Goal: Task Accomplishment & Management: Manage account settings

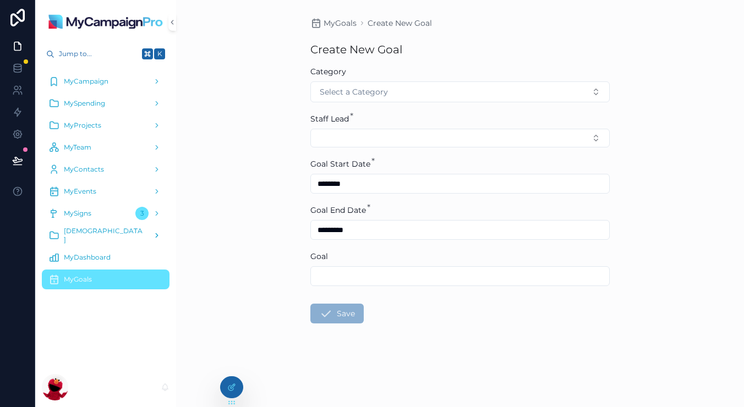
click at [104, 238] on div "[DEMOGRAPHIC_DATA]" at bounding box center [105, 236] width 114 height 18
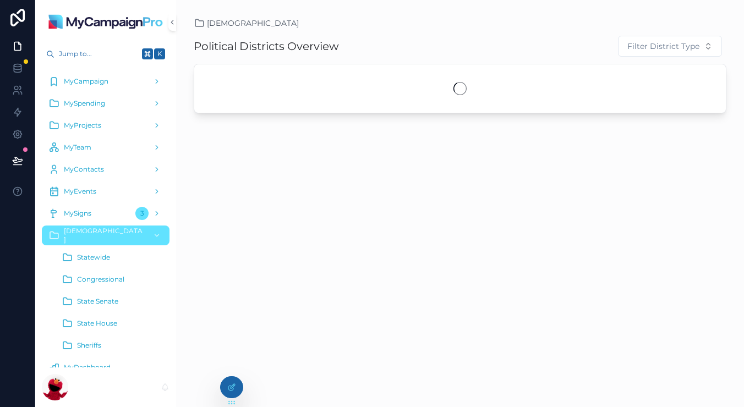
click at [104, 251] on div "Statewide" at bounding box center [112, 258] width 101 height 18
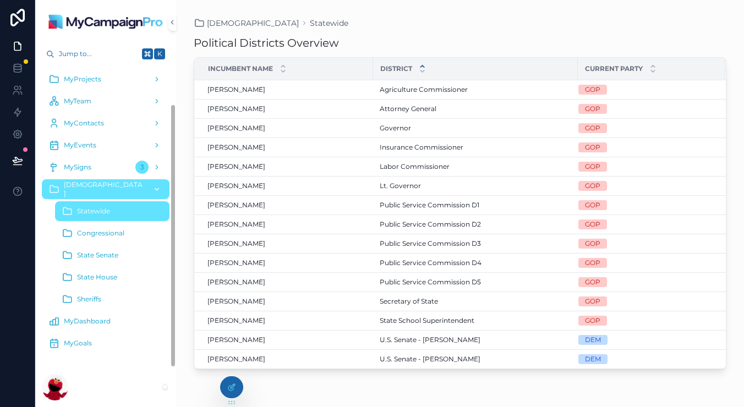
scroll to position [46, 0]
click at [161, 192] on div "scrollable content" at bounding box center [156, 190] width 14 height 18
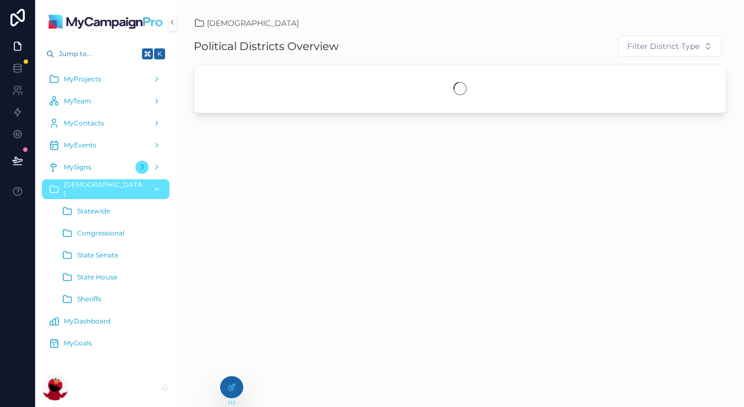
click at [104, 195] on div "[DEMOGRAPHIC_DATA]" at bounding box center [105, 190] width 114 height 18
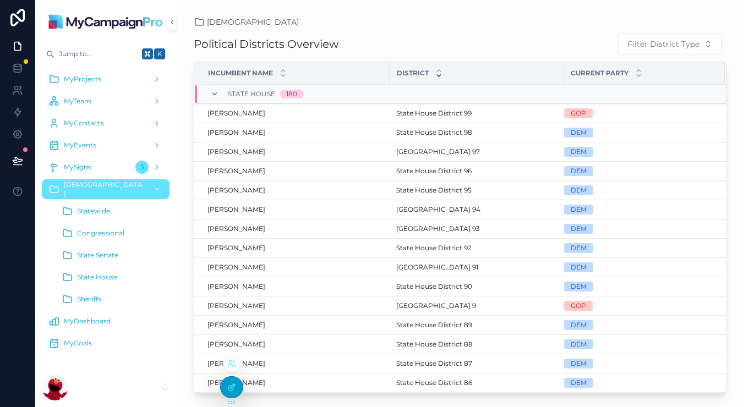
click at [229, 387] on icon at bounding box center [230, 388] width 5 height 5
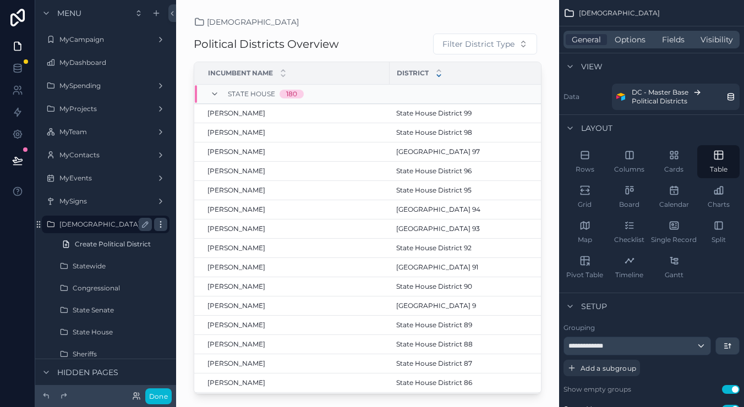
click at [162, 224] on icon "scrollable content" at bounding box center [160, 224] width 9 height 9
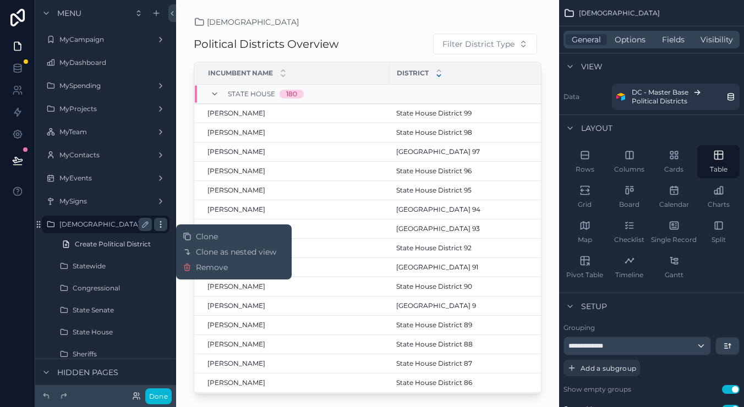
click at [162, 224] on icon "scrollable content" at bounding box center [160, 224] width 9 height 9
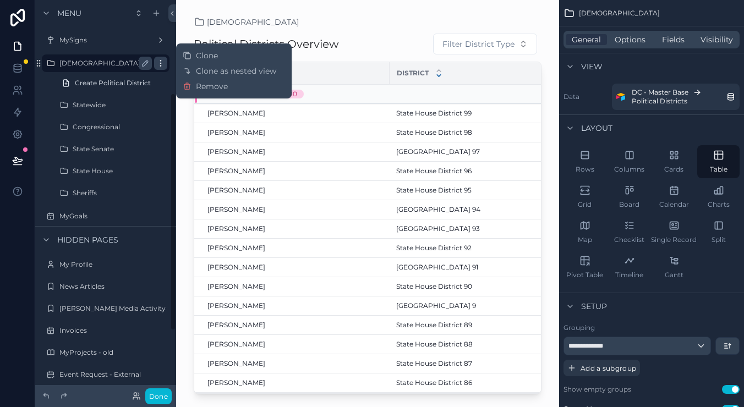
scroll to position [141, 0]
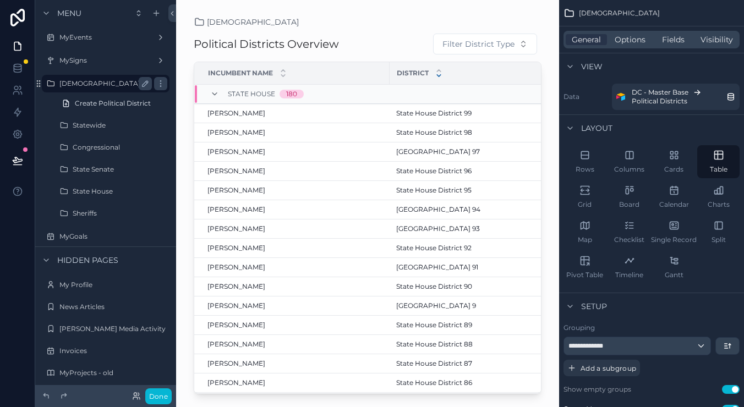
drag, startPoint x: 37, startPoint y: 83, endPoint x: 64, endPoint y: 75, distance: 28.0
drag, startPoint x: 37, startPoint y: 82, endPoint x: 41, endPoint y: 76, distance: 7.2
click at [37, 83] on icon "scrollable content" at bounding box center [38, 83] width 9 height 9
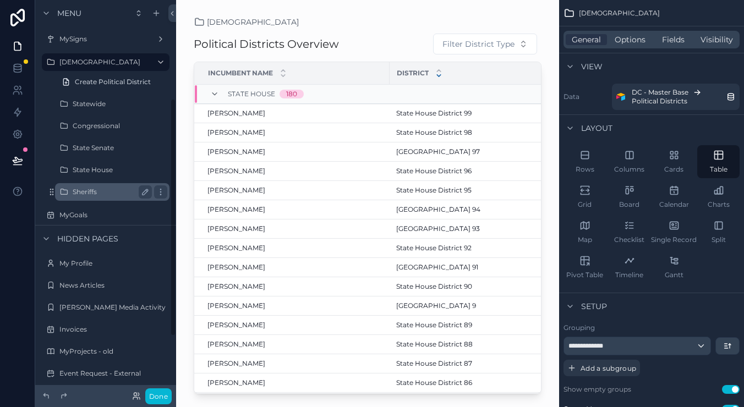
click at [69, 64] on label "[DEMOGRAPHIC_DATA]" at bounding box center [103, 62] width 88 height 9
drag, startPoint x: 42, startPoint y: 62, endPoint x: 50, endPoint y: 72, distance: 13.3
click at [50, 72] on div "MyLists Create Political District" at bounding box center [105, 72] width 141 height 40
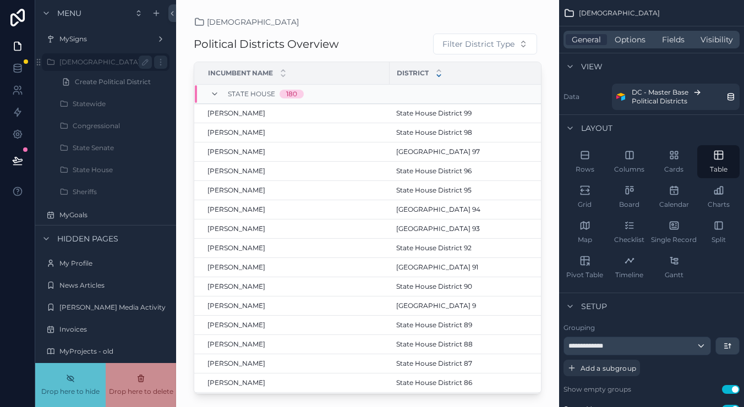
drag, startPoint x: 38, startPoint y: 61, endPoint x: 60, endPoint y: 61, distance: 22.0
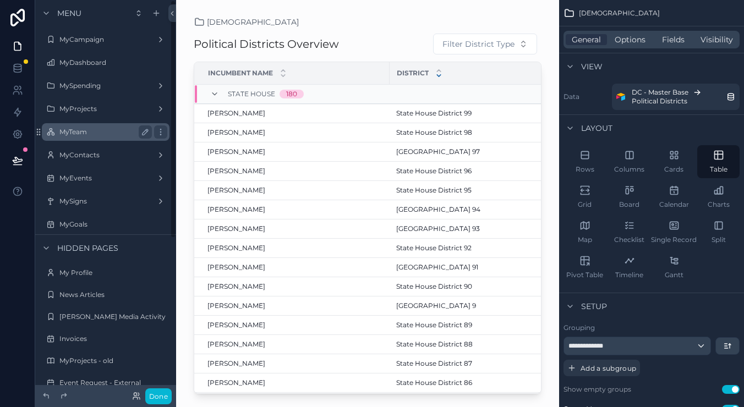
scroll to position [0, 0]
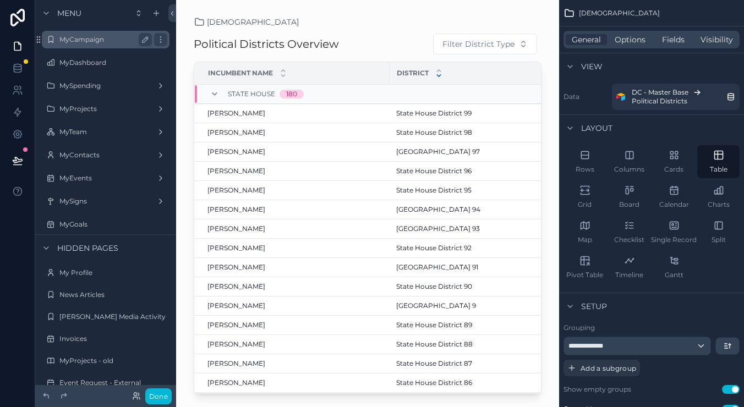
click at [103, 42] on label "MyCampaign" at bounding box center [103, 39] width 88 height 9
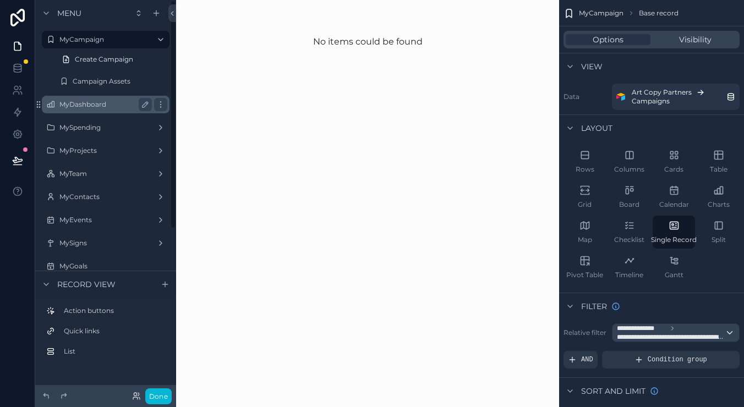
click at [89, 101] on label "MyDashboard" at bounding box center [103, 104] width 88 height 9
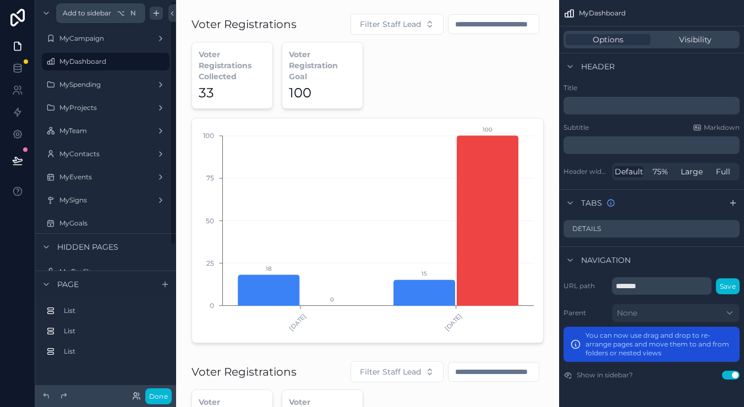
click at [160, 17] on icon "scrollable content" at bounding box center [156, 13] width 9 height 9
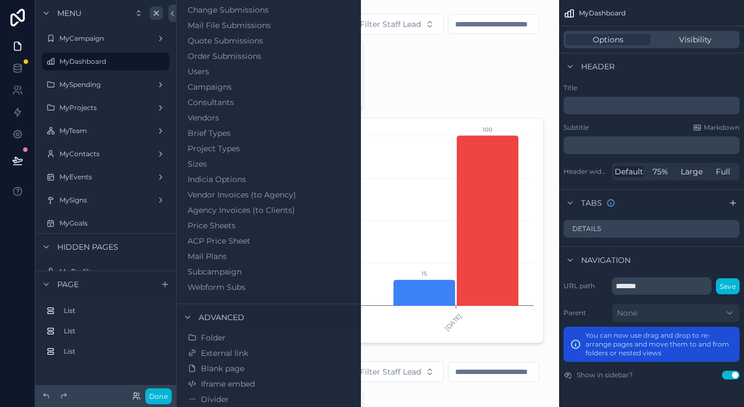
scroll to position [594, 0]
click at [172, 17] on icon at bounding box center [172, 13] width 8 height 8
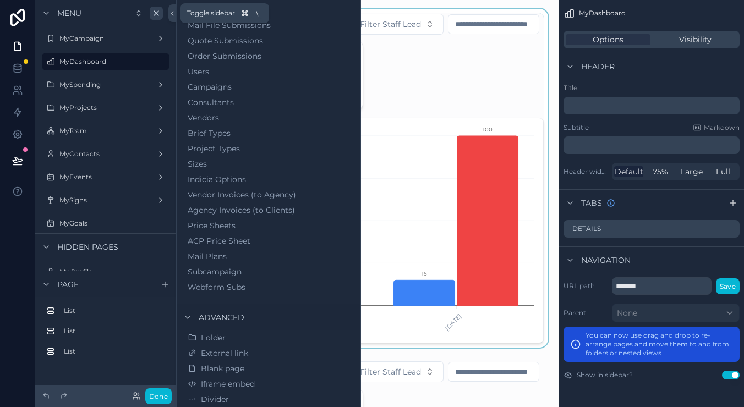
scroll to position [0, 0]
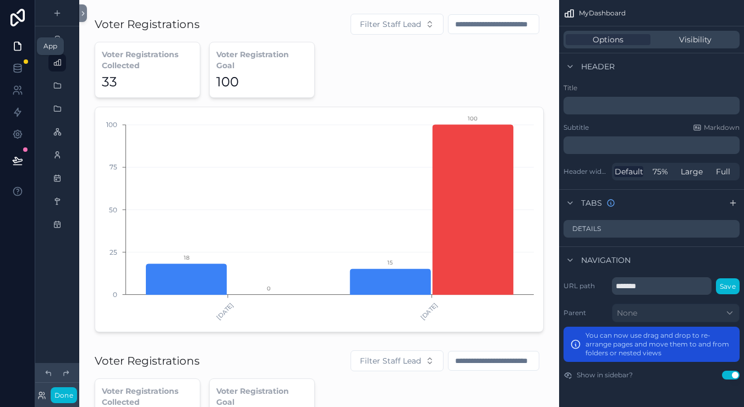
click at [23, 46] on icon at bounding box center [17, 46] width 11 height 11
click at [81, 10] on icon at bounding box center [83, 13] width 8 height 8
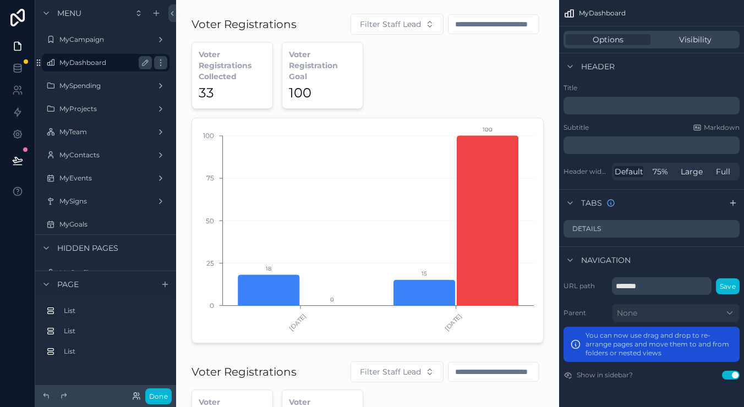
drag, startPoint x: 41, startPoint y: 61, endPoint x: 42, endPoint y: 56, distance: 5.6
click at [42, 56] on link "MyDashboard" at bounding box center [106, 63] width 128 height 18
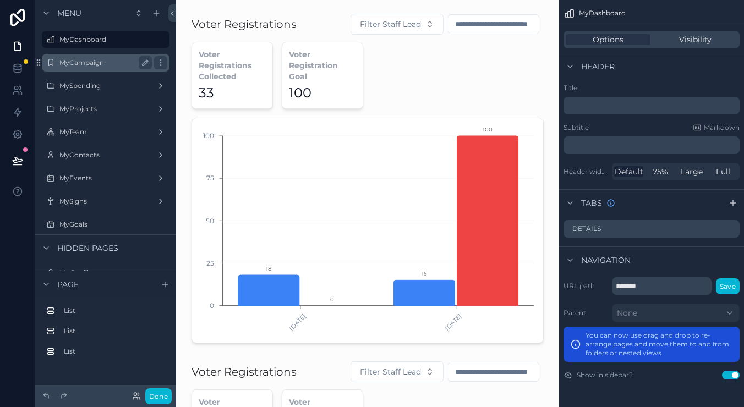
click at [127, 65] on label "MyCampaign" at bounding box center [103, 62] width 88 height 9
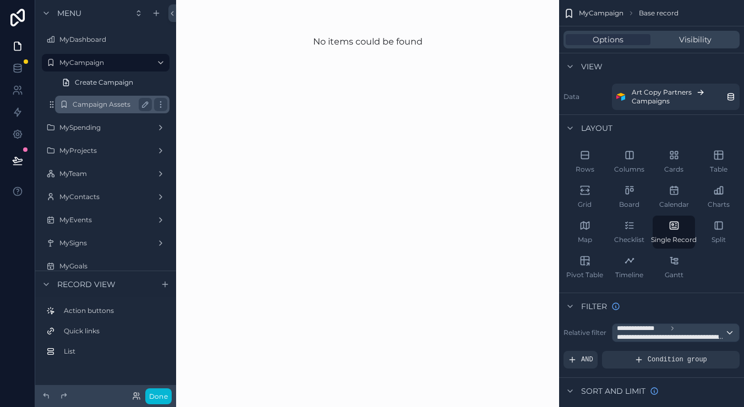
click at [102, 105] on label "Campaign Assets" at bounding box center [110, 104] width 75 height 9
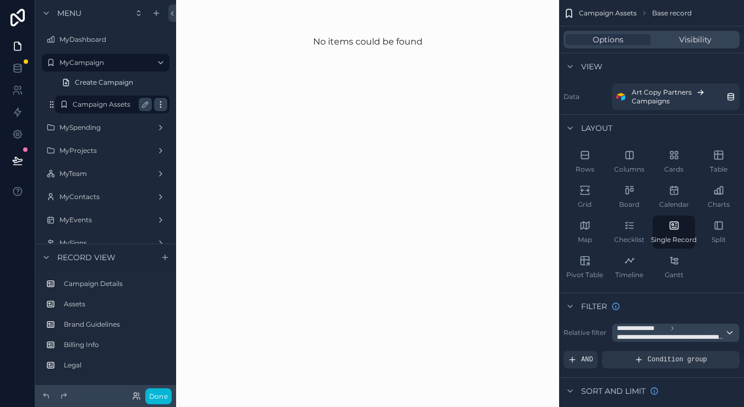
click at [163, 103] on icon "scrollable content" at bounding box center [160, 104] width 9 height 9
click at [151, 105] on button "scrollable content" at bounding box center [145, 104] width 13 height 13
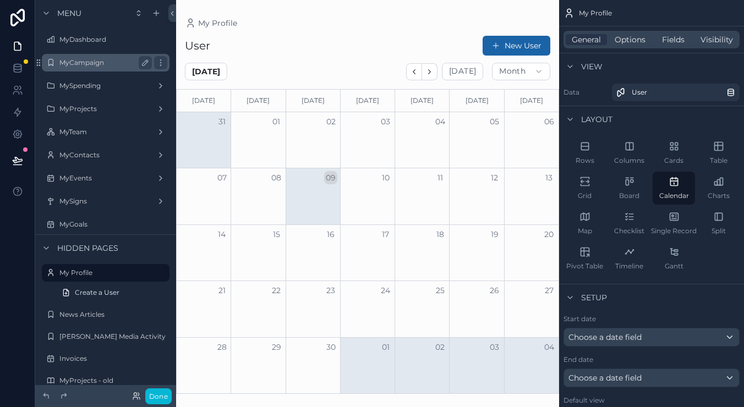
scroll to position [1, 1]
click at [92, 63] on label "MyCampaign" at bounding box center [103, 62] width 88 height 9
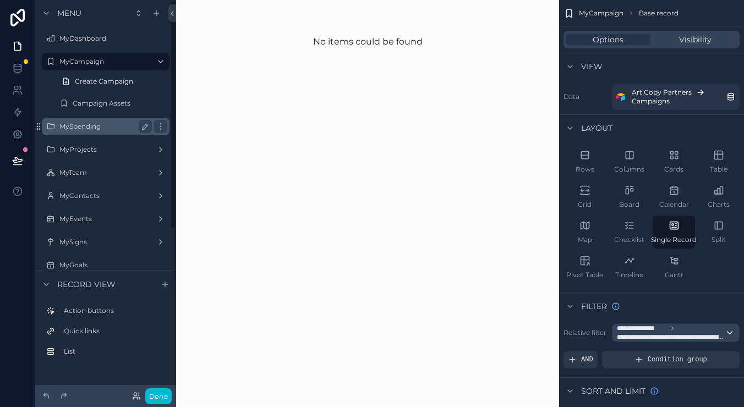
click at [88, 120] on div "MySpending" at bounding box center [105, 126] width 92 height 13
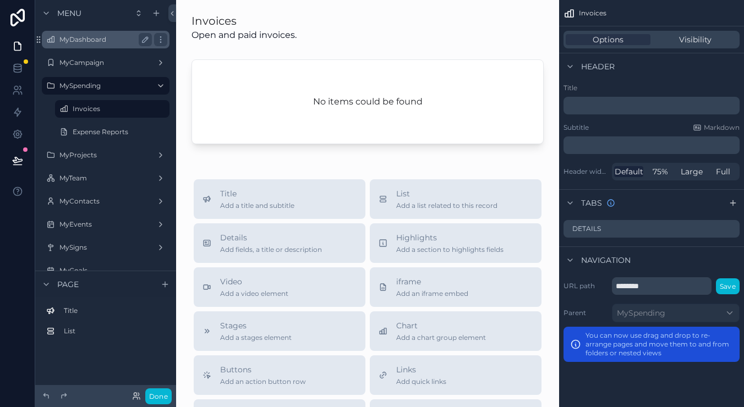
click at [81, 42] on label "MyDashboard" at bounding box center [103, 39] width 88 height 9
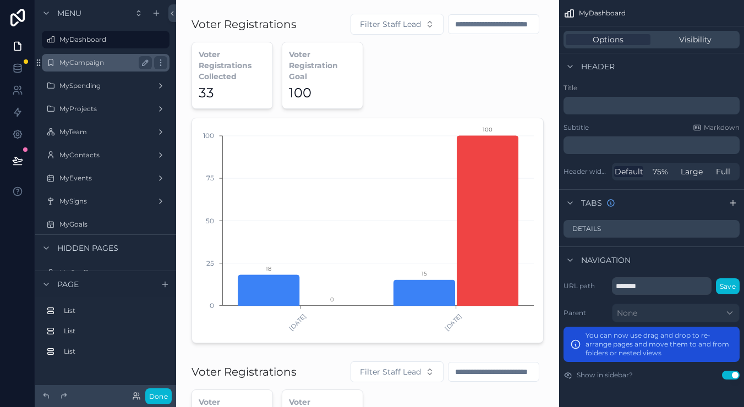
click at [95, 69] on div "MyCampaign" at bounding box center [105, 63] width 123 height 18
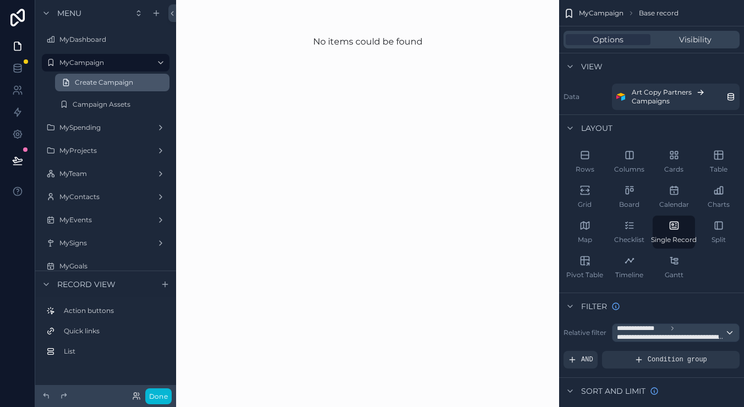
click at [112, 82] on span "Create Campaign" at bounding box center [104, 82] width 58 height 9
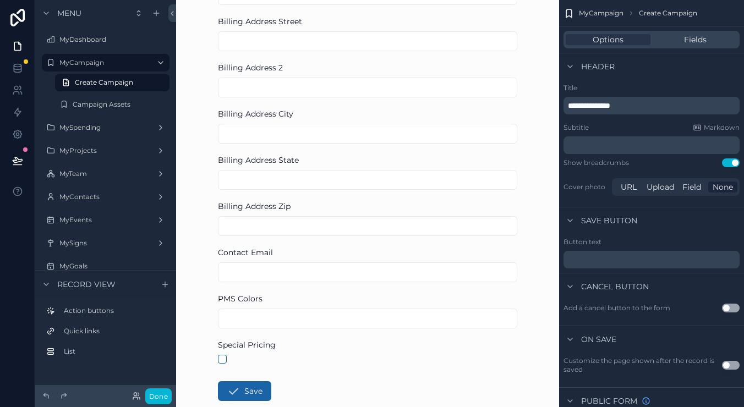
scroll to position [145, 0]
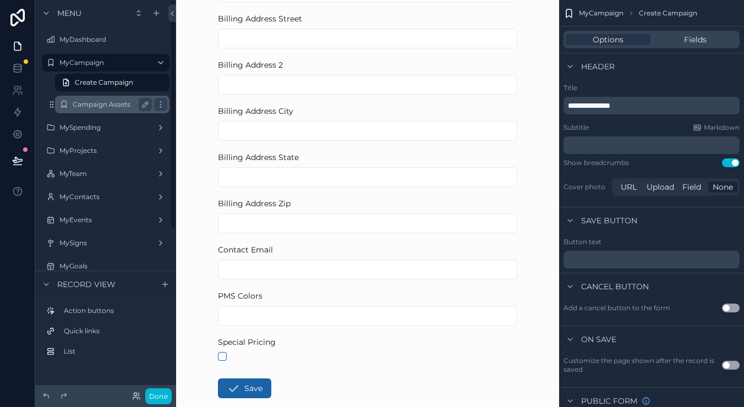
click at [108, 113] on div "Campaign Assets" at bounding box center [112, 105] width 110 height 18
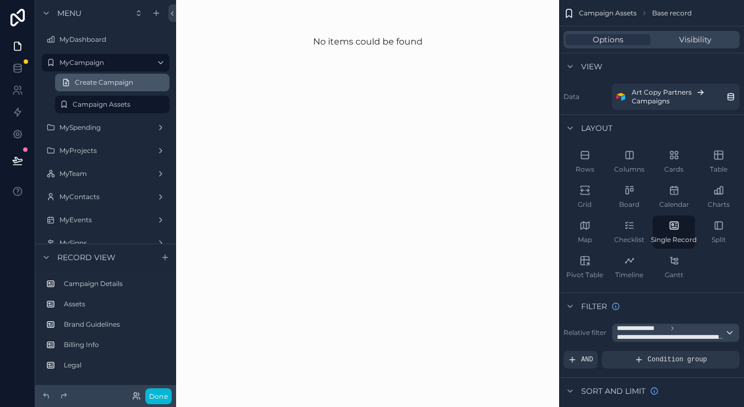
click at [107, 85] on span "Create Campaign" at bounding box center [104, 82] width 58 height 9
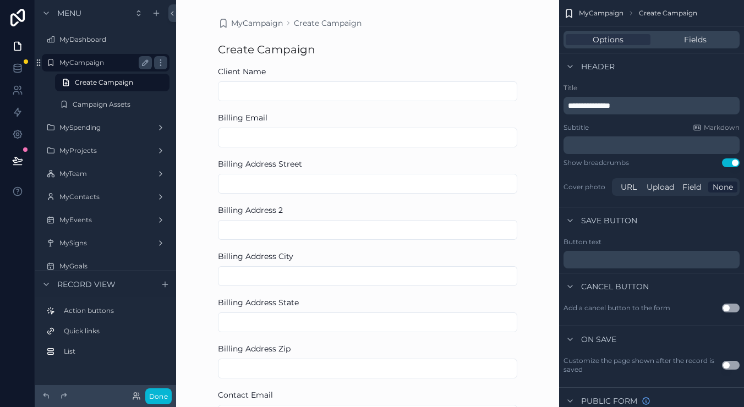
click at [81, 67] on label "MyCampaign" at bounding box center [103, 62] width 88 height 9
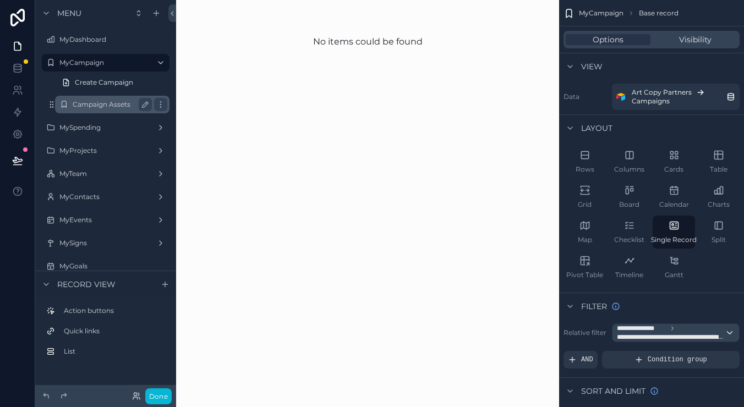
click at [88, 97] on div "Campaign Assets" at bounding box center [112, 105] width 110 height 18
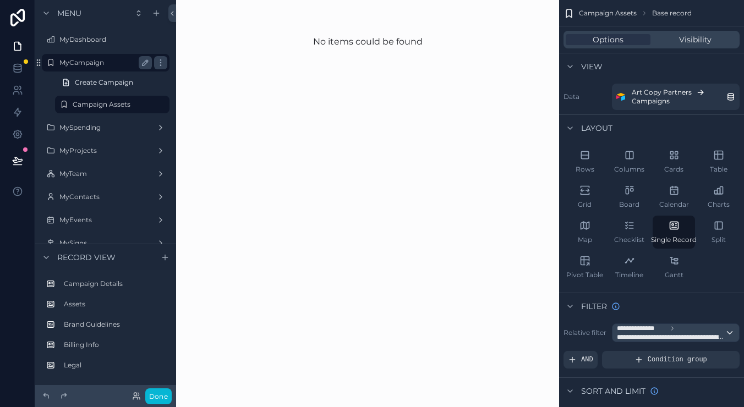
click at [91, 61] on label "MyCampaign" at bounding box center [103, 62] width 88 height 9
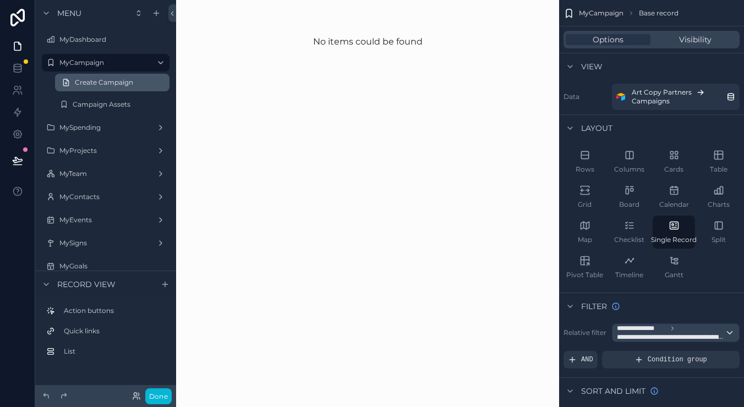
click at [98, 80] on span "Create Campaign" at bounding box center [104, 82] width 58 height 9
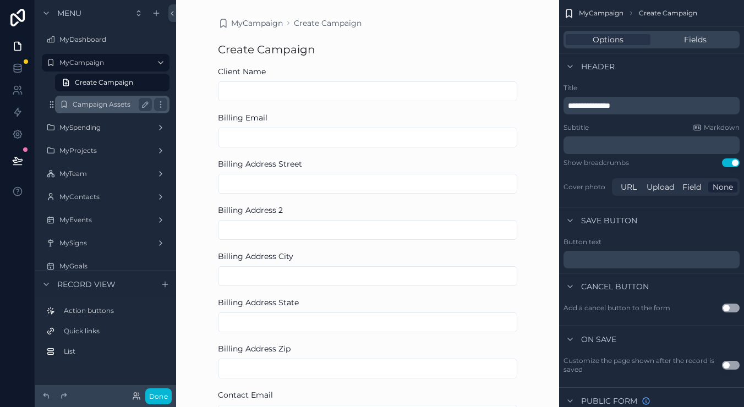
click at [98, 103] on label "Campaign Assets" at bounding box center [110, 104] width 75 height 9
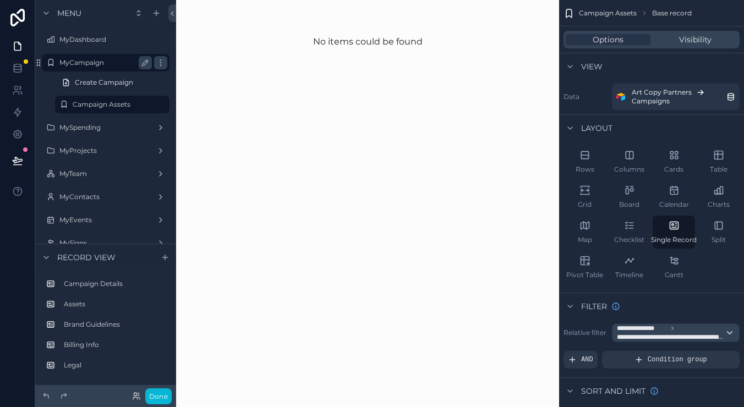
click at [104, 68] on div "MyCampaign" at bounding box center [105, 62] width 92 height 13
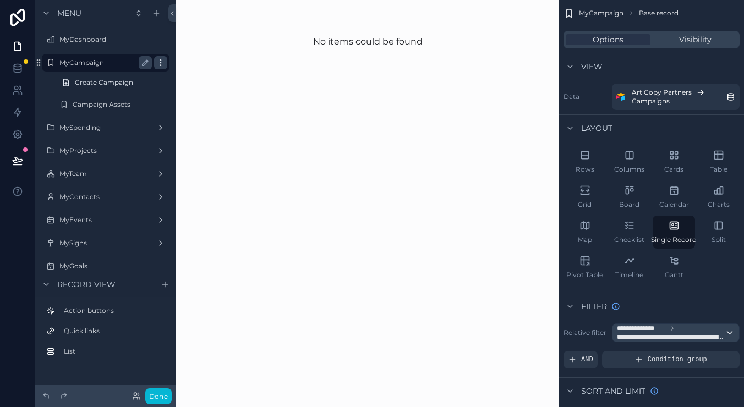
click at [163, 63] on icon "scrollable content" at bounding box center [160, 62] width 9 height 9
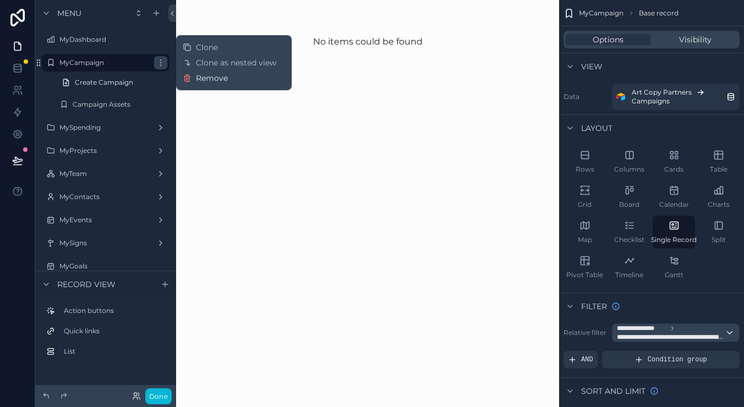
click at [224, 80] on span "Remove" at bounding box center [212, 78] width 32 height 11
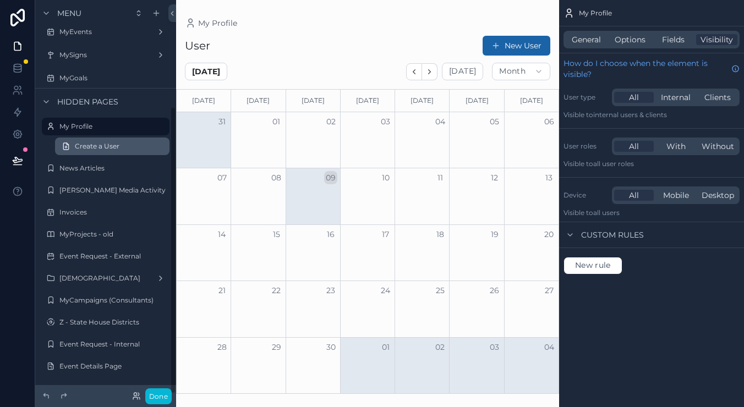
scroll to position [146, 0]
click at [46, 395] on icon at bounding box center [46, 396] width 9 height 9
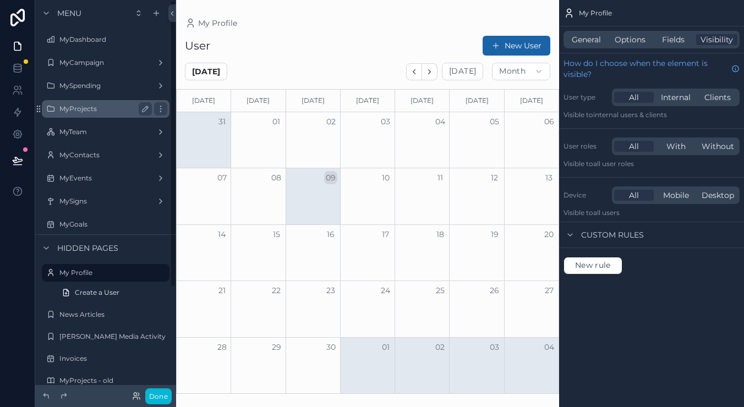
scroll to position [0, 0]
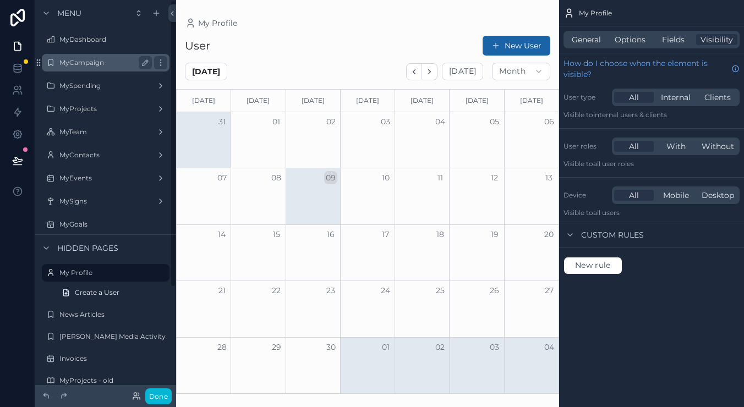
click at [111, 69] on div "MyCampaign" at bounding box center [105, 63] width 123 height 18
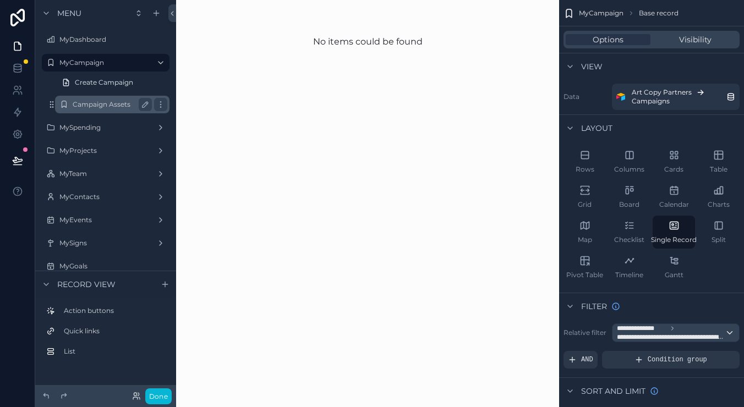
click at [93, 105] on label "Campaign Assets" at bounding box center [110, 104] width 75 height 9
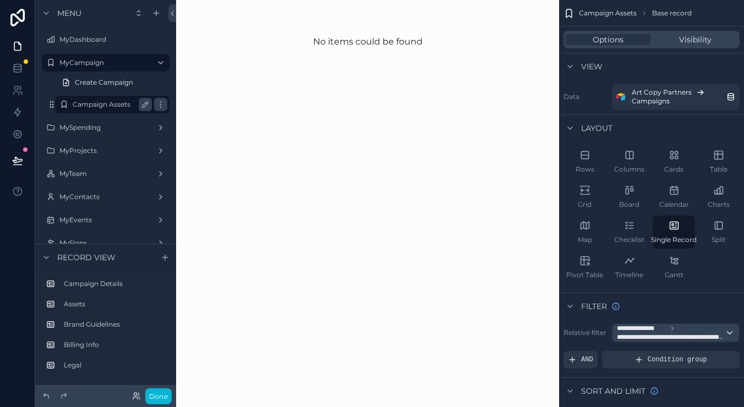
click at [112, 109] on div "Campaign Assets" at bounding box center [112, 104] width 79 height 13
click at [94, 101] on label "Campaign Assets" at bounding box center [110, 104] width 75 height 9
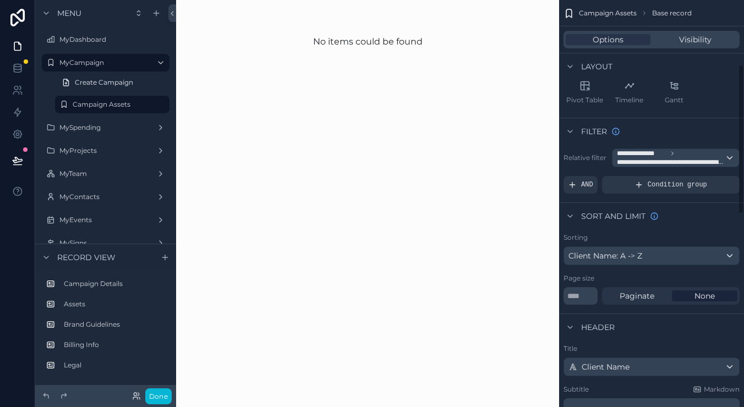
click at [707, 45] on span "Visibility" at bounding box center [695, 39] width 32 height 11
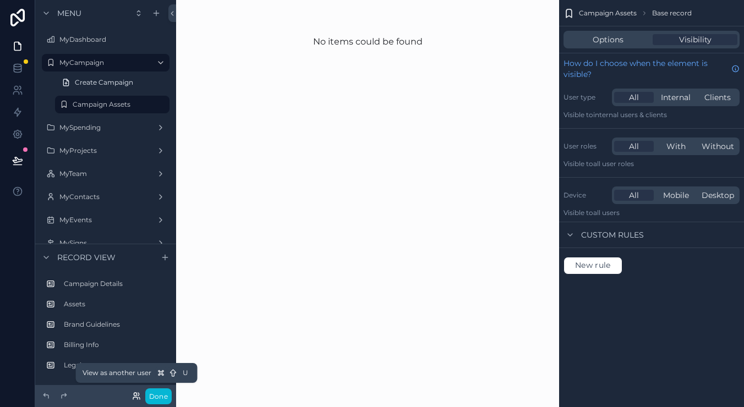
click at [133, 397] on icon at bounding box center [136, 396] width 9 height 9
click at [18, 89] on icon at bounding box center [16, 88] width 4 height 4
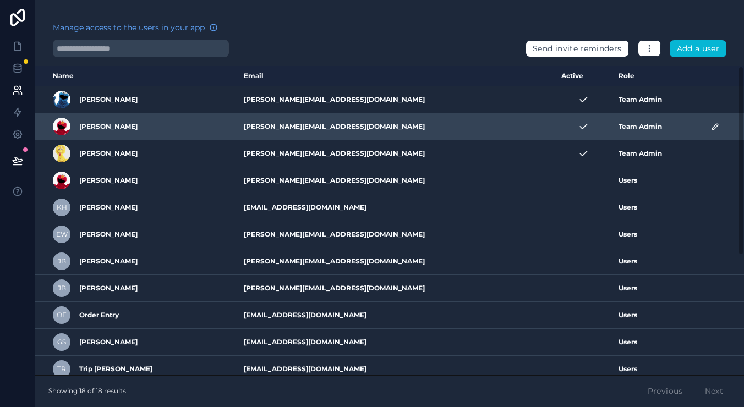
click at [714, 128] on icon "scrollable content" at bounding box center [715, 126] width 9 height 9
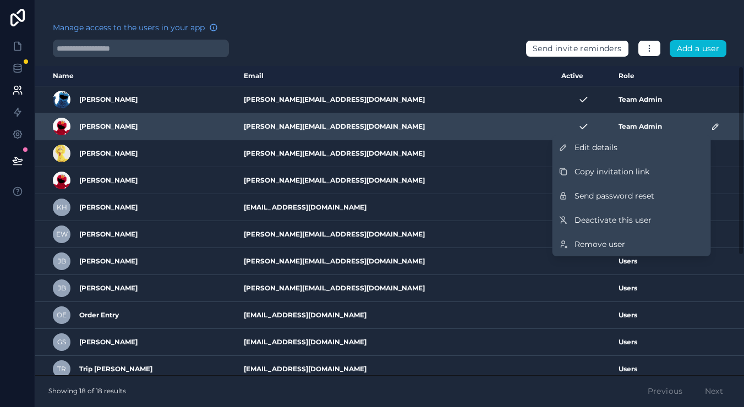
click at [368, 128] on td "[PERSON_NAME][EMAIL_ADDRESS][DOMAIN_NAME]" at bounding box center [395, 126] width 317 height 27
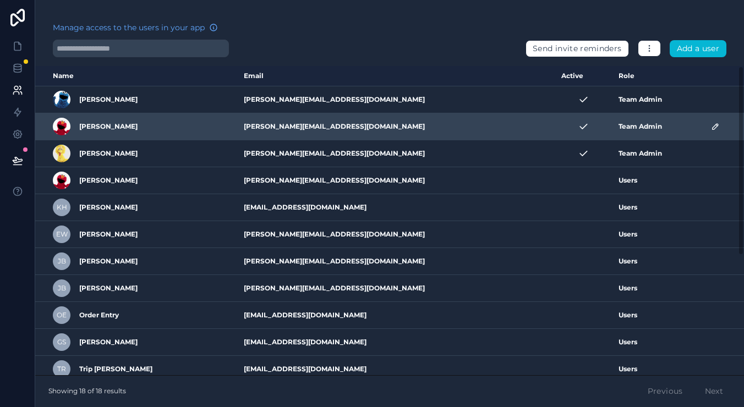
click at [278, 124] on td "[PERSON_NAME][EMAIL_ADDRESS][DOMAIN_NAME]" at bounding box center [395, 126] width 317 height 27
click at [107, 135] on td "[PERSON_NAME]" at bounding box center [136, 126] width 202 height 27
click at [77, 128] on div "[PERSON_NAME]" at bounding box center [142, 127] width 178 height 18
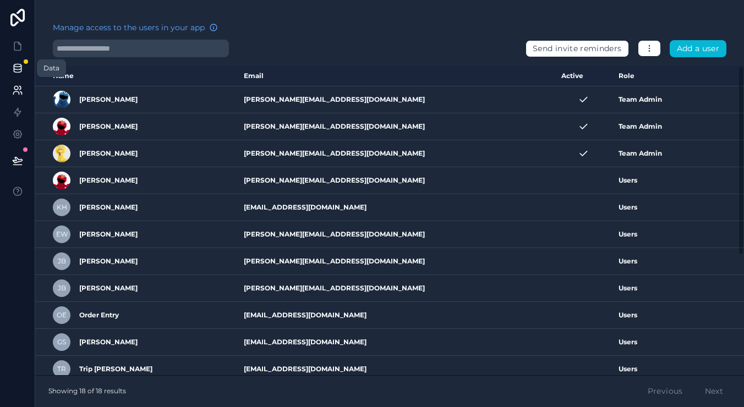
click at [21, 67] on icon at bounding box center [17, 67] width 7 height 4
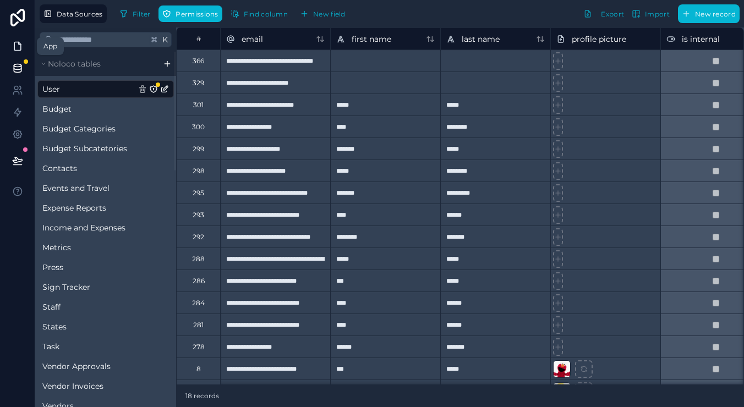
click at [17, 55] on link at bounding box center [17, 46] width 35 height 22
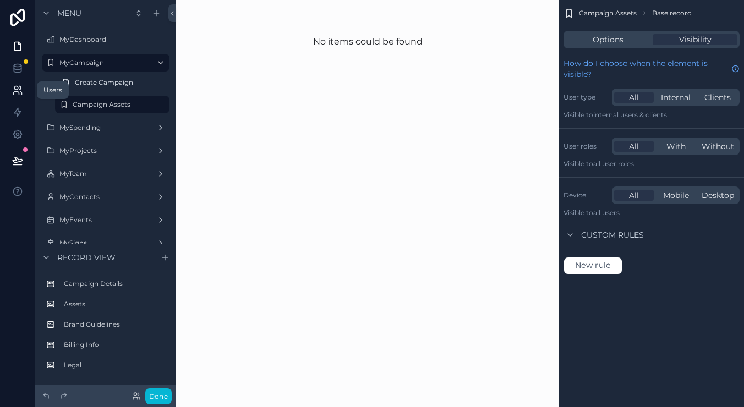
click at [19, 91] on icon at bounding box center [17, 90] width 11 height 11
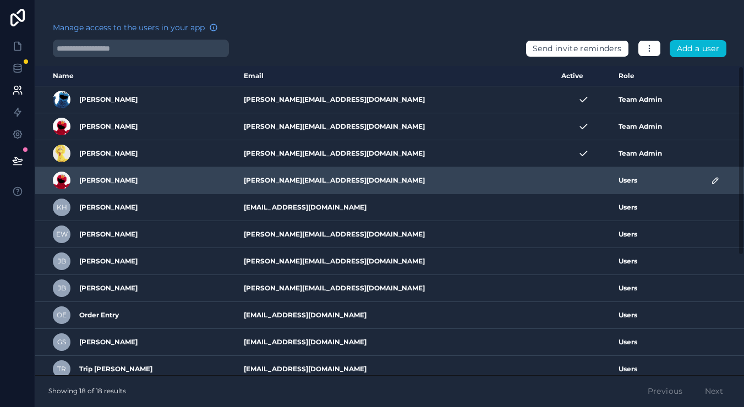
click at [711, 181] on icon "scrollable content" at bounding box center [715, 180] width 9 height 9
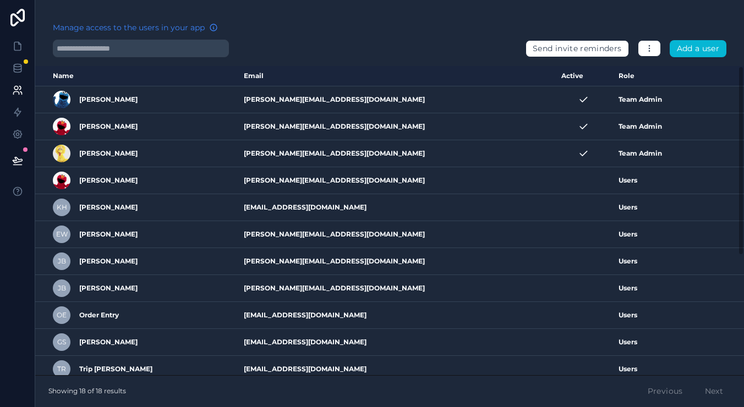
click at [185, 29] on span "Manage access to the users in your app" at bounding box center [129, 27] width 152 height 11
click at [647, 51] on icon "button" at bounding box center [649, 48] width 9 height 9
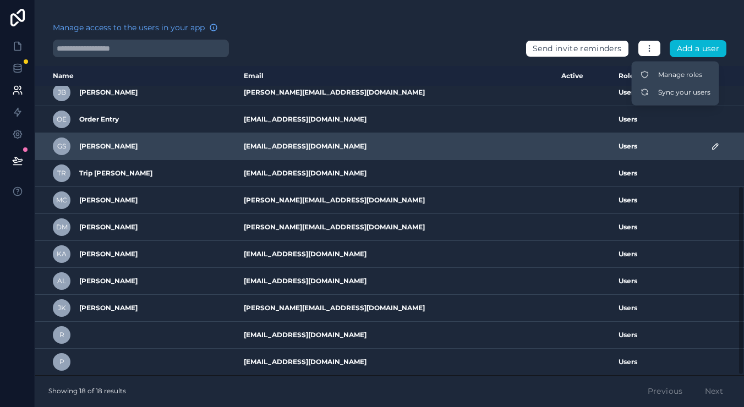
scroll to position [196, 0]
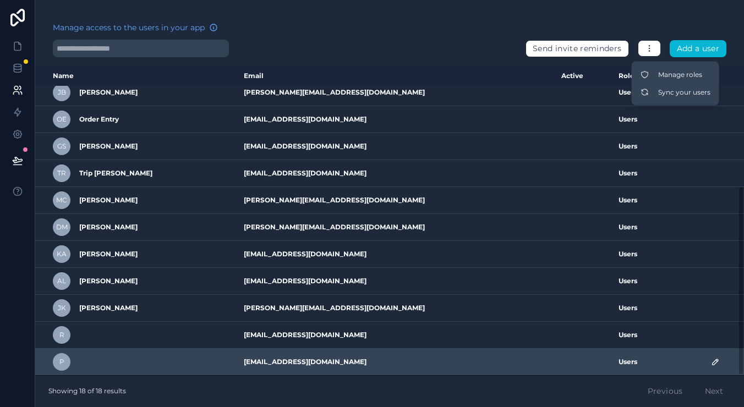
click at [713, 365] on icon "scrollable content" at bounding box center [716, 362] width 6 height 6
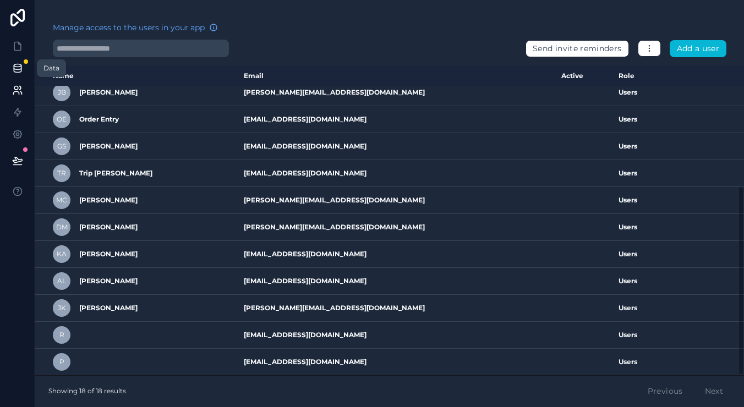
click at [21, 66] on icon at bounding box center [17, 67] width 7 height 4
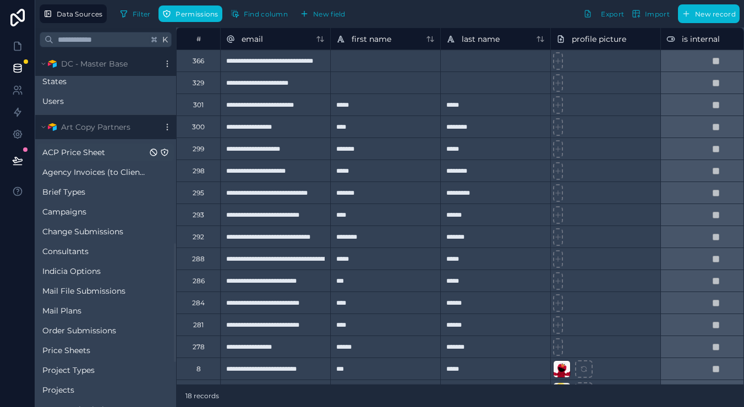
scroll to position [575, 0]
click at [76, 211] on span "Campaigns" at bounding box center [64, 210] width 44 height 11
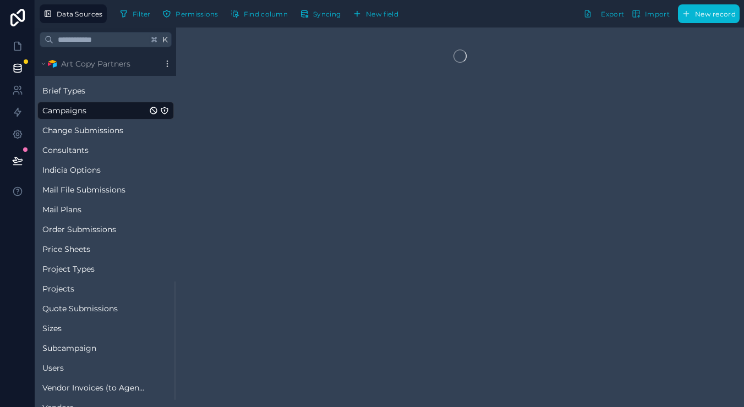
scroll to position [691, 0]
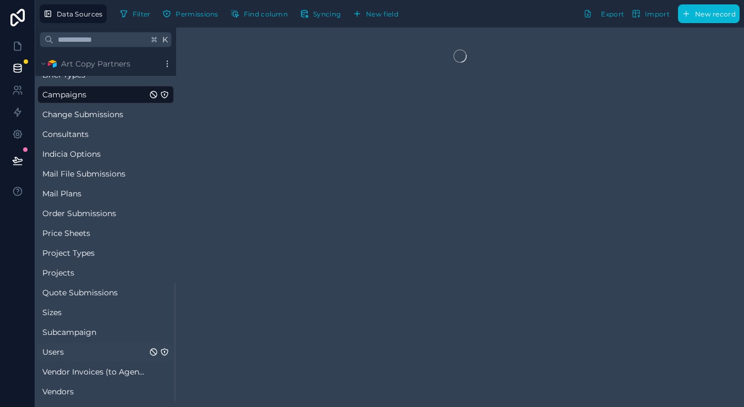
click at [60, 347] on span "Users" at bounding box center [52, 352] width 21 height 11
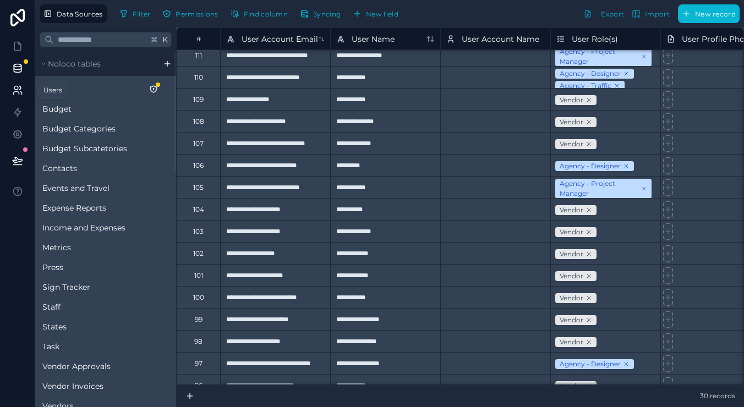
click at [19, 88] on icon at bounding box center [17, 90] width 11 height 11
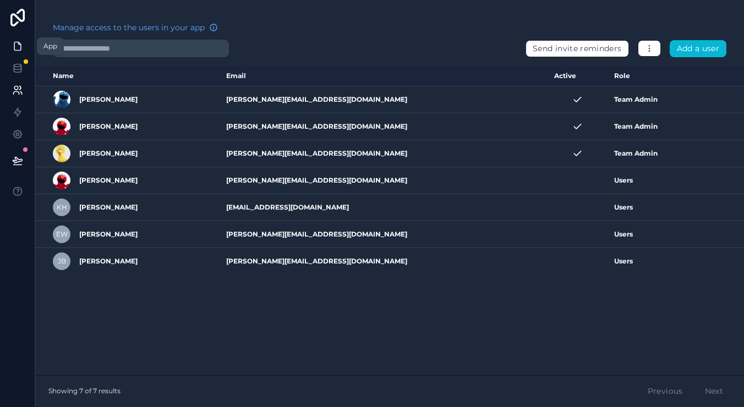
click at [21, 48] on icon at bounding box center [17, 46] width 7 height 8
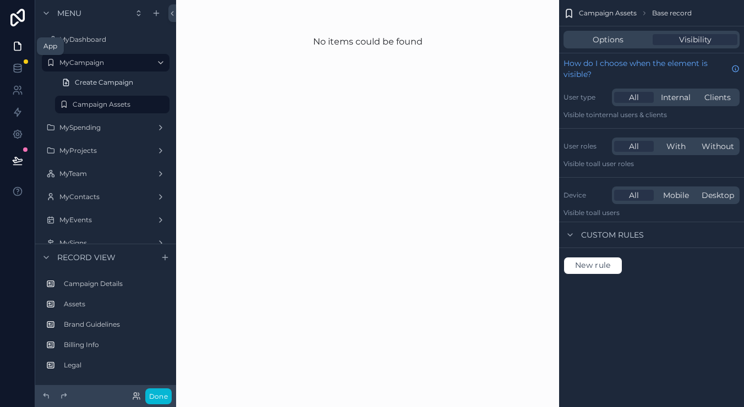
scroll to position [0, 1]
click at [17, 68] on icon at bounding box center [17, 68] width 11 height 11
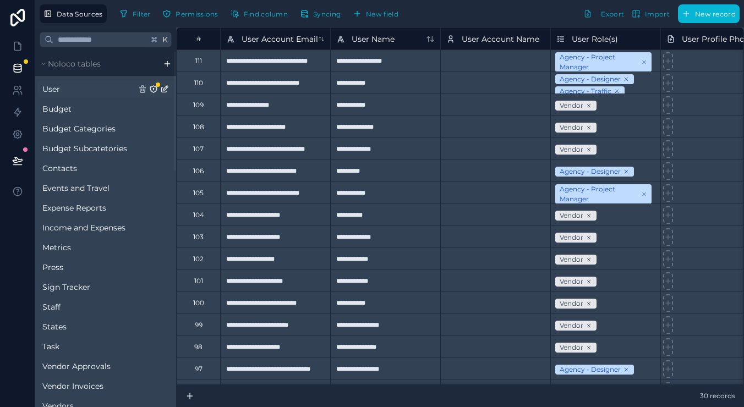
click at [155, 90] on icon "User" at bounding box center [153, 89] width 9 height 9
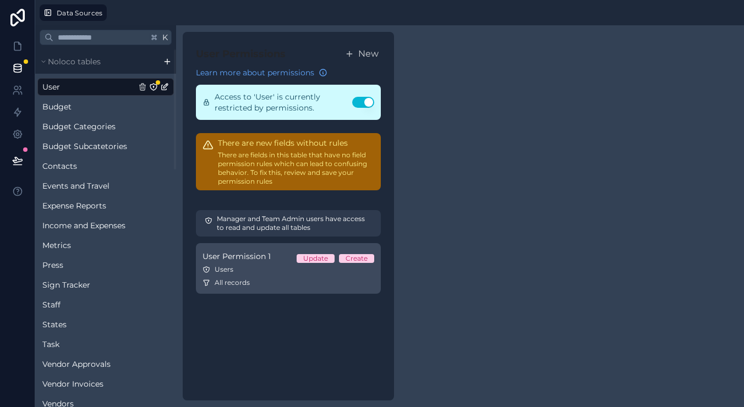
click at [290, 283] on div "All records" at bounding box center [289, 283] width 172 height 9
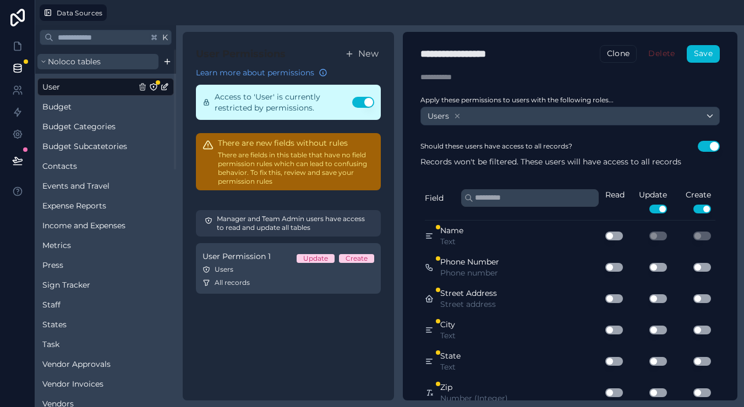
click at [42, 62] on icon at bounding box center [43, 62] width 3 height 2
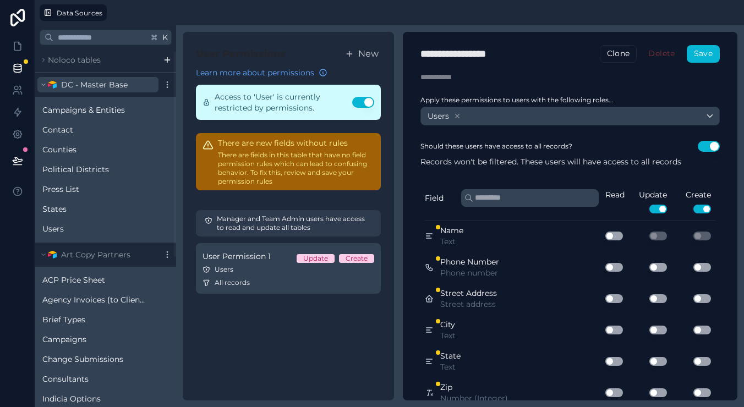
click at [44, 83] on icon at bounding box center [43, 84] width 7 height 7
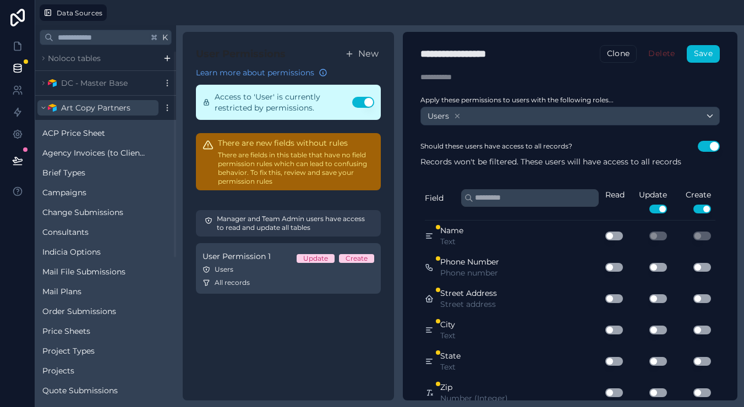
click at [47, 111] on icon at bounding box center [43, 108] width 7 height 7
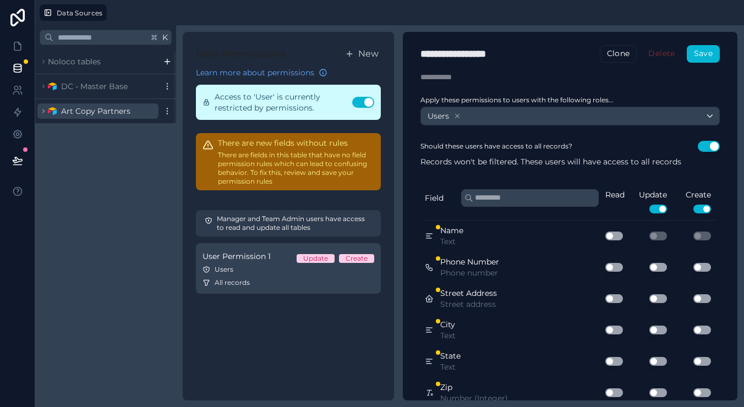
scroll to position [0, 0]
click at [19, 48] on icon at bounding box center [17, 46] width 11 height 11
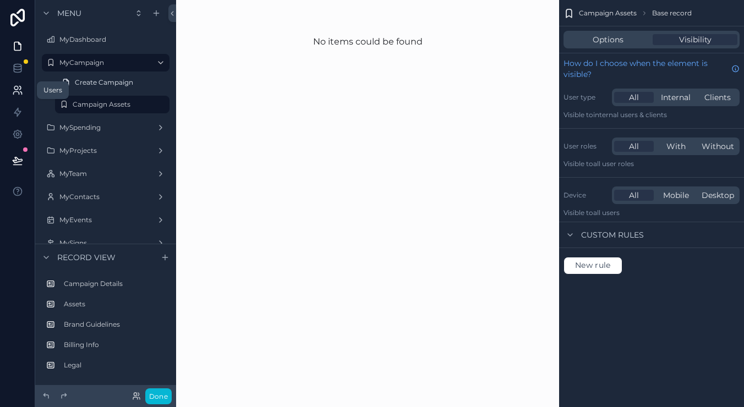
click at [19, 94] on icon at bounding box center [16, 93] width 6 height 3
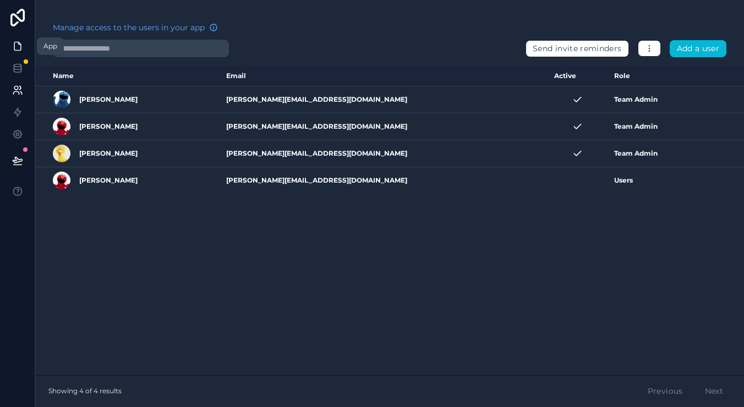
click at [21, 49] on icon at bounding box center [17, 46] width 11 height 11
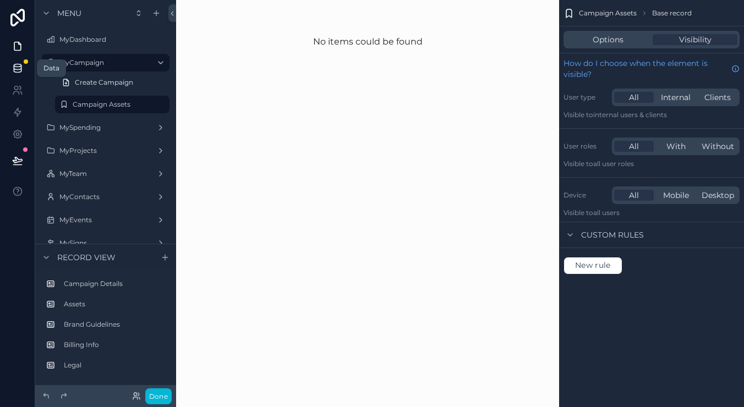
click at [19, 65] on icon at bounding box center [17, 68] width 11 height 11
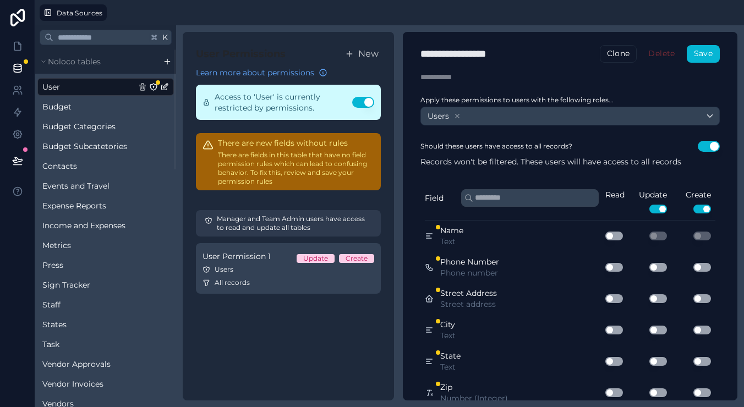
click at [564, 121] on div "Users" at bounding box center [570, 116] width 298 height 18
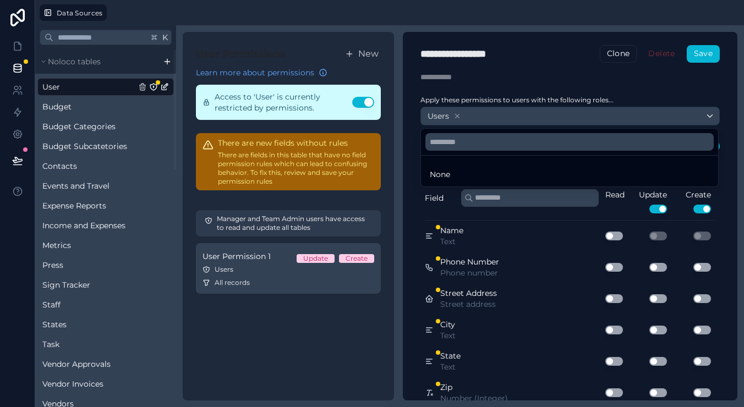
click at [528, 112] on div at bounding box center [372, 203] width 744 height 407
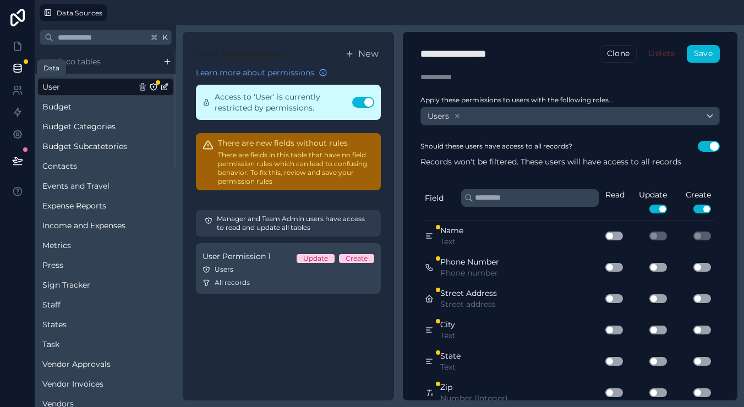
click at [22, 70] on icon at bounding box center [17, 68] width 11 height 11
click at [25, 45] on link at bounding box center [17, 46] width 35 height 22
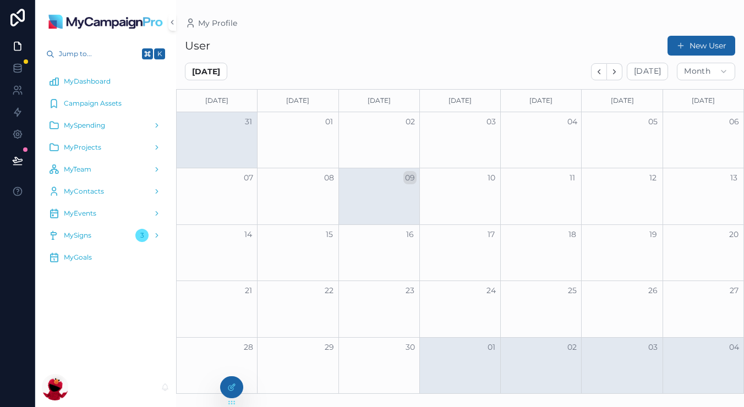
click at [102, 101] on span "Campaign Assets" at bounding box center [93, 103] width 58 height 9
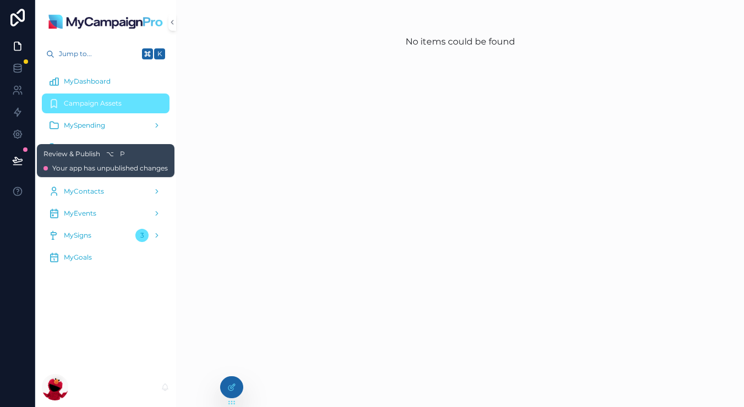
click at [20, 156] on icon at bounding box center [17, 160] width 11 height 11
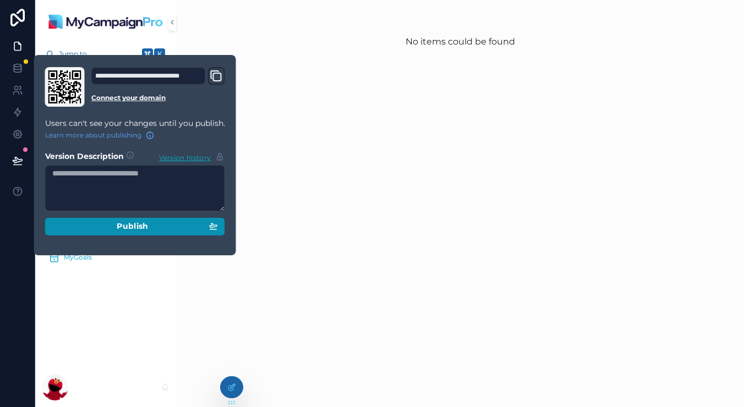
click at [128, 222] on span "Publish" at bounding box center [132, 227] width 31 height 10
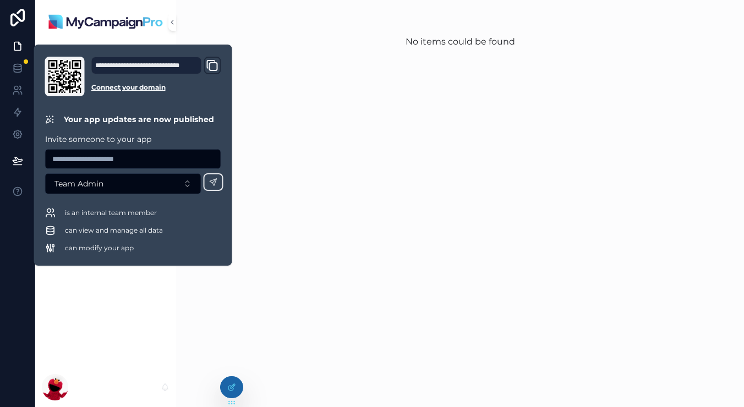
click at [349, 123] on div "No items could be found" at bounding box center [460, 203] width 568 height 407
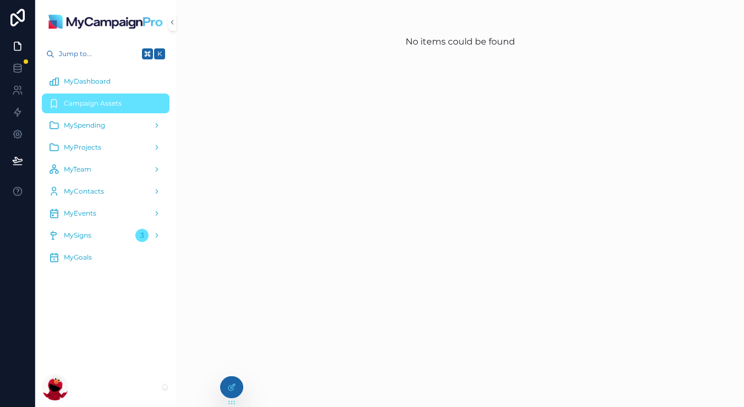
click at [84, 76] on div "MyDashboard" at bounding box center [105, 82] width 114 height 18
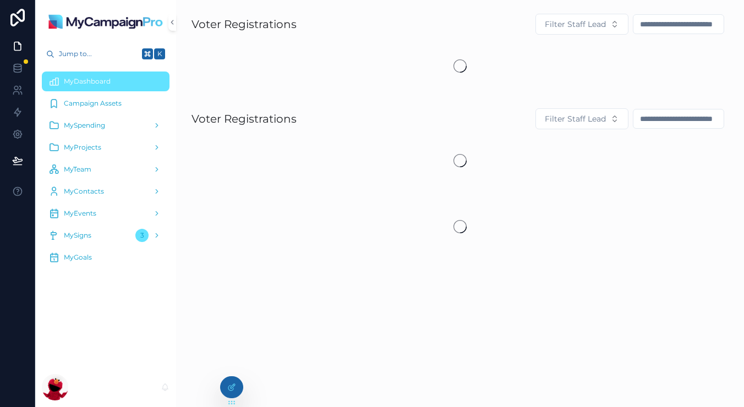
click at [79, 102] on span "Campaign Assets" at bounding box center [93, 103] width 58 height 9
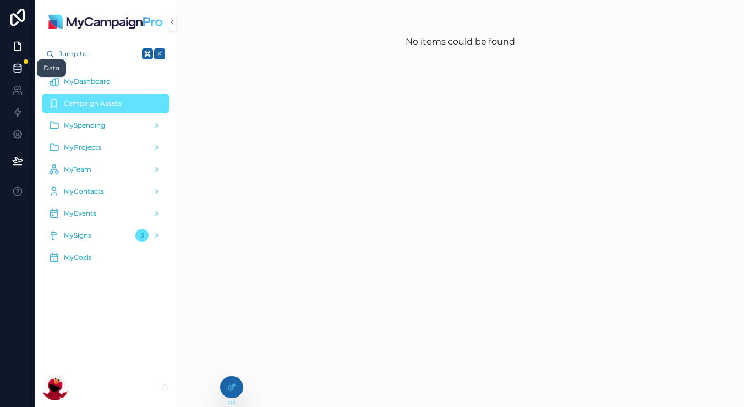
click at [26, 72] on link at bounding box center [17, 68] width 35 height 22
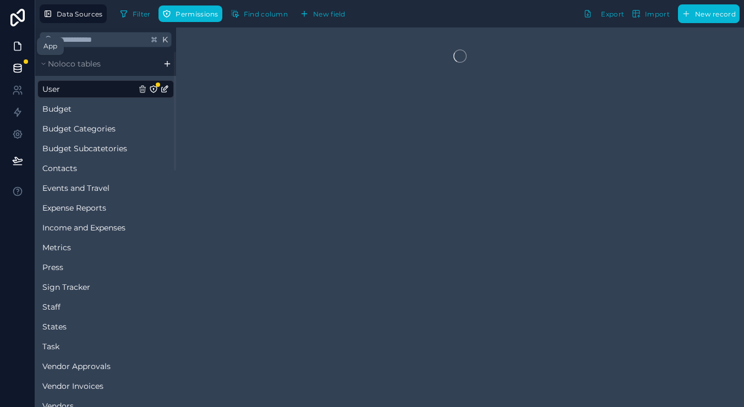
click at [23, 50] on icon at bounding box center [17, 46] width 11 height 11
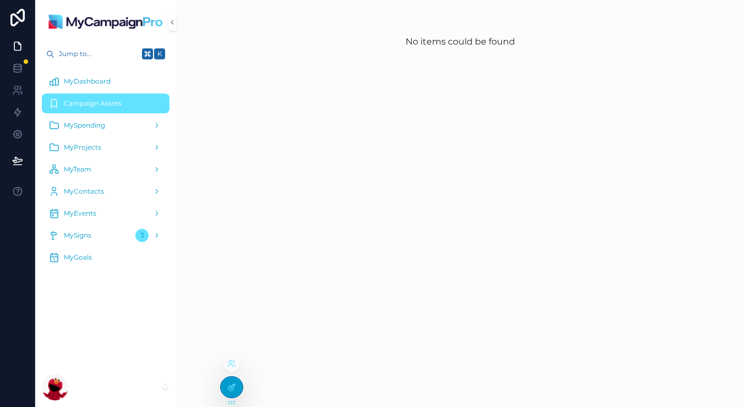
click at [223, 383] on div at bounding box center [232, 387] width 22 height 21
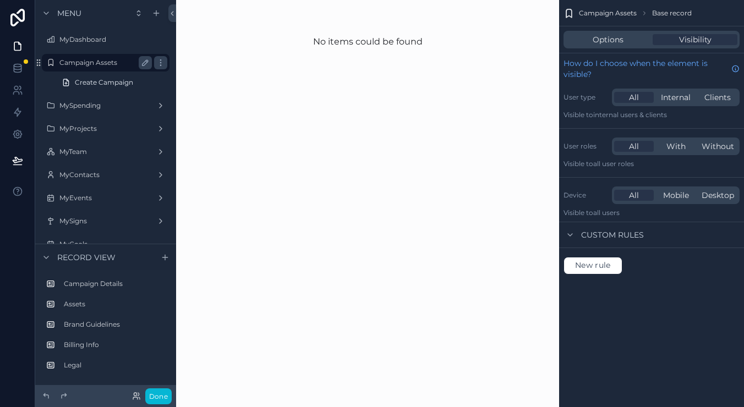
click at [97, 62] on label "Campaign Assets" at bounding box center [103, 62] width 88 height 9
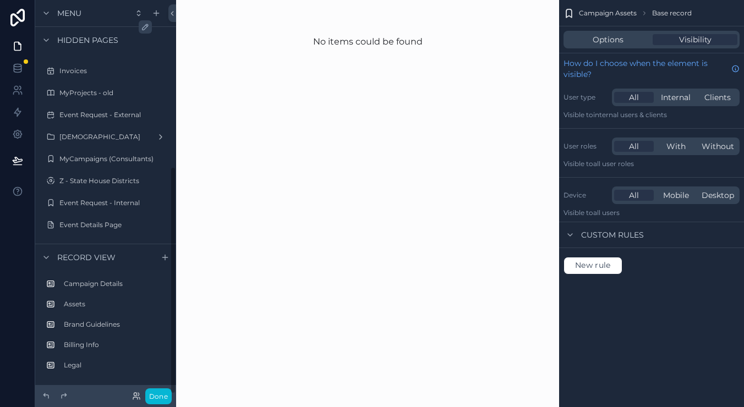
scroll to position [288, 0]
click at [19, 73] on icon at bounding box center [17, 68] width 11 height 11
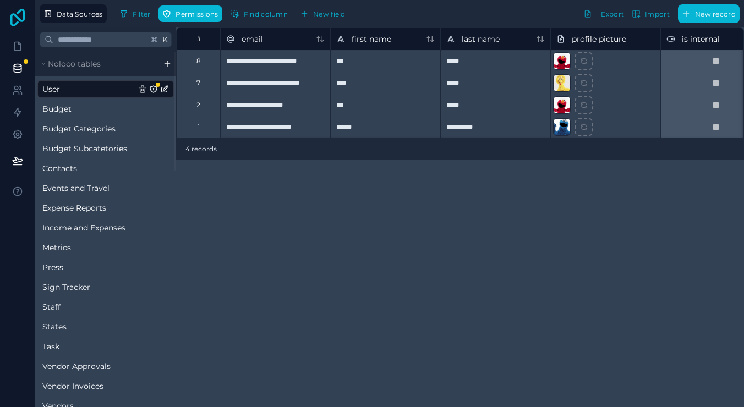
click at [17, 16] on icon at bounding box center [17, 18] width 14 height 18
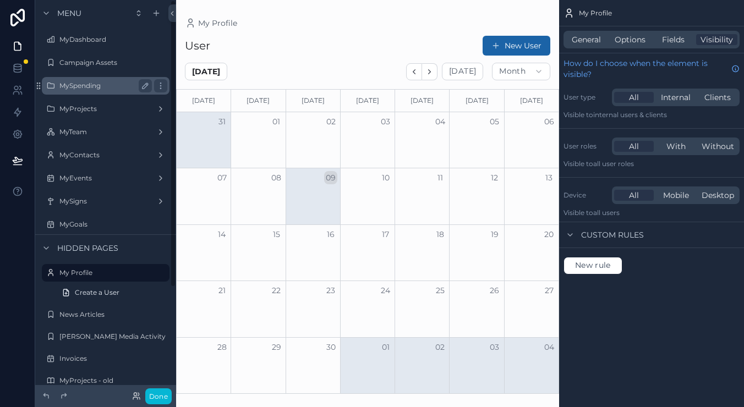
click at [77, 92] on div "MySpending" at bounding box center [105, 86] width 123 height 18
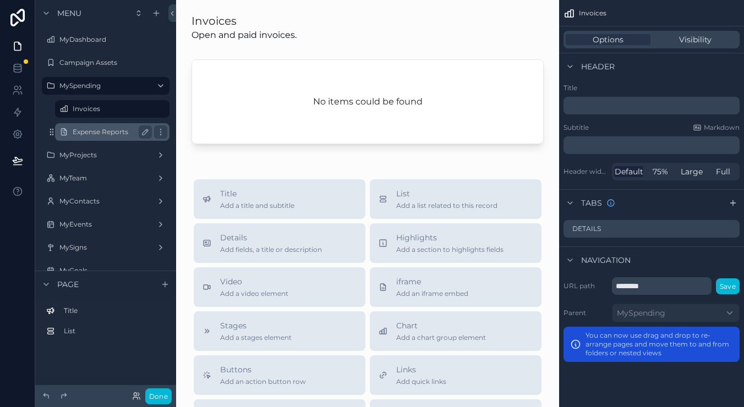
click at [116, 128] on label "Expense Reports" at bounding box center [110, 132] width 75 height 9
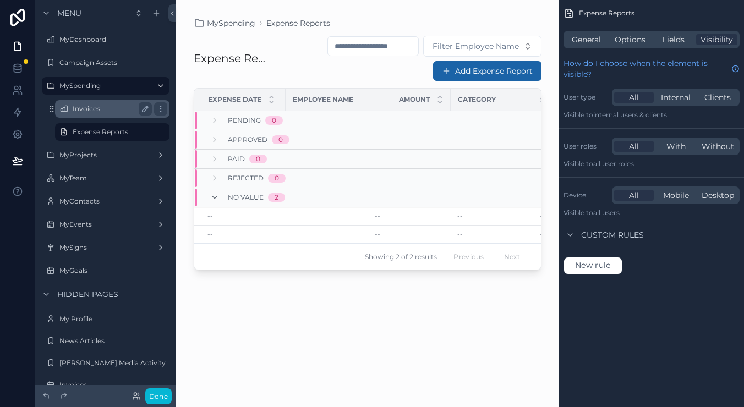
click at [105, 108] on label "Invoices" at bounding box center [110, 109] width 75 height 9
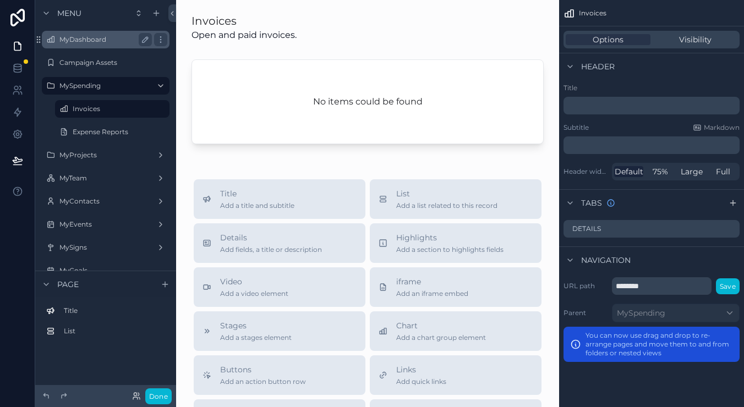
click at [80, 36] on label "MyDashboard" at bounding box center [103, 39] width 88 height 9
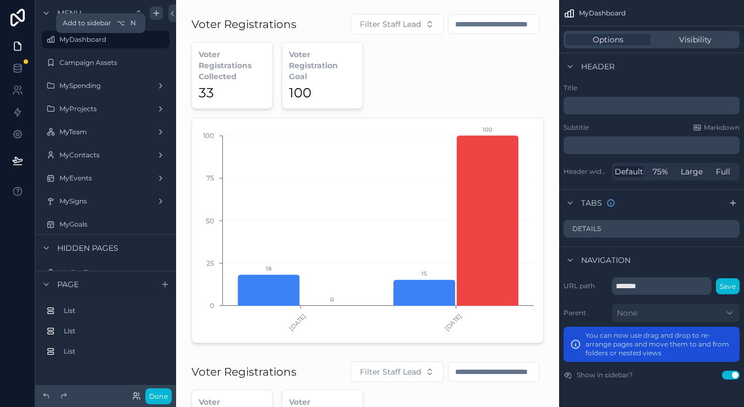
click at [154, 13] on icon "scrollable content" at bounding box center [156, 13] width 5 height 0
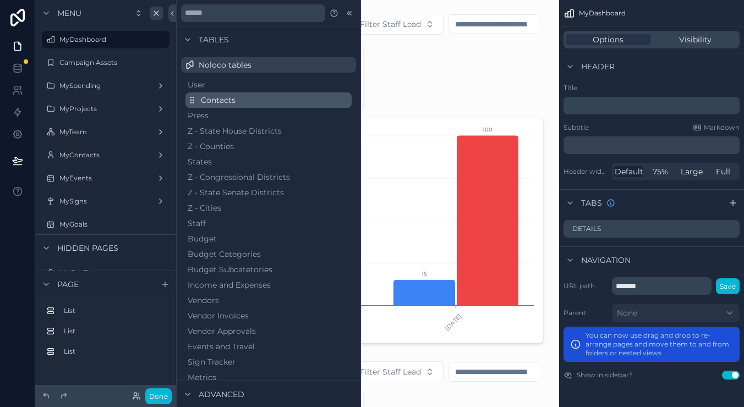
click at [266, 103] on button "Contacts" at bounding box center [268, 99] width 166 height 15
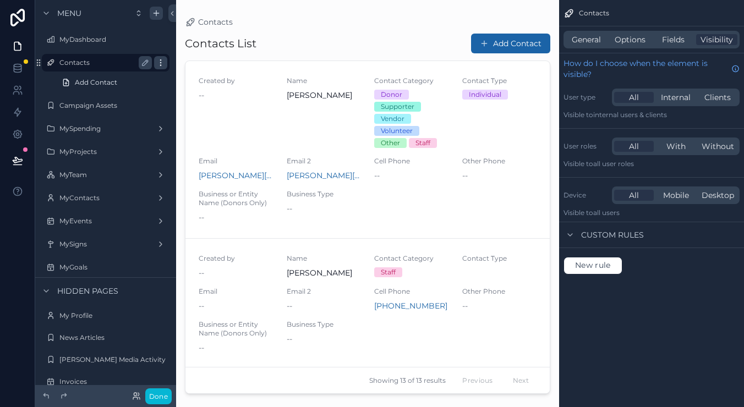
click at [160, 59] on icon "scrollable content" at bounding box center [160, 62] width 9 height 9
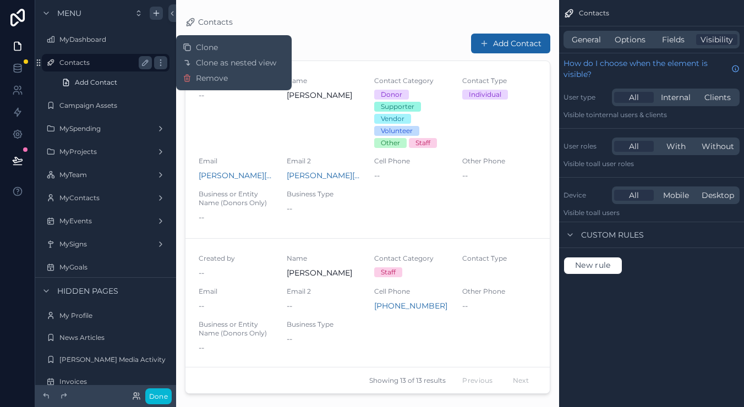
click at [116, 64] on label "Contacts" at bounding box center [103, 62] width 88 height 9
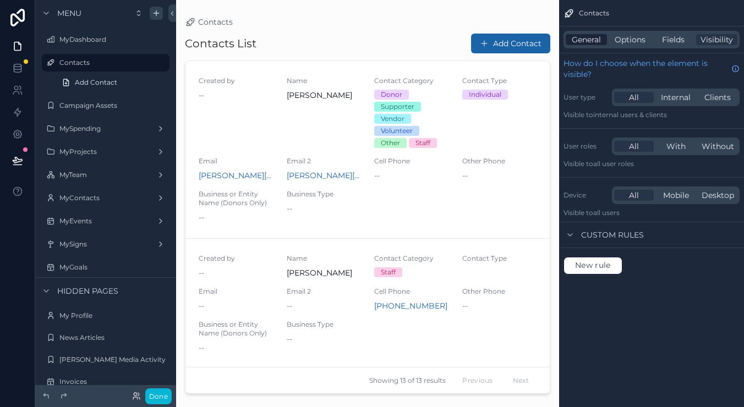
click at [591, 34] on span "General" at bounding box center [586, 39] width 29 height 11
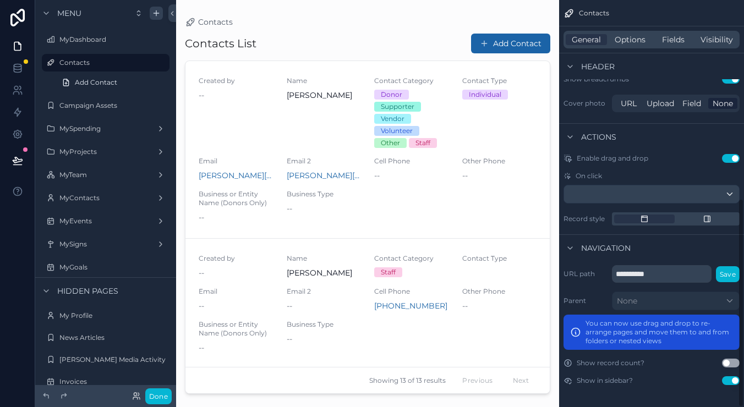
scroll to position [386, 0]
drag, startPoint x: 75, startPoint y: 65, endPoint x: 94, endPoint y: 53, distance: 22.0
click at [94, 53] on div "Contacts Add Contact" at bounding box center [105, 73] width 141 height 40
click at [165, 61] on div "scrollable content" at bounding box center [160, 62] width 13 height 13
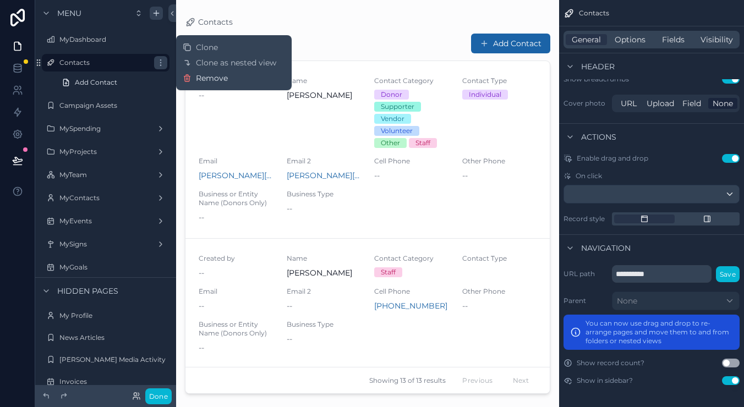
click at [201, 77] on span "Remove" at bounding box center [212, 78] width 32 height 11
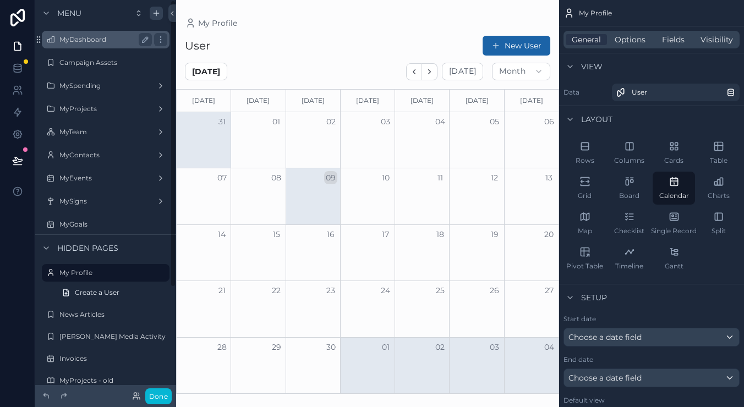
click at [91, 40] on label "MyDashboard" at bounding box center [103, 39] width 88 height 9
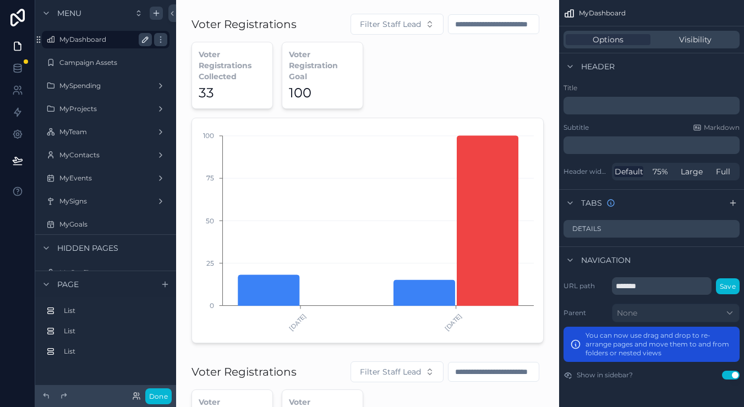
click at [148, 40] on icon "scrollable content" at bounding box center [145, 39] width 9 height 9
click at [152, 14] on icon "scrollable content" at bounding box center [156, 13] width 9 height 9
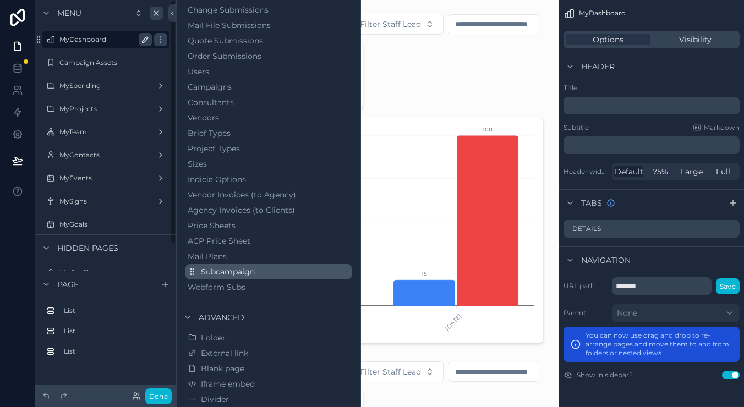
scroll to position [594, 0]
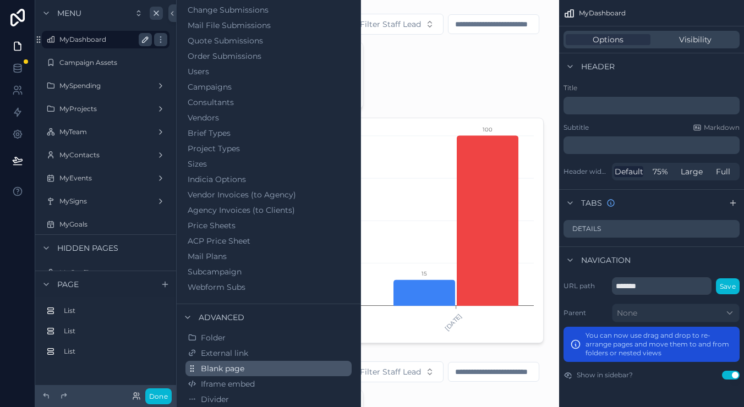
click at [234, 370] on span "Blank page" at bounding box center [222, 368] width 43 height 11
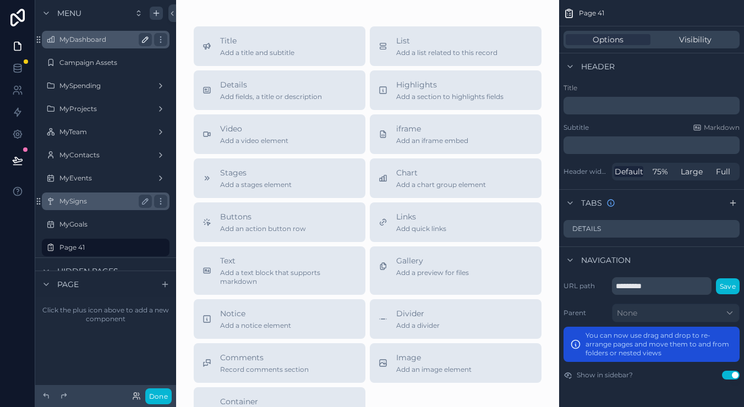
drag, startPoint x: 39, startPoint y: 245, endPoint x: 87, endPoint y: 209, distance: 60.5
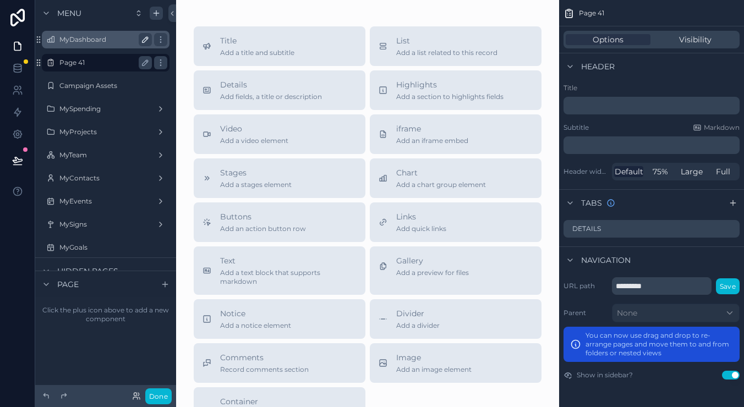
click at [75, 63] on label "Page 41" at bounding box center [103, 62] width 88 height 9
click at [106, 52] on icon "scrollable content" at bounding box center [106, 52] width 10 height 10
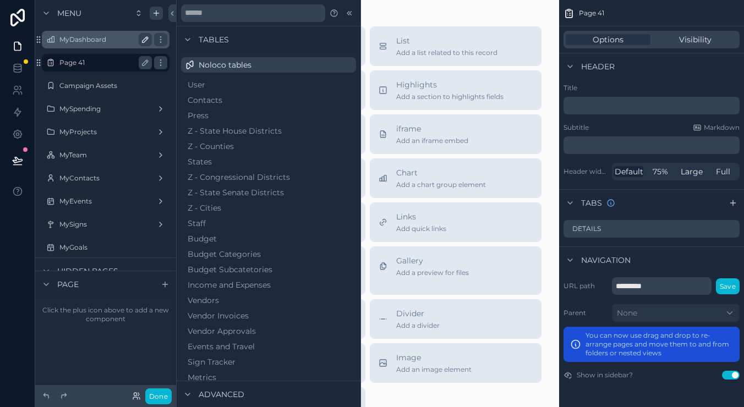
click at [102, 63] on label "Page 41" at bounding box center [103, 62] width 88 height 9
click at [83, 66] on label "Page 41" at bounding box center [103, 62] width 88 height 9
click at [45, 64] on div "scrollable content" at bounding box center [50, 62] width 13 height 13
click at [114, 92] on div "Campaign Assets" at bounding box center [105, 85] width 92 height 13
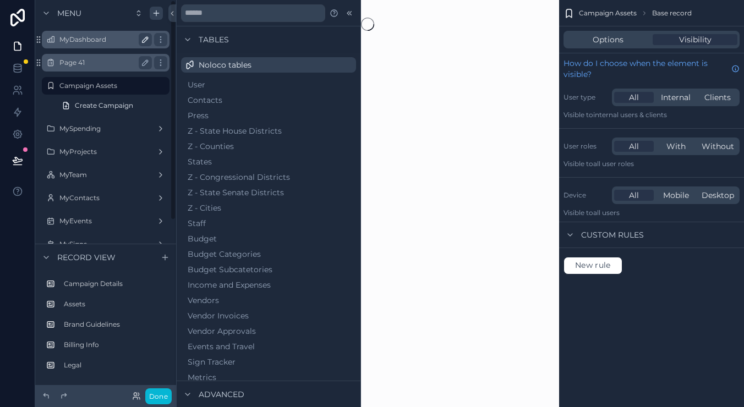
click at [92, 70] on div "Page 41" at bounding box center [105, 63] width 123 height 18
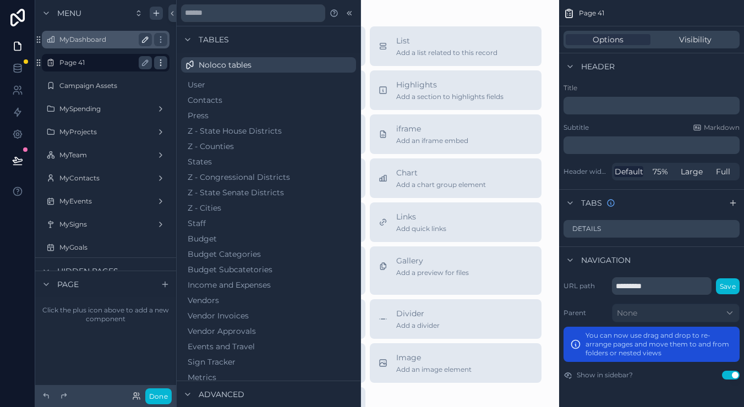
click at [166, 63] on div "scrollable content" at bounding box center [160, 62] width 13 height 13
click at [145, 62] on icon "scrollable content" at bounding box center [146, 63] width 6 height 6
click at [145, 62] on icon "scrollable content" at bounding box center [145, 62] width 9 height 9
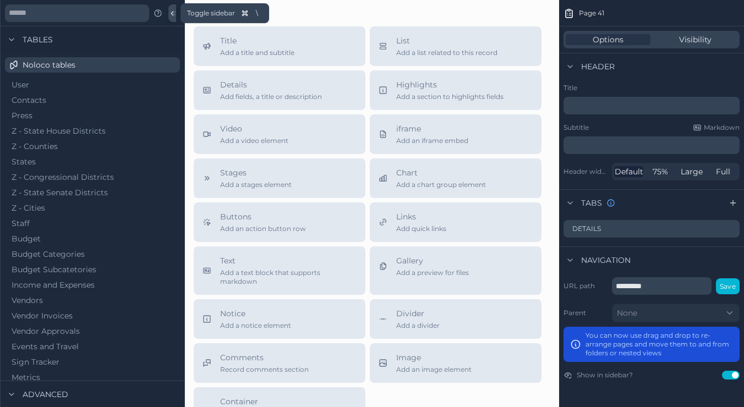
click at [173, 17] on icon at bounding box center [172, 13] width 8 height 8
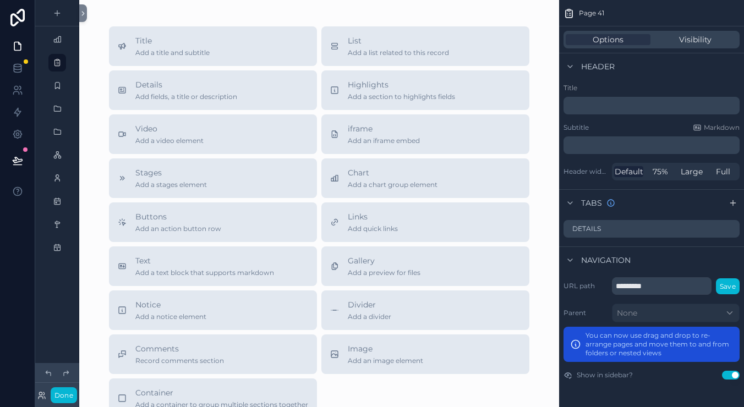
click at [87, 18] on div "Title Add a title and subtitle List Add a list related to this record Details A…" at bounding box center [319, 253] width 480 height 506
click at [83, 13] on icon at bounding box center [83, 13] width 8 height 8
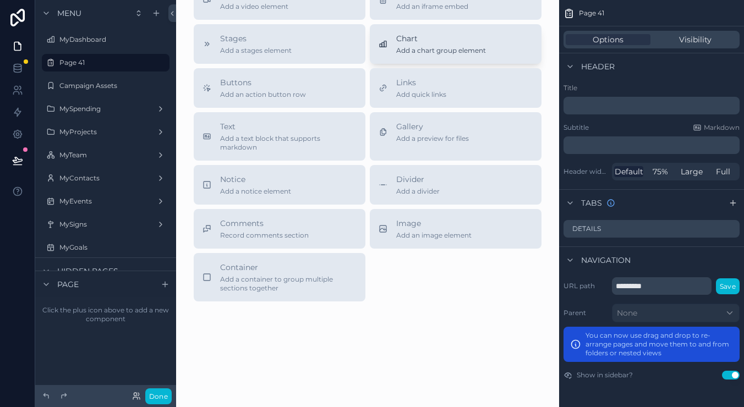
scroll to position [134, 0]
click at [95, 86] on label "Campaign Assets" at bounding box center [103, 85] width 88 height 9
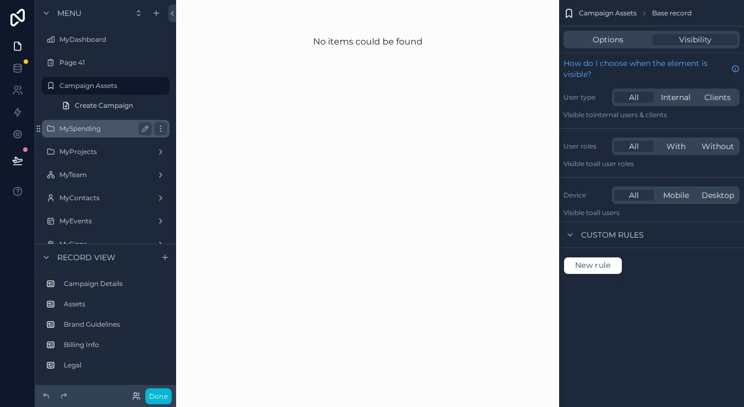
click at [90, 130] on label "MySpending" at bounding box center [103, 128] width 88 height 9
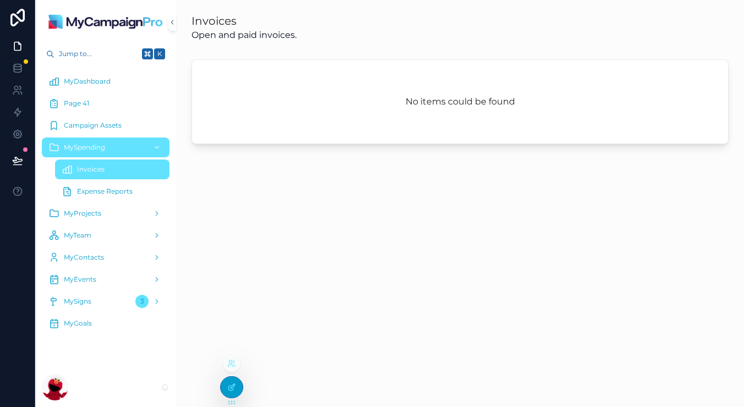
click at [231, 384] on icon at bounding box center [231, 387] width 9 height 9
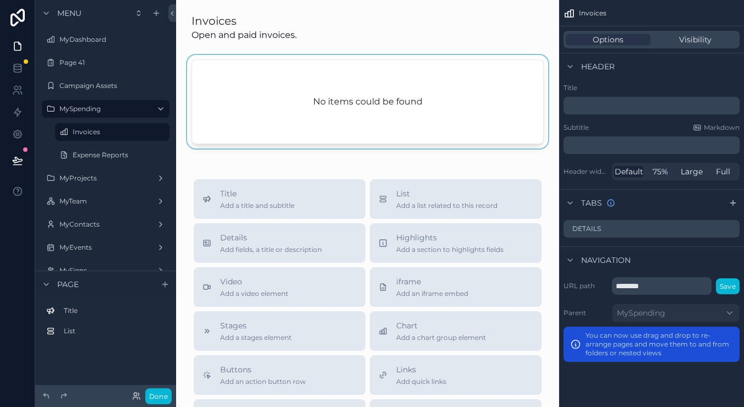
click at [299, 114] on div "scrollable content" at bounding box center [367, 104] width 365 height 98
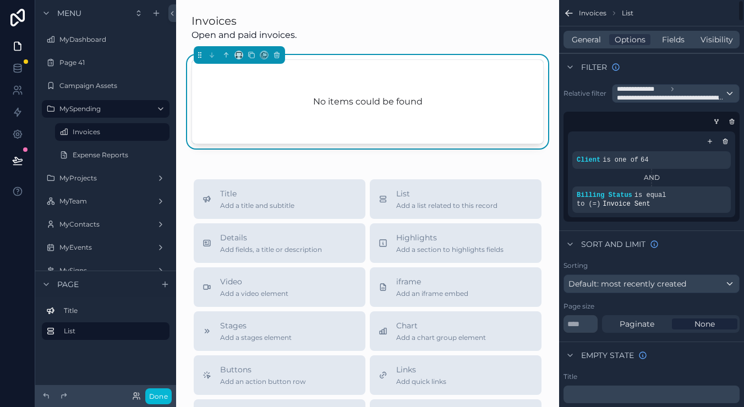
click at [656, 94] on span "**********" at bounding box center [671, 98] width 108 height 9
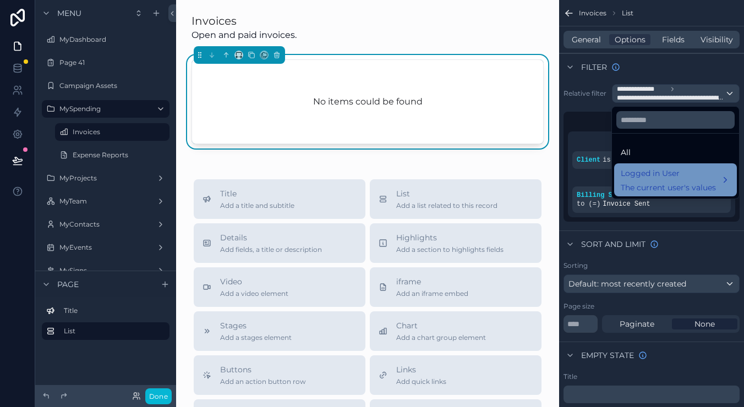
click at [680, 184] on span "The current user's values" at bounding box center [668, 187] width 95 height 11
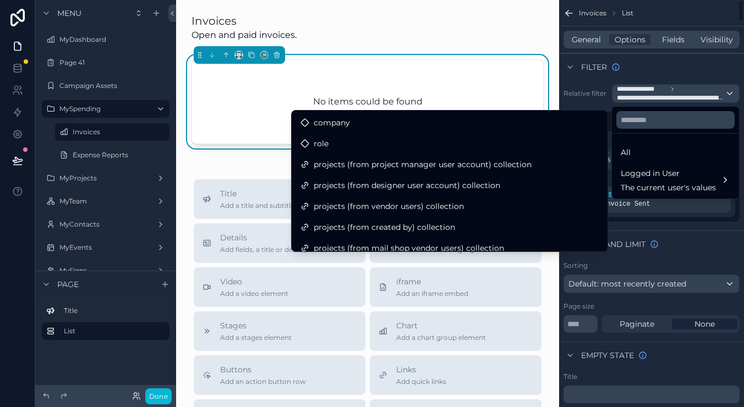
click at [673, 99] on div "scrollable content" at bounding box center [372, 203] width 744 height 407
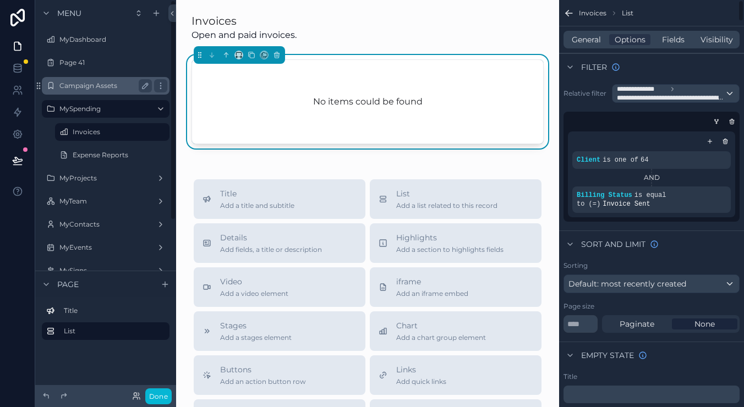
click at [106, 85] on label "Campaign Assets" at bounding box center [103, 85] width 88 height 9
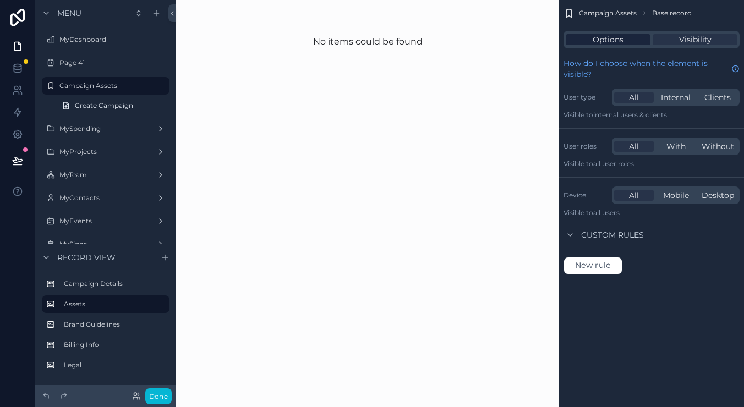
click at [601, 37] on span "Options" at bounding box center [608, 39] width 31 height 11
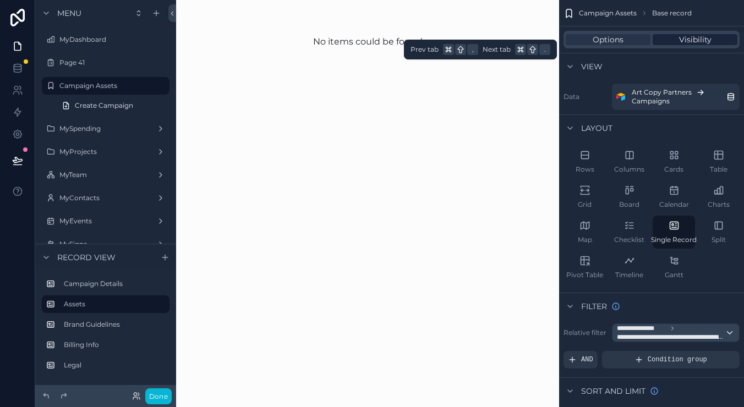
click at [667, 39] on div "Visibility" at bounding box center [695, 39] width 85 height 11
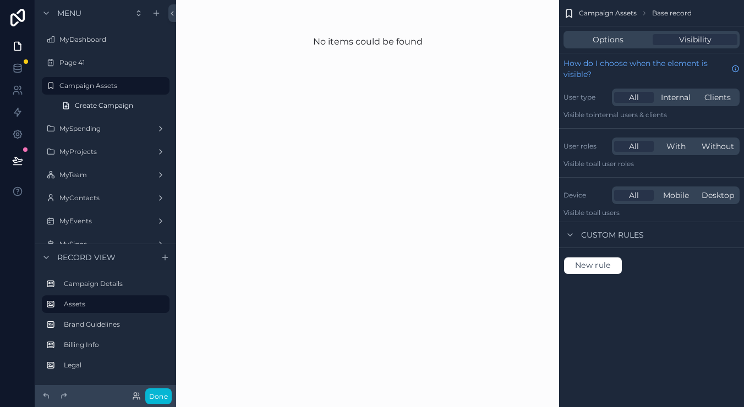
click at [618, 25] on div "Campaign Assets Base record" at bounding box center [651, 13] width 185 height 26
click at [616, 40] on span "Options" at bounding box center [608, 39] width 31 height 11
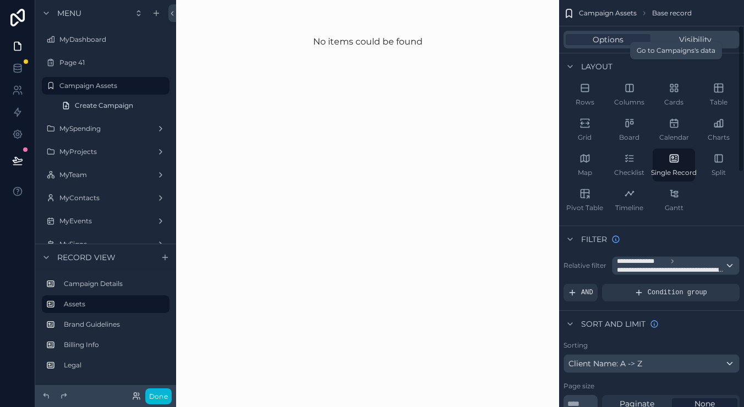
scroll to position [70, 0]
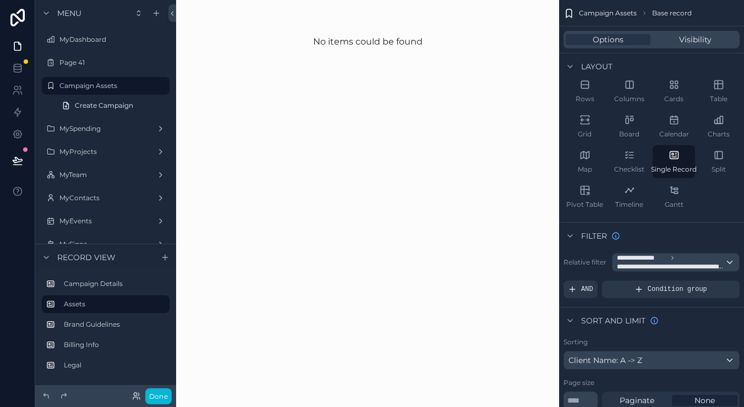
click at [713, 264] on span "**********" at bounding box center [671, 267] width 108 height 9
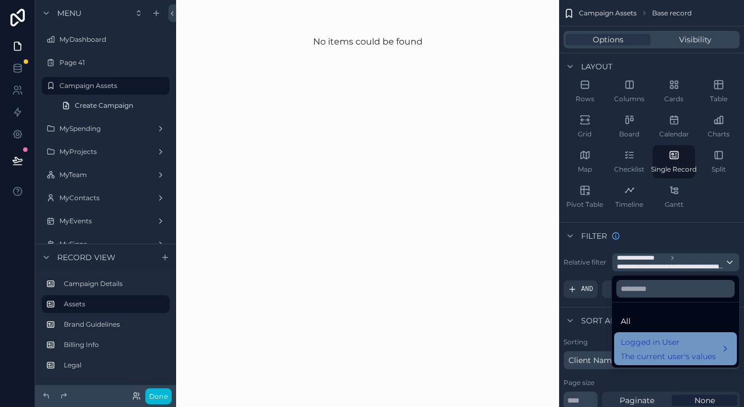
click at [730, 350] on div "Logged in User The current user's values" at bounding box center [676, 349] width 110 height 26
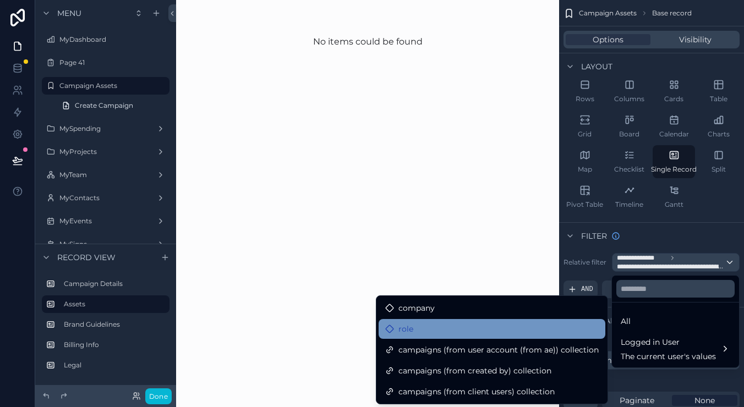
scroll to position [0, 0]
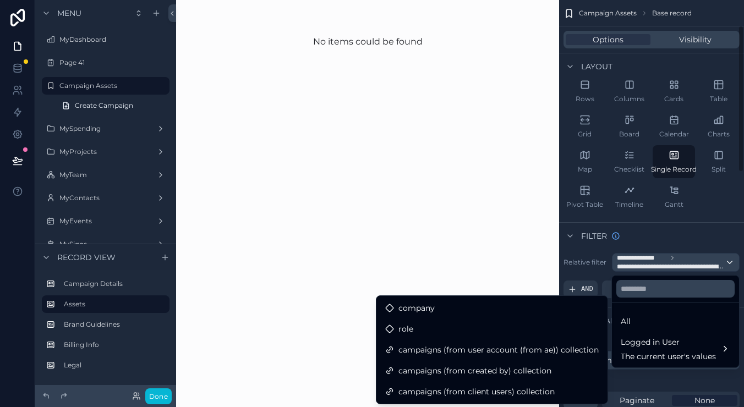
click at [245, 157] on div "No items could be found" at bounding box center [367, 203] width 383 height 407
click at [217, 159] on div "No items could be found" at bounding box center [367, 203] width 383 height 407
click at [679, 262] on div "scrollable content" at bounding box center [372, 203] width 744 height 407
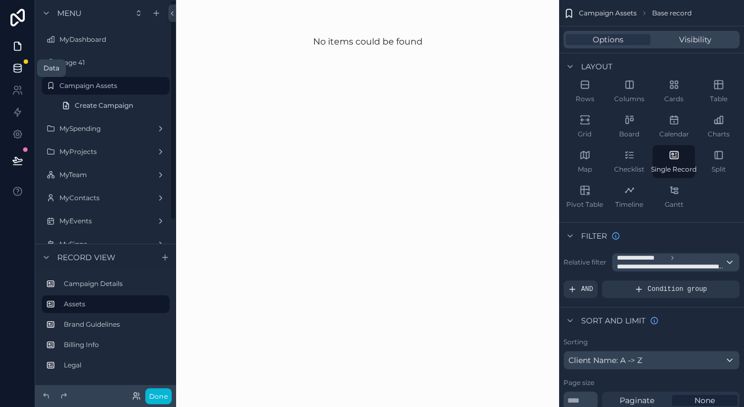
click at [20, 65] on icon at bounding box center [17, 65] width 7 height 3
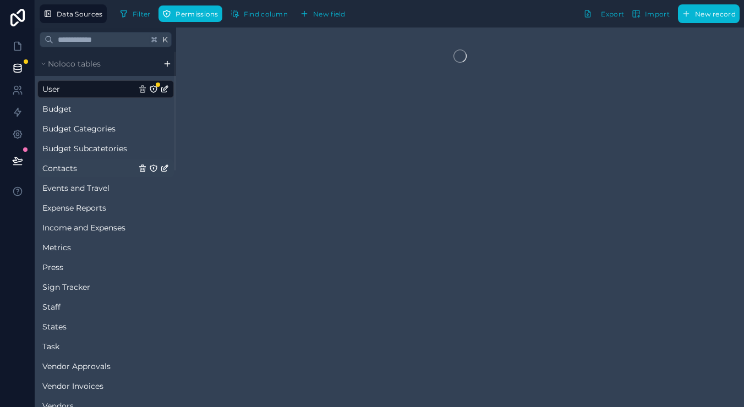
click at [89, 165] on link "Contacts" at bounding box center [89, 168] width 94 height 11
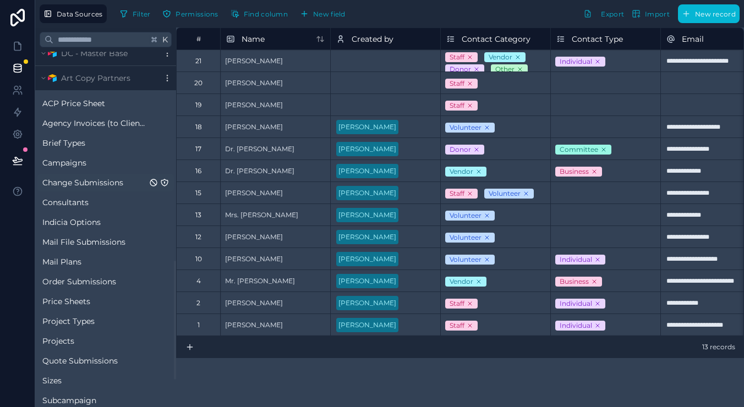
scroll to position [626, 0]
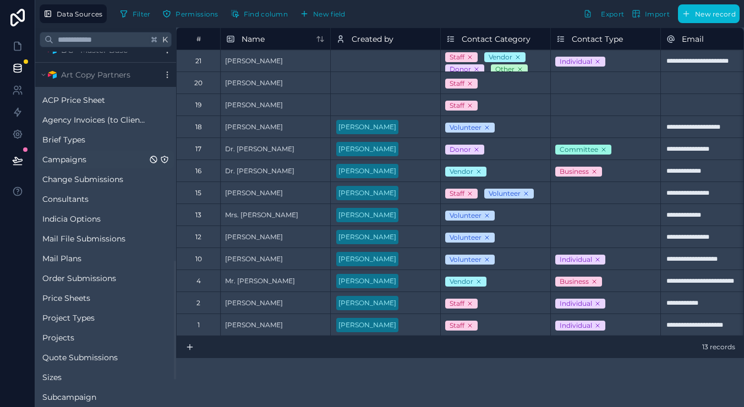
click at [72, 166] on div "Campaigns" at bounding box center [105, 160] width 137 height 18
click at [72, 157] on span "Campaigns" at bounding box center [64, 159] width 44 height 11
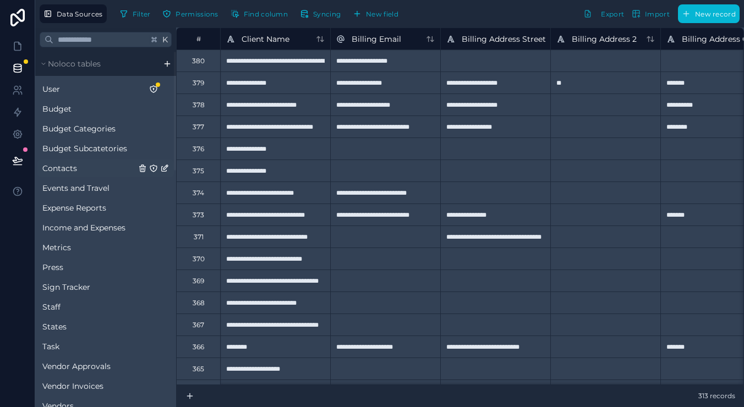
click at [69, 169] on span "Contacts" at bounding box center [59, 168] width 35 height 11
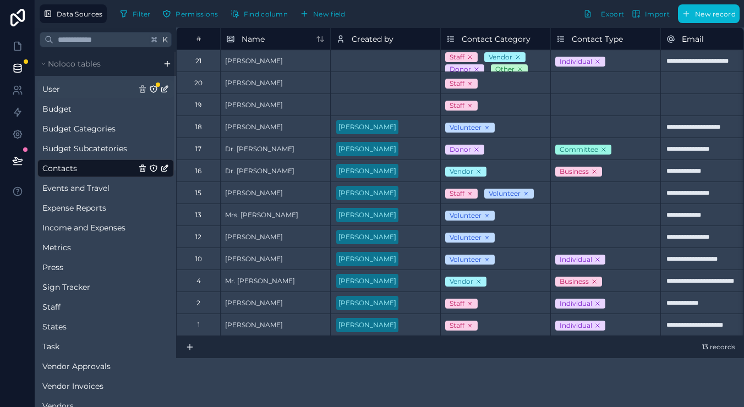
click at [73, 89] on link "User" at bounding box center [89, 89] width 94 height 11
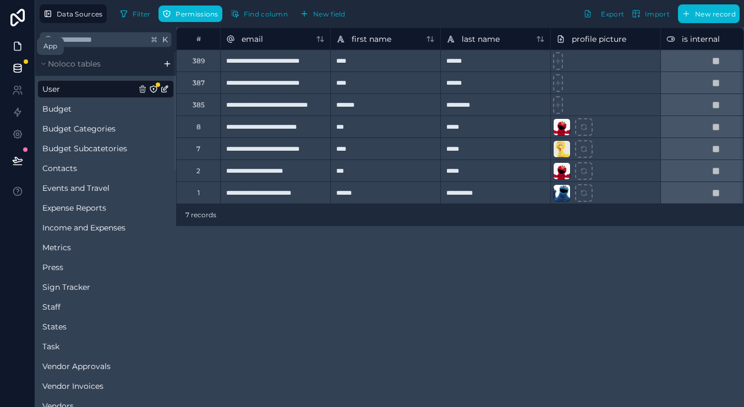
click at [19, 48] on icon at bounding box center [17, 46] width 11 height 11
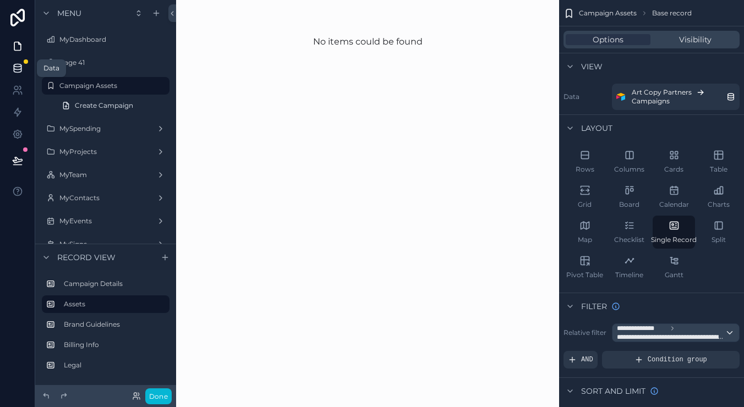
click at [17, 63] on icon at bounding box center [17, 68] width 11 height 11
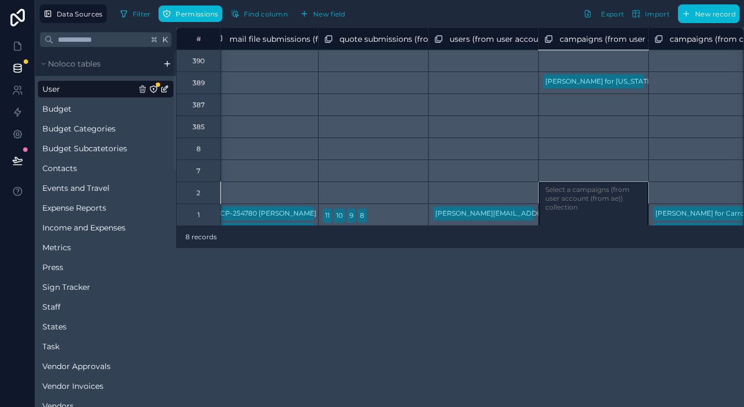
click at [608, 196] on div "Select a campaigns (from user account (from ae)) collection" at bounding box center [593, 193] width 110 height 22
click at [582, 195] on div "Select a campaigns (from user account (from ae)) collection" at bounding box center [593, 193] width 110 height 22
click at [501, 23] on div "Data Sources Filter Permissions Find column New field Export Import New record" at bounding box center [389, 14] width 709 height 28
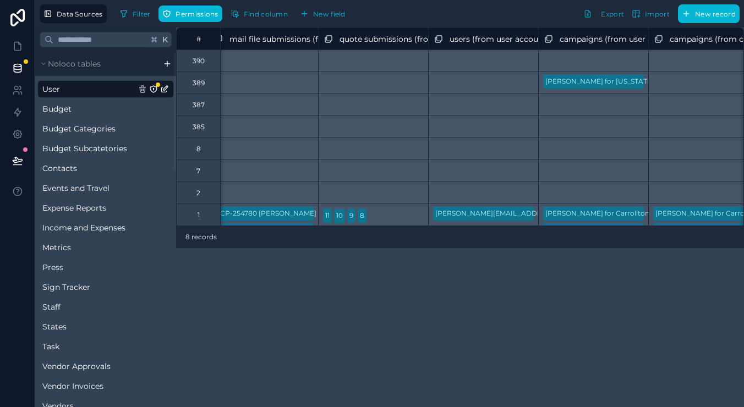
click at [646, 214] on div "Jim Watters for Carrollton William Morthland for Roswell Prologis Committee to …" at bounding box center [593, 215] width 110 height 22
click at [645, 214] on div "Jim Watters for Carrollton William Morthland for Roswell Prologis Committee to …" at bounding box center [593, 214] width 110 height 22
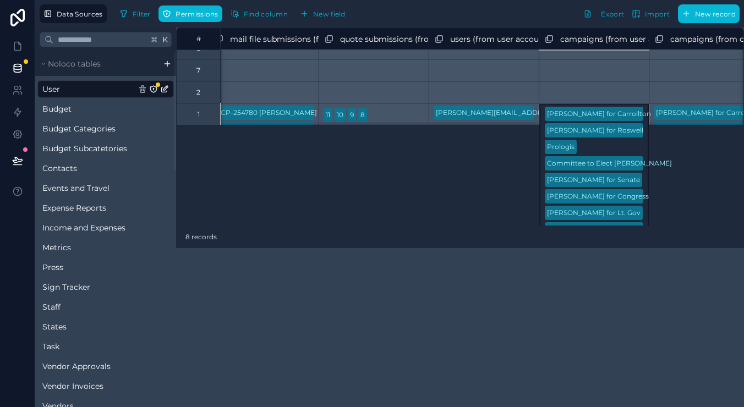
scroll to position [97, 5295]
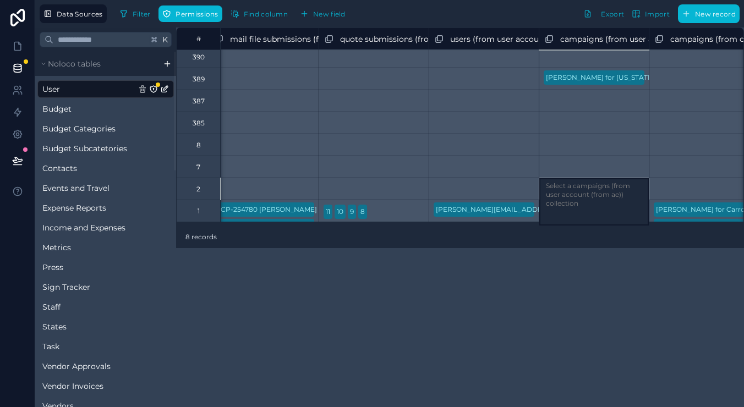
scroll to position [4, 5295]
click at [579, 194] on div "Select a campaigns (from user account (from ae)) collection" at bounding box center [594, 189] width 110 height 22
click at [581, 193] on div "Select a campaigns (from user account (from ae)) collection" at bounding box center [594, 189] width 110 height 22
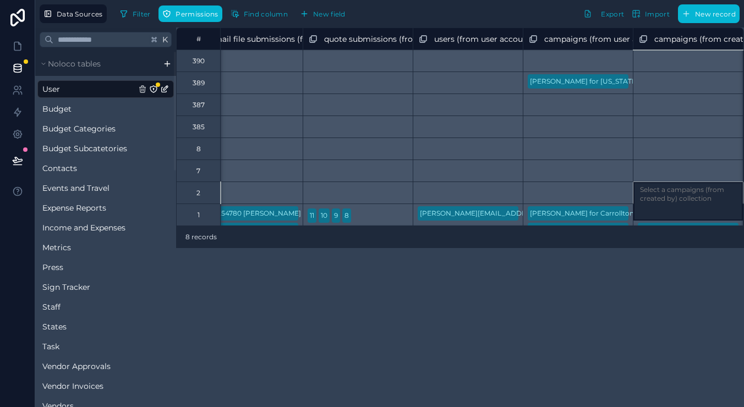
click at [678, 191] on div "Select a campaigns (from created by) collection" at bounding box center [688, 193] width 110 height 22
click at [560, 196] on div "Select a campaigns (from user account (from ae)) collection" at bounding box center [578, 193] width 110 height 22
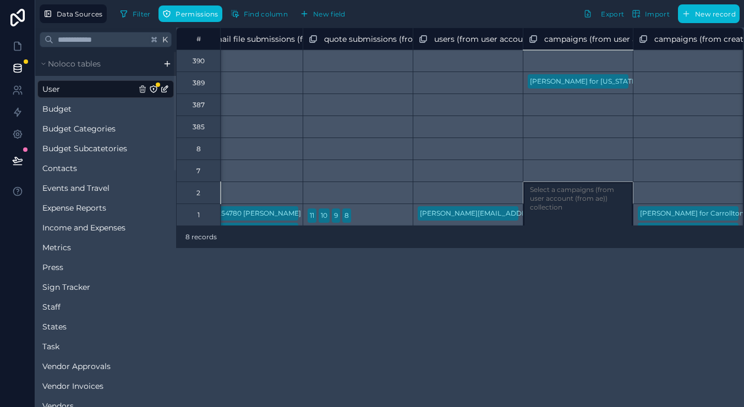
click at [545, 190] on div "Select a campaigns (from user account (from ae)) collection" at bounding box center [578, 193] width 110 height 22
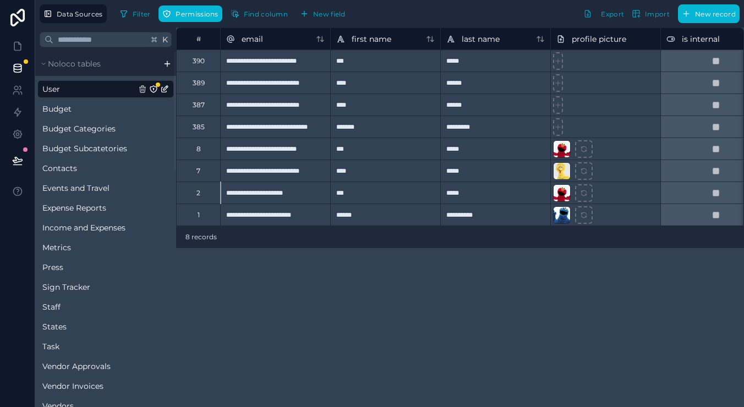
scroll to position [0, 0]
click at [203, 197] on div "2" at bounding box center [198, 193] width 44 height 22
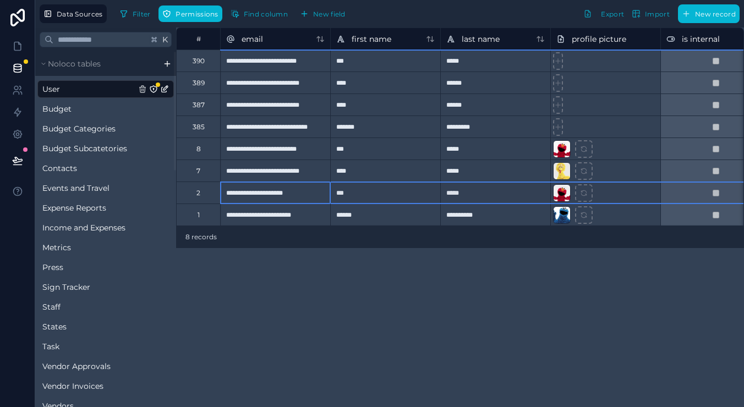
click at [276, 192] on div "**********" at bounding box center [275, 193] width 110 height 22
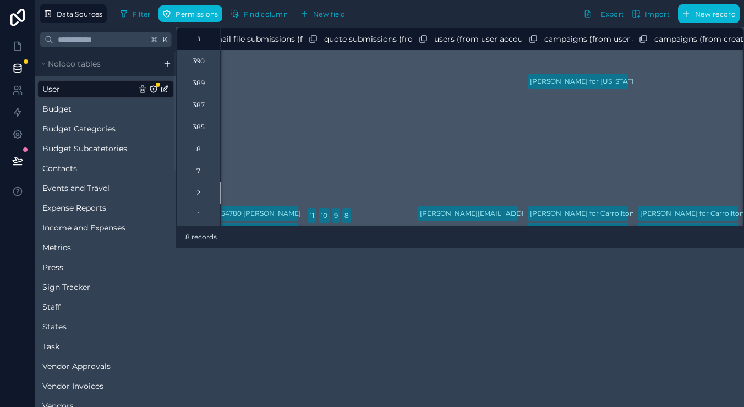
scroll to position [0, 5422]
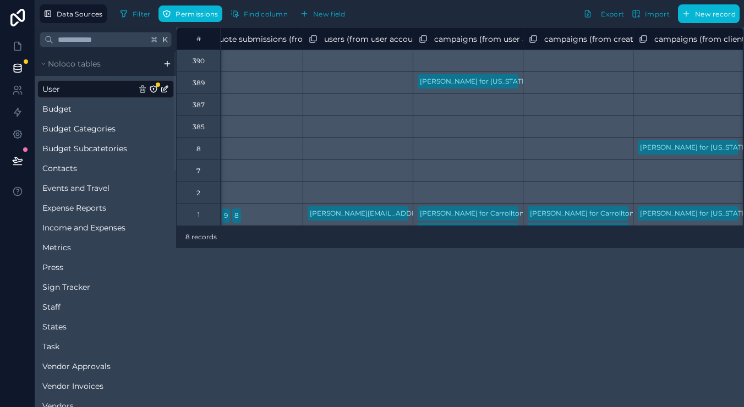
click at [152, 89] on icon "User" at bounding box center [153, 89] width 9 height 9
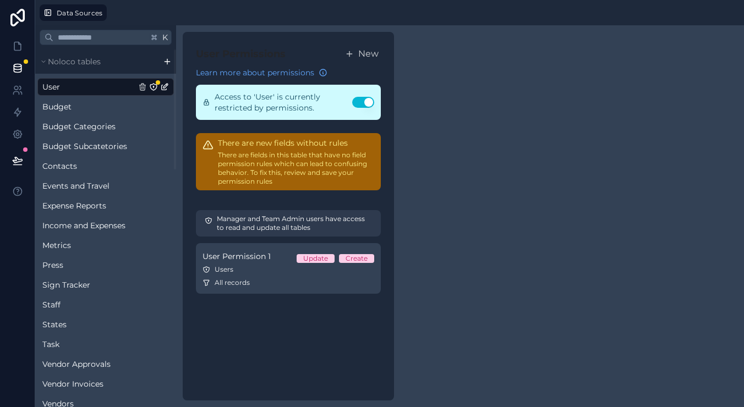
click at [361, 105] on button "Use setting" at bounding box center [363, 102] width 22 height 11
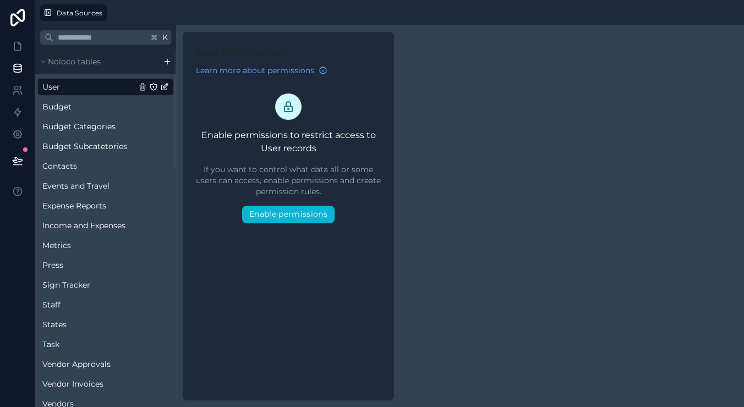
click at [112, 92] on div "User" at bounding box center [105, 87] width 137 height 18
click at [110, 105] on link "Budget" at bounding box center [89, 106] width 94 height 11
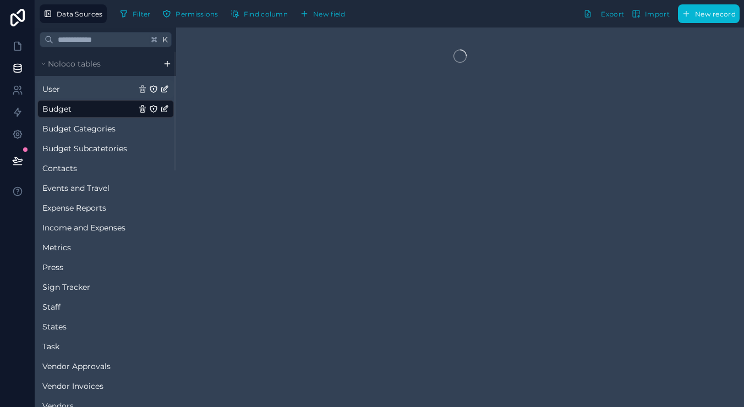
click at [68, 93] on link "User" at bounding box center [89, 89] width 94 height 11
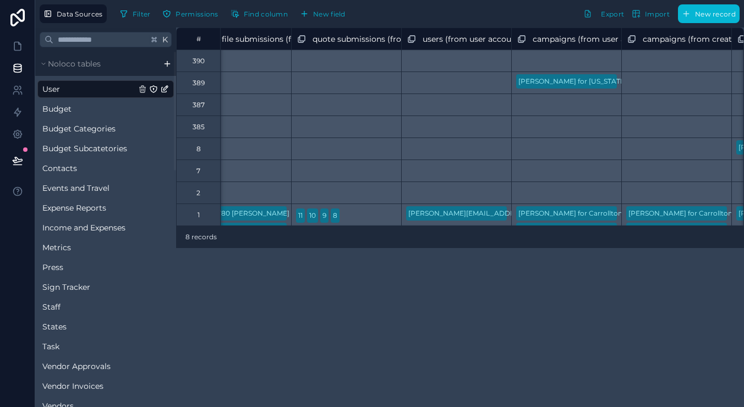
scroll to position [0, 5369]
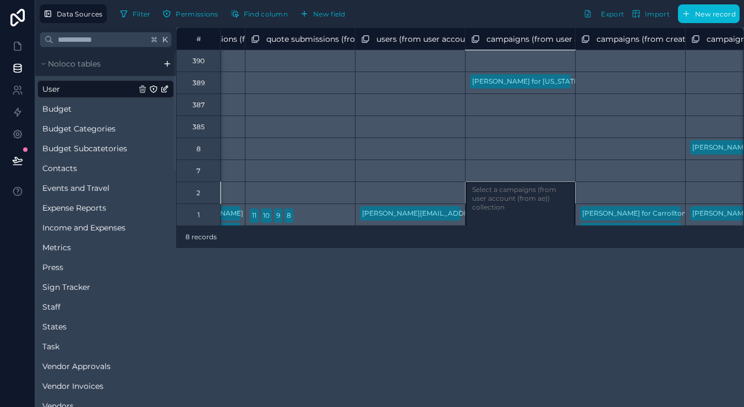
click at [527, 193] on div "Select a campaigns (from user account (from ae)) collection" at bounding box center [520, 193] width 110 height 22
click at [512, 193] on div "Select a campaigns (from user account (from ae)) collection" at bounding box center [520, 193] width 110 height 22
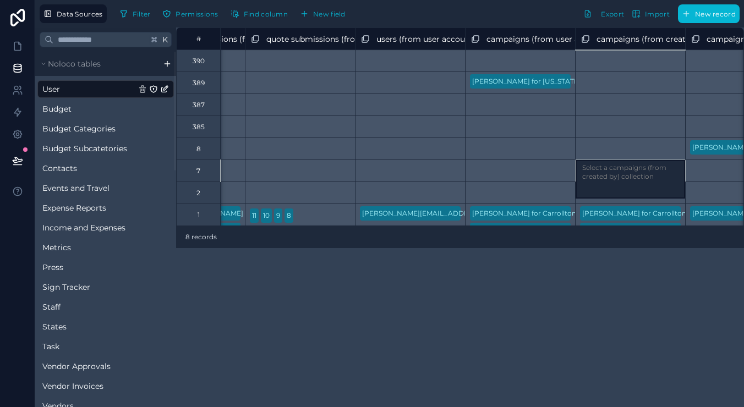
click at [596, 177] on div "Select a campaigns (from created by) collection" at bounding box center [630, 171] width 110 height 22
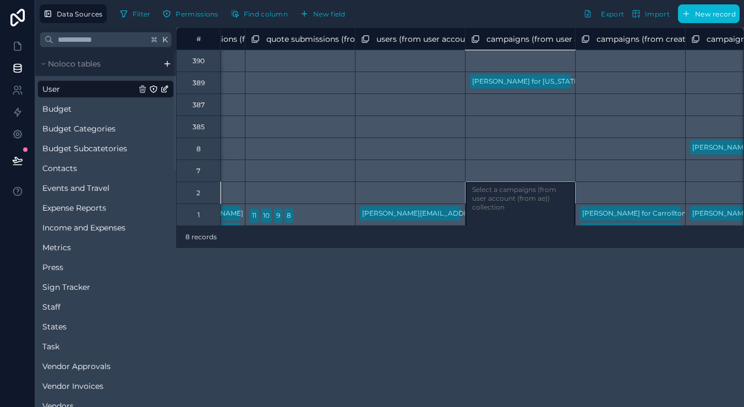
click at [516, 183] on div "Select a campaigns (from user account (from ae)) collection" at bounding box center [520, 193] width 110 height 22
click at [499, 194] on div "Select a campaigns (from user account (from ae)) collection" at bounding box center [520, 193] width 110 height 22
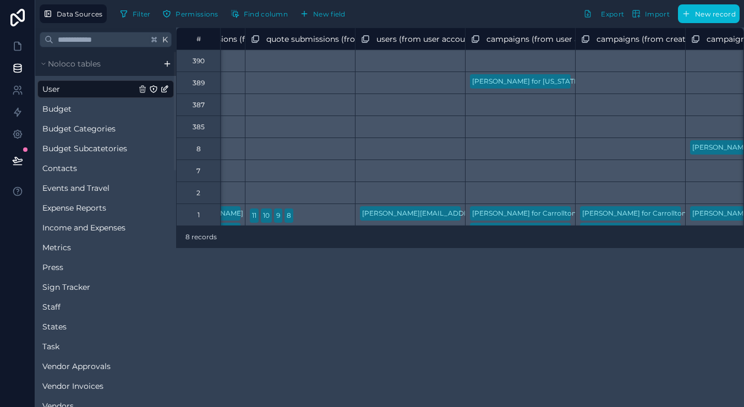
click at [214, 330] on div "# mail file submissions (from vendor users) collection mail file submissions (f…" at bounding box center [460, 218] width 568 height 380
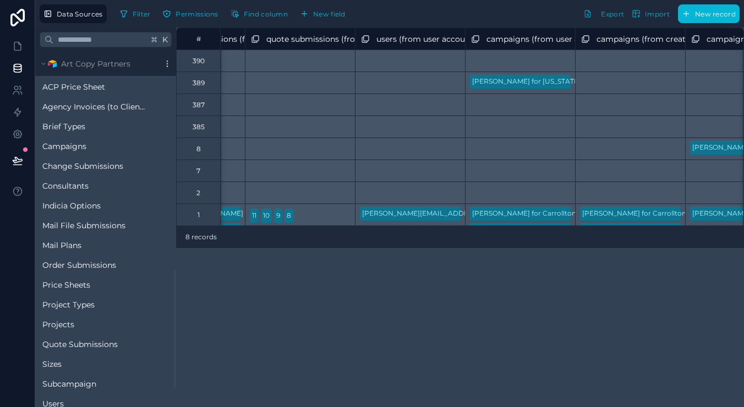
scroll to position [625, 0]
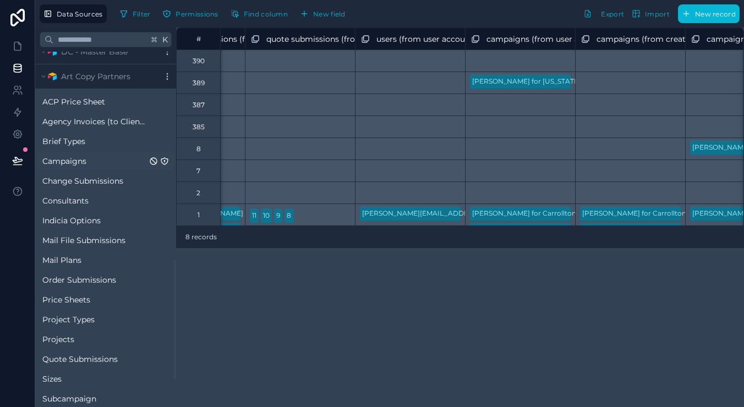
click at [78, 163] on span "Campaigns" at bounding box center [64, 161] width 44 height 11
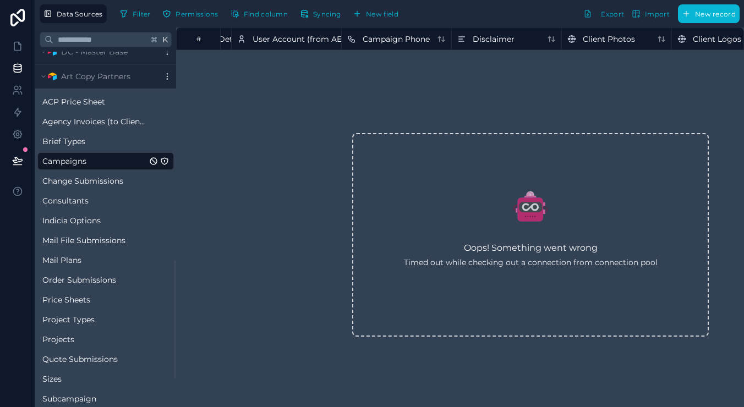
scroll to position [0, 2214]
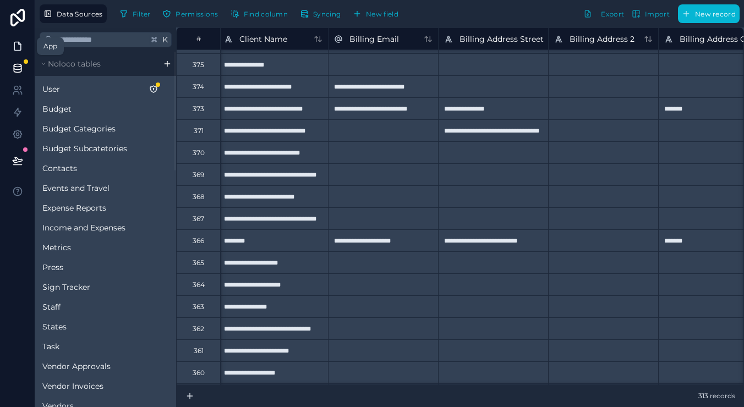
click at [21, 49] on icon at bounding box center [17, 46] width 11 height 11
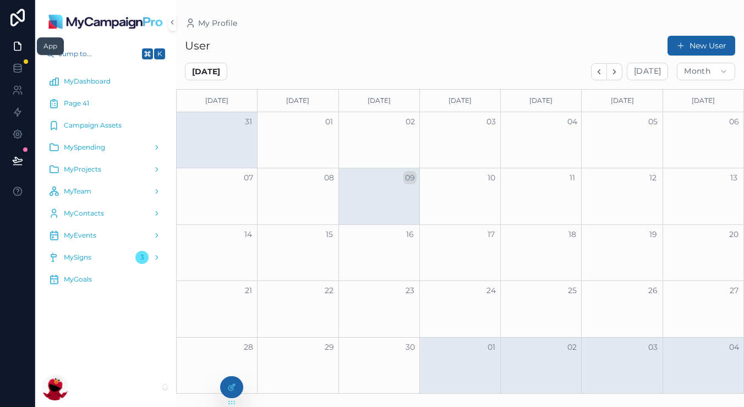
click at [25, 39] on link at bounding box center [17, 46] width 35 height 22
click at [92, 107] on div "Page 41" at bounding box center [105, 104] width 114 height 18
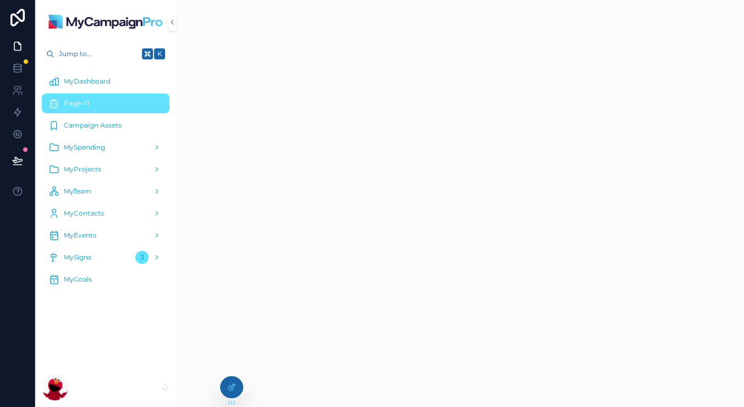
click at [82, 74] on div "MyDashboard" at bounding box center [105, 82] width 114 height 18
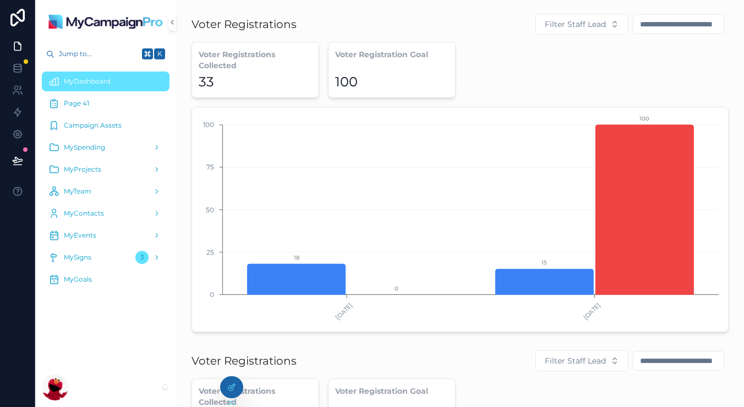
click at [89, 103] on span "Page 41" at bounding box center [76, 103] width 25 height 9
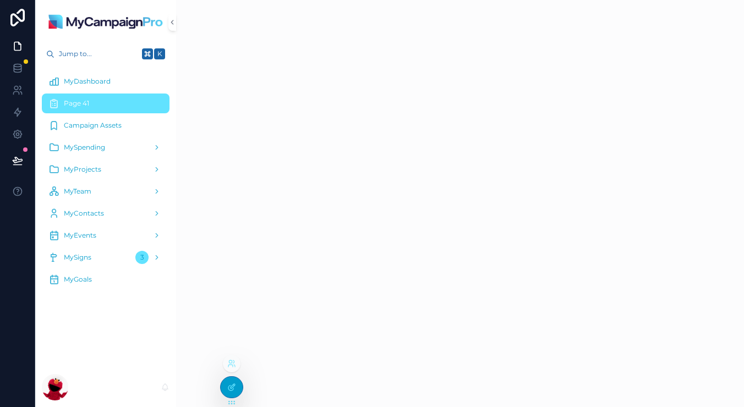
click at [229, 394] on div at bounding box center [232, 387] width 22 height 21
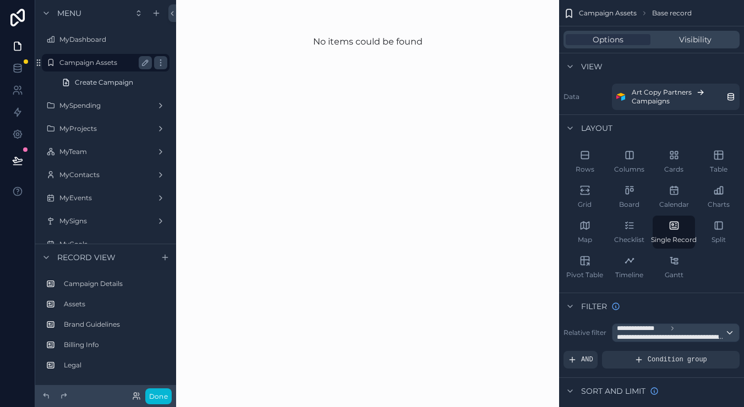
click at [102, 54] on div "Campaign Assets" at bounding box center [105, 63] width 123 height 18
click at [100, 42] on label "MyDashboard" at bounding box center [103, 39] width 88 height 9
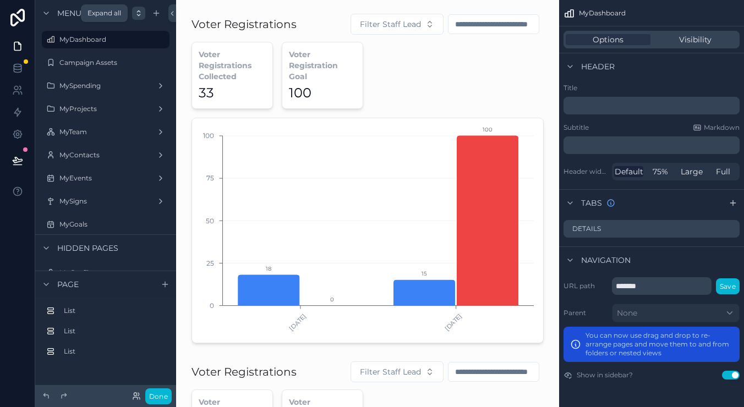
click at [136, 10] on icon "scrollable content" at bounding box center [138, 13] width 9 height 9
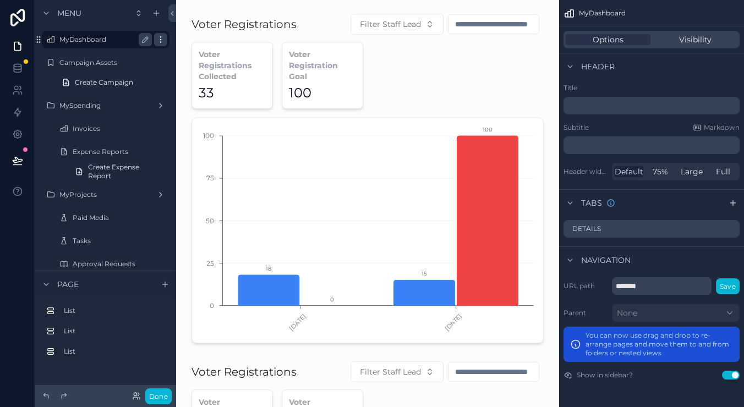
click at [157, 40] on icon "scrollable content" at bounding box center [160, 39] width 9 height 9
click at [681, 262] on div "Navigation" at bounding box center [651, 260] width 185 height 26
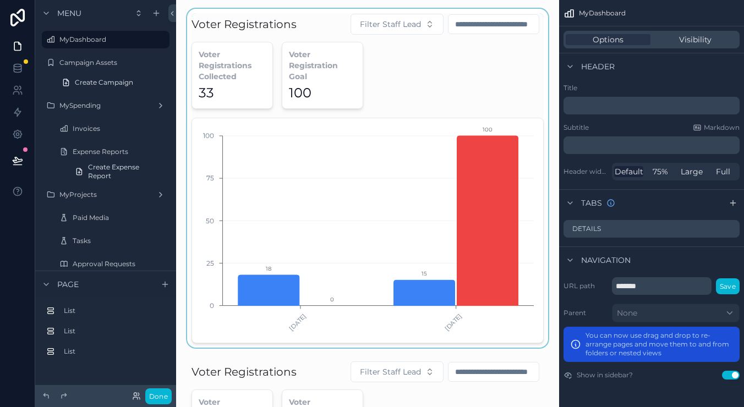
click at [423, 69] on div "scrollable content" at bounding box center [367, 178] width 365 height 339
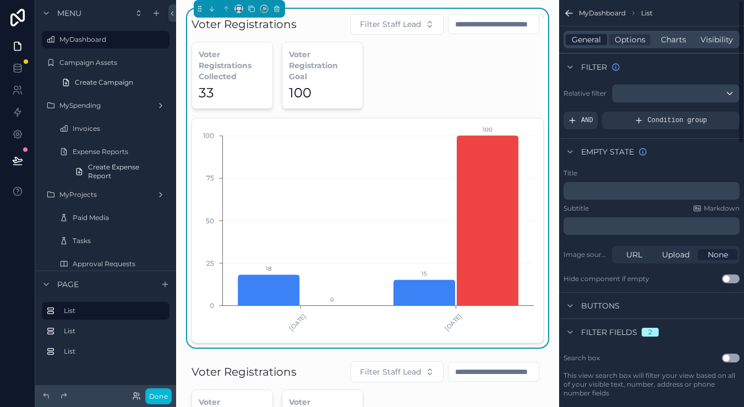
click at [588, 36] on span "General" at bounding box center [586, 39] width 29 height 11
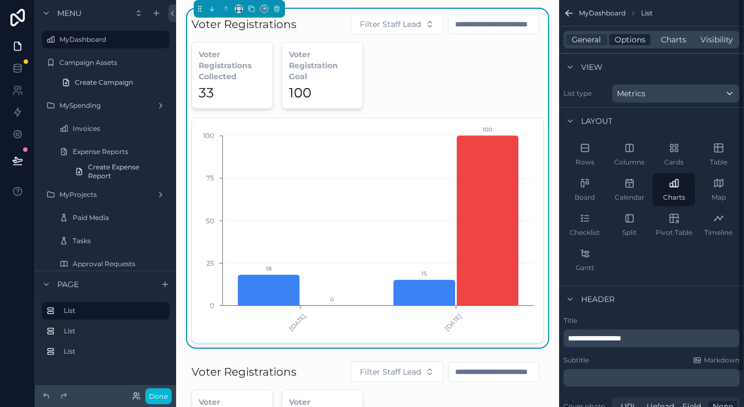
scroll to position [-1, 0]
click at [625, 36] on span "Options" at bounding box center [630, 39] width 31 height 11
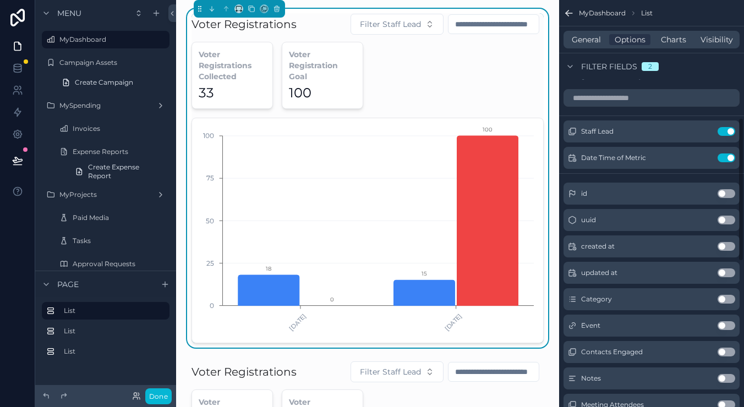
scroll to position [337, 0]
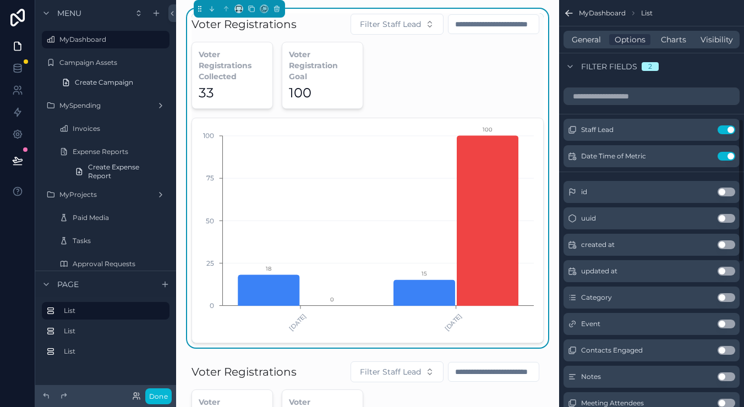
click at [676, 34] on div "General Options Charts Visibility" at bounding box center [652, 40] width 176 height 18
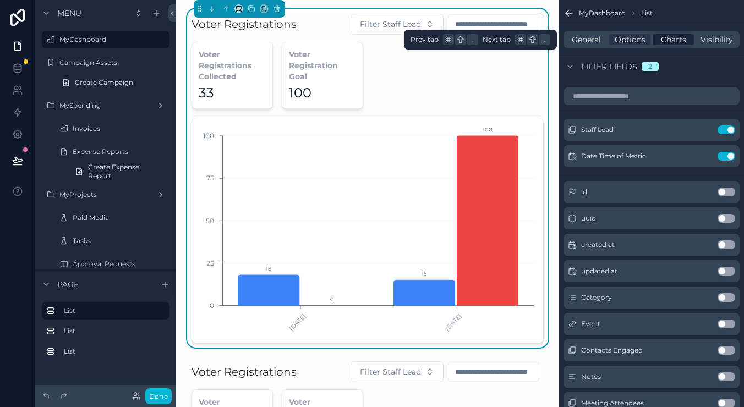
click at [678, 39] on span "Charts" at bounding box center [673, 39] width 25 height 11
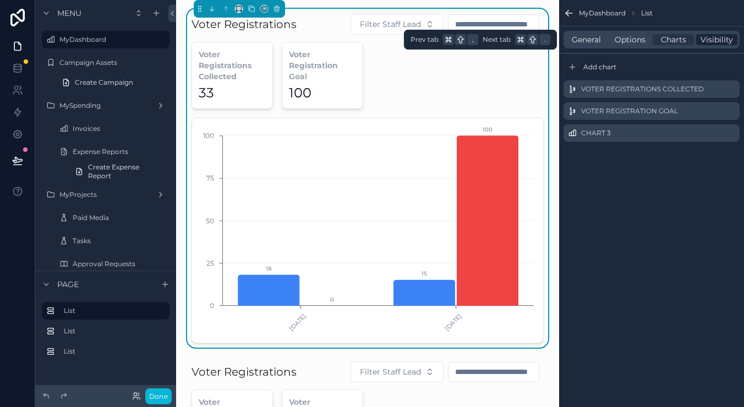
click at [728, 43] on span "Visibility" at bounding box center [717, 39] width 32 height 11
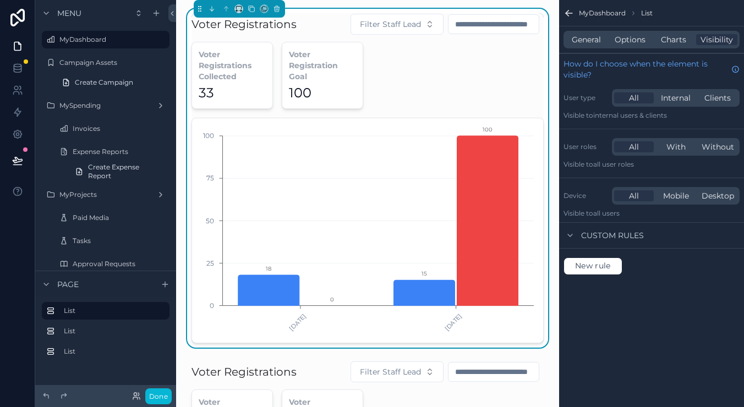
click at [574, 17] on icon "scrollable content" at bounding box center [569, 13] width 11 height 11
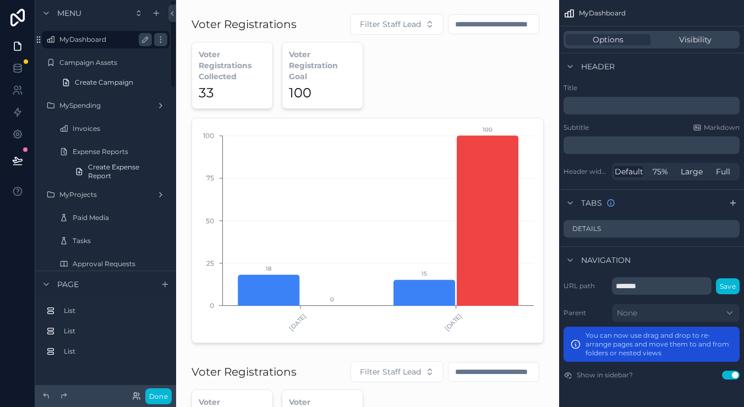
click at [88, 43] on label "MyDashboard" at bounding box center [103, 39] width 88 height 9
click at [134, 9] on icon "scrollable content" at bounding box center [138, 13] width 9 height 9
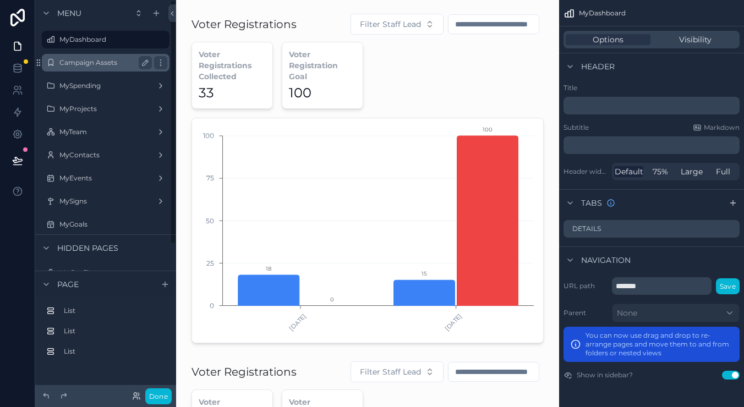
click at [92, 63] on label "Campaign Assets" at bounding box center [103, 62] width 88 height 9
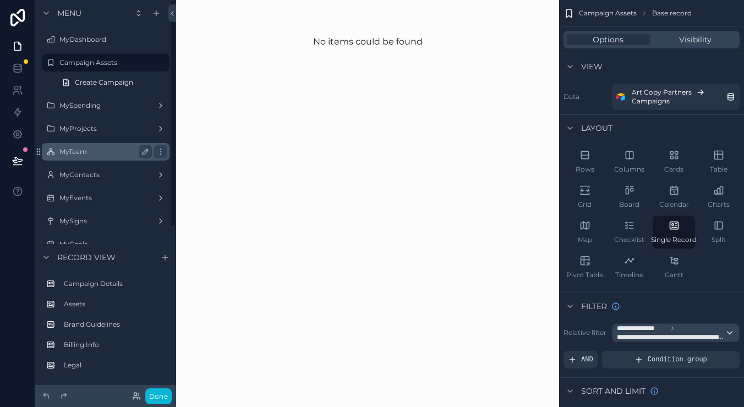
click at [90, 155] on label "MyTeam" at bounding box center [103, 152] width 88 height 9
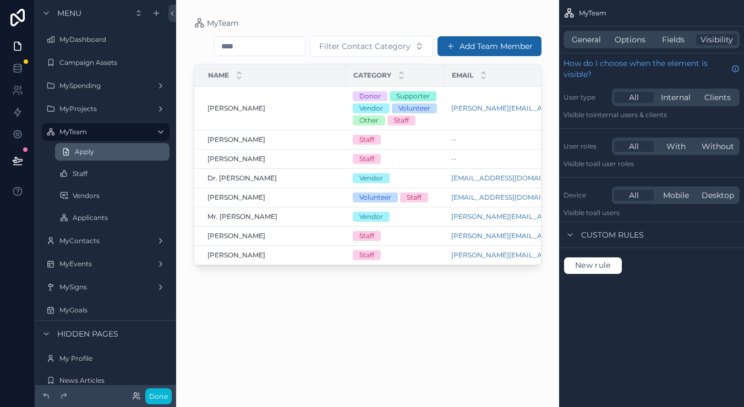
click at [77, 151] on span "Apply" at bounding box center [84, 152] width 19 height 9
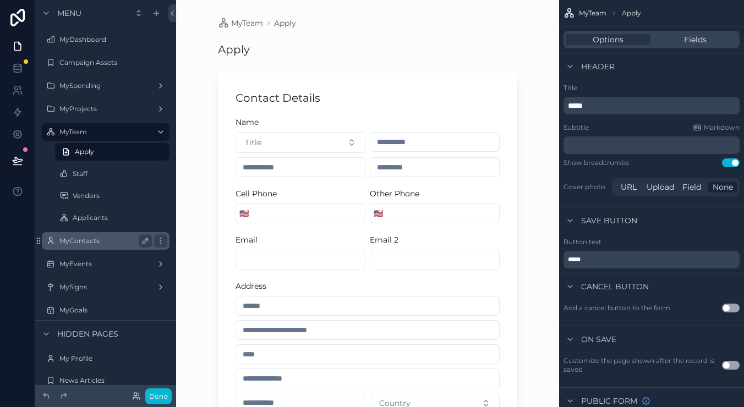
click at [100, 239] on label "MyContacts" at bounding box center [103, 241] width 88 height 9
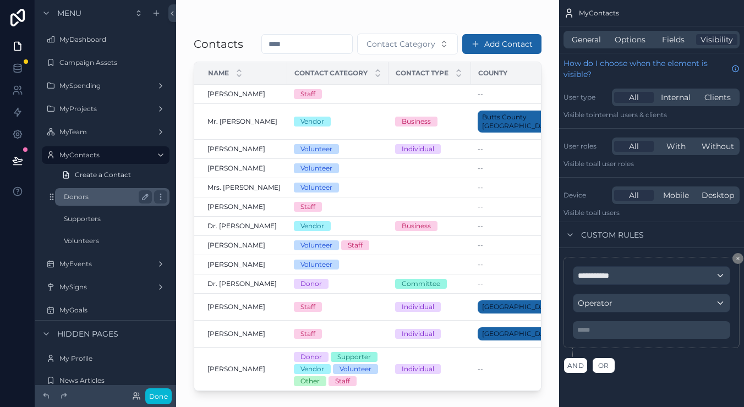
click at [89, 196] on label "Donors" at bounding box center [106, 197] width 84 height 9
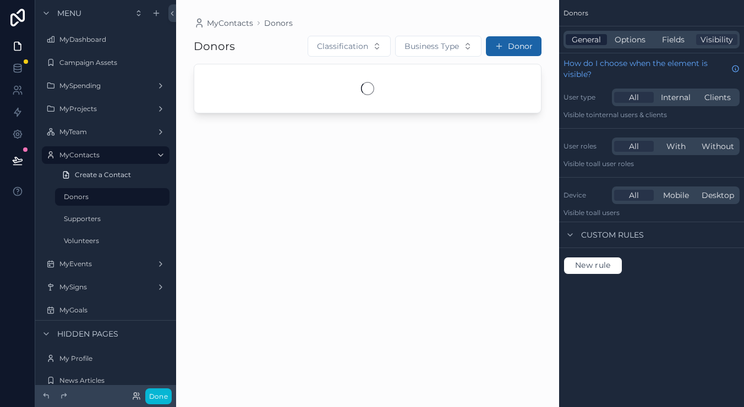
click at [600, 44] on span "General" at bounding box center [586, 39] width 29 height 11
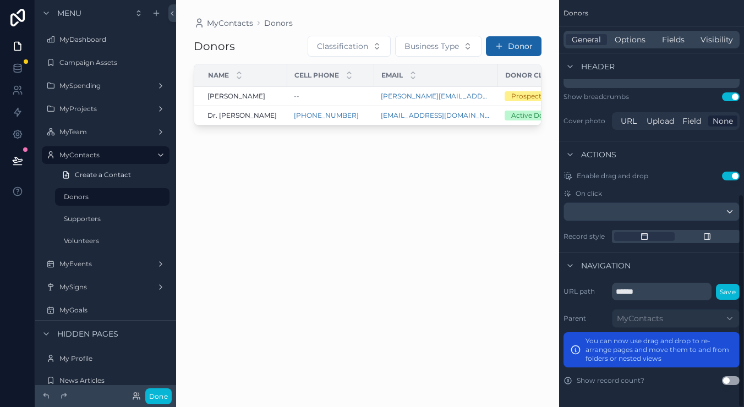
scroll to position [369, 0]
click at [73, 132] on label "MyTeam" at bounding box center [103, 132] width 88 height 9
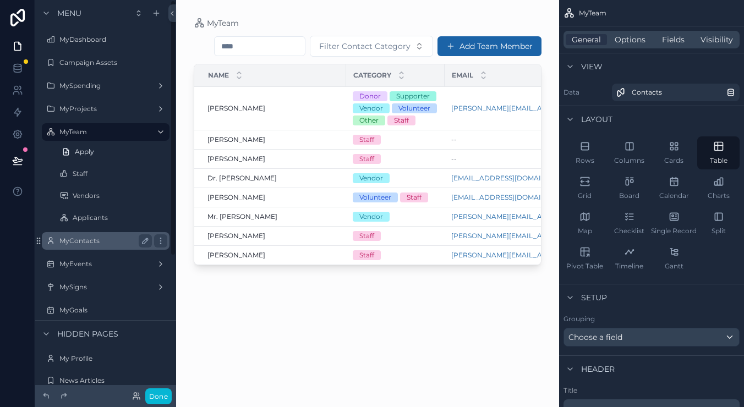
click at [93, 241] on label "MyContacts" at bounding box center [103, 241] width 88 height 9
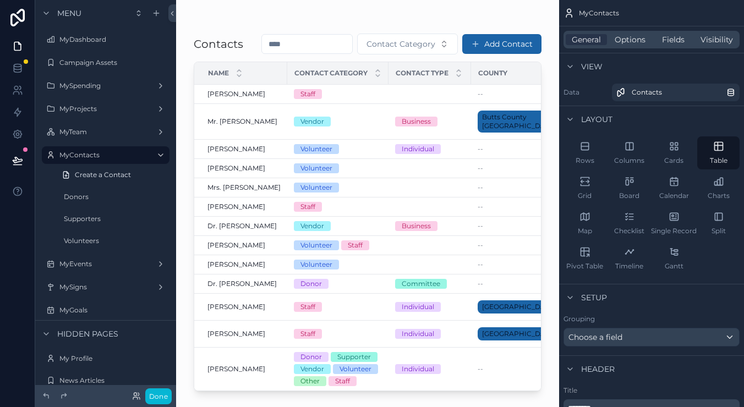
drag, startPoint x: 53, startPoint y: 196, endPoint x: 50, endPoint y: 187, distance: 9.9
click at [85, 132] on label "MyTeam" at bounding box center [105, 132] width 92 height 9
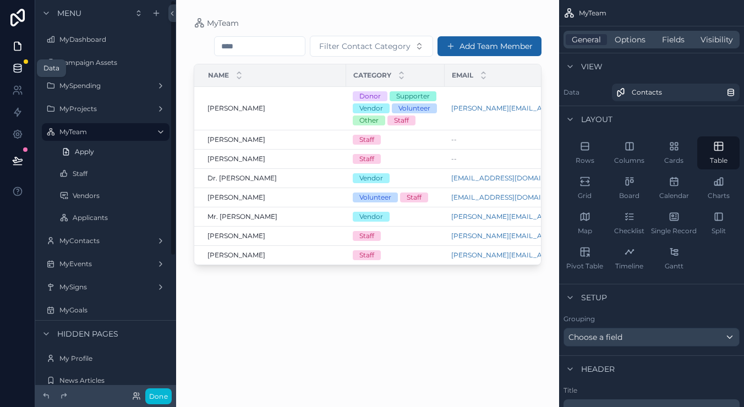
click at [15, 68] on icon at bounding box center [17, 68] width 11 height 11
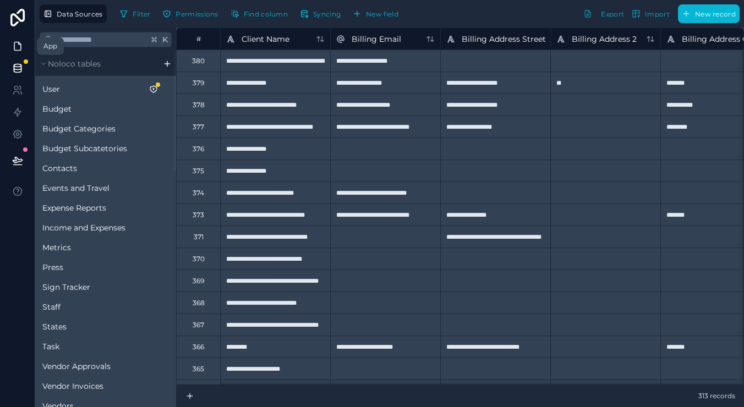
click at [20, 49] on icon at bounding box center [17, 46] width 11 height 11
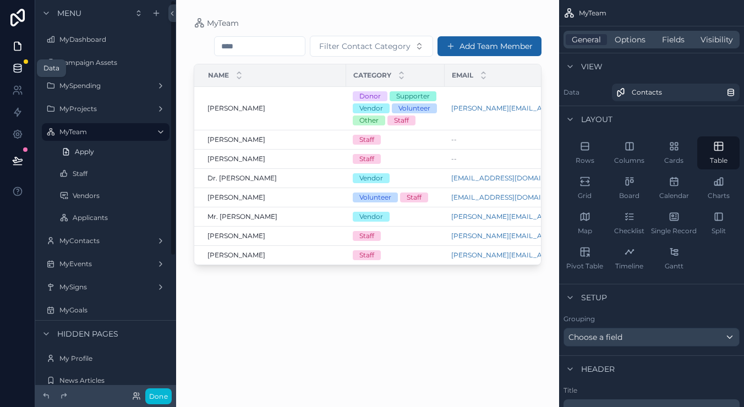
click at [10, 64] on link at bounding box center [17, 68] width 35 height 22
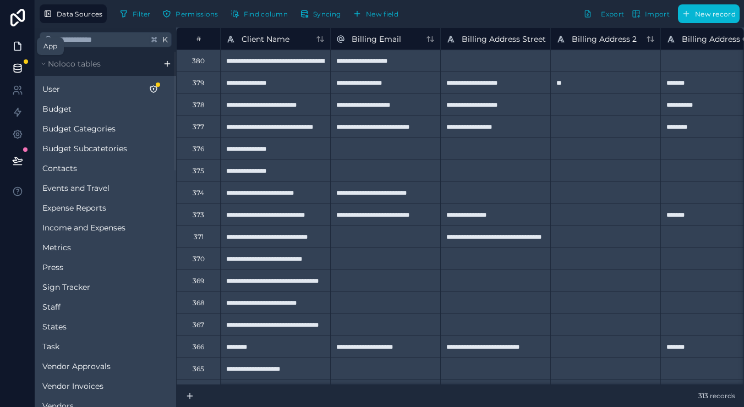
click at [19, 45] on icon at bounding box center [17, 46] width 11 height 11
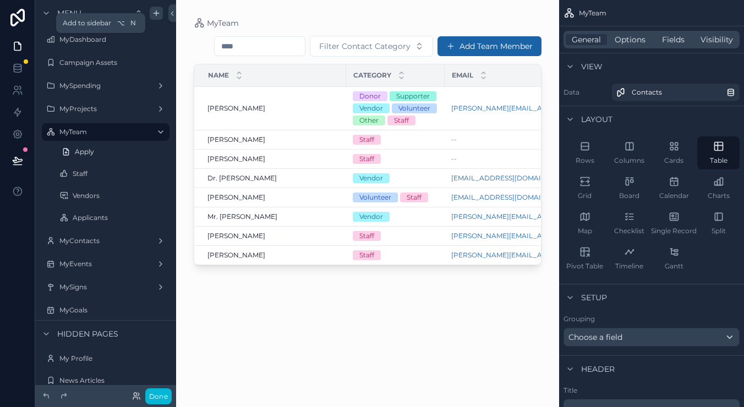
click at [155, 15] on icon "scrollable content" at bounding box center [156, 13] width 9 height 9
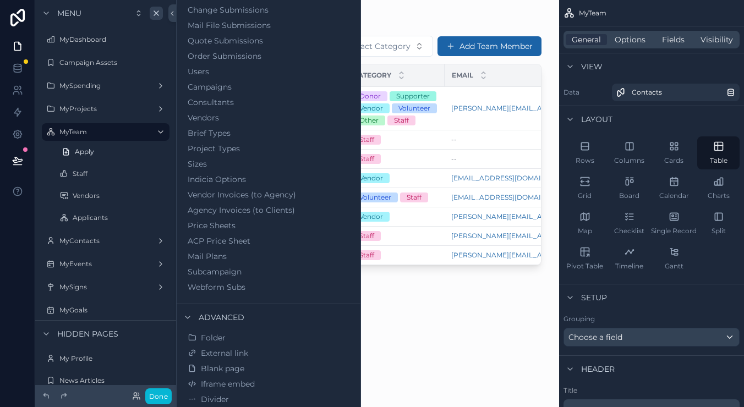
scroll to position [594, 0]
click at [157, 129] on icon "scrollable content" at bounding box center [160, 132] width 9 height 9
click at [112, 25] on div "Menu" at bounding box center [105, 13] width 141 height 26
click at [139, 25] on div "Menu" at bounding box center [105, 13] width 141 height 26
click at [215, 342] on span "Folder" at bounding box center [213, 337] width 25 height 11
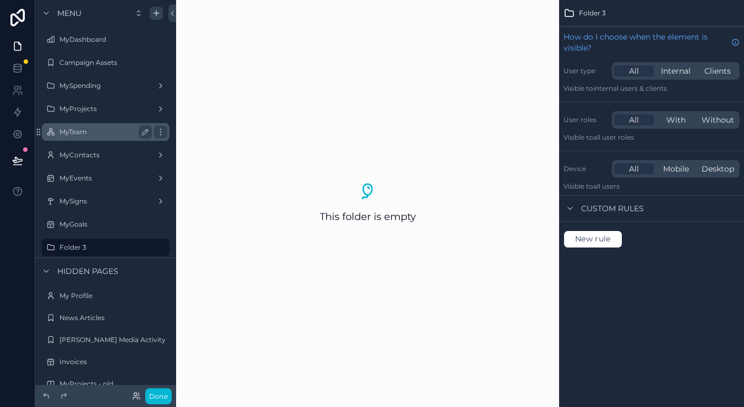
click at [85, 128] on label "MyTeam" at bounding box center [103, 132] width 88 height 9
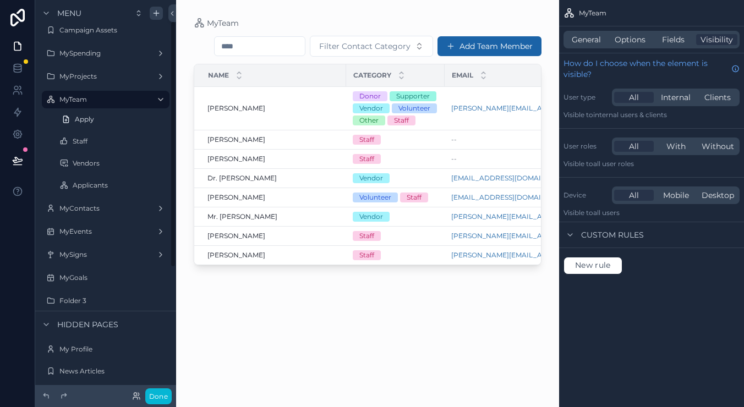
scroll to position [34, 0]
drag, startPoint x: 52, startPoint y: 139, endPoint x: 64, endPoint y: 133, distance: 13.3
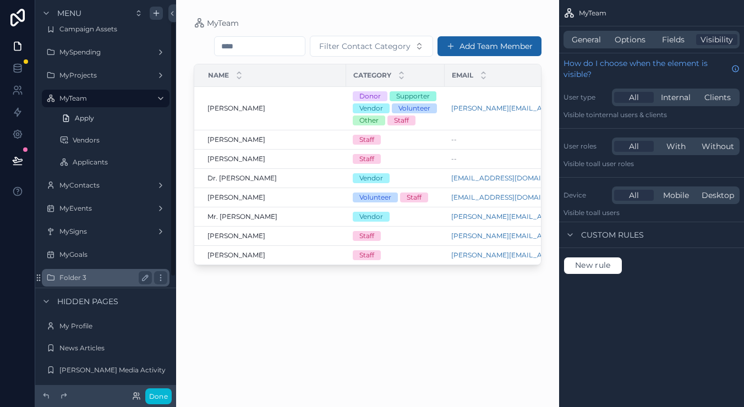
click at [83, 275] on label "Folder 3" at bounding box center [103, 278] width 88 height 9
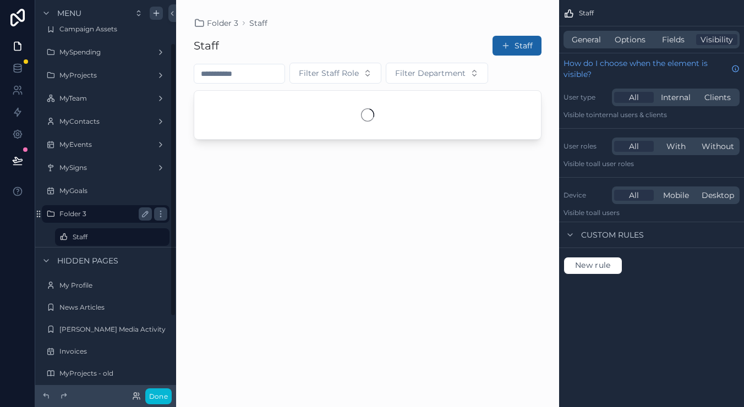
scroll to position [62, 0]
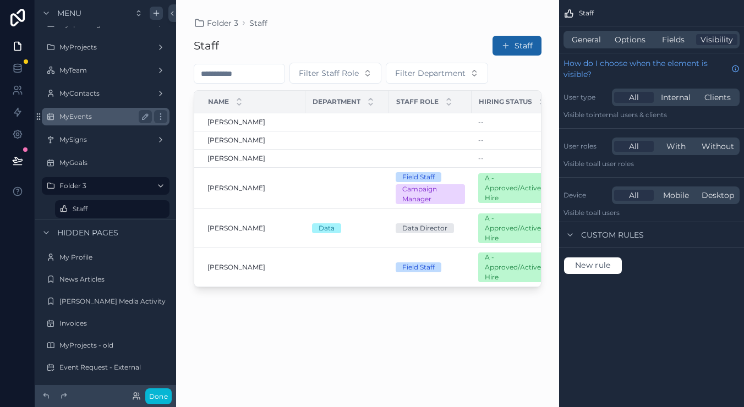
click at [70, 119] on label "MyEvents" at bounding box center [103, 116] width 88 height 9
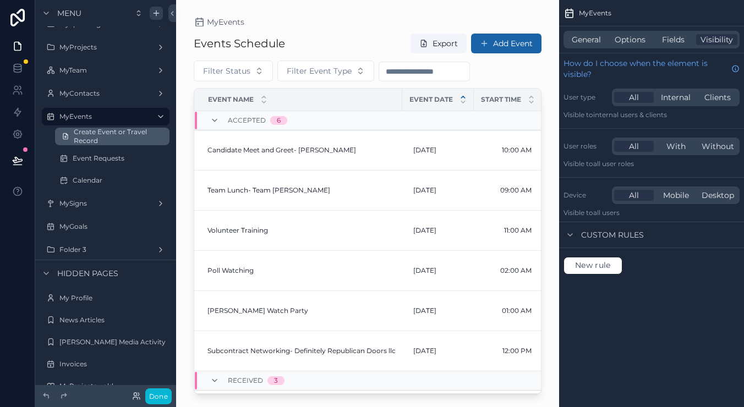
click at [97, 136] on span "Create Event or Travel Record" at bounding box center [118, 137] width 89 height 18
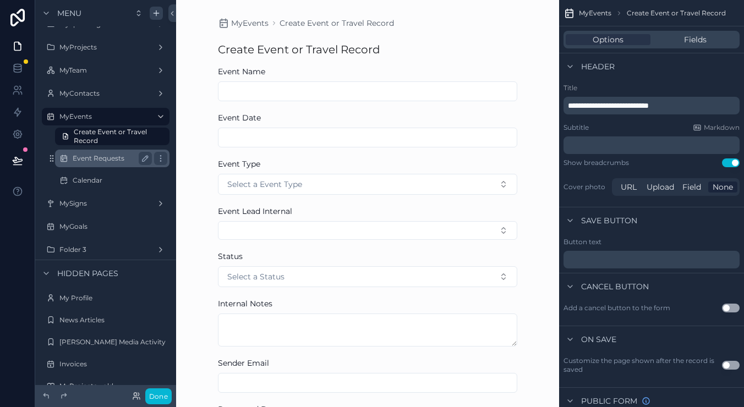
click at [92, 164] on div "Event Requests" at bounding box center [112, 158] width 79 height 13
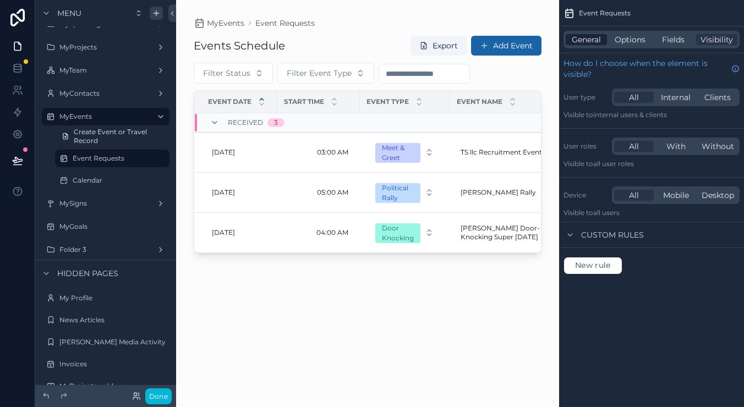
click at [586, 43] on span "General" at bounding box center [586, 39] width 29 height 11
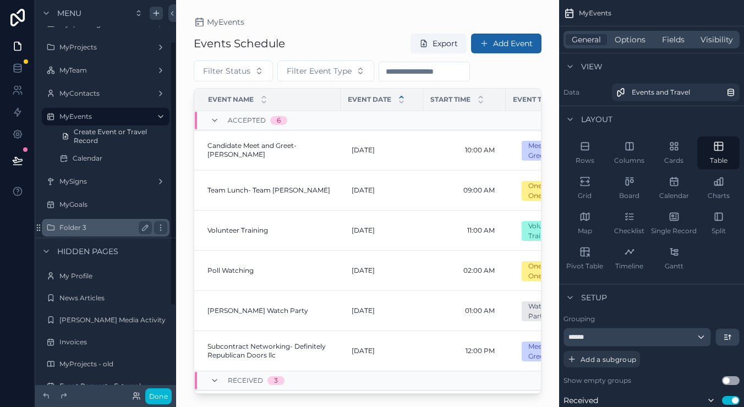
click at [78, 232] on label "Folder 3" at bounding box center [103, 227] width 88 height 9
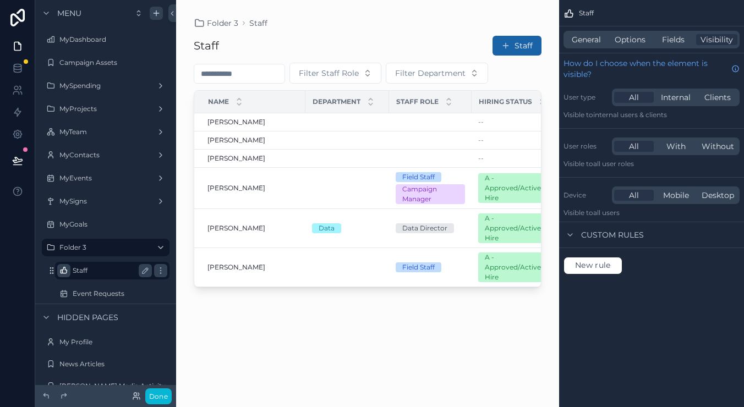
drag, startPoint x: 53, startPoint y: 270, endPoint x: 64, endPoint y: 273, distance: 11.3
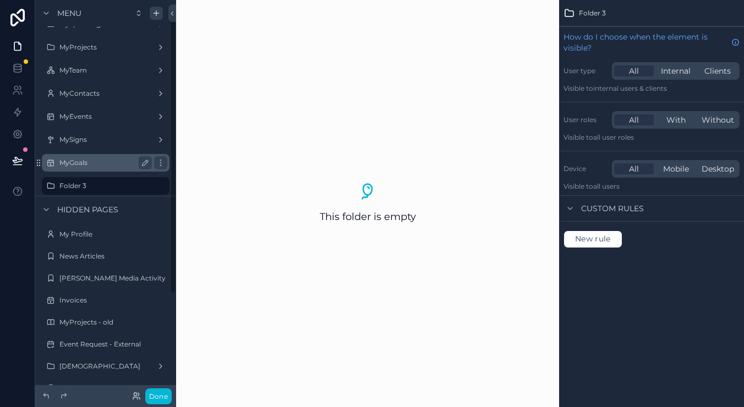
scroll to position [2, 0]
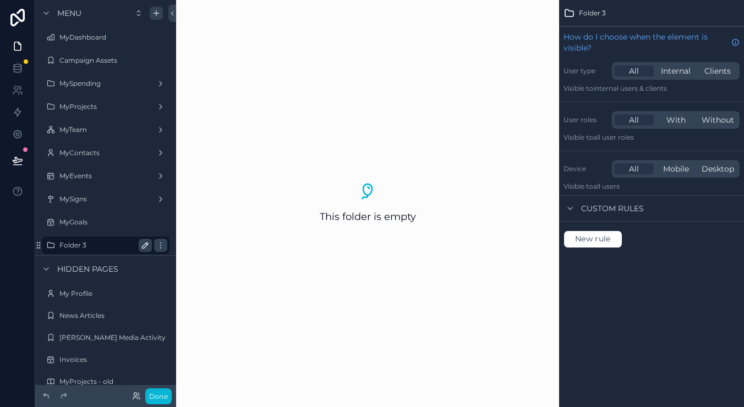
click at [147, 245] on icon "scrollable content" at bounding box center [146, 246] width 6 height 6
click at [100, 249] on input "********" at bounding box center [96, 245] width 75 height 13
click at [107, 249] on input "********" at bounding box center [96, 245] width 75 height 13
click at [106, 249] on input "********" at bounding box center [96, 245] width 75 height 13
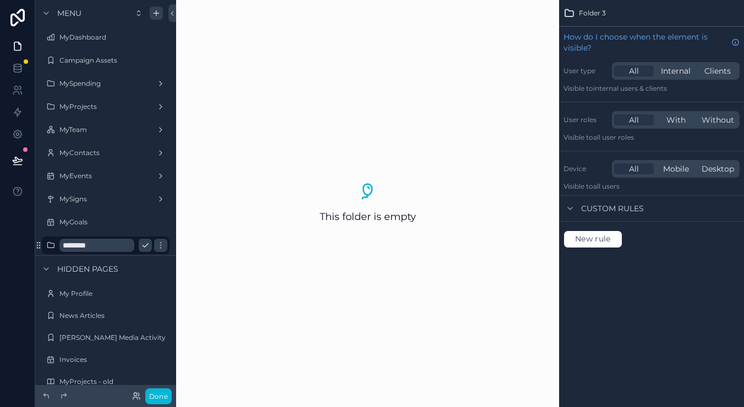
click at [106, 249] on input "********" at bounding box center [96, 245] width 75 height 13
type input "**********"
click at [163, 244] on icon "scrollable content" at bounding box center [160, 245] width 9 height 9
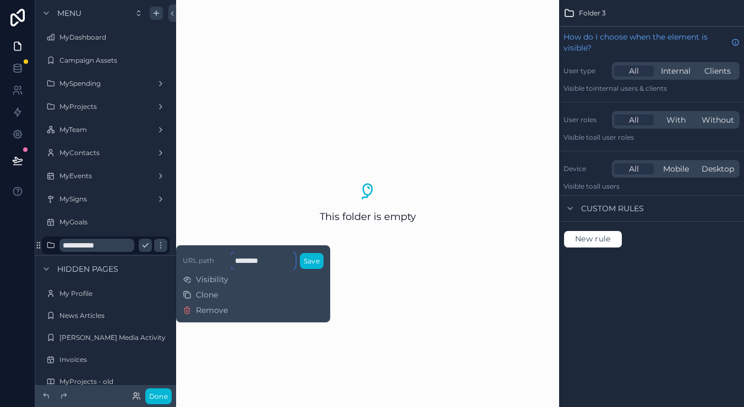
click at [256, 260] on input "********" at bounding box center [263, 261] width 64 height 18
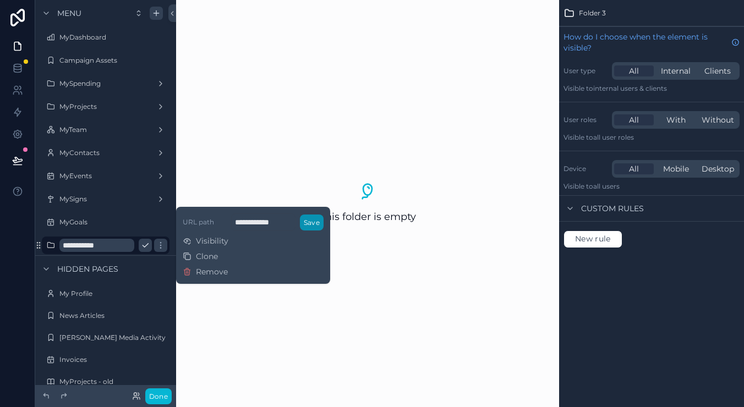
type input "**********"
drag, startPoint x: 256, startPoint y: 260, endPoint x: 316, endPoint y: 227, distance: 69.0
click at [316, 227] on button "Save" at bounding box center [312, 223] width 24 height 16
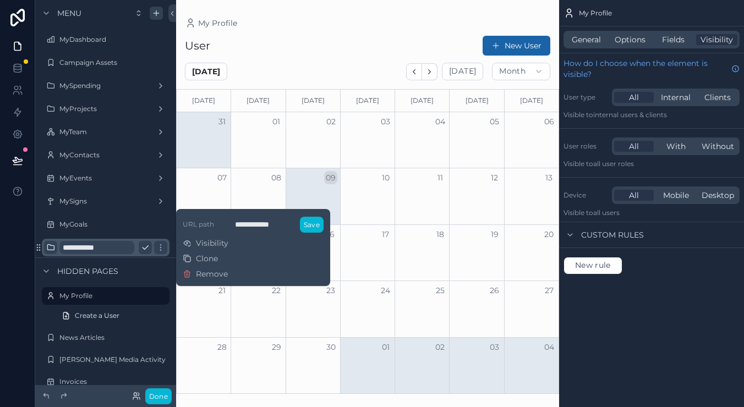
click at [49, 247] on icon "scrollable content" at bounding box center [50, 247] width 9 height 9
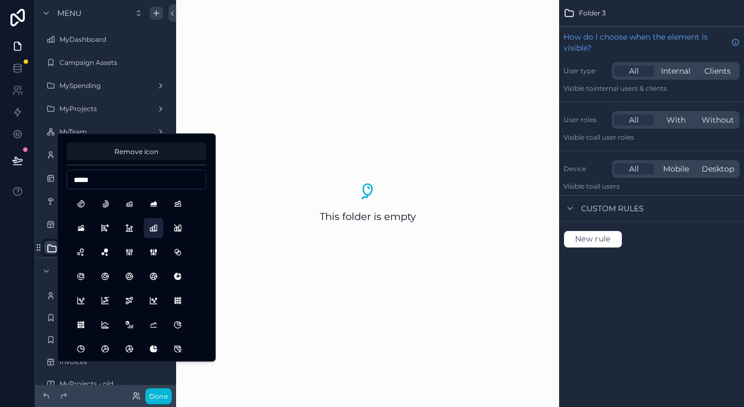
type input "*****"
click at [154, 231] on button "ChartBar" at bounding box center [154, 229] width 20 height 20
click at [297, 165] on div "This folder is empty" at bounding box center [367, 203] width 383 height 407
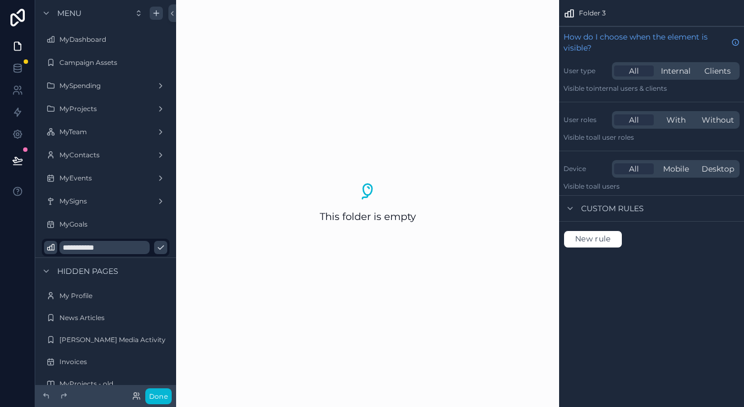
click at [156, 250] on icon "scrollable content" at bounding box center [160, 247] width 9 height 9
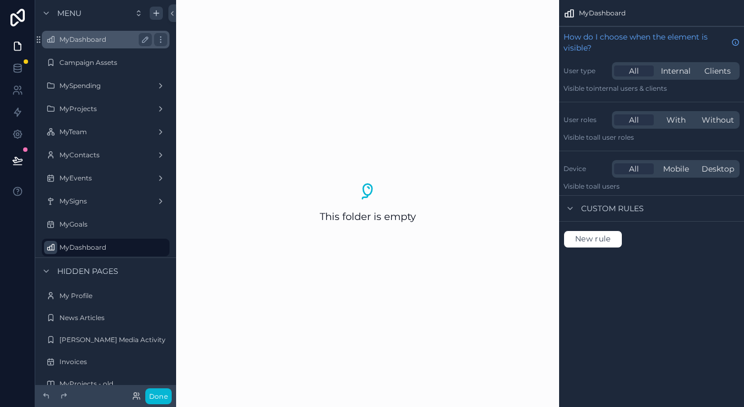
click at [98, 32] on div "MyDashboard" at bounding box center [105, 40] width 123 height 18
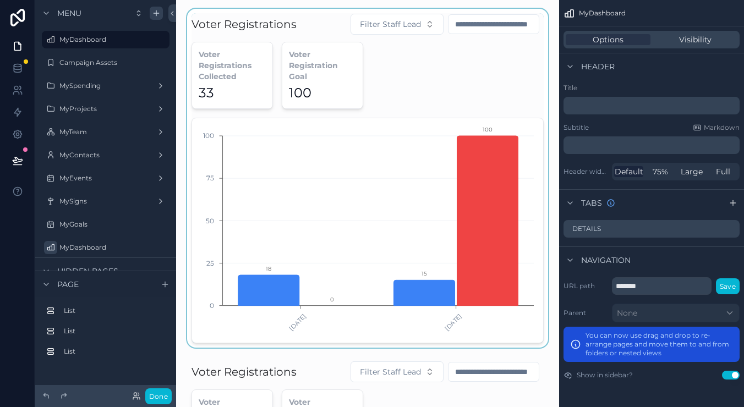
click at [386, 111] on div "scrollable content" at bounding box center [367, 178] width 365 height 339
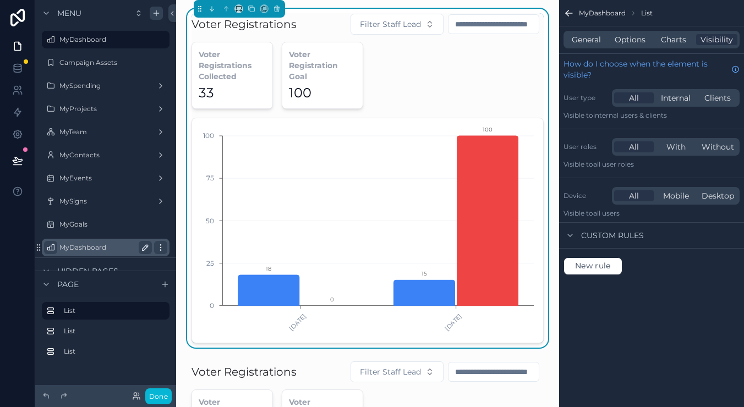
click at [160, 247] on icon "scrollable content" at bounding box center [160, 247] width 9 height 9
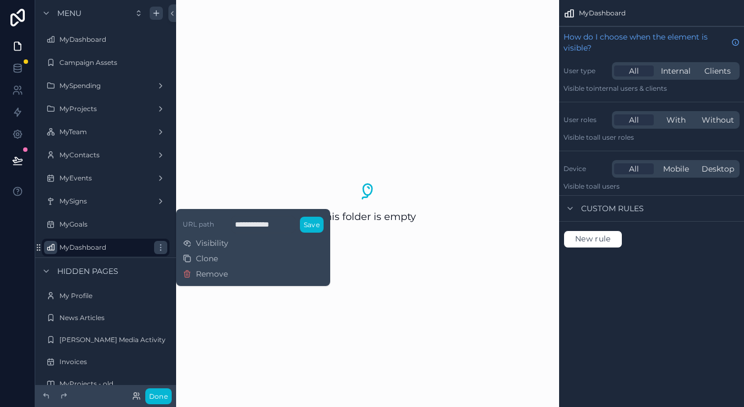
click at [0, 0] on button "scrollable content" at bounding box center [0, 0] width 0 height 0
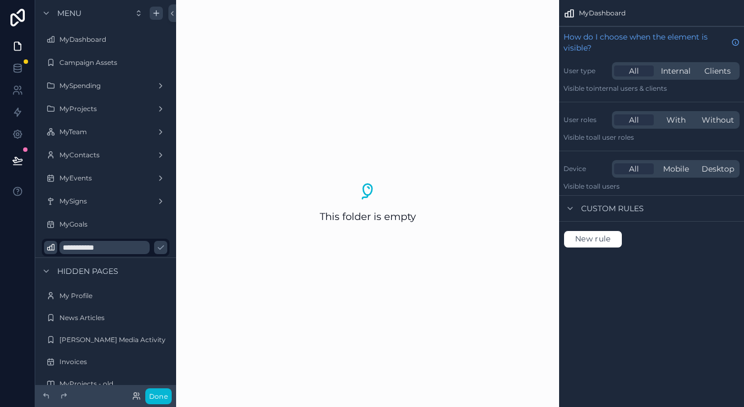
click at [111, 248] on input "**********" at bounding box center [104, 247] width 90 height 13
type input "*******"
click at [47, 247] on icon "scrollable content" at bounding box center [50, 247] width 9 height 9
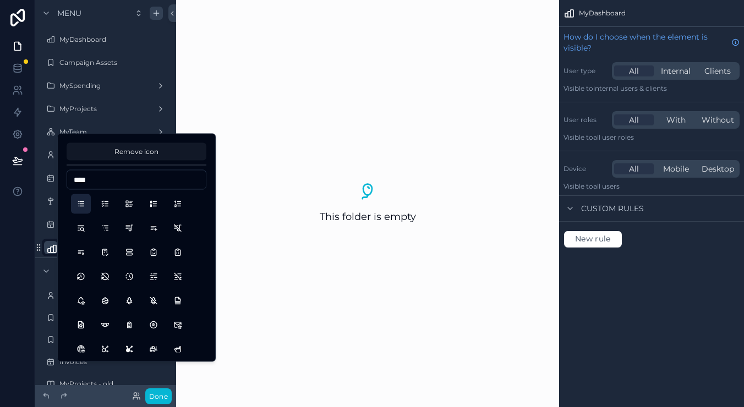
type input "****"
click at [84, 208] on button "List" at bounding box center [81, 204] width 20 height 20
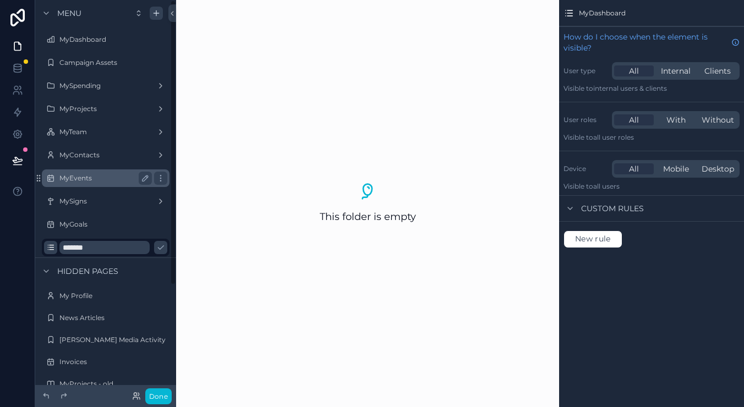
drag, startPoint x: 195, startPoint y: 112, endPoint x: 163, endPoint y: 187, distance: 80.9
click at [194, 113] on div "This folder is empty" at bounding box center [367, 203] width 383 height 407
click at [160, 250] on icon "scrollable content" at bounding box center [160, 250] width 1 height 1
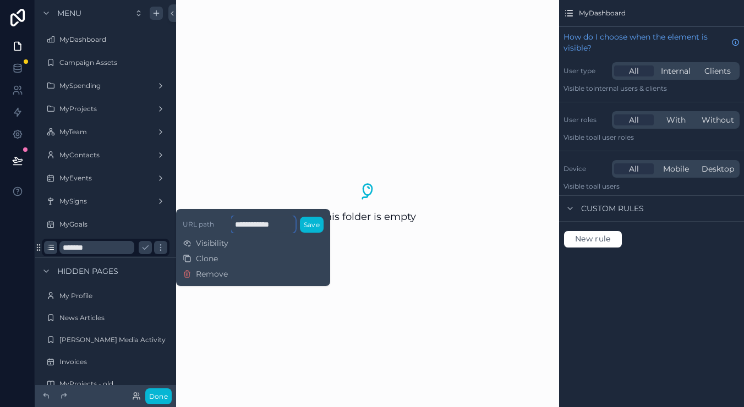
click at [263, 223] on input "**********" at bounding box center [263, 225] width 64 height 18
type input "********"
click at [321, 223] on button "Save" at bounding box center [312, 225] width 24 height 16
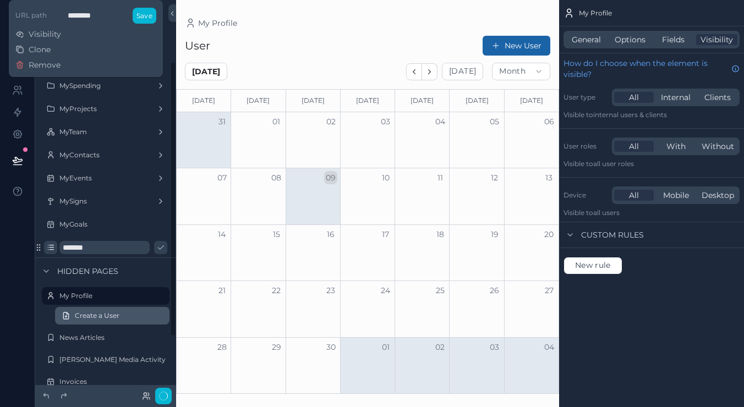
scroll to position [88, 0]
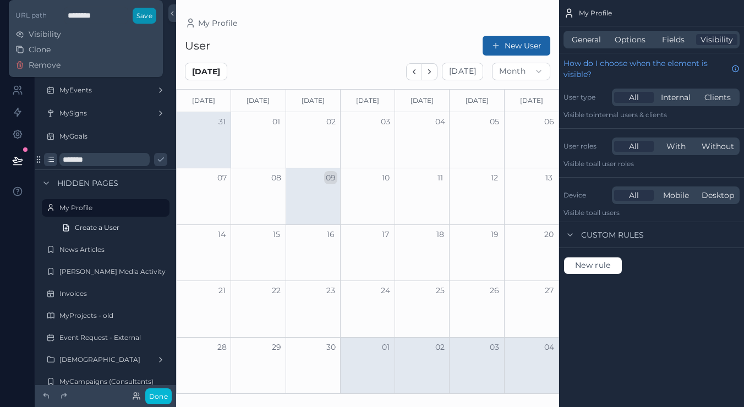
click at [146, 13] on button "Save" at bounding box center [145, 16] width 24 height 16
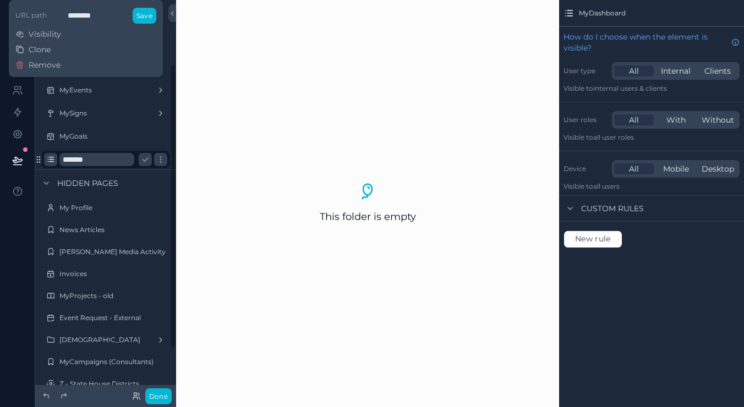
drag, startPoint x: 242, startPoint y: 26, endPoint x: 225, endPoint y: 35, distance: 18.7
click at [242, 26] on div "This folder is empty" at bounding box center [367, 203] width 383 height 407
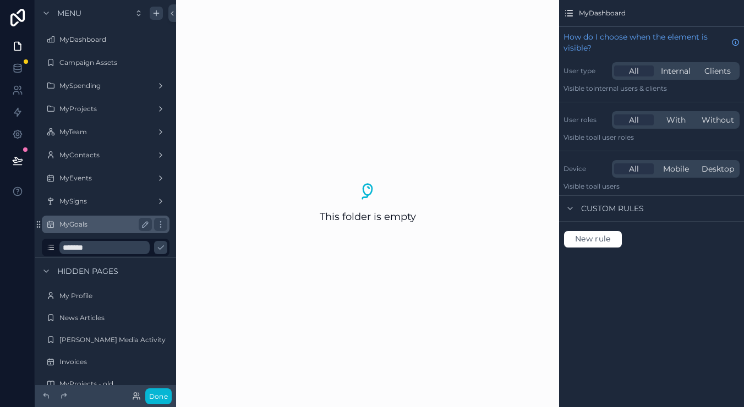
drag, startPoint x: 39, startPoint y: 247, endPoint x: 108, endPoint y: 231, distance: 70.5
click at [143, 250] on icon "scrollable content" at bounding box center [145, 247] width 9 height 9
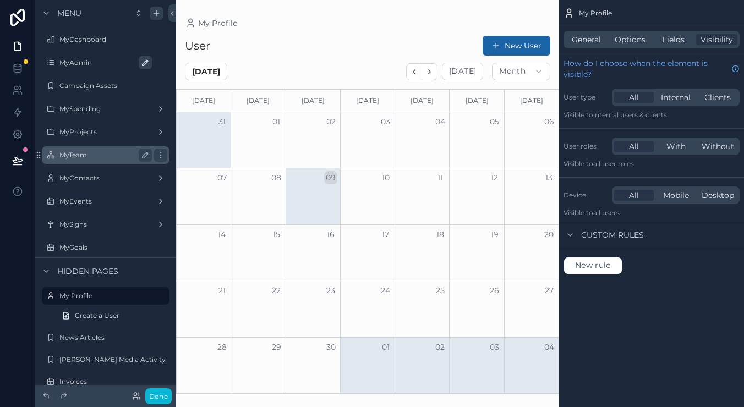
click at [126, 155] on label "MyTeam" at bounding box center [103, 155] width 88 height 9
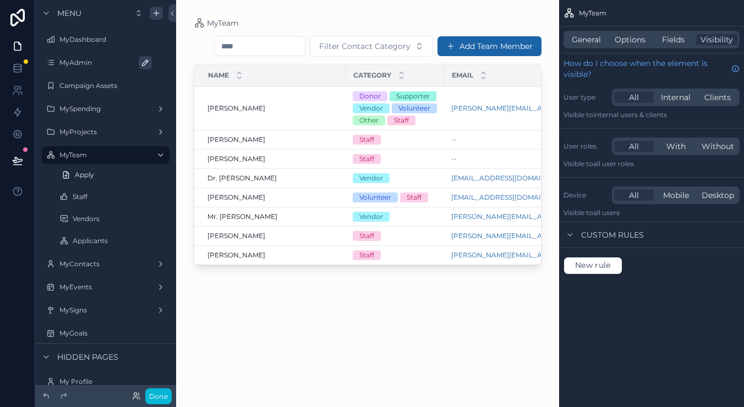
scroll to position [31, 0]
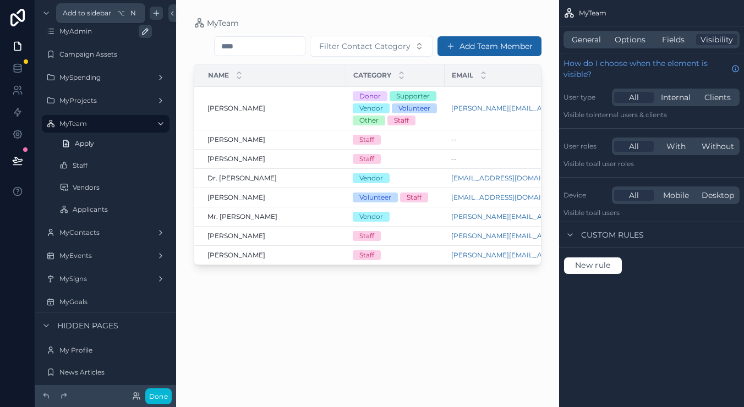
click at [155, 14] on icon "scrollable content" at bounding box center [156, 13] width 9 height 9
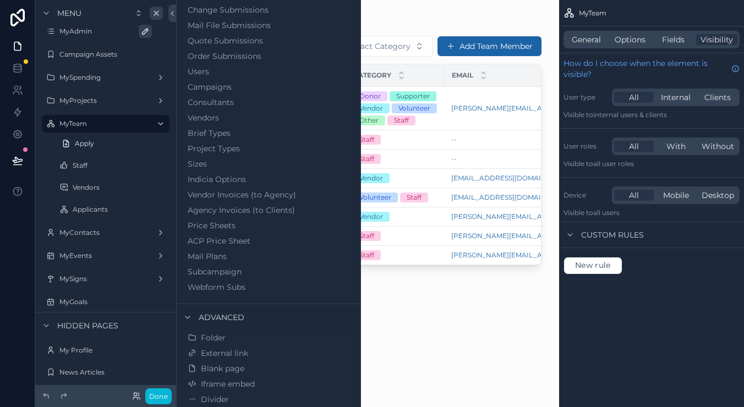
scroll to position [594, 0]
click at [226, 335] on button "Folder" at bounding box center [268, 337] width 166 height 15
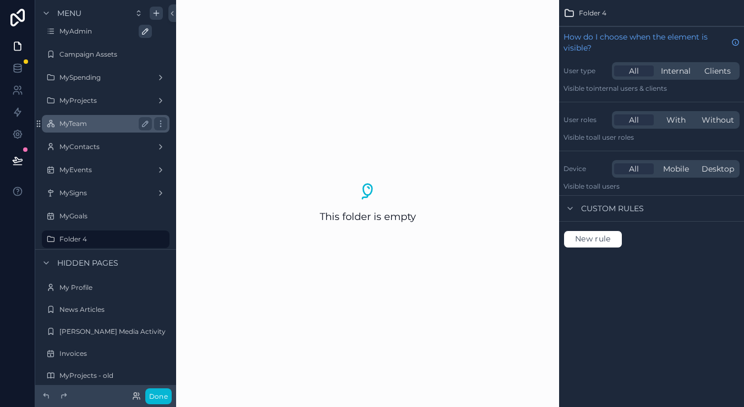
click at [70, 122] on label "MyTeam" at bounding box center [103, 123] width 88 height 9
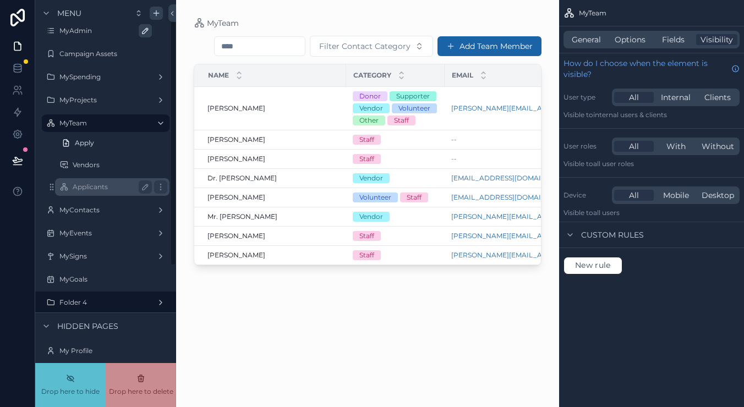
scroll to position [32, 0]
drag, startPoint x: 51, startPoint y: 187, endPoint x: 73, endPoint y: 195, distance: 23.7
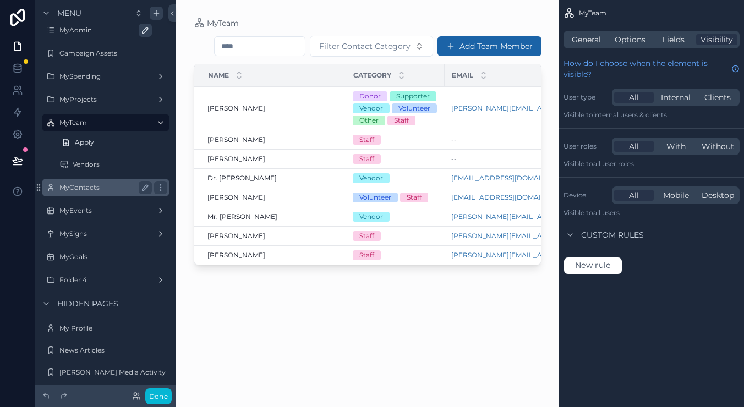
click at [81, 190] on label "MyContacts" at bounding box center [103, 187] width 88 height 9
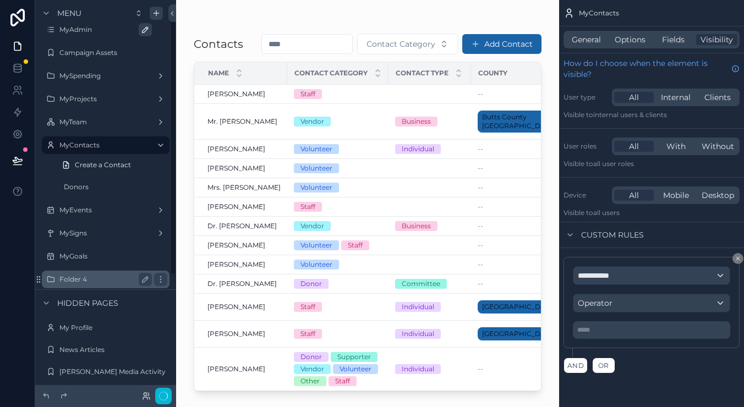
scroll to position [30, 0]
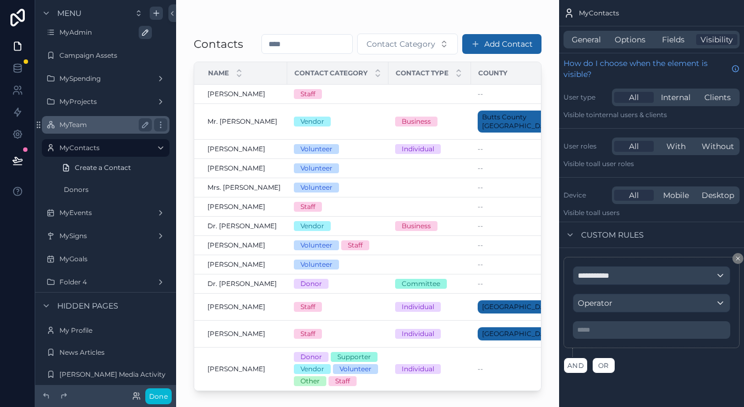
click at [103, 131] on div "MyTeam" at bounding box center [105, 124] width 92 height 13
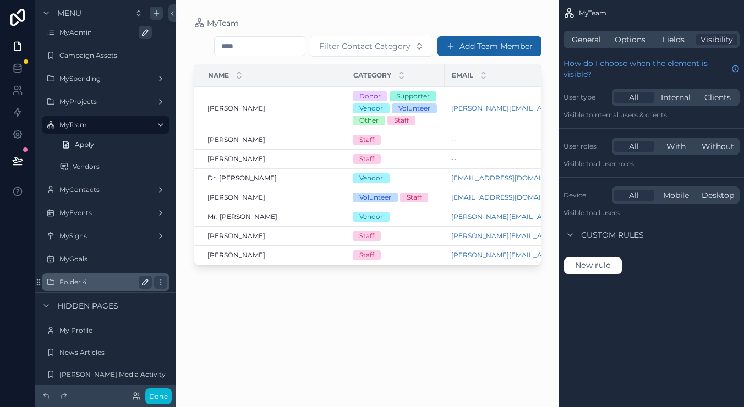
click at [146, 283] on icon "scrollable content" at bounding box center [146, 283] width 6 height 6
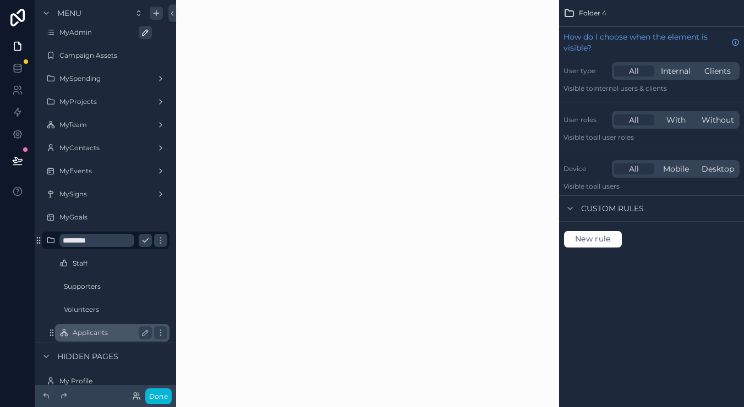
scroll to position [85, 0]
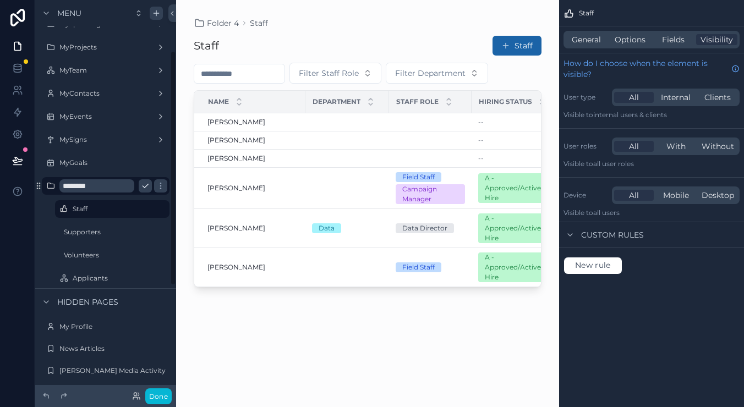
click at [100, 193] on div "********" at bounding box center [105, 186] width 123 height 18
click at [108, 185] on input "********" at bounding box center [96, 185] width 75 height 13
type input "*******"
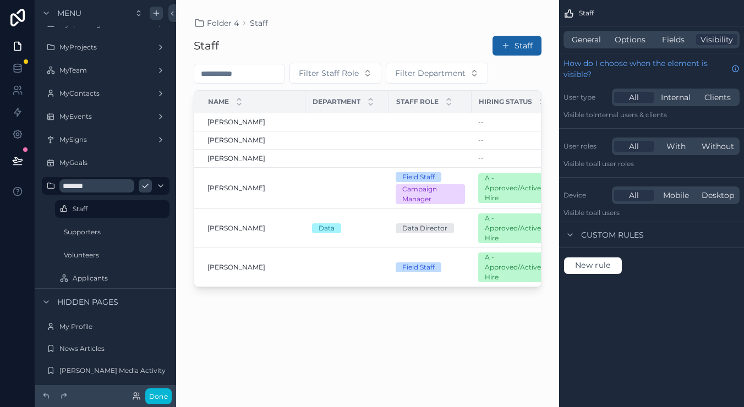
click at [0, 0] on icon "scrollable content" at bounding box center [0, 0] width 0 height 0
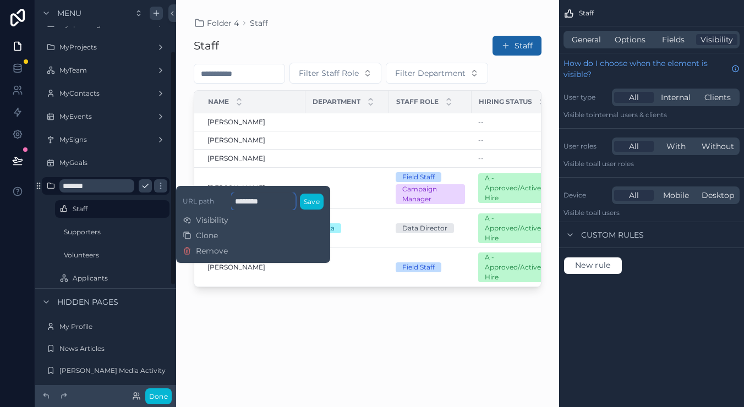
click at [264, 199] on input "********" at bounding box center [263, 202] width 64 height 18
type input "*"
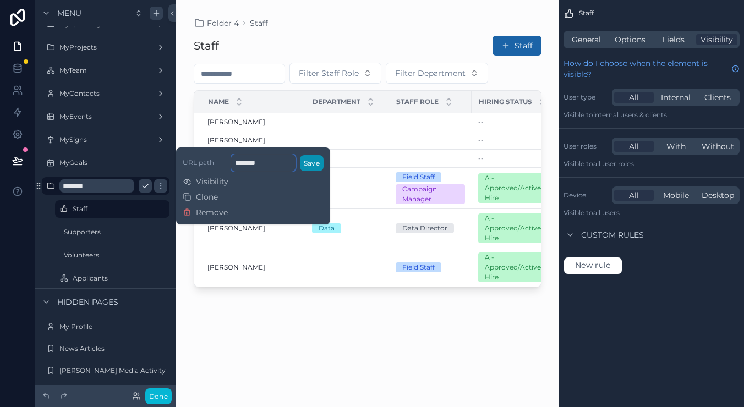
type input "*******"
drag, startPoint x: 314, startPoint y: 166, endPoint x: 234, endPoint y: 170, distance: 80.5
click at [314, 165] on button "Save" at bounding box center [312, 163] width 24 height 16
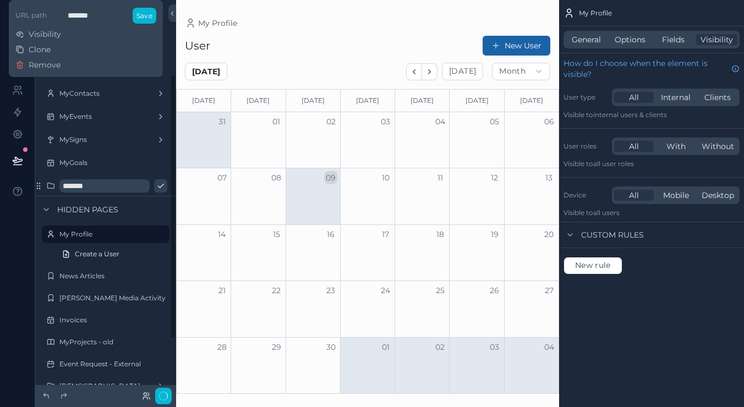
scroll to position [111, 0]
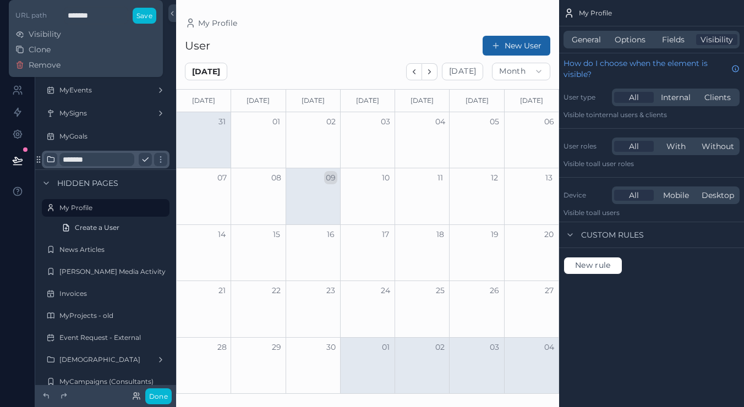
click at [49, 158] on icon "scrollable content" at bounding box center [50, 159] width 9 height 9
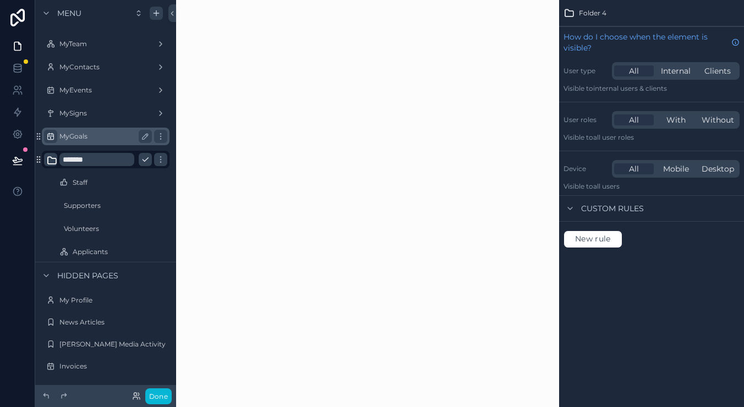
scroll to position [85, 0]
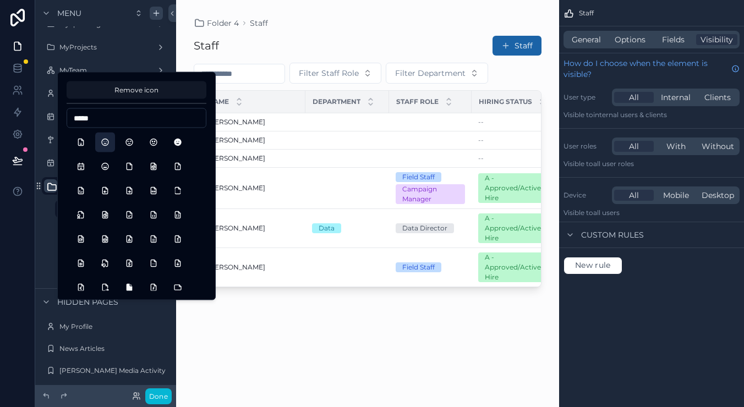
type input "*****"
click at [107, 144] on button "MoodSmile" at bounding box center [105, 143] width 20 height 20
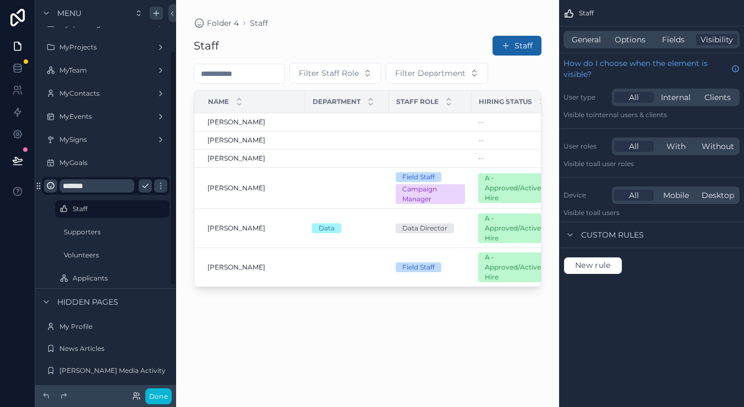
drag, startPoint x: 40, startPoint y: 222, endPoint x: 42, endPoint y: 214, distance: 8.7
click at [40, 222] on div "******* Staff Supporters Volunteers Applicants" at bounding box center [105, 231] width 141 height 113
click at [145, 187] on icon "scrollable content" at bounding box center [145, 186] width 9 height 9
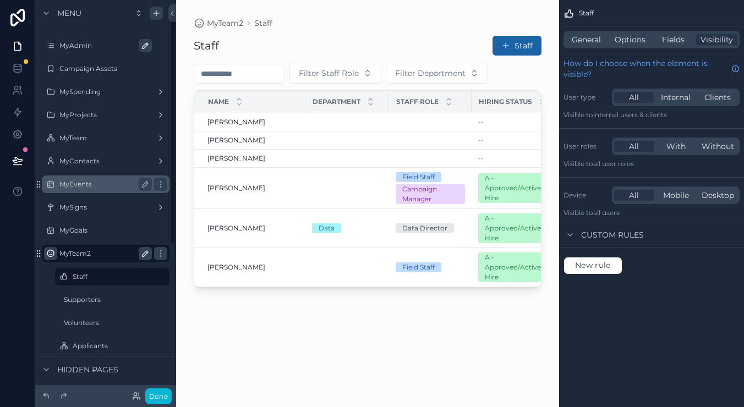
scroll to position [18, 0]
drag, startPoint x: 37, startPoint y: 254, endPoint x: 79, endPoint y: 250, distance: 41.4
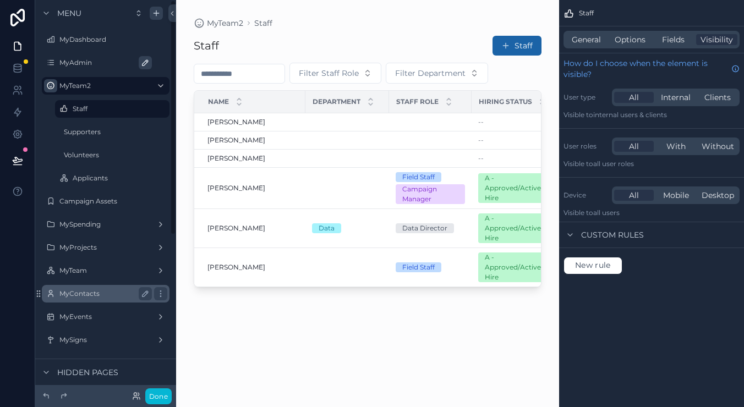
scroll to position [0, 0]
click at [163, 84] on icon "scrollable content" at bounding box center [160, 85] width 9 height 9
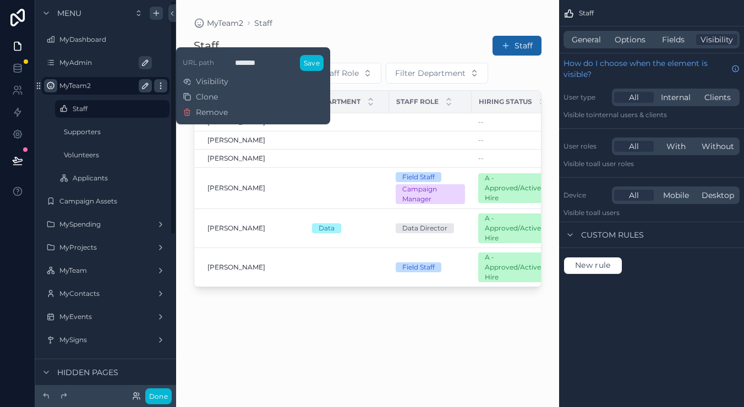
click at [163, 88] on icon "scrollable content" at bounding box center [160, 85] width 9 height 9
click at [105, 78] on div "MyTeam2" at bounding box center [105, 86] width 123 height 18
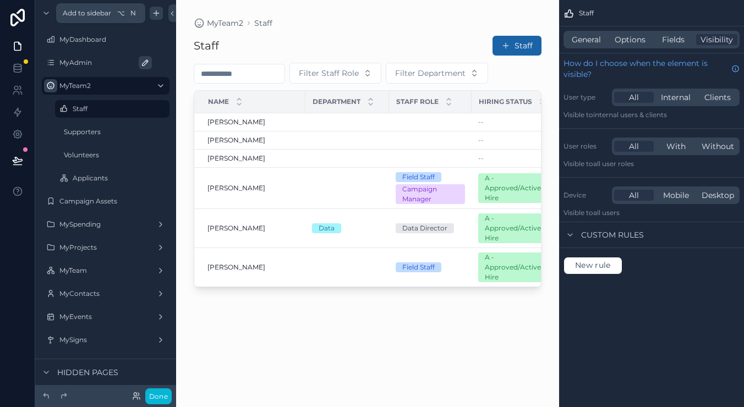
click at [151, 12] on div "scrollable content" at bounding box center [156, 13] width 13 height 13
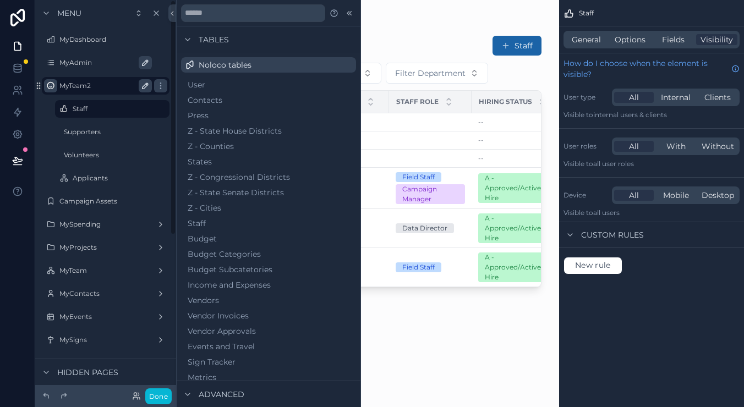
click at [61, 84] on label "MyTeam2" at bounding box center [103, 85] width 88 height 9
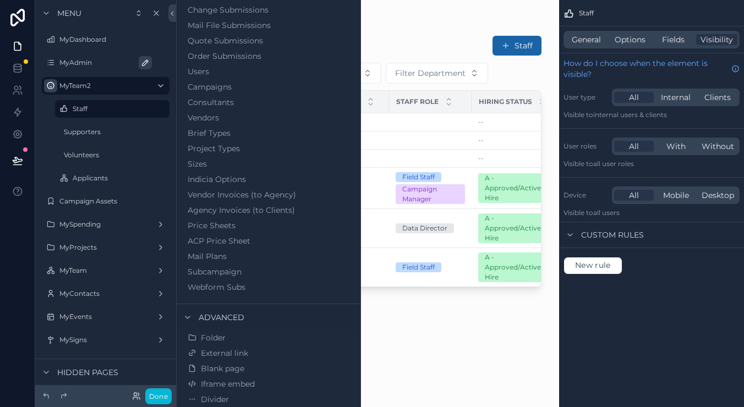
scroll to position [594, 0]
click at [229, 338] on button "Folder" at bounding box center [268, 337] width 166 height 15
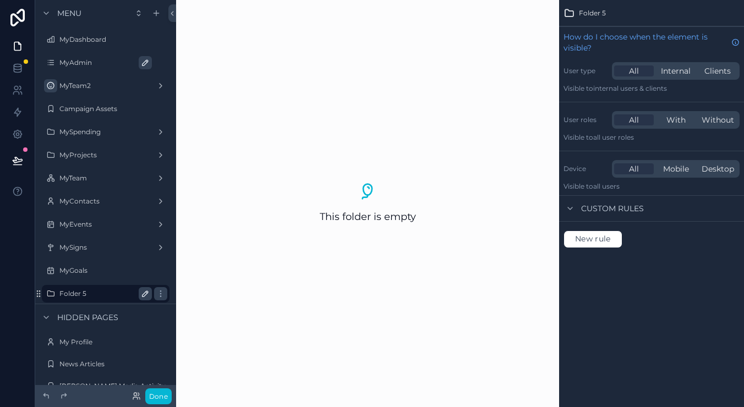
click at [144, 293] on icon "scrollable content" at bounding box center [145, 294] width 9 height 9
click at [106, 291] on input "********" at bounding box center [96, 293] width 75 height 13
type input "*********"
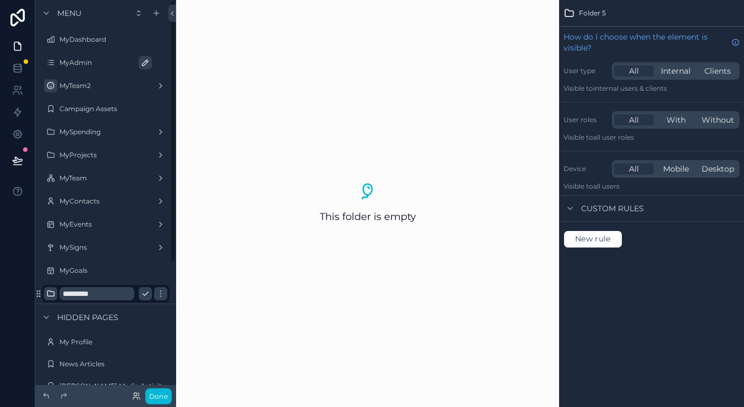
click at [47, 293] on icon "scrollable content" at bounding box center [50, 294] width 9 height 9
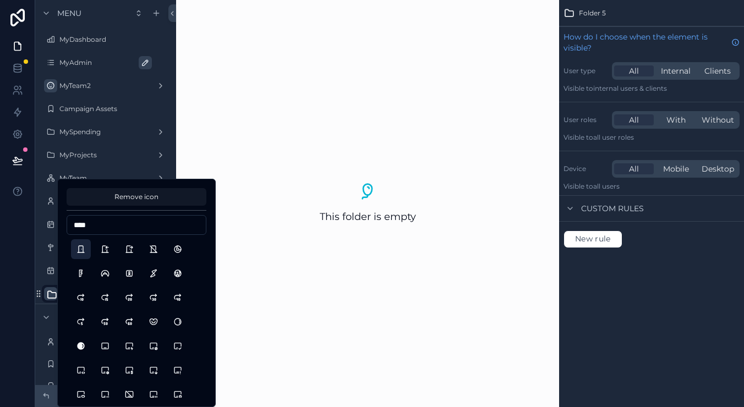
type input "****"
click at [83, 248] on button "Door" at bounding box center [81, 249] width 20 height 20
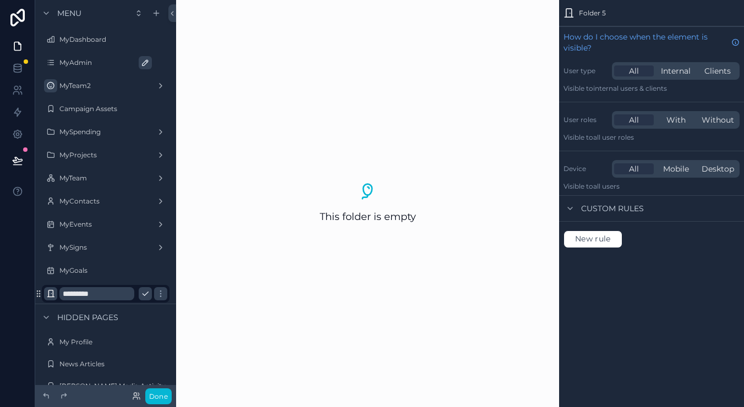
click at [258, 189] on div "This folder is empty" at bounding box center [367, 203] width 383 height 407
drag, startPoint x: 36, startPoint y: 294, endPoint x: 52, endPoint y: 299, distance: 16.2
click at [0, 0] on icon "scrollable content" at bounding box center [0, 0] width 0 height 0
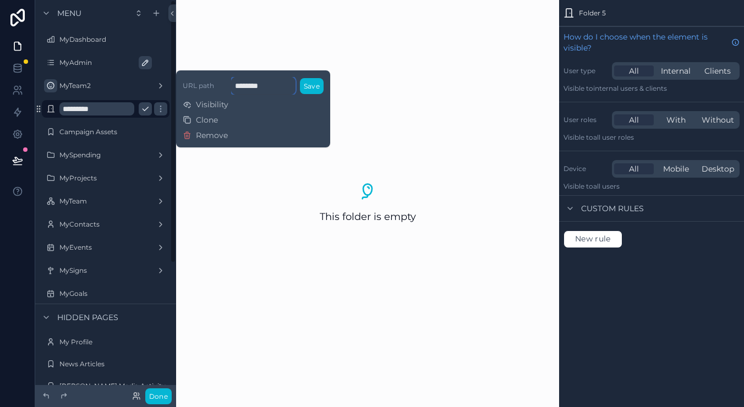
click at [263, 85] on input "********" at bounding box center [263, 86] width 64 height 18
type input "**********"
click at [316, 84] on button "Save" at bounding box center [312, 86] width 24 height 16
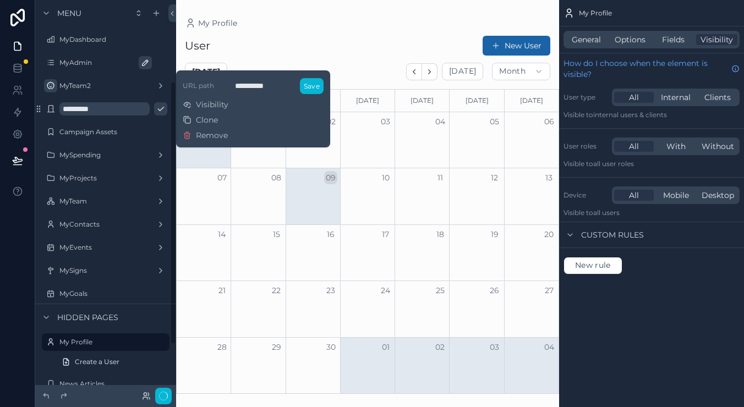
scroll to position [134, 0]
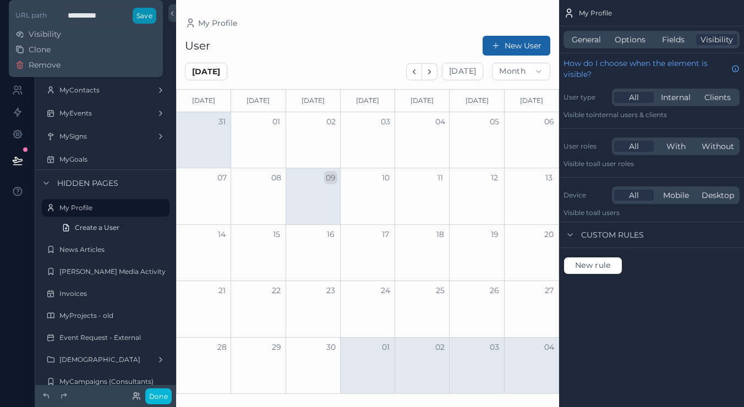
click at [145, 19] on button "Save" at bounding box center [145, 16] width 24 height 16
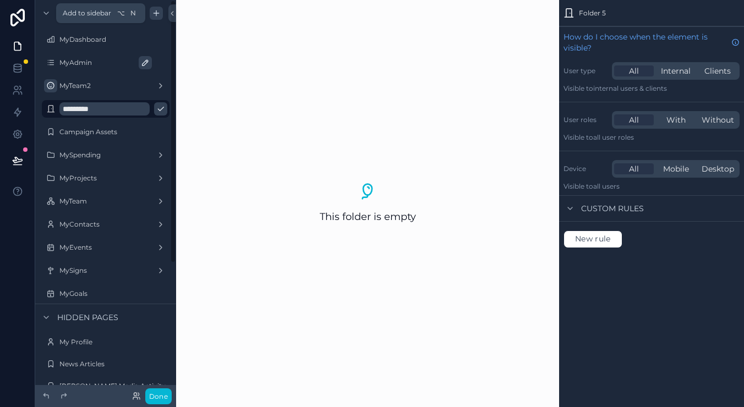
click at [155, 10] on icon "scrollable content" at bounding box center [156, 13] width 9 height 9
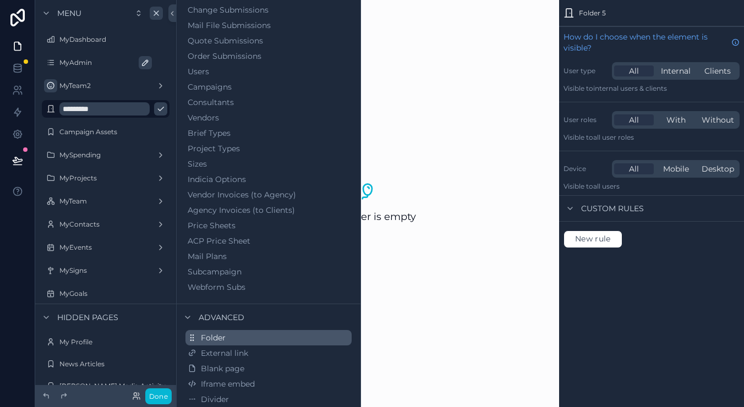
scroll to position [594, 0]
click at [235, 340] on button "Folder" at bounding box center [268, 337] width 166 height 15
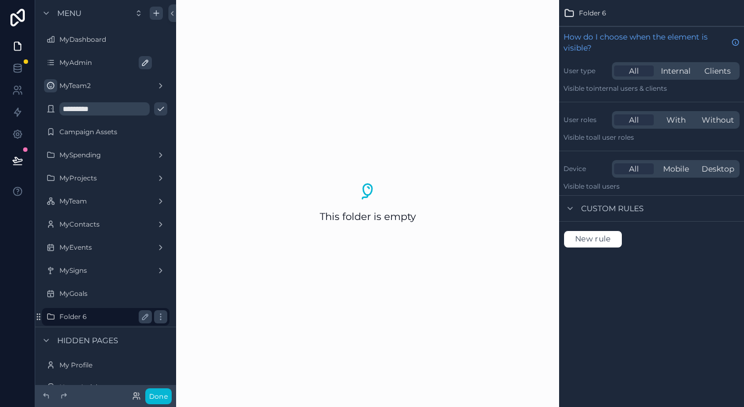
drag, startPoint x: 142, startPoint y: 317, endPoint x: 135, endPoint y: 317, distance: 6.6
click at [143, 316] on icon "scrollable content" at bounding box center [145, 317] width 9 height 9
click at [102, 318] on input "********" at bounding box center [96, 316] width 75 height 13
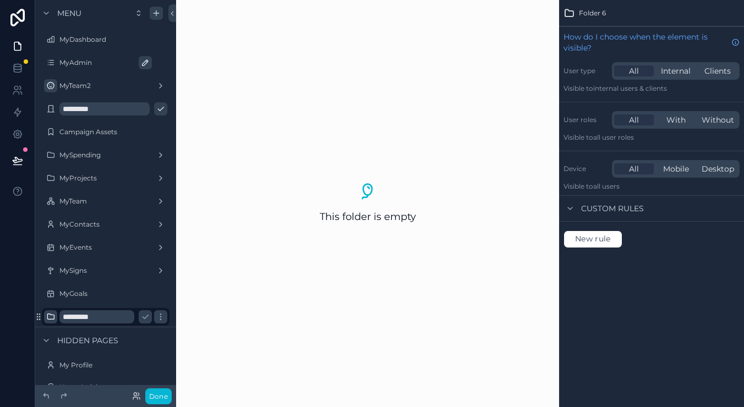
type input "*********"
click at [55, 317] on div "scrollable content" at bounding box center [50, 316] width 13 height 13
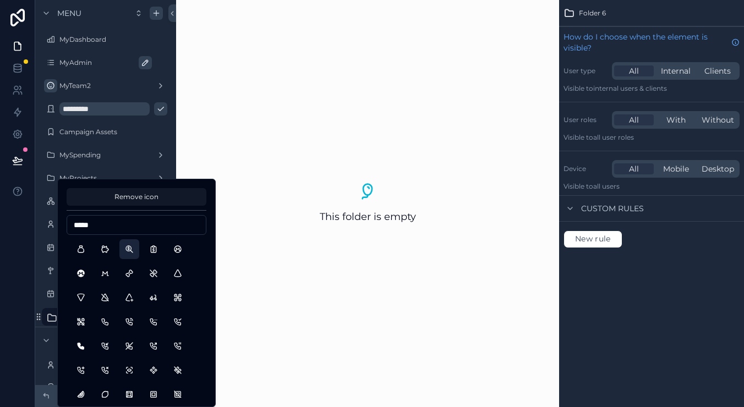
type input "*****"
click at [127, 250] on button "ZoomMoney" at bounding box center [129, 249] width 20 height 20
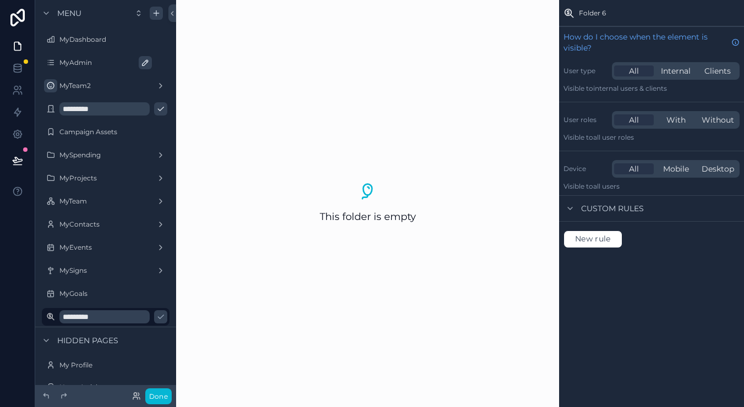
click at [253, 230] on div "This folder is empty" at bounding box center [367, 203] width 383 height 407
click at [165, 316] on icon "scrollable content" at bounding box center [160, 317] width 9 height 9
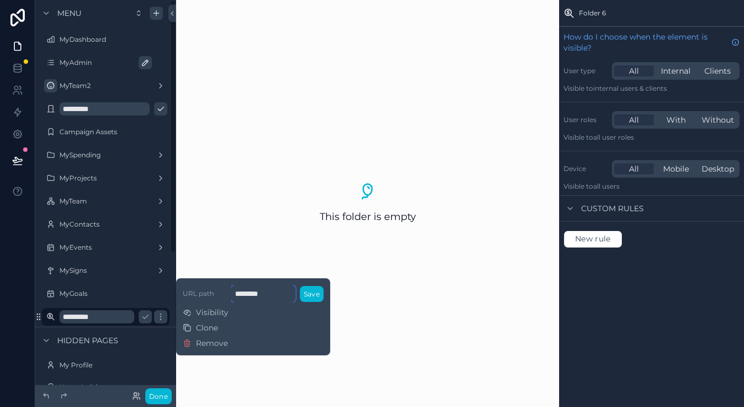
click at [266, 293] on input "********" at bounding box center [263, 294] width 64 height 18
type input "**********"
click at [304, 294] on button "Save" at bounding box center [312, 294] width 24 height 16
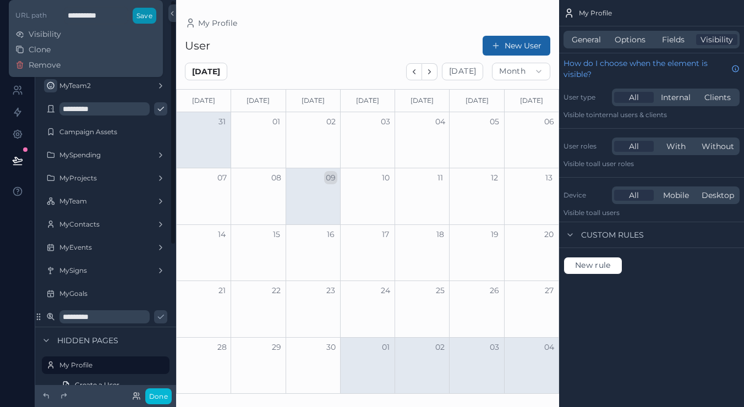
click at [153, 19] on button "Save" at bounding box center [145, 16] width 24 height 16
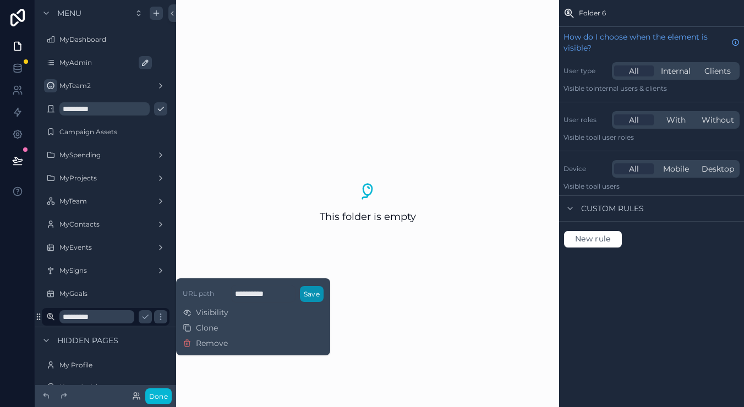
click at [307, 297] on button "Save" at bounding box center [312, 294] width 24 height 16
click at [146, 320] on icon "scrollable content" at bounding box center [145, 317] width 9 height 9
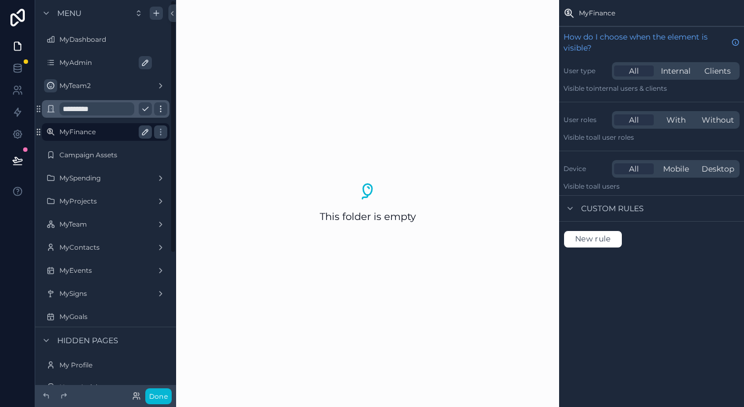
click at [165, 107] on icon "scrollable content" at bounding box center [160, 109] width 9 height 9
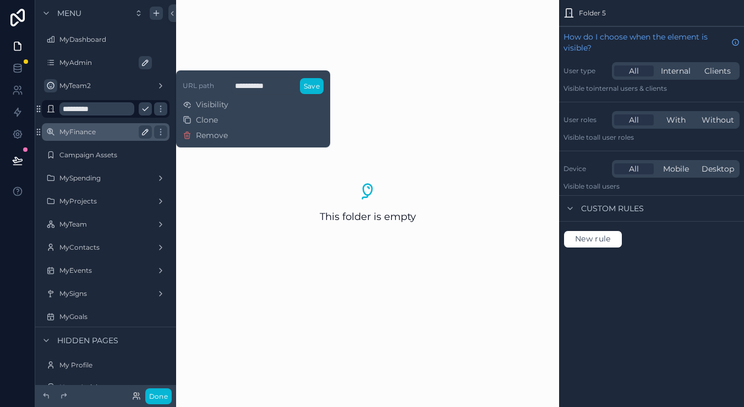
click at [139, 108] on button "scrollable content" at bounding box center [145, 108] width 13 height 13
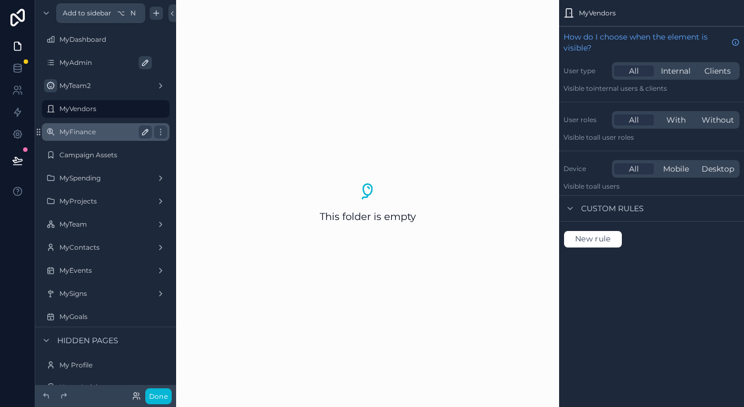
click at [156, 10] on icon "scrollable content" at bounding box center [156, 13] width 9 height 9
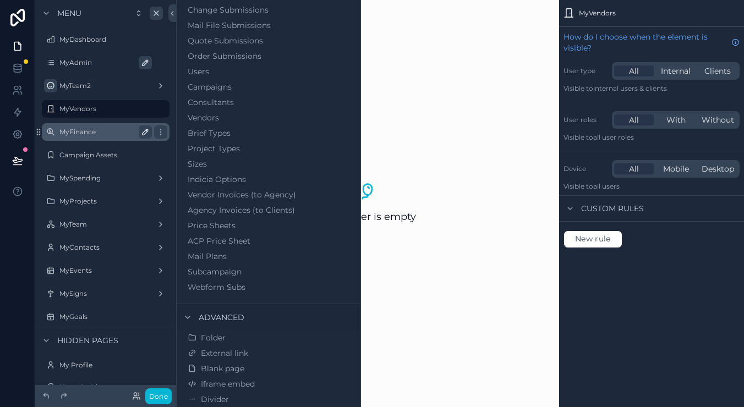
scroll to position [594, 0]
click at [213, 334] on span "Folder" at bounding box center [213, 337] width 25 height 11
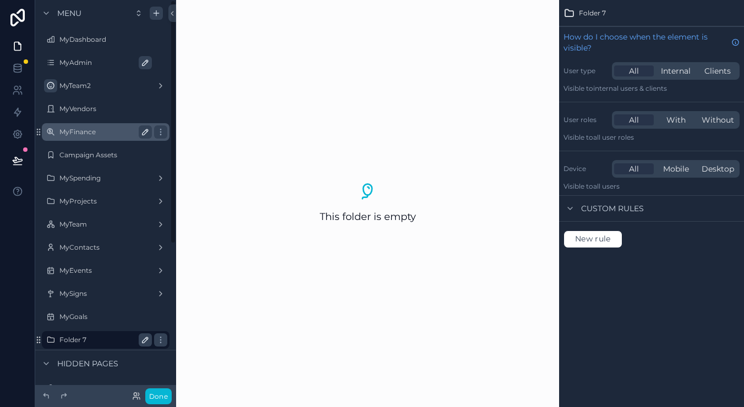
click at [143, 340] on icon "scrollable content" at bounding box center [145, 340] width 9 height 9
click at [123, 342] on input "********" at bounding box center [96, 340] width 75 height 13
click at [122, 341] on input "********" at bounding box center [96, 340] width 75 height 13
type input "*******"
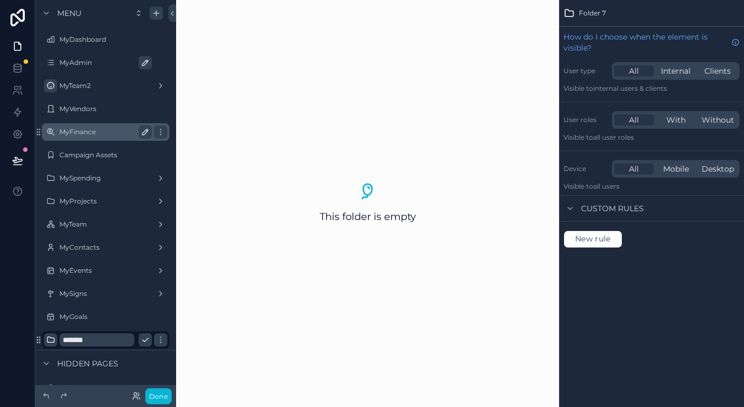
click at [47, 338] on icon "scrollable content" at bounding box center [50, 340] width 9 height 9
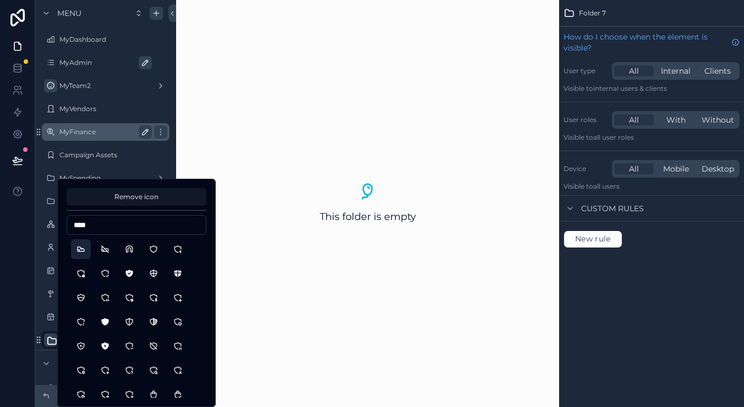
type input "****"
click at [82, 252] on button "Shoe" at bounding box center [81, 249] width 20 height 20
click at [52, 341] on icon "scrollable content" at bounding box center [51, 341] width 11 height 11
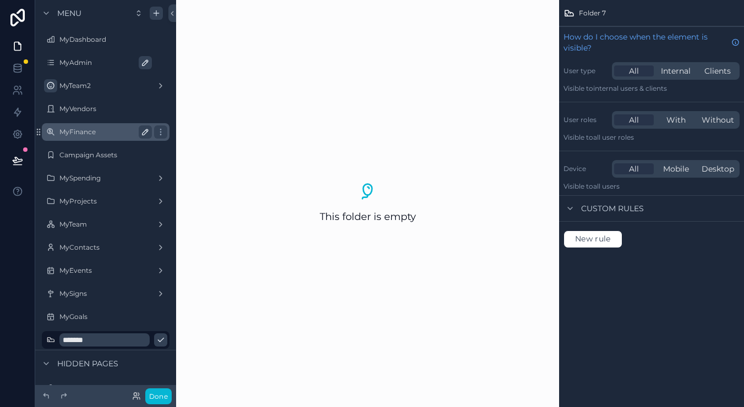
drag, startPoint x: 282, startPoint y: 224, endPoint x: 213, endPoint y: 279, distance: 88.1
click at [281, 224] on div "This folder is empty" at bounding box center [367, 203] width 383 height 407
click at [162, 340] on icon "scrollable content" at bounding box center [160, 340] width 9 height 9
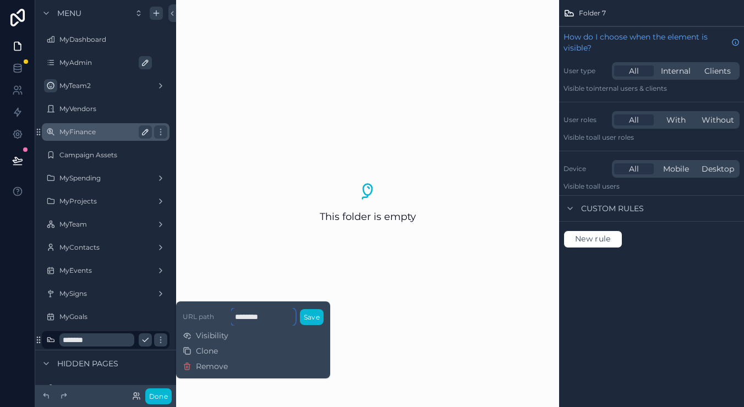
click at [255, 312] on input "********" at bounding box center [263, 317] width 64 height 18
type input "********"
click at [313, 314] on button "Save" at bounding box center [312, 317] width 24 height 16
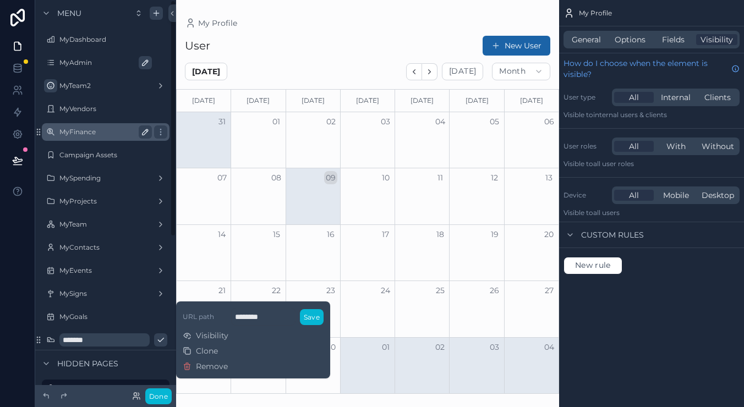
click at [156, 338] on icon "scrollable content" at bounding box center [160, 340] width 9 height 9
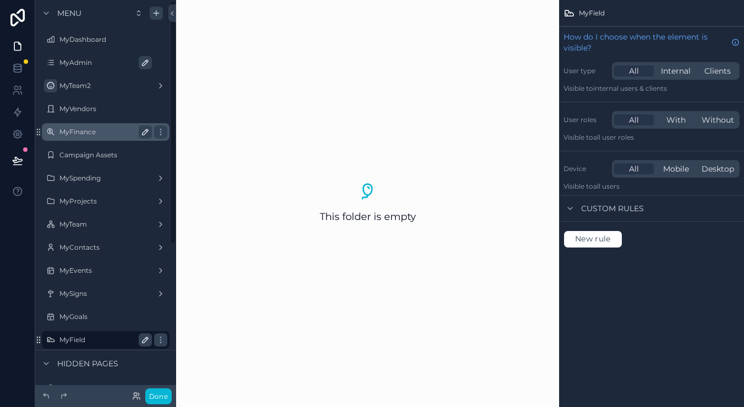
scroll to position [2, 0]
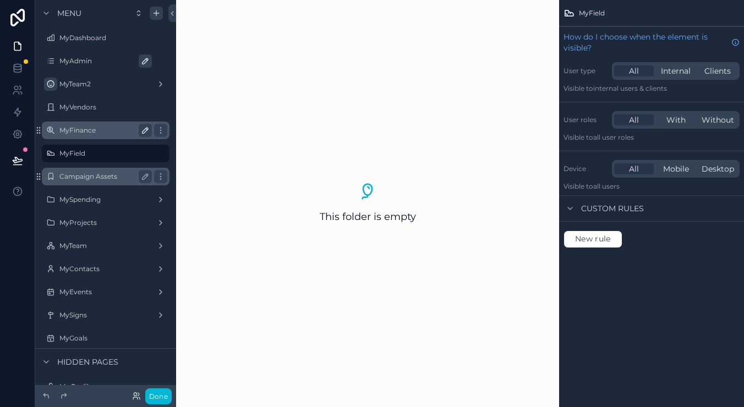
click at [94, 173] on label "Campaign Assets" at bounding box center [103, 176] width 88 height 9
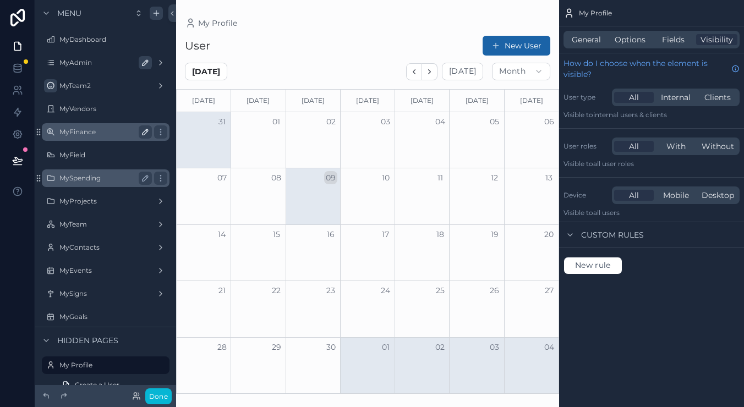
click at [84, 178] on label "MySpending" at bounding box center [103, 178] width 88 height 9
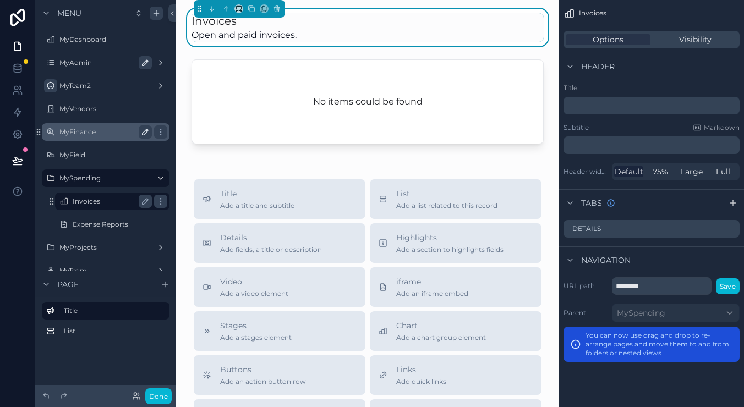
drag, startPoint x: 51, startPoint y: 201, endPoint x: 70, endPoint y: 195, distance: 20.6
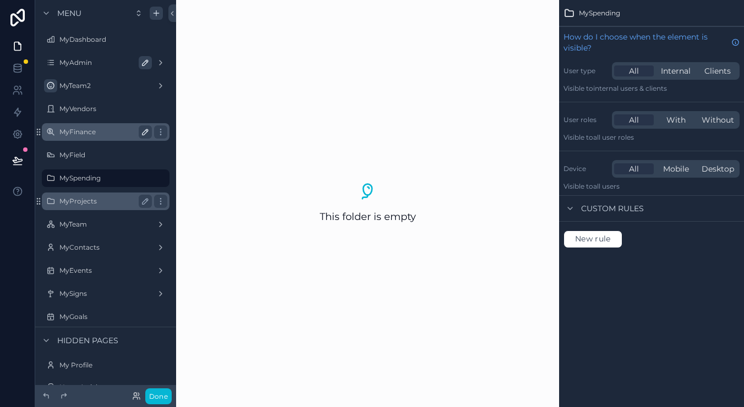
click at [107, 204] on label "MyProjects" at bounding box center [103, 201] width 88 height 9
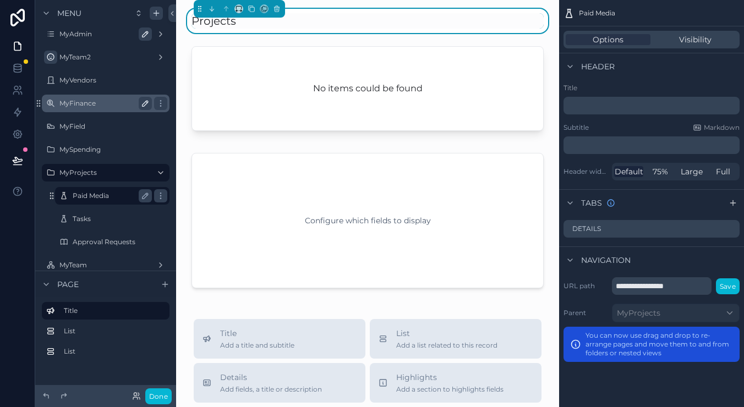
scroll to position [24, 0]
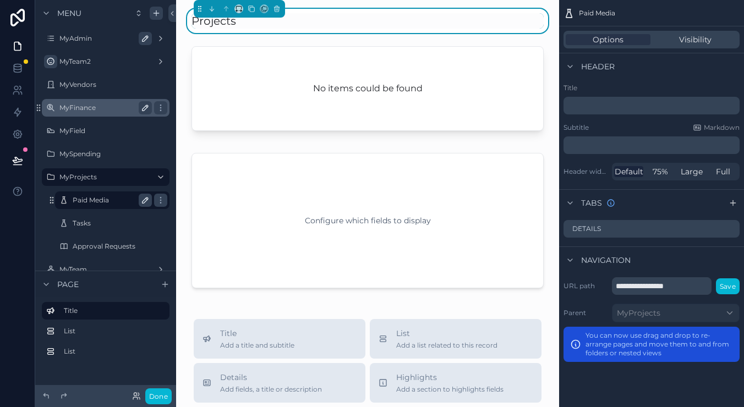
click at [145, 200] on icon "scrollable content" at bounding box center [145, 200] width 9 height 9
click at [123, 203] on input "**********" at bounding box center [104, 200] width 62 height 13
type input "*****"
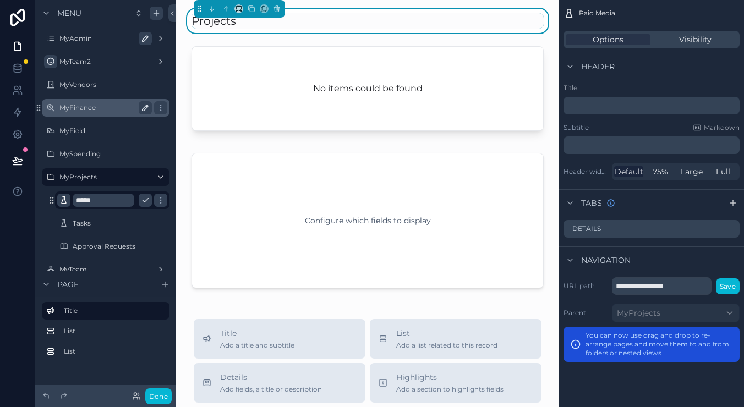
click at [64, 201] on icon "scrollable content" at bounding box center [63, 200] width 9 height 9
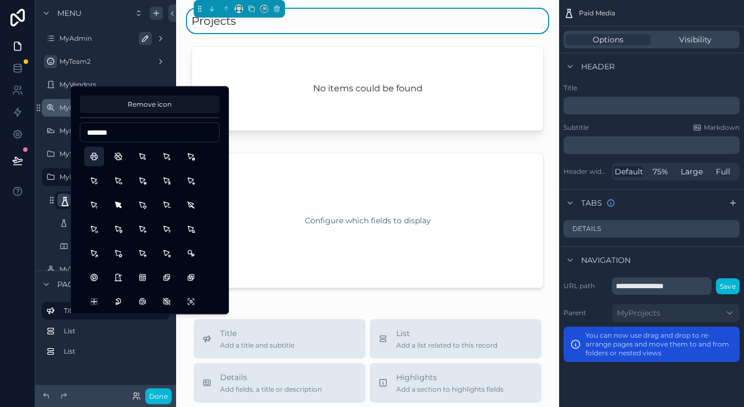
type input "*******"
click at [97, 156] on button "Printer" at bounding box center [94, 157] width 20 height 20
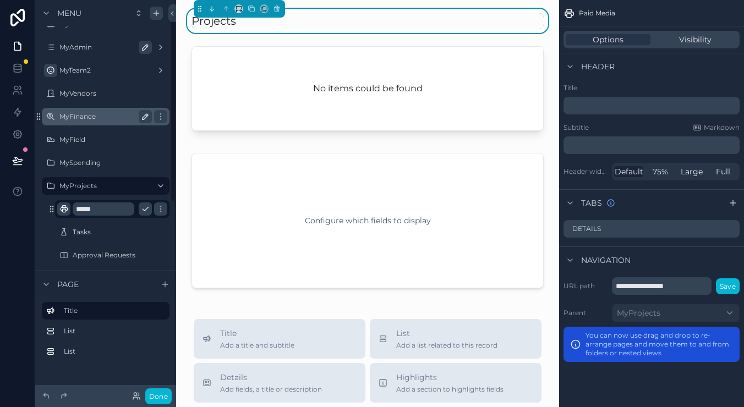
click at [41, 242] on div "MyProjects ***** Tasks Approval Requests" at bounding box center [105, 220] width 141 height 90
click at [163, 209] on icon "scrollable content" at bounding box center [160, 209] width 9 height 9
click at [149, 210] on icon "scrollable content" at bounding box center [145, 209] width 9 height 9
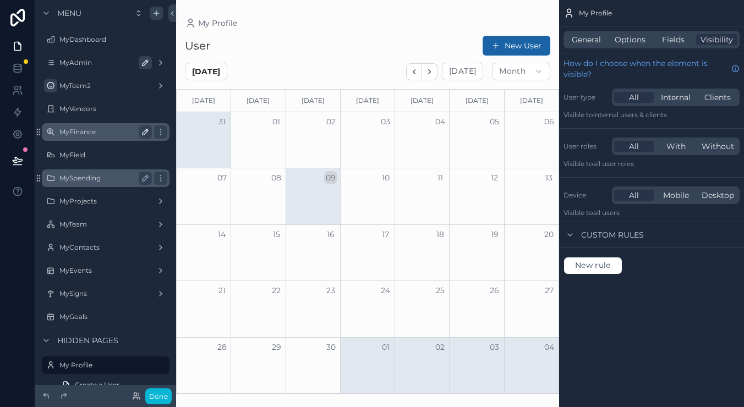
click at [79, 181] on label "MySpending" at bounding box center [103, 178] width 88 height 9
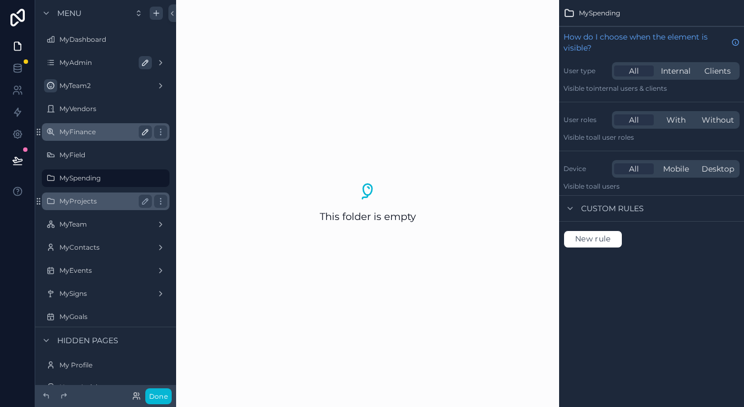
click at [76, 207] on div "MyProjects" at bounding box center [105, 201] width 92 height 13
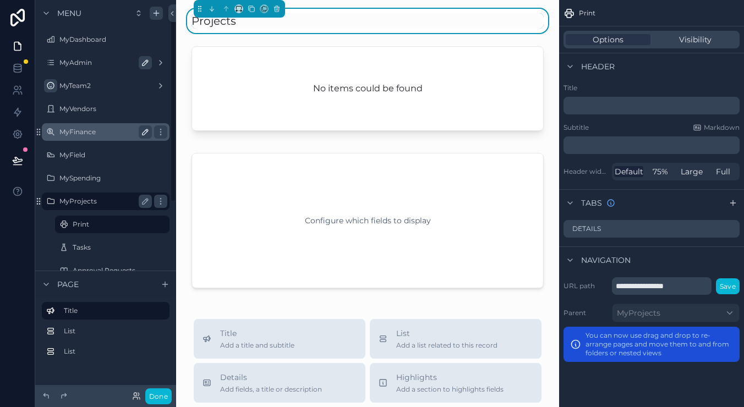
scroll to position [15, 0]
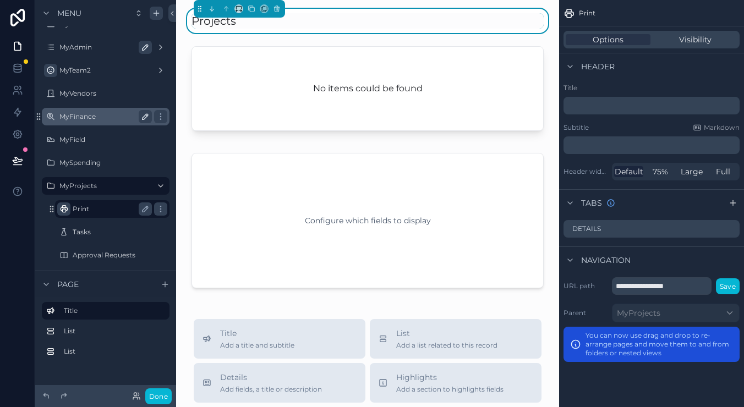
drag, startPoint x: 50, startPoint y: 208, endPoint x: 58, endPoint y: 211, distance: 8.9
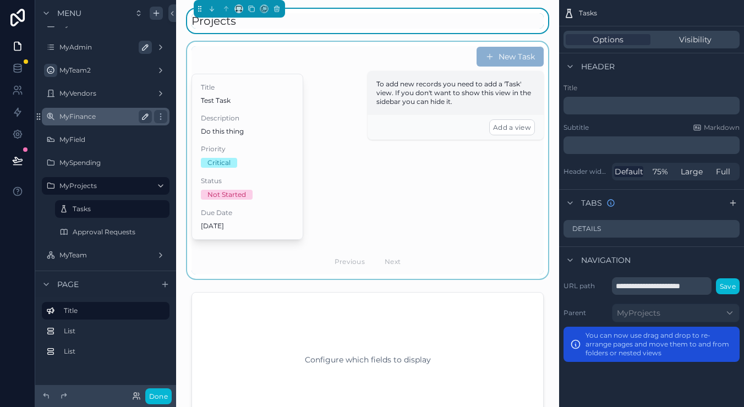
click at [511, 57] on div "scrollable content" at bounding box center [367, 160] width 365 height 237
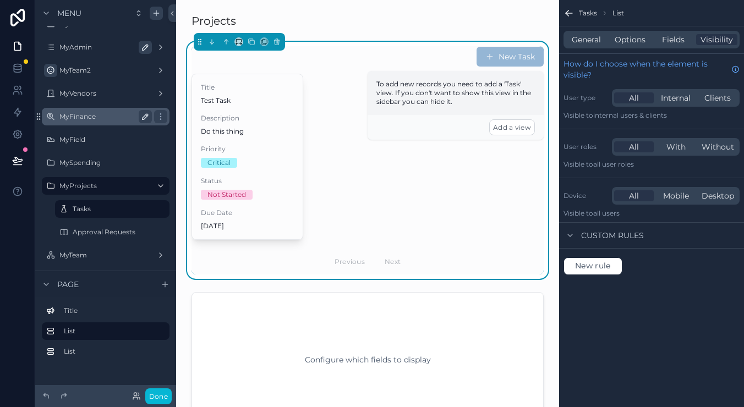
click at [532, 56] on button "New Task" at bounding box center [510, 57] width 67 height 20
click at [517, 58] on button "New Task" at bounding box center [510, 57] width 67 height 20
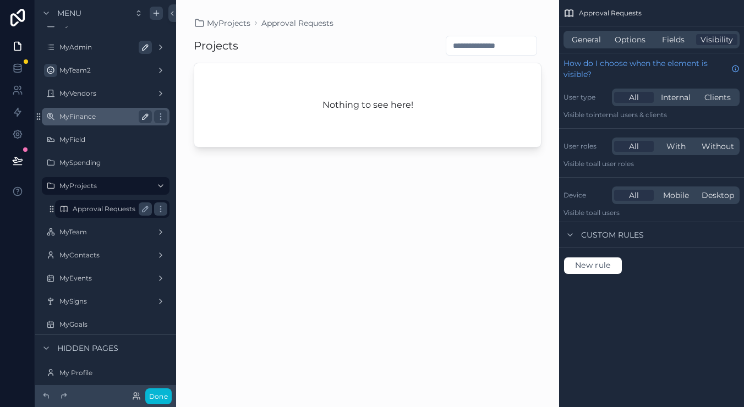
click at [86, 210] on label "Approval Requests" at bounding box center [110, 209] width 75 height 9
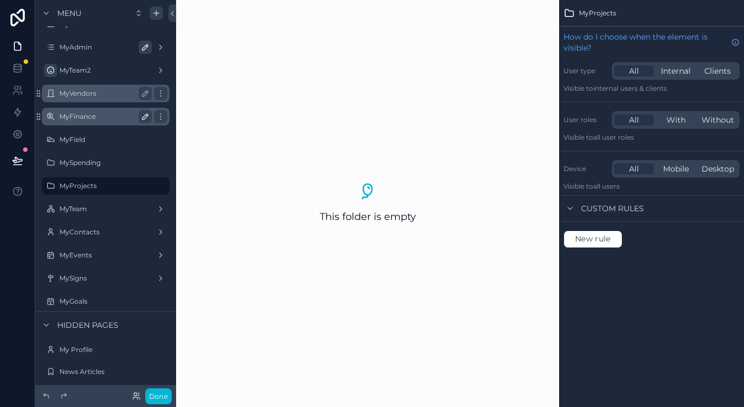
click at [91, 93] on label "MyVendors" at bounding box center [103, 93] width 88 height 9
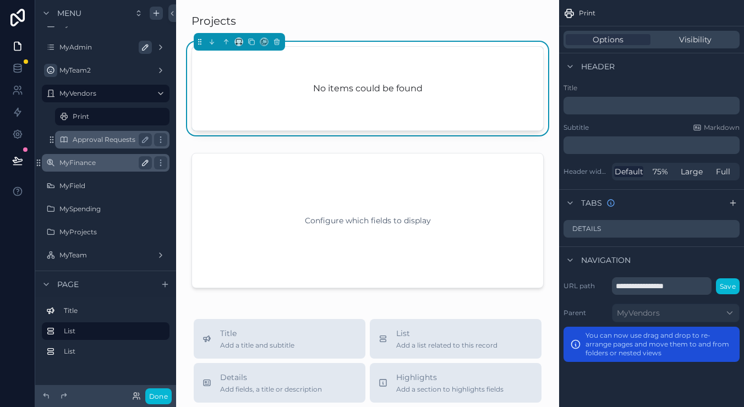
click at [89, 141] on label "Approval Requests" at bounding box center [110, 139] width 75 height 9
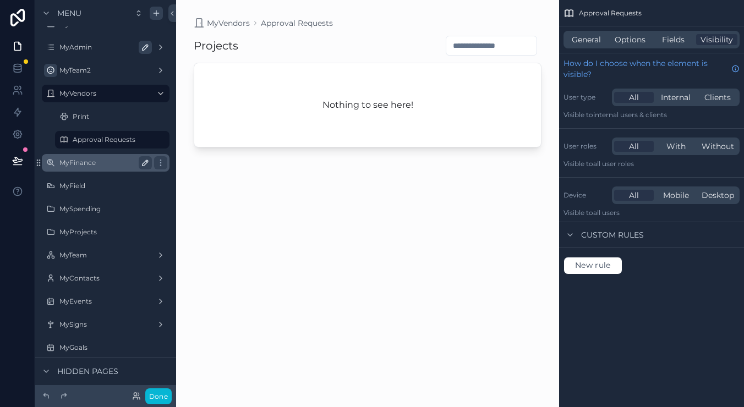
scroll to position [0, 1]
click at [596, 42] on span "General" at bounding box center [586, 39] width 29 height 11
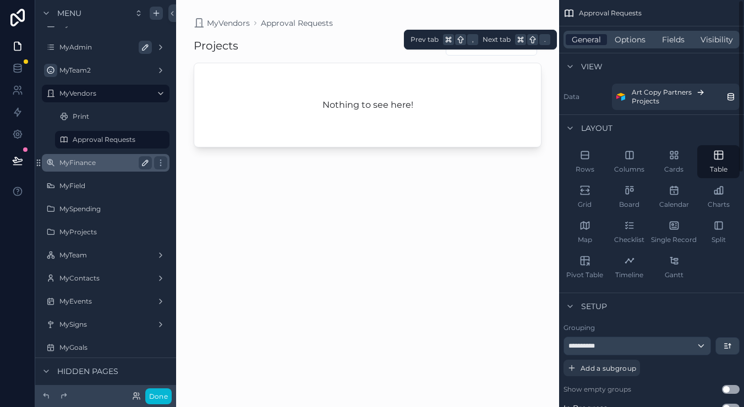
scroll to position [0, 0]
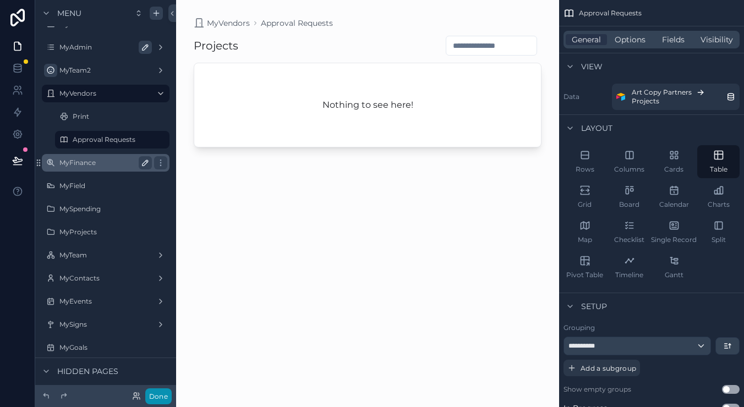
click at [164, 399] on button "Done" at bounding box center [158, 397] width 26 height 16
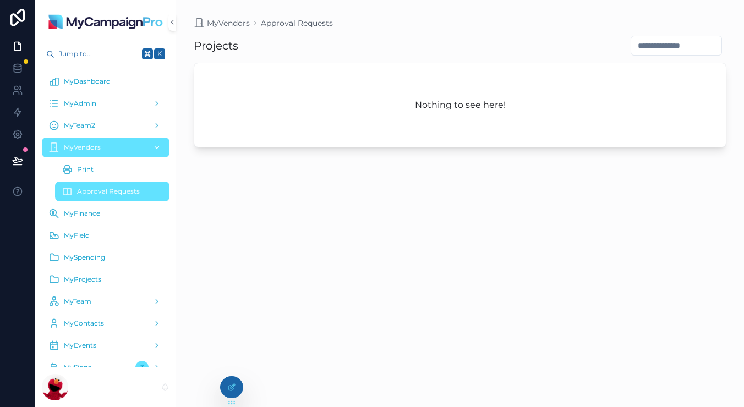
click at [99, 151] on span "MyVendors" at bounding box center [82, 147] width 37 height 9
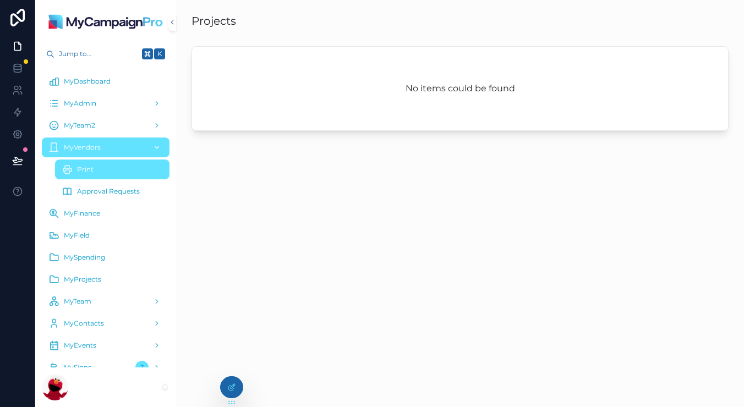
click at [95, 149] on span "MyVendors" at bounding box center [82, 147] width 37 height 9
drag, startPoint x: 85, startPoint y: 188, endPoint x: 88, endPoint y: 172, distance: 16.7
click at [85, 188] on span "Approval Requests" at bounding box center [108, 191] width 63 height 9
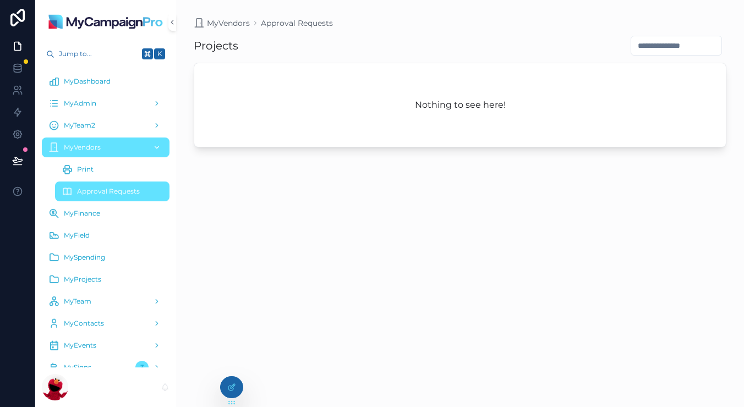
click at [90, 148] on span "MyVendors" at bounding box center [82, 147] width 37 height 9
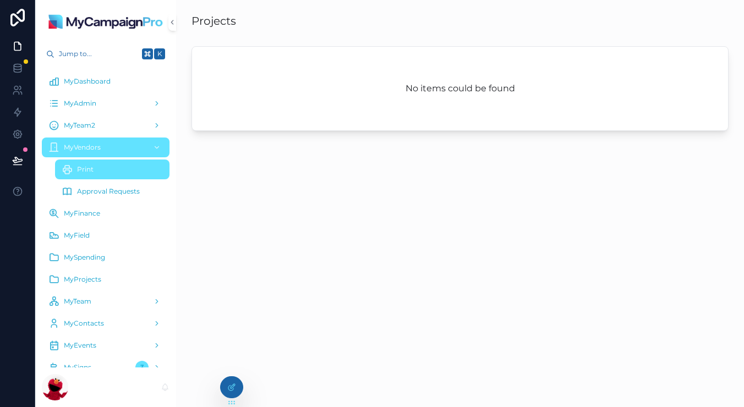
drag, startPoint x: 592, startPoint y: 121, endPoint x: 563, endPoint y: 111, distance: 30.8
click at [588, 121] on div "No items could be found" at bounding box center [460, 89] width 536 height 84
click at [402, 70] on div "No items could be found" at bounding box center [460, 89] width 536 height 84
click at [80, 106] on span "MyAdmin" at bounding box center [80, 103] width 32 height 9
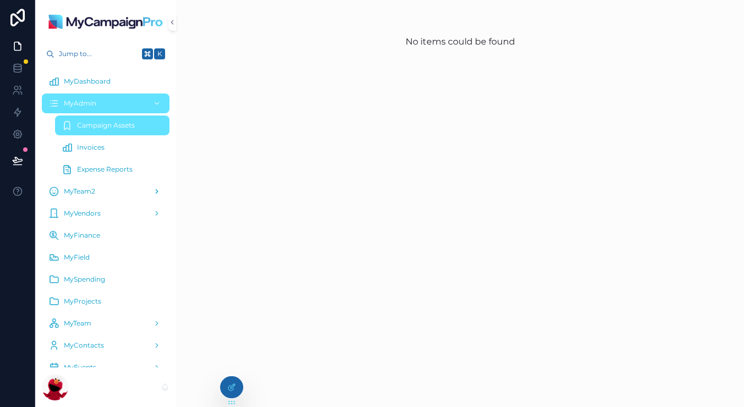
click at [112, 190] on div "MyTeam2" at bounding box center [105, 192] width 114 height 18
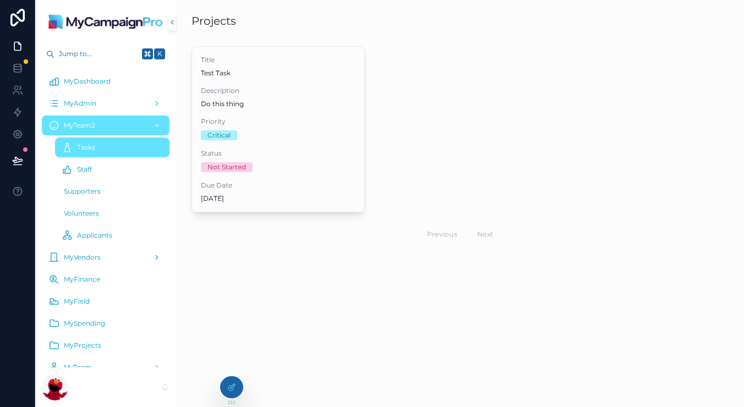
click at [86, 259] on span "MyVendors" at bounding box center [82, 257] width 37 height 9
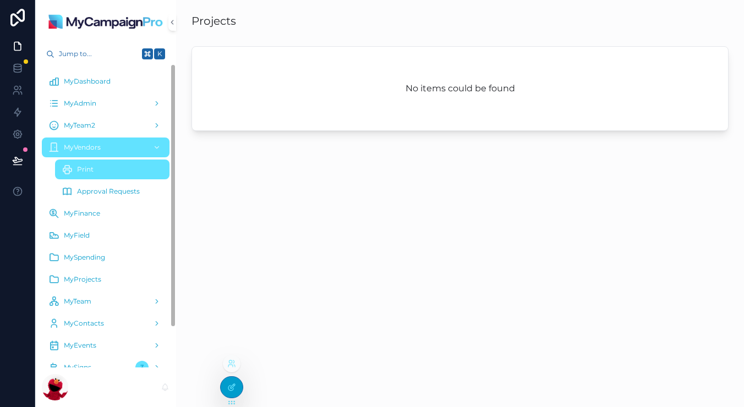
click at [235, 390] on icon at bounding box center [231, 387] width 9 height 9
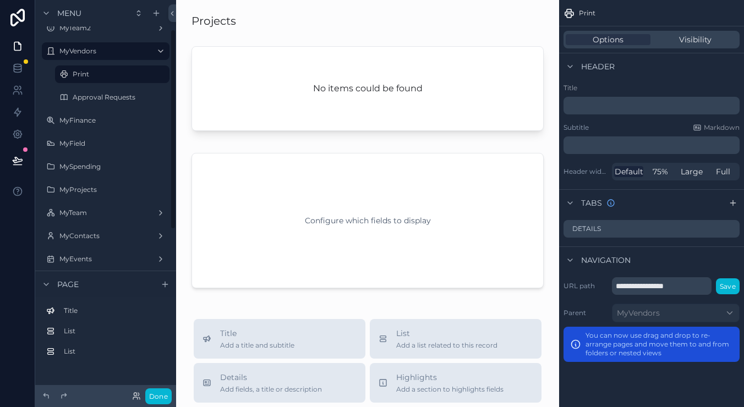
scroll to position [59, 0]
click at [94, 206] on div "MyTeam" at bounding box center [105, 211] width 92 height 13
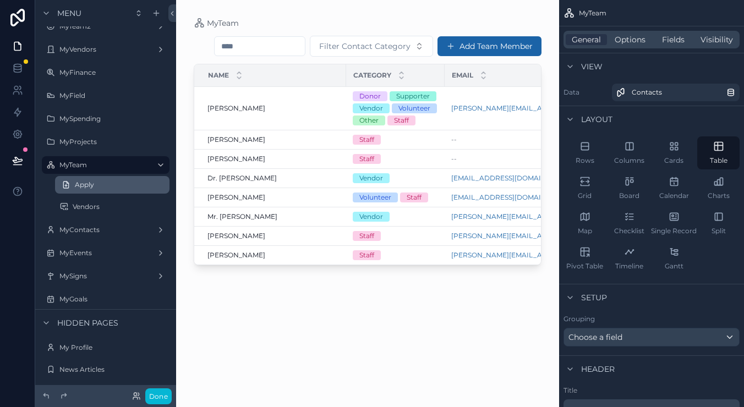
click at [100, 189] on link "Apply" at bounding box center [112, 185] width 114 height 18
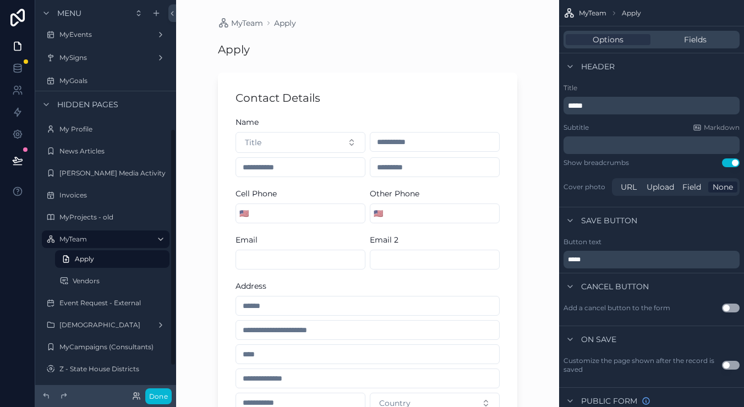
scroll to position [214, 0]
click at [88, 279] on label "Vendors" at bounding box center [110, 280] width 75 height 9
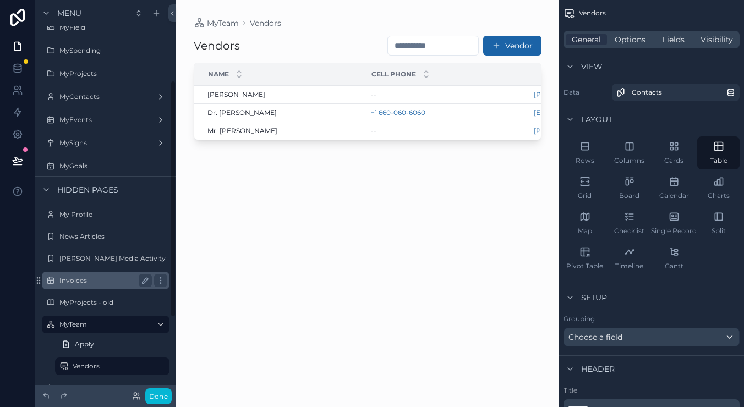
scroll to position [120, 0]
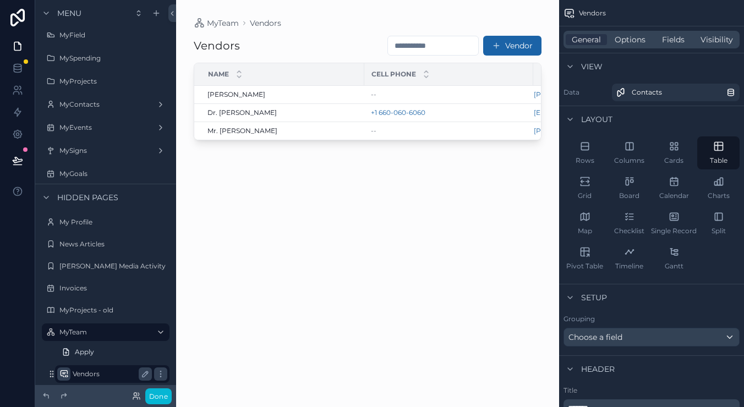
drag, startPoint x: 49, startPoint y: 373, endPoint x: 61, endPoint y: 369, distance: 12.7
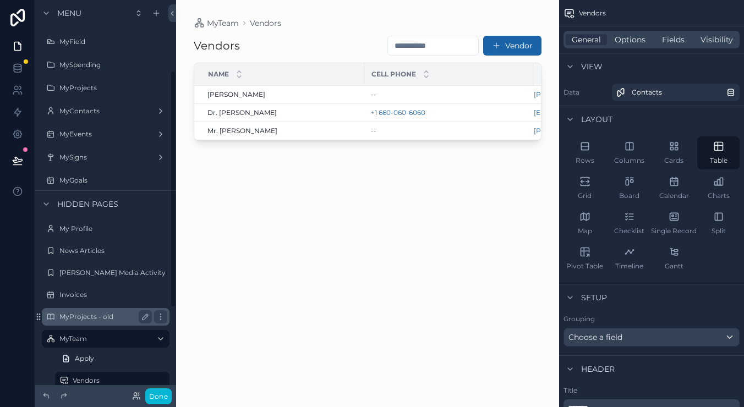
scroll to position [119, 0]
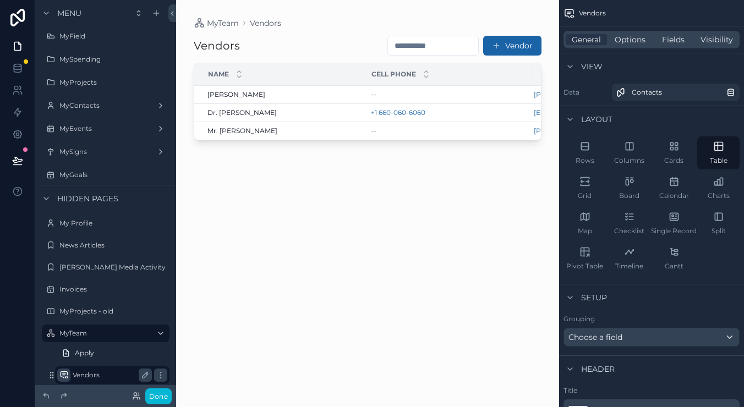
drag, startPoint x: 52, startPoint y: 374, endPoint x: 61, endPoint y: 373, distance: 9.0
drag, startPoint x: 51, startPoint y: 373, endPoint x: 58, endPoint y: 373, distance: 6.6
drag, startPoint x: 52, startPoint y: 375, endPoint x: 92, endPoint y: 350, distance: 47.5
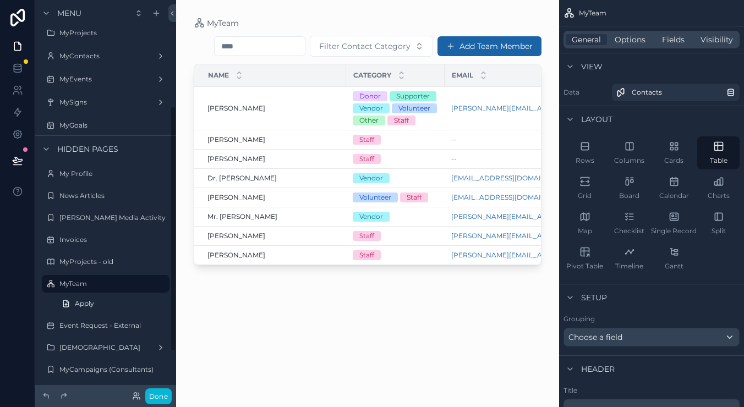
scroll to position [170, 0]
click at [142, 301] on link "Apply" at bounding box center [112, 302] width 114 height 18
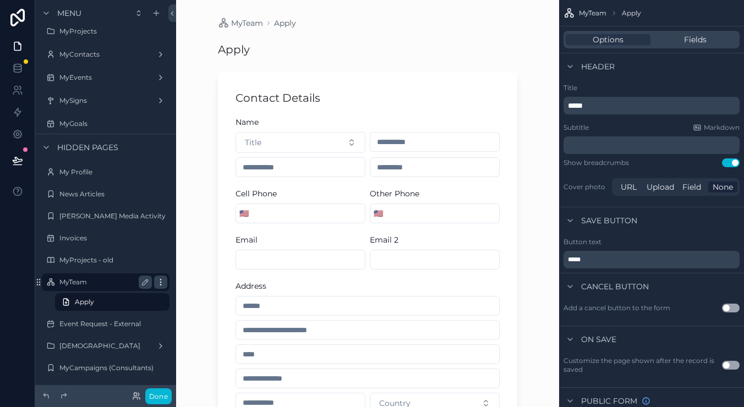
click at [159, 281] on icon "scrollable content" at bounding box center [160, 282] width 9 height 9
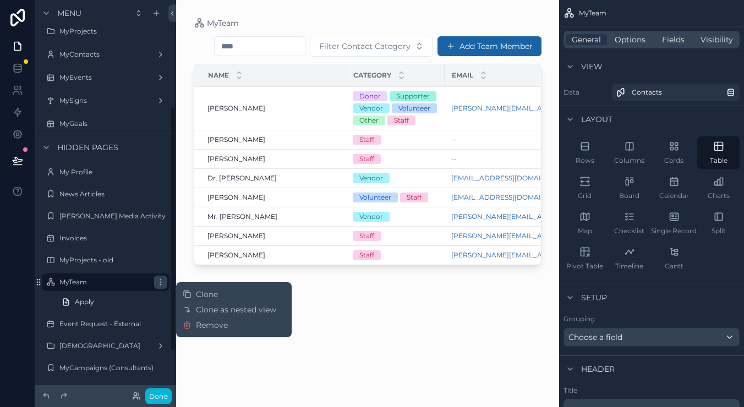
click at [185, 92] on div "scrollable content" at bounding box center [367, 197] width 383 height 394
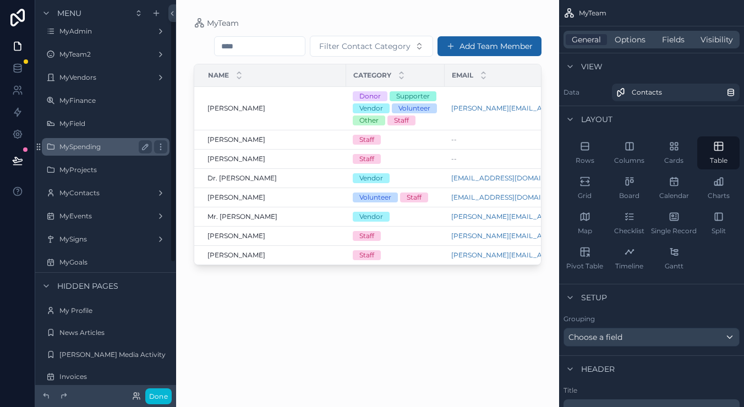
scroll to position [28, 0]
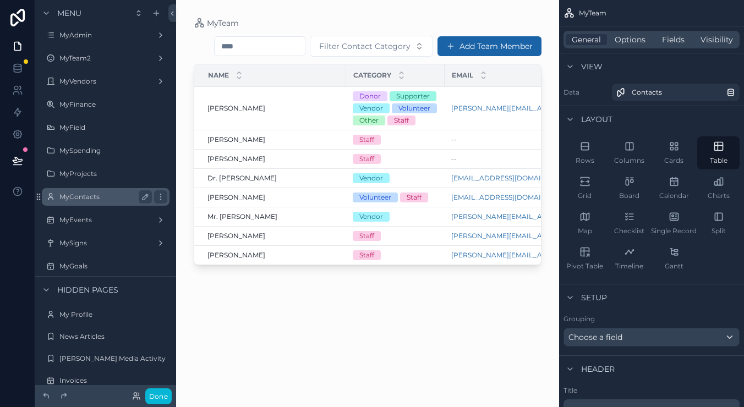
click at [79, 198] on label "MyContacts" at bounding box center [103, 197] width 88 height 9
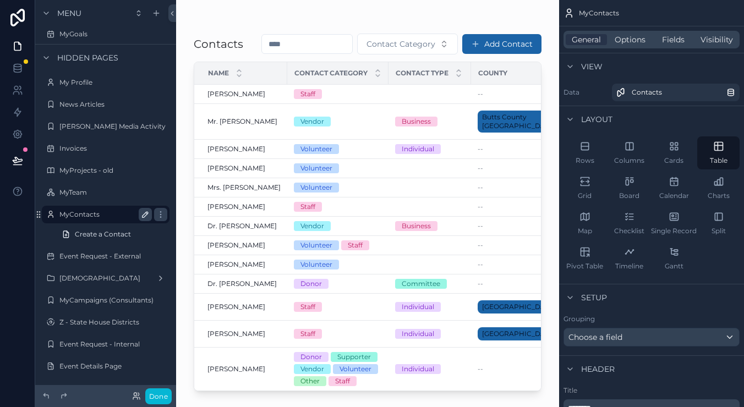
click at [145, 215] on icon "scrollable content" at bounding box center [145, 214] width 9 height 9
click at [117, 216] on input "**********" at bounding box center [96, 214] width 75 height 13
type input "**********"
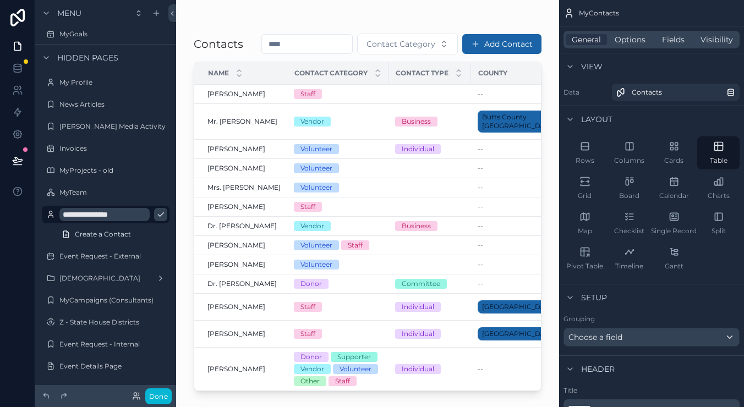
click at [156, 215] on icon "scrollable content" at bounding box center [160, 214] width 9 height 9
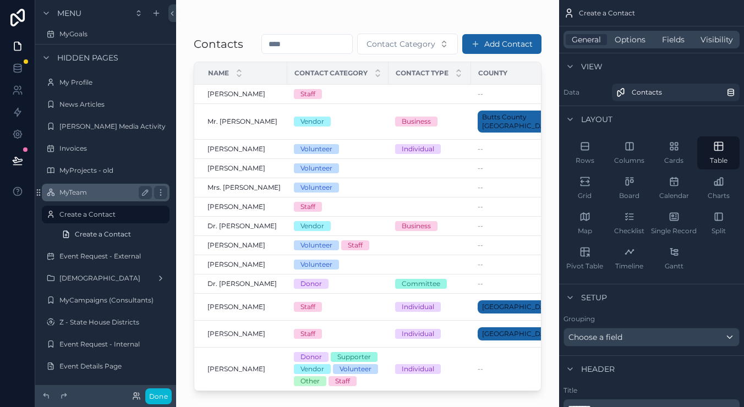
click at [104, 190] on label "MyTeam" at bounding box center [103, 192] width 88 height 9
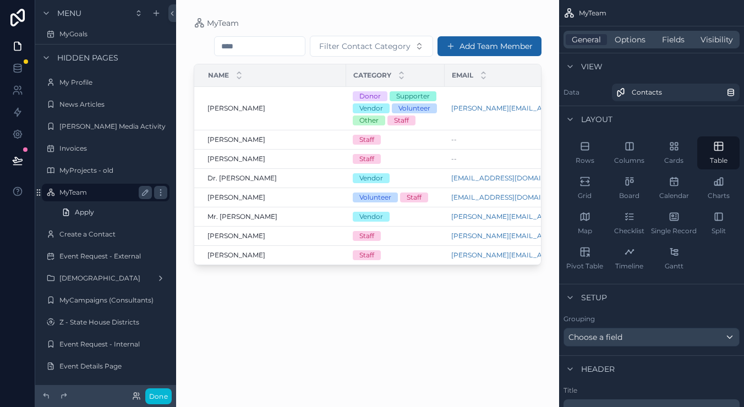
scroll to position [221, 0]
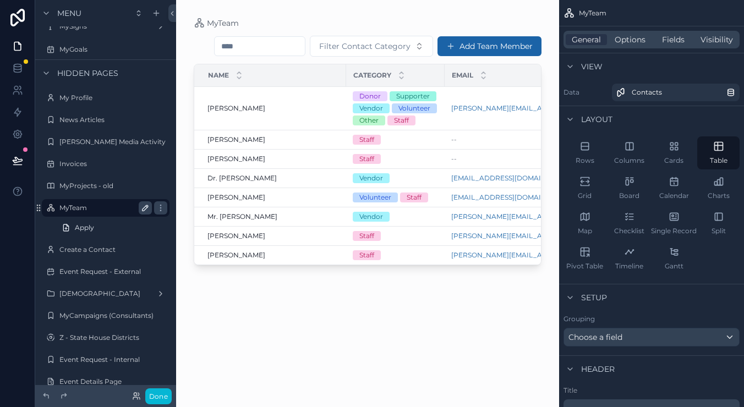
click at [143, 205] on icon "scrollable content" at bounding box center [145, 208] width 9 height 9
click at [107, 210] on input "******" at bounding box center [96, 207] width 75 height 13
type input "*****"
click at [156, 210] on icon "scrollable content" at bounding box center [160, 208] width 9 height 9
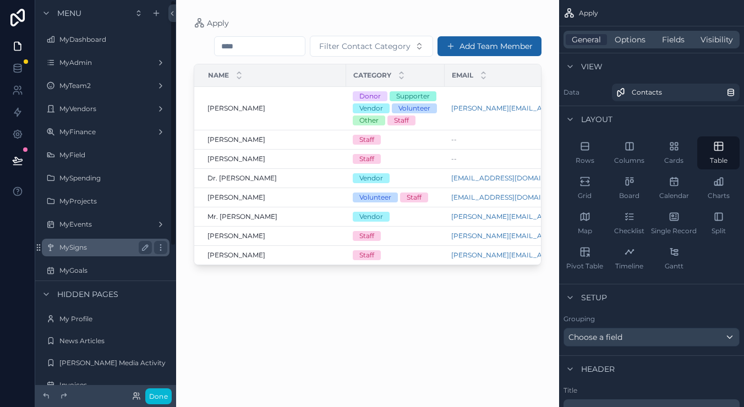
scroll to position [0, 0]
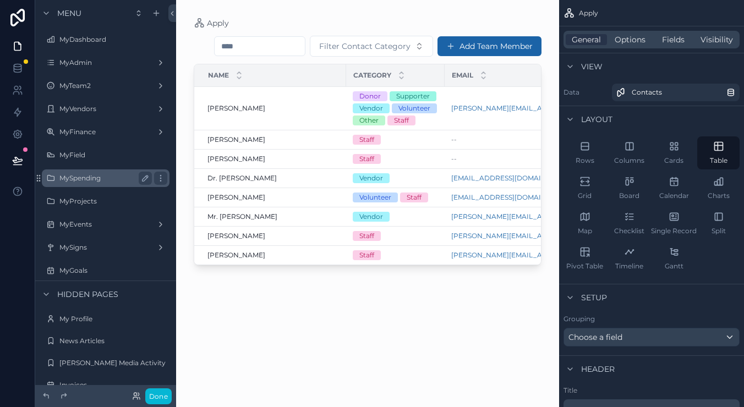
click at [97, 185] on div "MySpending" at bounding box center [105, 179] width 123 height 18
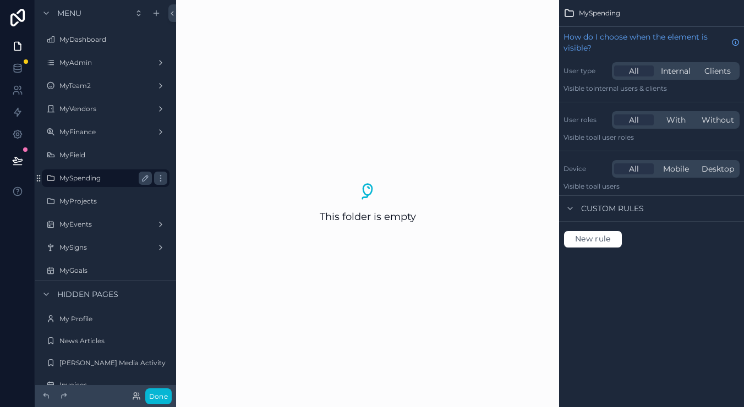
click at [110, 182] on label "MySpending" at bounding box center [103, 178] width 88 height 9
click at [162, 178] on icon "scrollable content" at bounding box center [160, 178] width 9 height 9
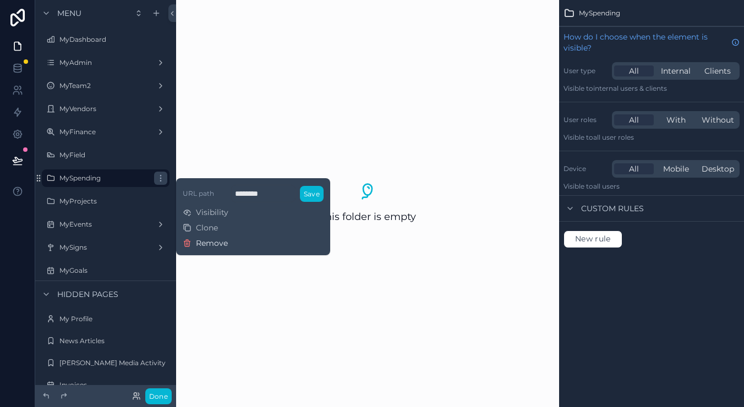
click at [192, 243] on button "Remove" at bounding box center [205, 243] width 45 height 11
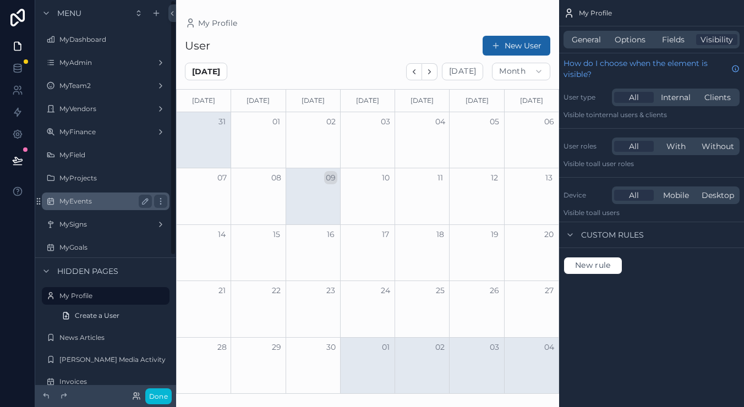
click at [97, 196] on div "MyEvents" at bounding box center [105, 201] width 92 height 13
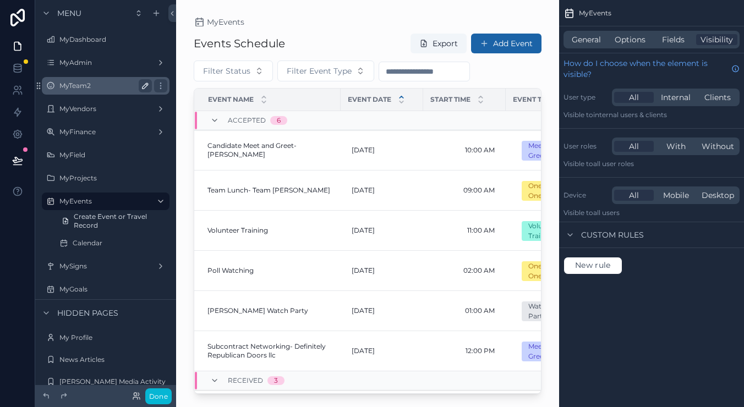
click at [141, 87] on icon "scrollable content" at bounding box center [145, 85] width 9 height 9
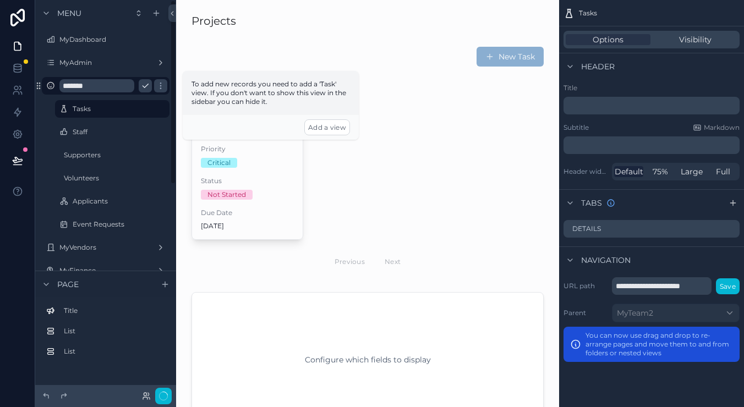
click at [117, 85] on input "*******" at bounding box center [96, 85] width 75 height 13
type input "******"
click at [145, 86] on icon "scrollable content" at bounding box center [145, 85] width 9 height 9
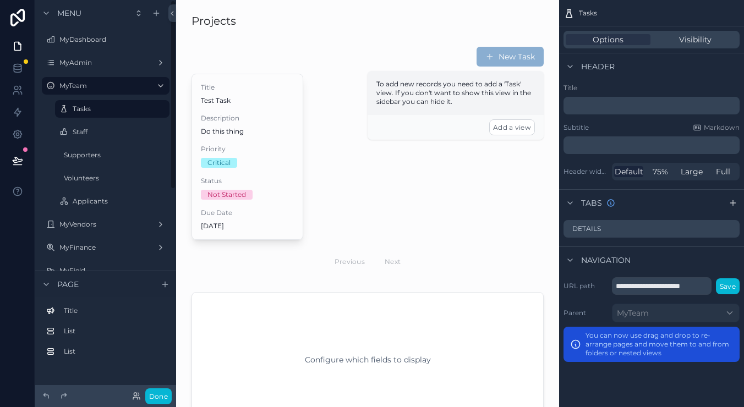
click at [88, 63] on label "MyAdmin" at bounding box center [105, 62] width 92 height 9
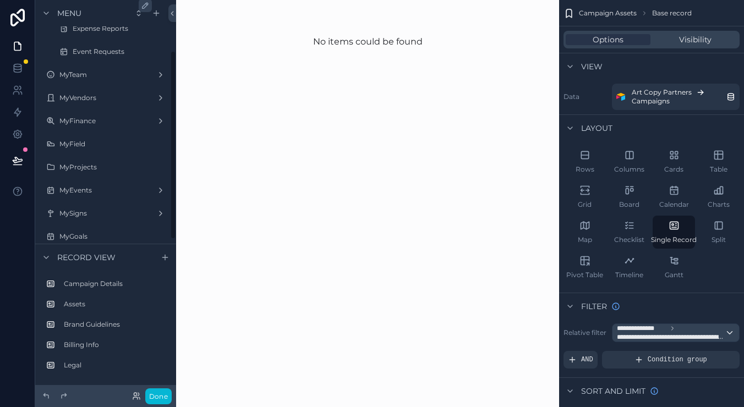
scroll to position [113, 0]
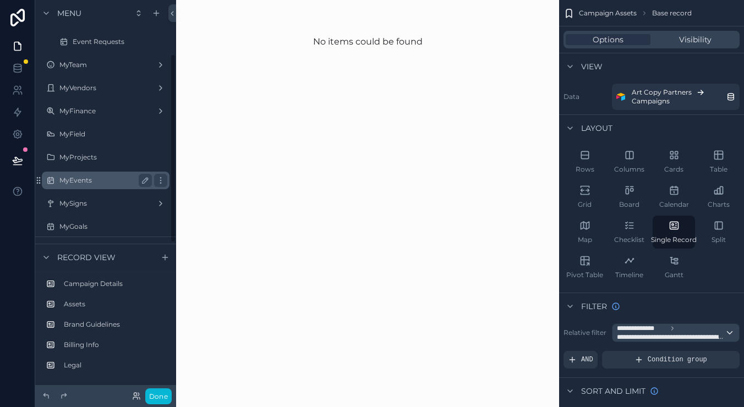
click at [78, 183] on label "MyEvents" at bounding box center [103, 180] width 88 height 9
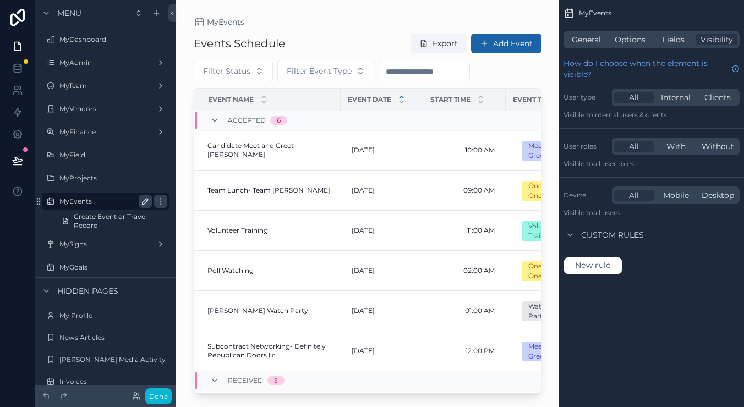
click at [148, 204] on icon "scrollable content" at bounding box center [145, 201] width 9 height 9
click at [107, 204] on input "********" at bounding box center [96, 201] width 75 height 13
type input "**********"
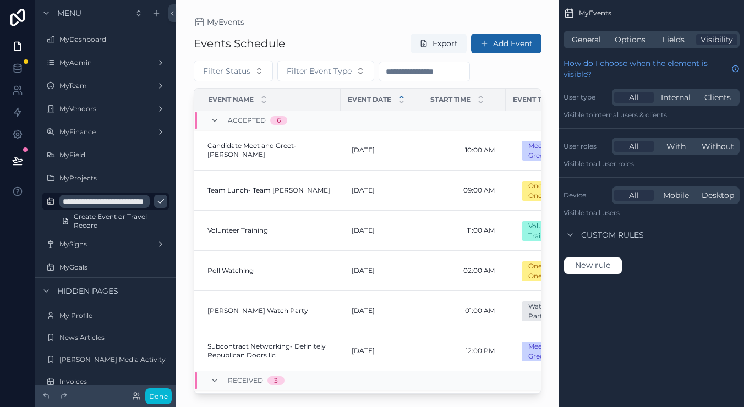
click at [156, 204] on icon "scrollable content" at bounding box center [160, 201] width 9 height 9
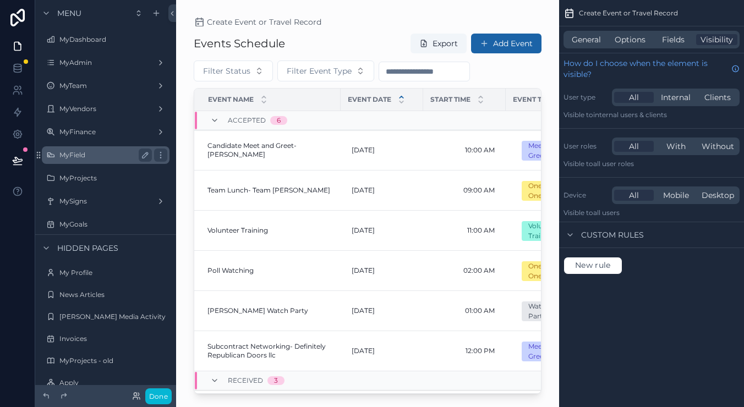
click at [90, 161] on div "MyField" at bounding box center [105, 155] width 92 height 13
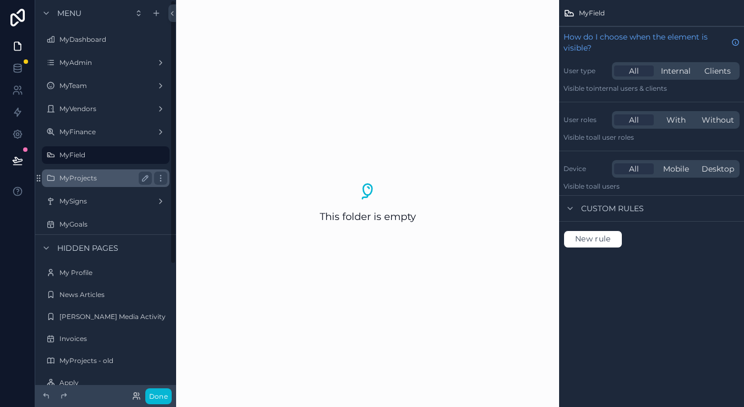
click at [77, 182] on label "MyProjects" at bounding box center [103, 178] width 88 height 9
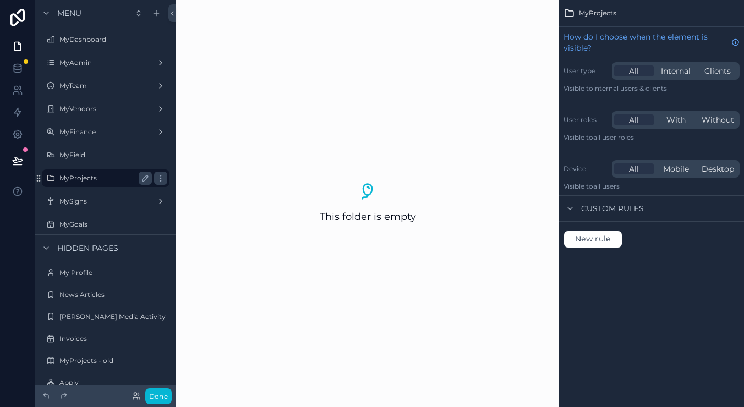
click at [97, 179] on label "MyProjects" at bounding box center [103, 178] width 88 height 9
click at [165, 177] on icon "scrollable content" at bounding box center [160, 178] width 9 height 9
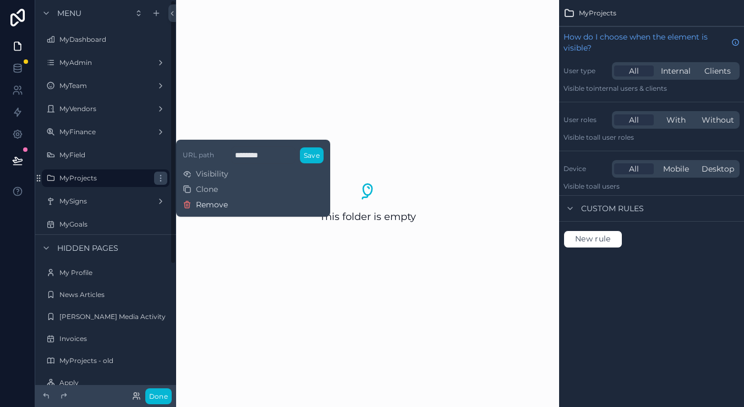
click at [196, 201] on span "Remove" at bounding box center [212, 204] width 32 height 11
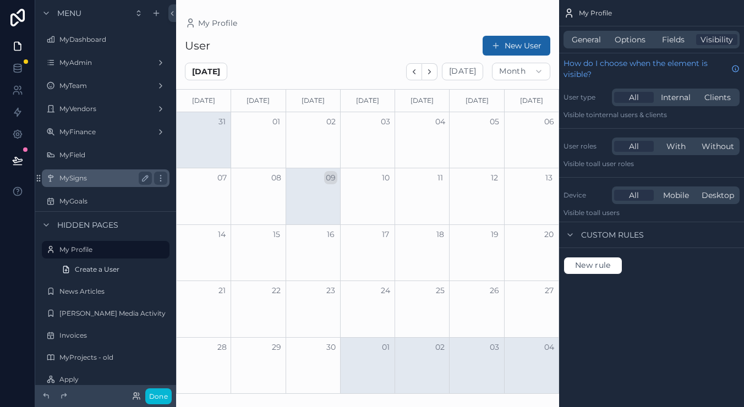
click at [85, 177] on label "MySigns" at bounding box center [103, 178] width 88 height 9
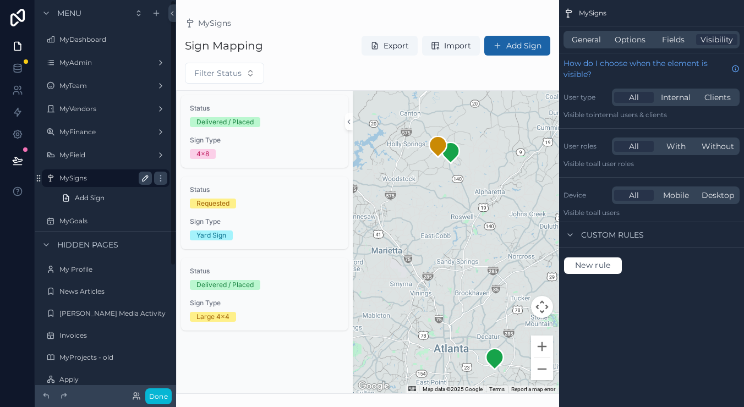
click at [145, 181] on icon "scrollable content" at bounding box center [145, 178] width 9 height 9
click at [117, 179] on input "*******" at bounding box center [96, 178] width 75 height 13
type input "**********"
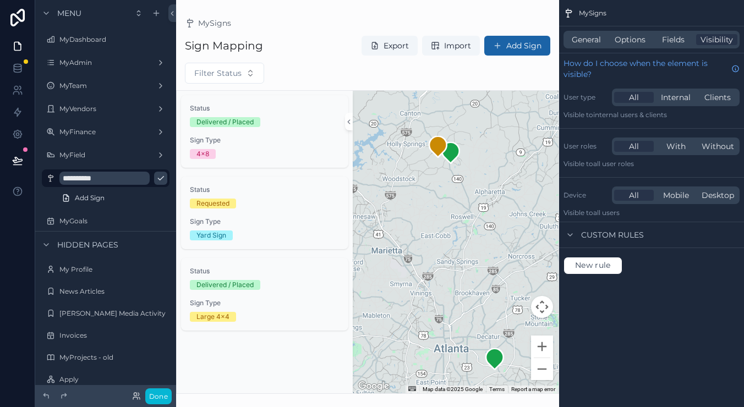
click at [156, 178] on icon "scrollable content" at bounding box center [160, 178] width 9 height 9
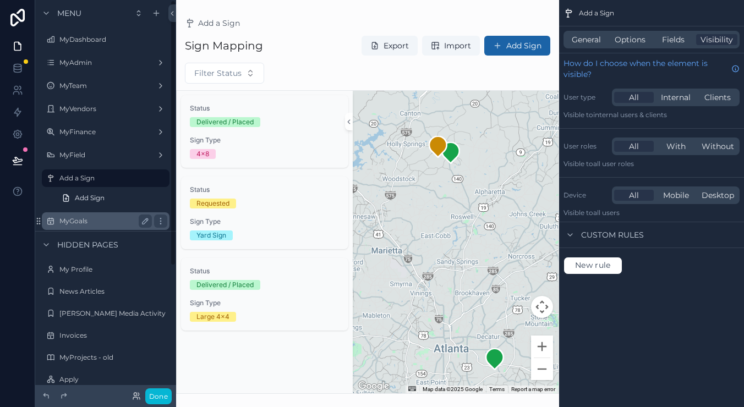
click at [91, 221] on label "MyGoals" at bounding box center [103, 221] width 88 height 9
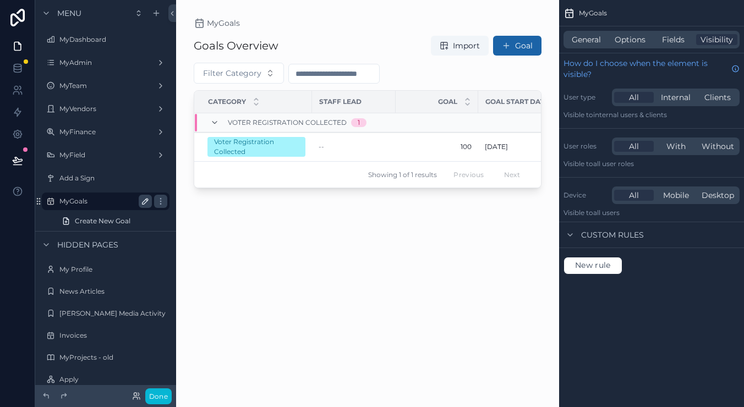
click at [142, 200] on icon "scrollable content" at bounding box center [145, 201] width 9 height 9
click at [108, 205] on input "*******" at bounding box center [96, 201] width 75 height 13
type input "**********"
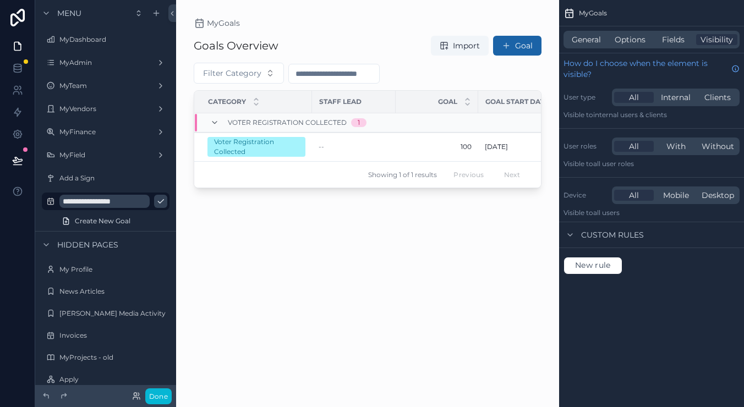
click at [154, 202] on button "scrollable content" at bounding box center [160, 201] width 13 height 13
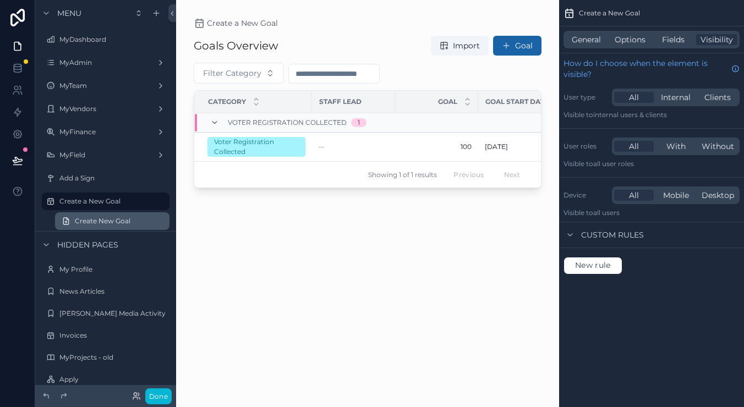
click at [110, 222] on span "Create New Goal" at bounding box center [103, 221] width 56 height 9
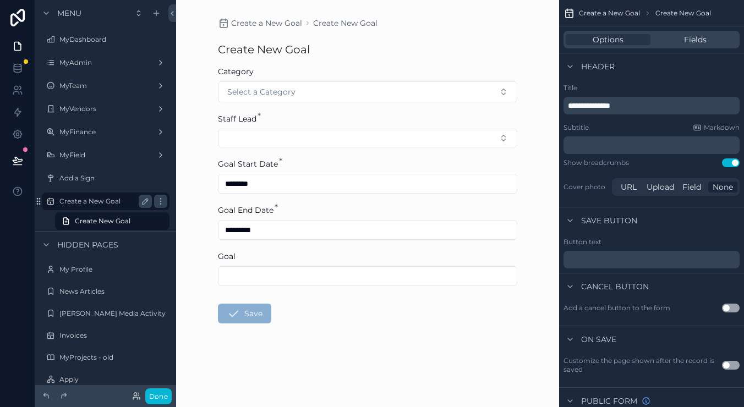
click at [114, 201] on label "Create a New Goal" at bounding box center [103, 201] width 88 height 9
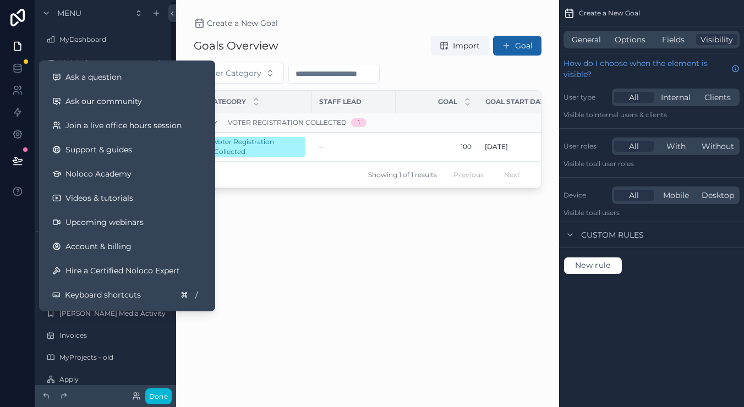
click at [287, 256] on div "scrollable content" at bounding box center [367, 197] width 383 height 394
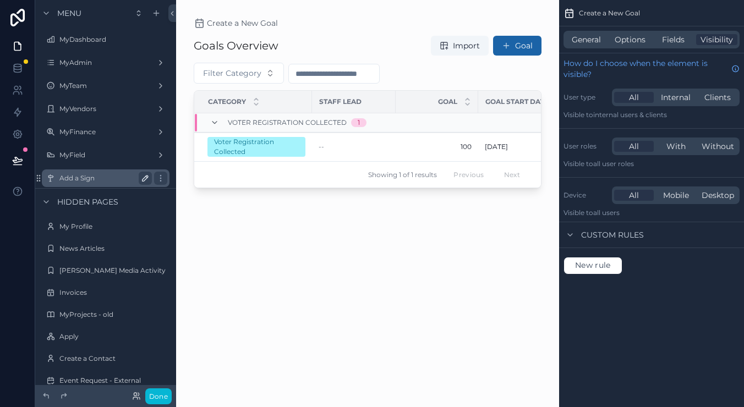
click at [88, 176] on label "Add a Sign" at bounding box center [103, 178] width 88 height 9
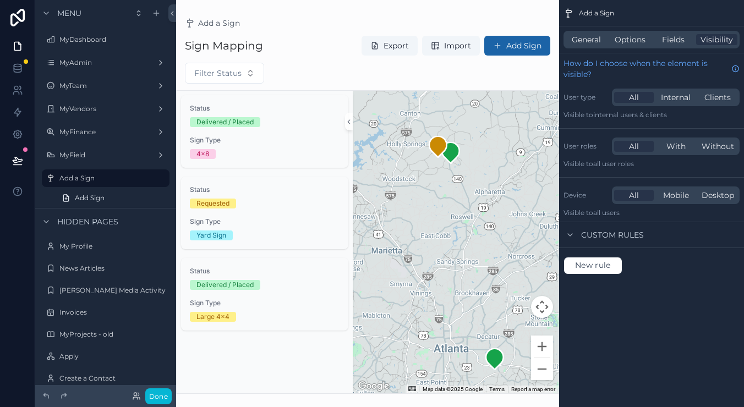
click at [0, 0] on icon "scrollable content" at bounding box center [0, 0] width 0 height 0
click at [108, 178] on input "**********" at bounding box center [96, 178] width 75 height 13
type input "*****"
click at [156, 179] on icon "scrollable content" at bounding box center [160, 178] width 9 height 9
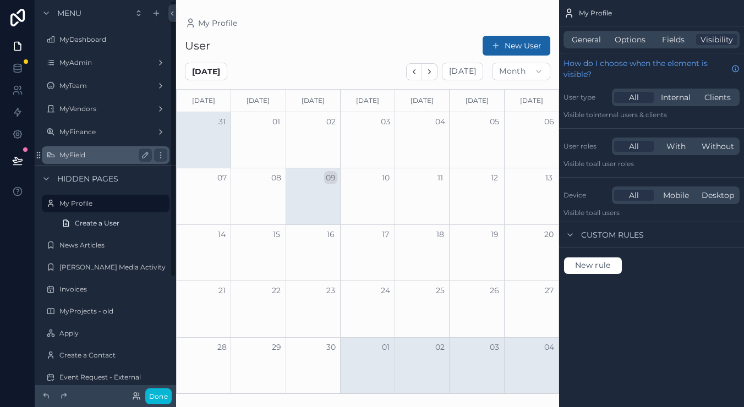
click at [85, 157] on label "MyField" at bounding box center [103, 155] width 88 height 9
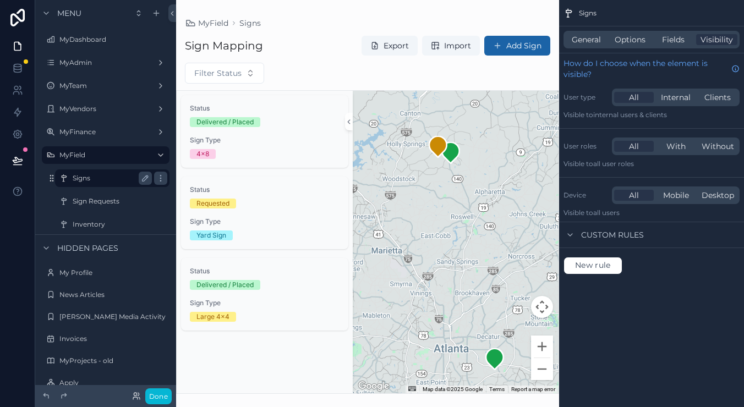
click at [90, 176] on label "Signs" at bounding box center [110, 178] width 75 height 9
click at [523, 48] on div "scrollable content" at bounding box center [367, 203] width 383 height 407
click at [508, 43] on button "Add Sign" at bounding box center [517, 46] width 66 height 20
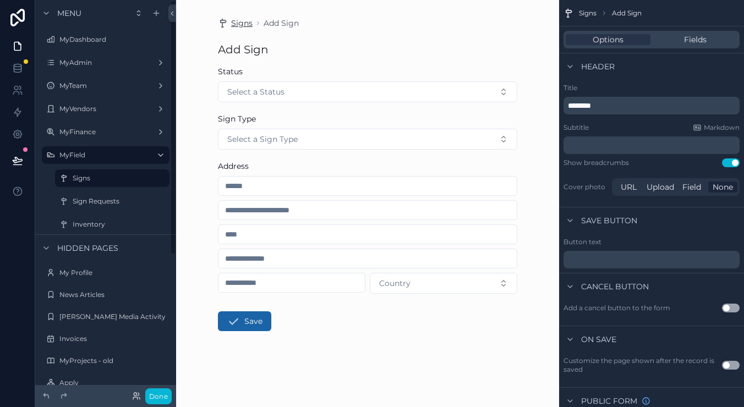
click at [246, 20] on span "Signs" at bounding box center [241, 23] width 21 height 11
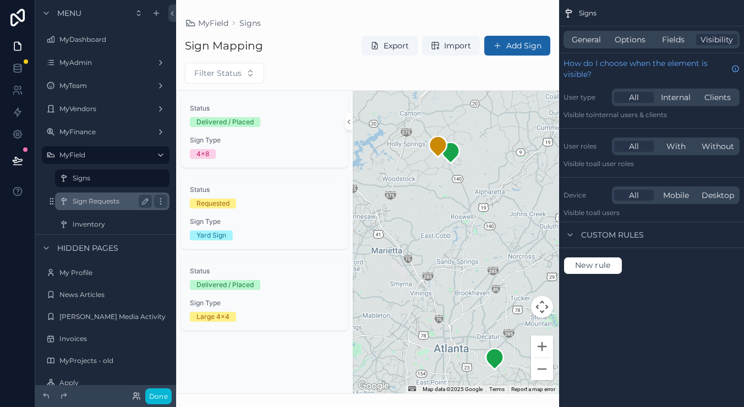
click at [102, 200] on label "Sign Requests" at bounding box center [110, 201] width 75 height 9
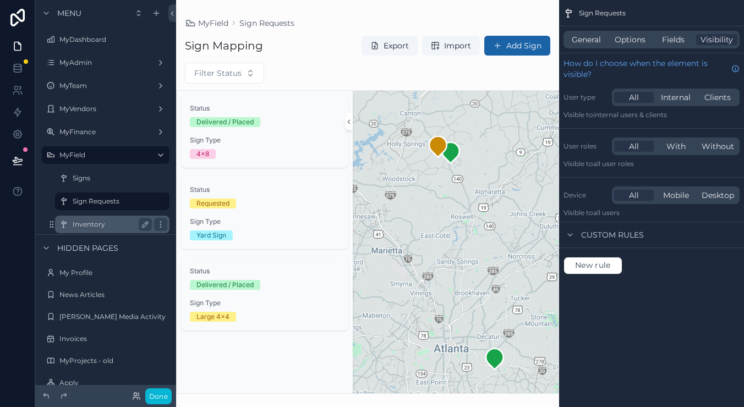
click at [96, 220] on label "Inventory" at bounding box center [110, 224] width 75 height 9
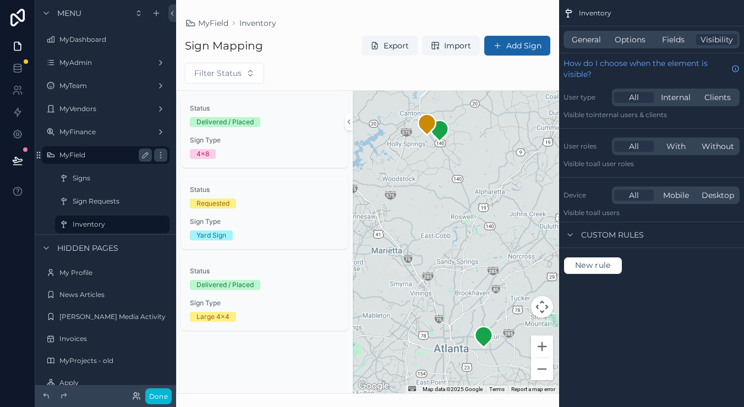
click at [93, 151] on label "MyField" at bounding box center [103, 155] width 88 height 9
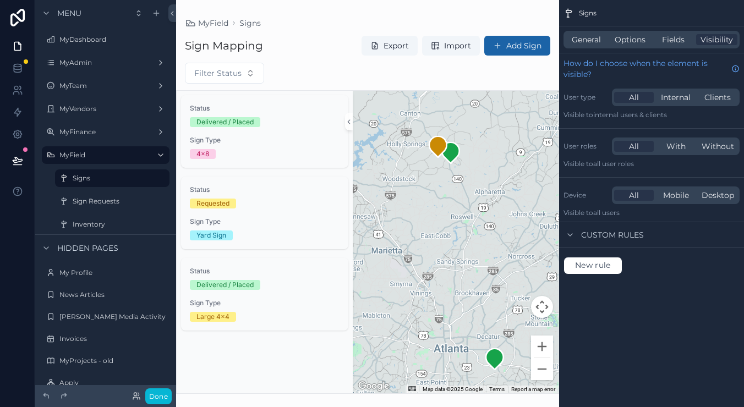
drag, startPoint x: 162, startPoint y: 391, endPoint x: 162, endPoint y: 383, distance: 8.8
click at [162, 391] on button "Done" at bounding box center [158, 397] width 26 height 16
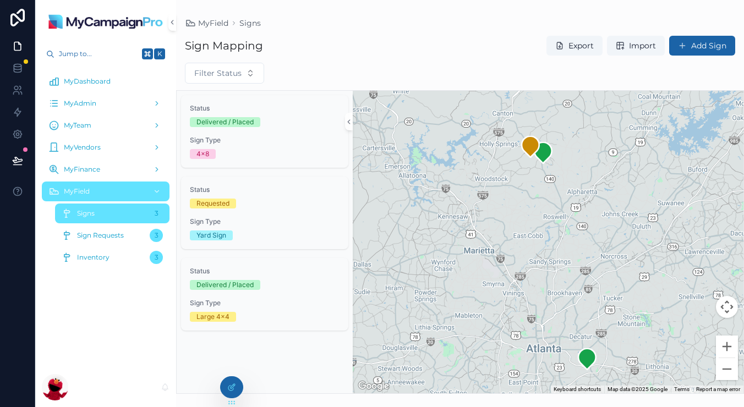
click at [92, 75] on div "MyDashboard" at bounding box center [105, 82] width 114 height 18
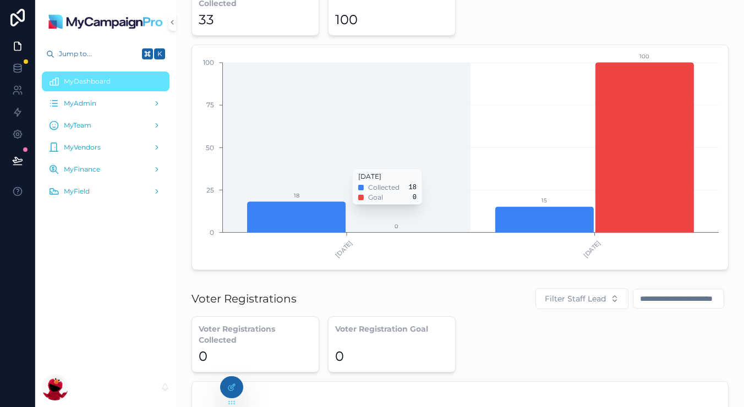
scroll to position [80, 0]
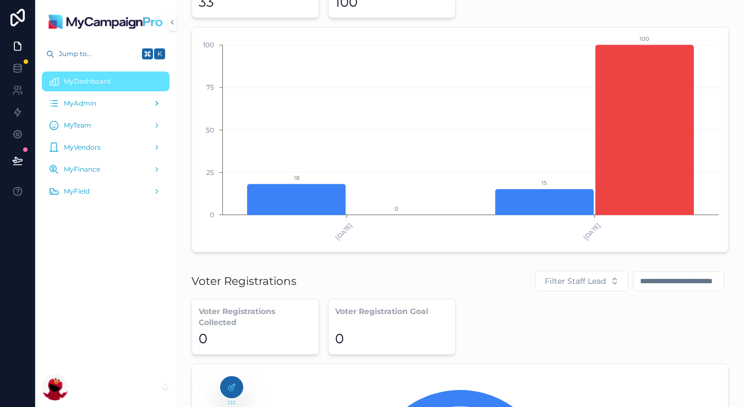
click at [128, 111] on div "MyAdmin" at bounding box center [105, 104] width 114 height 18
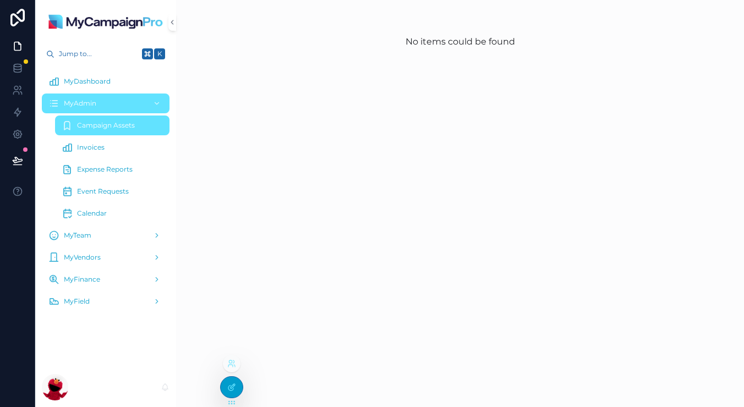
click at [236, 390] on div at bounding box center [232, 387] width 22 height 21
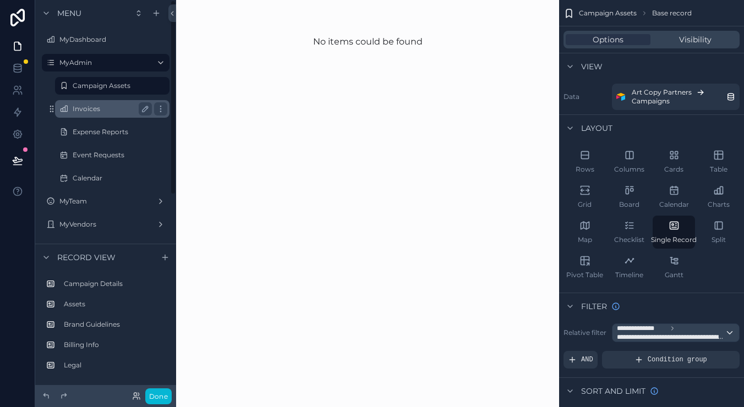
click at [105, 115] on div "Invoices" at bounding box center [112, 109] width 110 height 18
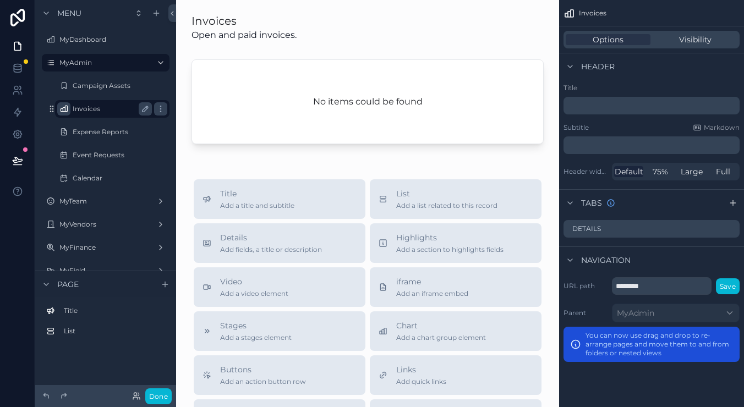
drag, startPoint x: 52, startPoint y: 108, endPoint x: 58, endPoint y: 110, distance: 5.6
click at [58, 110] on div "Invoices" at bounding box center [112, 109] width 110 height 18
drag, startPoint x: 52, startPoint y: 111, endPoint x: 101, endPoint y: 111, distance: 49.5
click at [171, 395] on button "Done" at bounding box center [158, 397] width 26 height 16
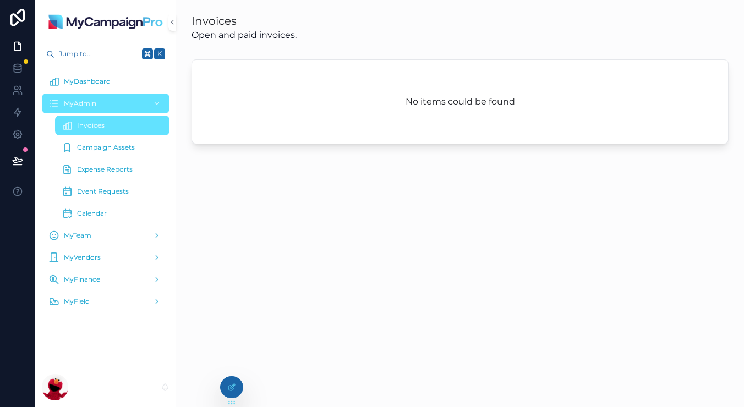
click at [100, 137] on div "Campaign Assets" at bounding box center [112, 148] width 128 height 22
click at [89, 88] on div "MyDashboard" at bounding box center [105, 82] width 114 height 18
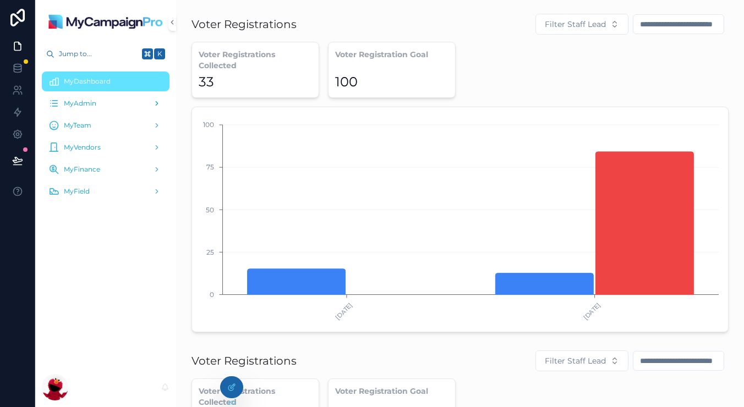
click at [86, 102] on span "MyAdmin" at bounding box center [80, 103] width 32 height 9
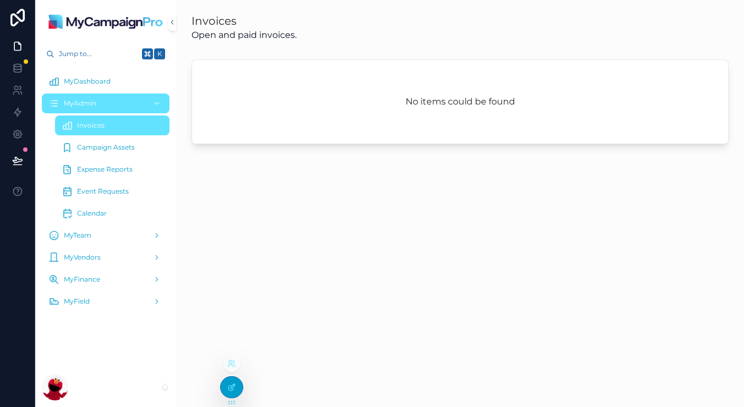
click at [233, 394] on div at bounding box center [232, 387] width 22 height 21
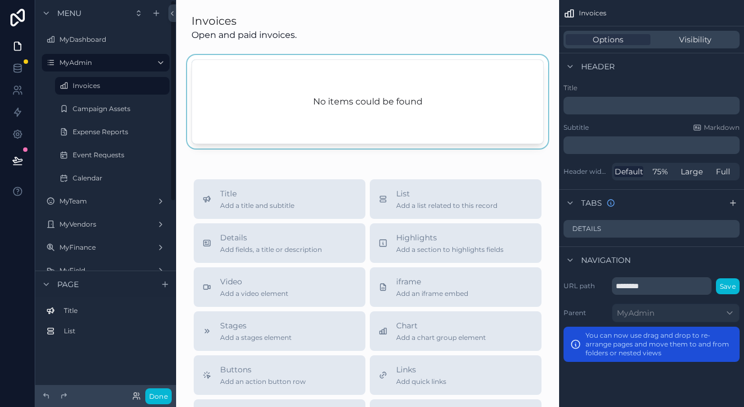
click at [305, 99] on div "scrollable content" at bounding box center [367, 104] width 365 height 98
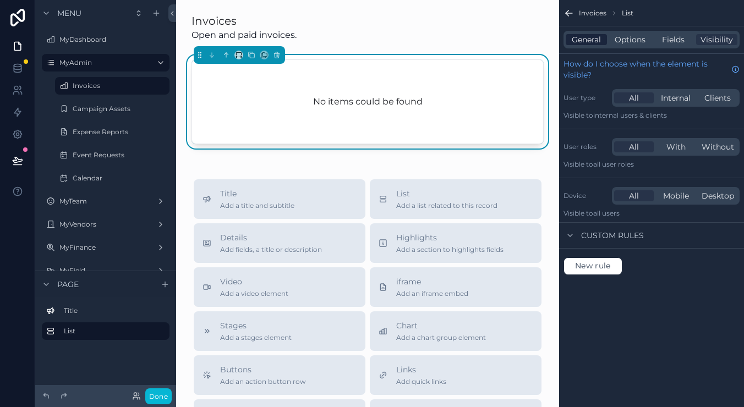
click at [599, 35] on span "General" at bounding box center [586, 39] width 29 height 11
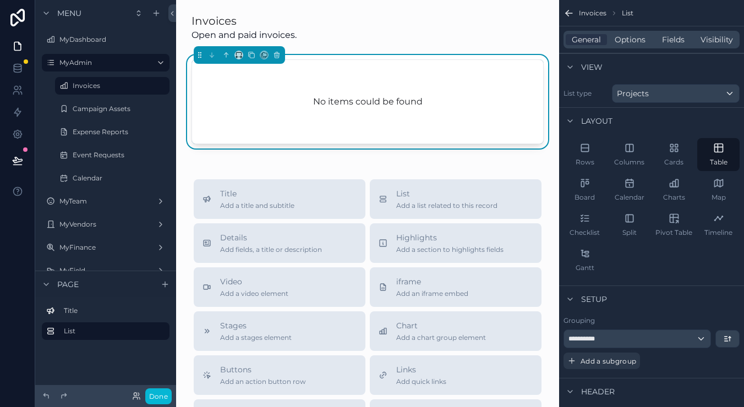
click at [652, 97] on div "Projects" at bounding box center [676, 94] width 127 height 18
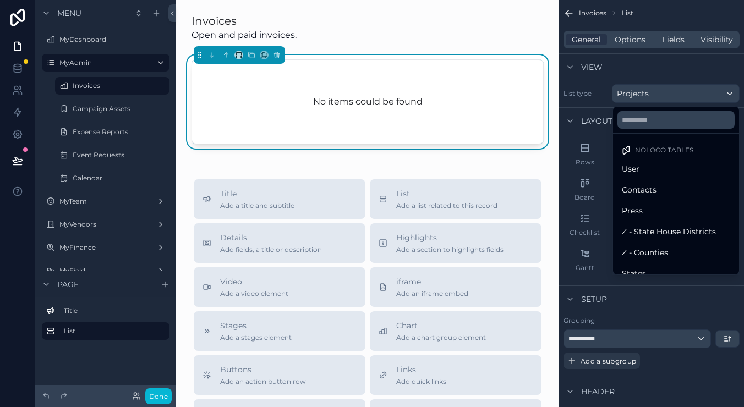
click at [652, 97] on div "scrollable content" at bounding box center [372, 203] width 744 height 407
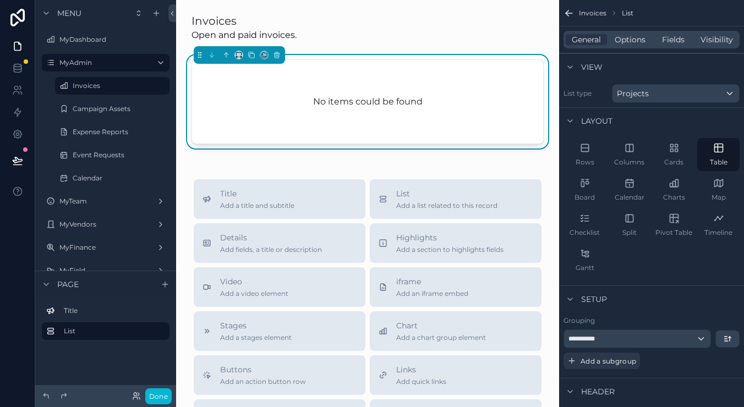
click at [652, 97] on div "Projects" at bounding box center [676, 94] width 127 height 18
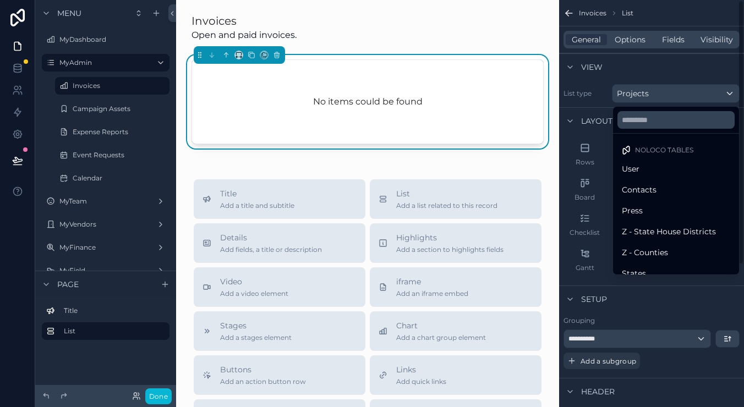
click at [678, 57] on div "scrollable content" at bounding box center [372, 203] width 744 height 407
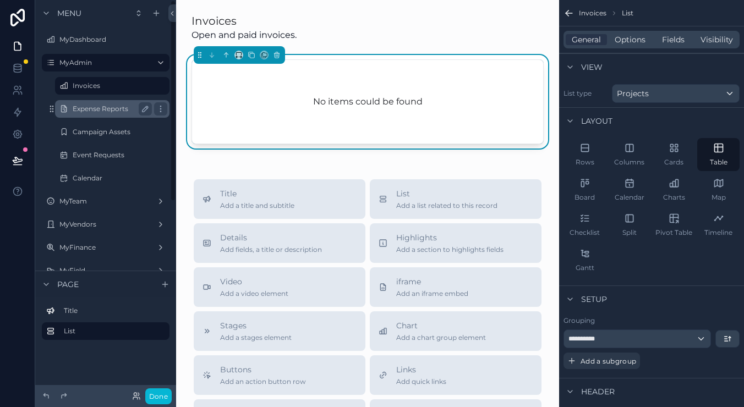
click at [102, 113] on div "Expense Reports" at bounding box center [112, 108] width 79 height 13
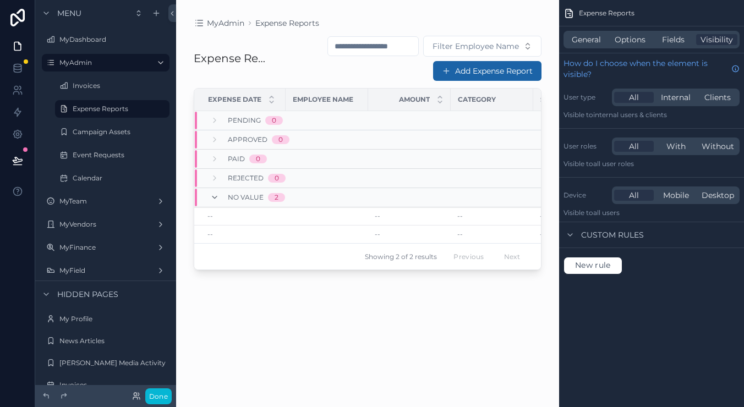
click at [472, 74] on div "scrollable content" at bounding box center [367, 197] width 383 height 394
click at [487, 68] on button "Add Expense Report" at bounding box center [487, 71] width 108 height 20
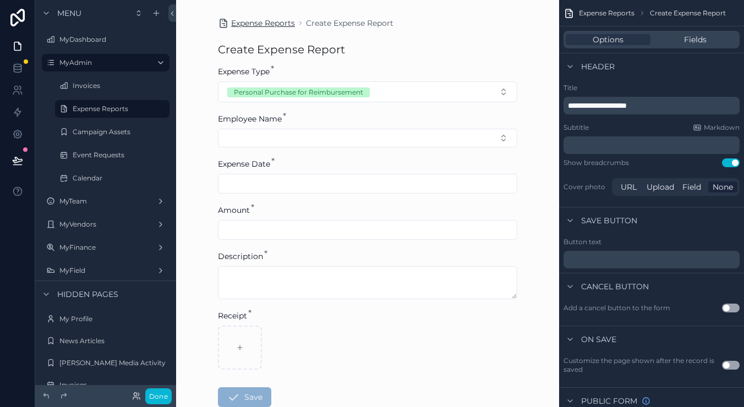
click at [254, 19] on span "Expense Reports" at bounding box center [263, 23] width 64 height 11
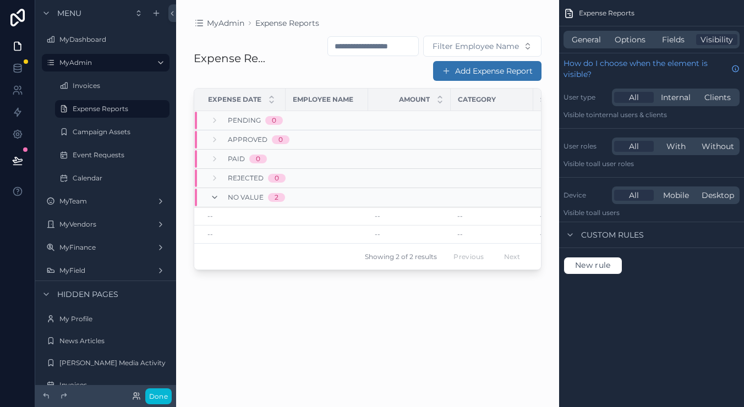
click at [471, 68] on button "Add Expense Report" at bounding box center [487, 71] width 108 height 20
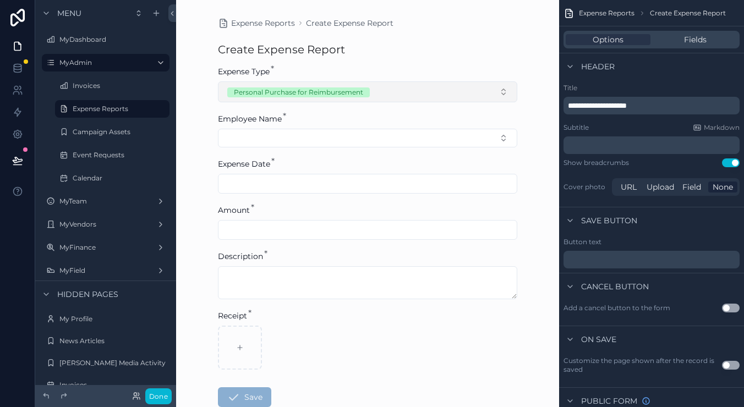
click at [329, 89] on div "Personal Purchase for Reimbursement" at bounding box center [298, 93] width 129 height 10
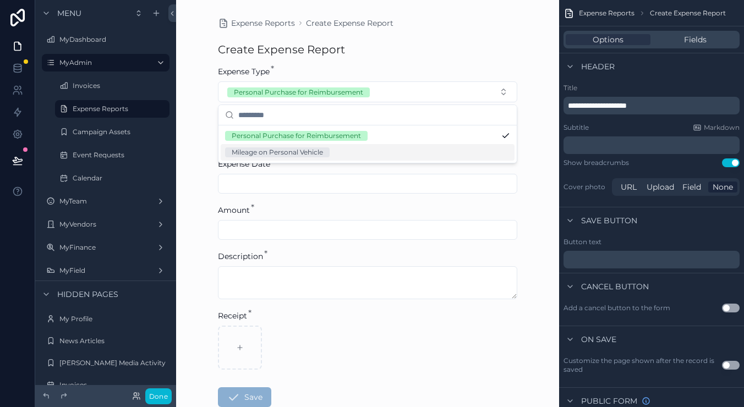
click at [384, 151] on div "Mileage on Personal Vehicle" at bounding box center [368, 152] width 294 height 17
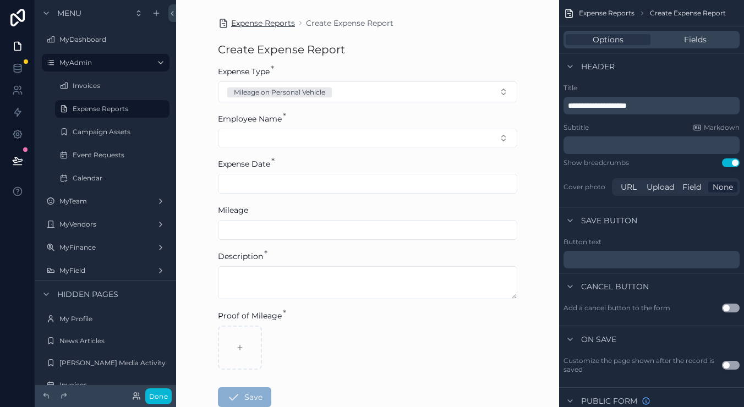
click at [279, 25] on span "Expense Reports" at bounding box center [263, 23] width 64 height 11
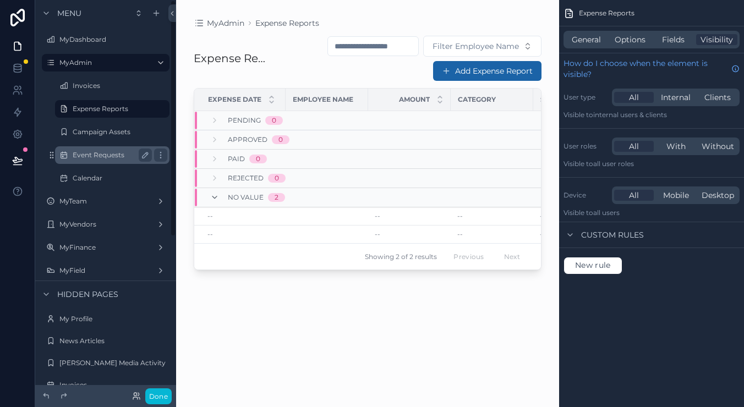
click at [102, 154] on label "Event Requests" at bounding box center [110, 155] width 75 height 9
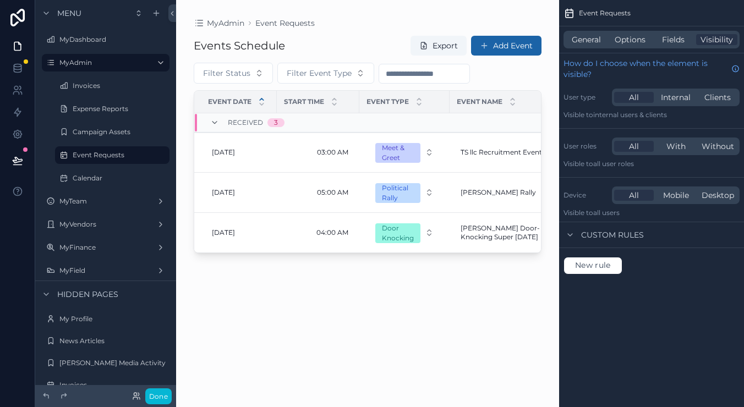
click at [515, 51] on div "scrollable content" at bounding box center [367, 197] width 383 height 394
click at [503, 49] on button "Add Event" at bounding box center [506, 46] width 70 height 20
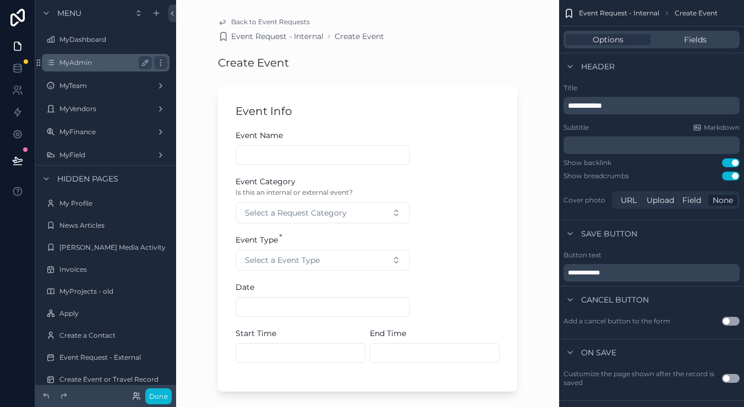
click at [81, 65] on label "MyAdmin" at bounding box center [103, 62] width 88 height 9
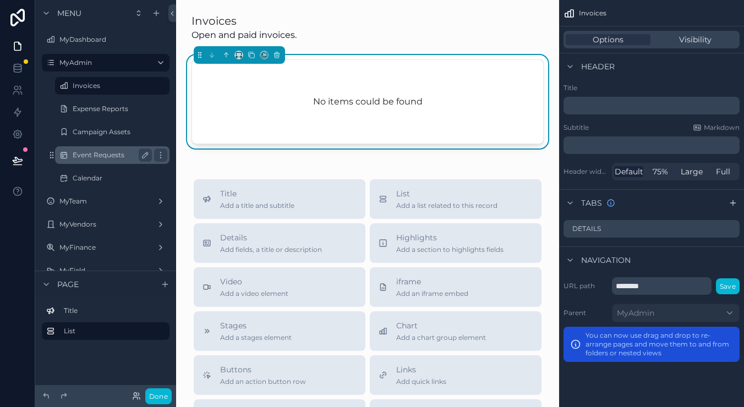
click at [102, 150] on div "Event Requests" at bounding box center [112, 155] width 79 height 13
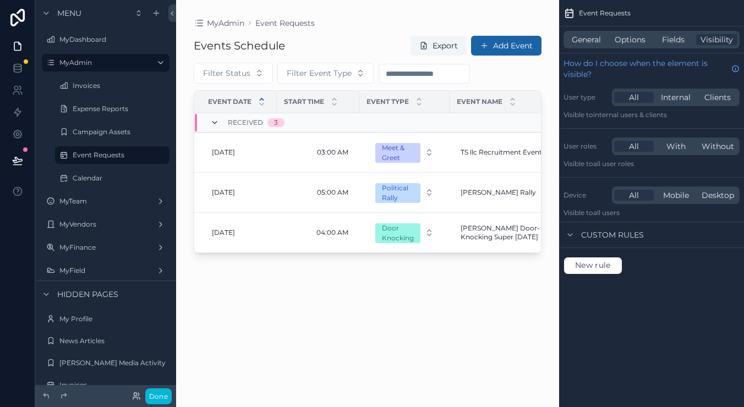
click at [215, 125] on icon "scrollable content" at bounding box center [214, 122] width 9 height 9
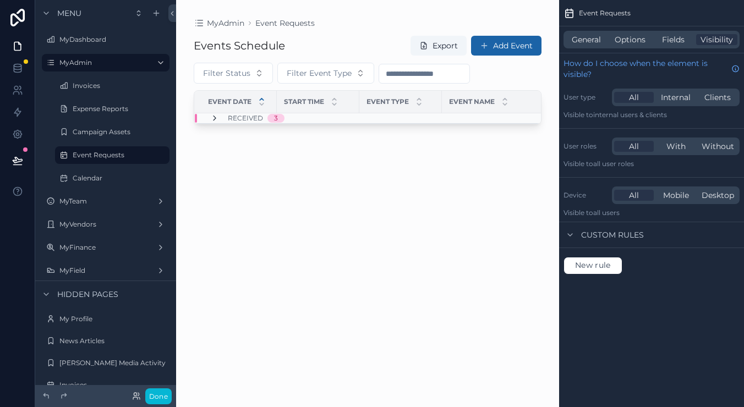
click at [214, 118] on icon "scrollable content" at bounding box center [214, 118] width 9 height 9
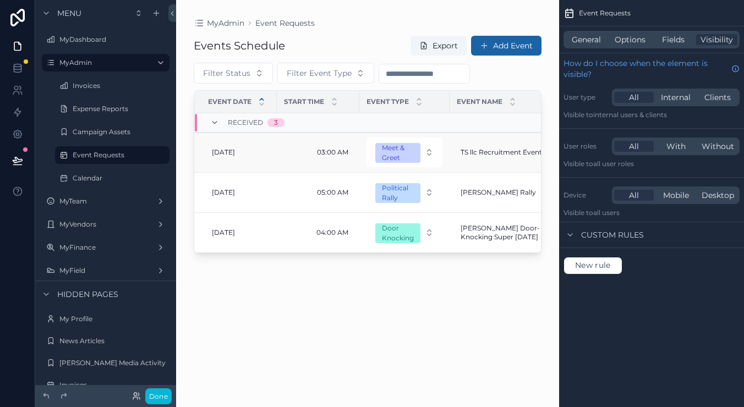
click at [279, 150] on td "03:00 AM 03:00 AM" at bounding box center [318, 153] width 83 height 40
click at [313, 164] on td "03:00 AM 03:00 AM" at bounding box center [318, 153] width 83 height 40
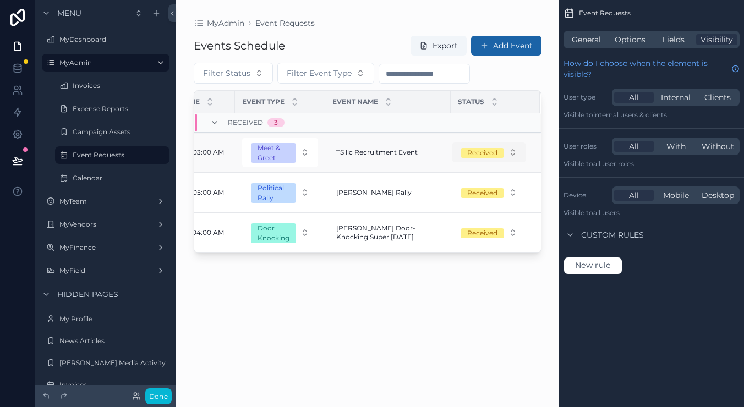
scroll to position [0, 124]
click at [374, 148] on div "TS llc Recruitment Event TS llc Recruitment Event" at bounding box center [388, 153] width 112 height 18
click at [370, 123] on div "Received 3" at bounding box center [322, 123] width 254 height 18
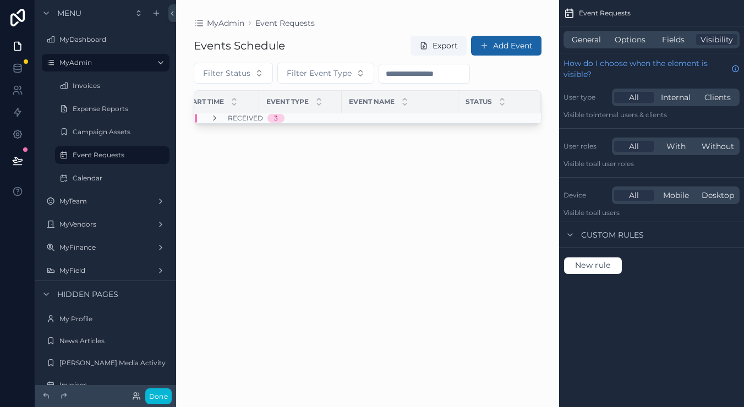
click at [356, 159] on div "Events Schedule Export Add Event Filter Status Filter Event Type Event Date Sta…" at bounding box center [368, 211] width 348 height 365
click at [214, 114] on icon "scrollable content" at bounding box center [214, 118] width 9 height 9
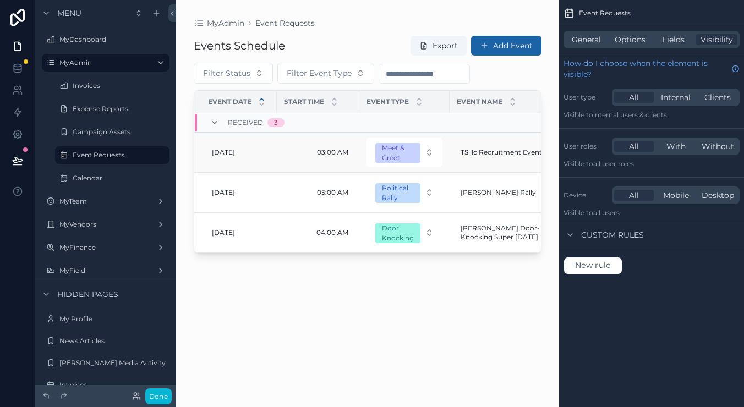
scroll to position [0, 0]
click at [206, 148] on td "7/18/2025 7/18/2025" at bounding box center [235, 153] width 83 height 40
click at [320, 147] on div "03:00 AM 03:00 AM" at bounding box center [317, 153] width 69 height 18
click at [429, 136] on td "Meet & Greet" at bounding box center [404, 153] width 90 height 40
click at [398, 150] on div "Meet & Greet" at bounding box center [398, 153] width 32 height 20
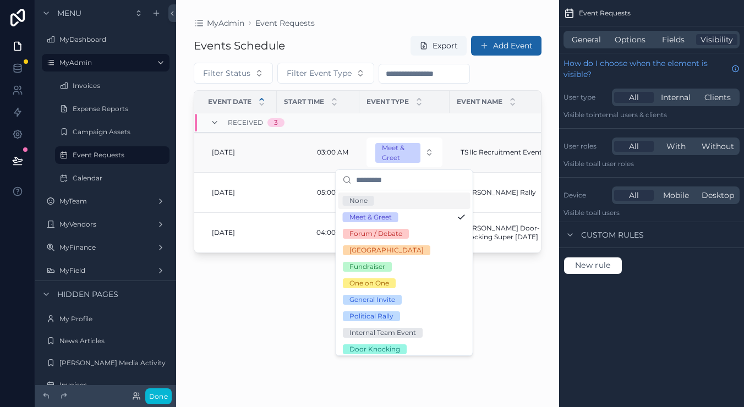
click at [504, 142] on td "TS llc Recruitment Event TS llc Recruitment Event" at bounding box center [512, 153] width 125 height 40
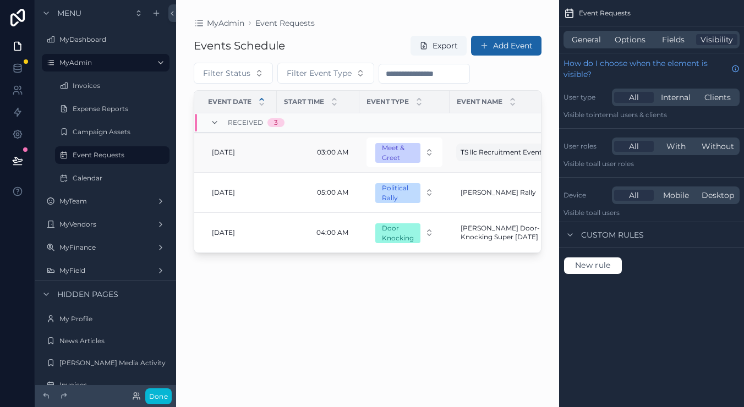
click at [487, 156] on span "TS llc Recruitment Event" at bounding box center [501, 152] width 81 height 9
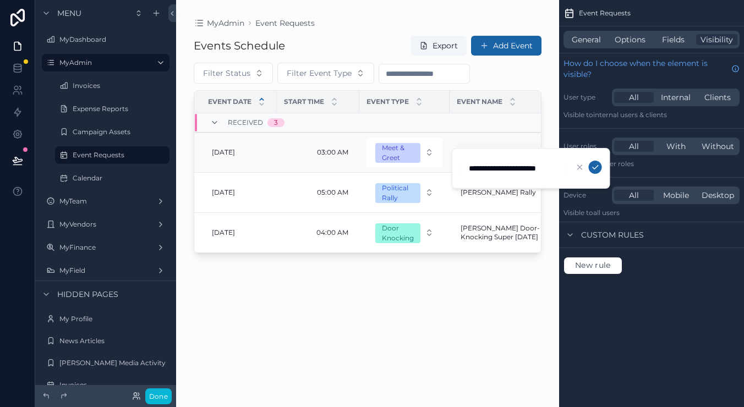
scroll to position [0, 4]
click at [498, 128] on td "scrollable content" at bounding box center [512, 122] width 125 height 19
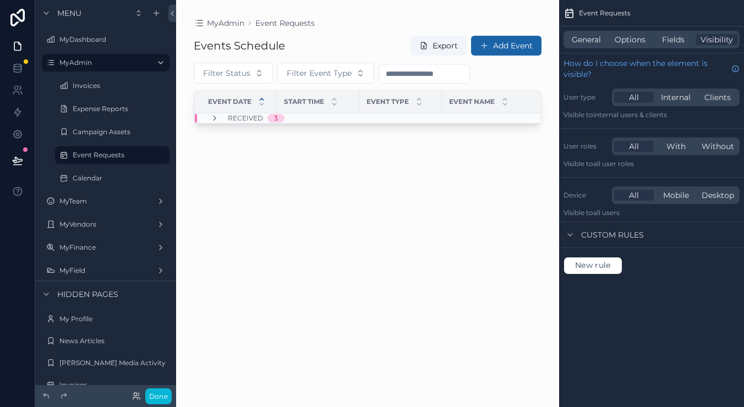
click at [236, 118] on span "Received" at bounding box center [245, 118] width 35 height 9
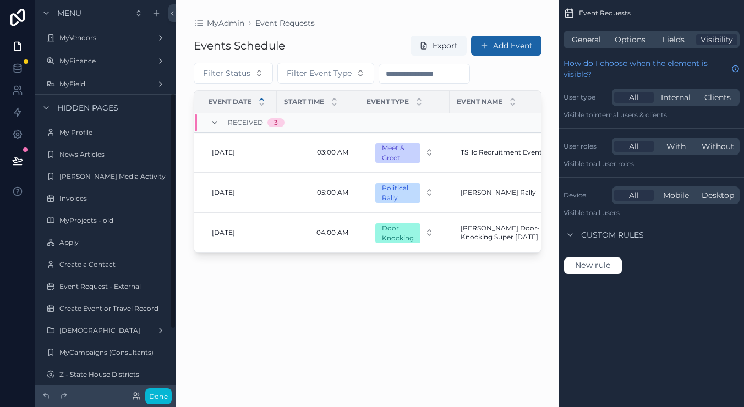
scroll to position [192, 0]
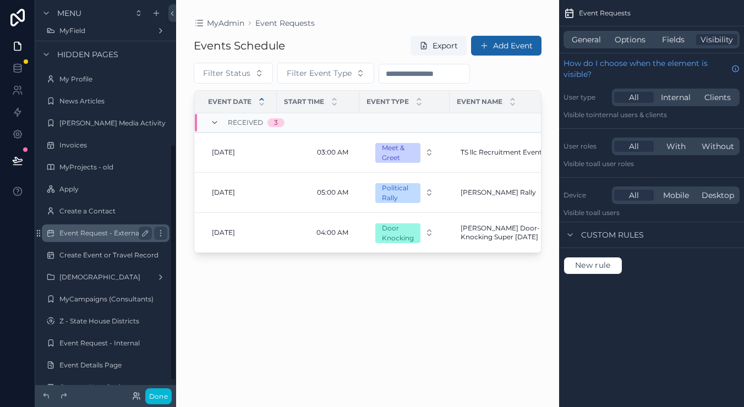
click at [102, 238] on div "Event Request - External" at bounding box center [105, 233] width 92 height 13
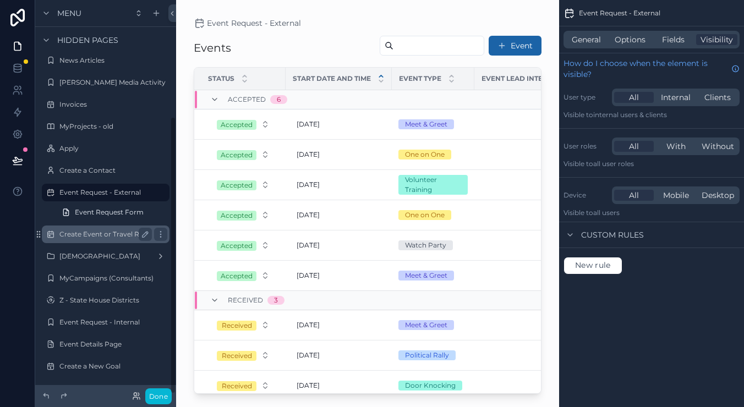
scroll to position [165, 0]
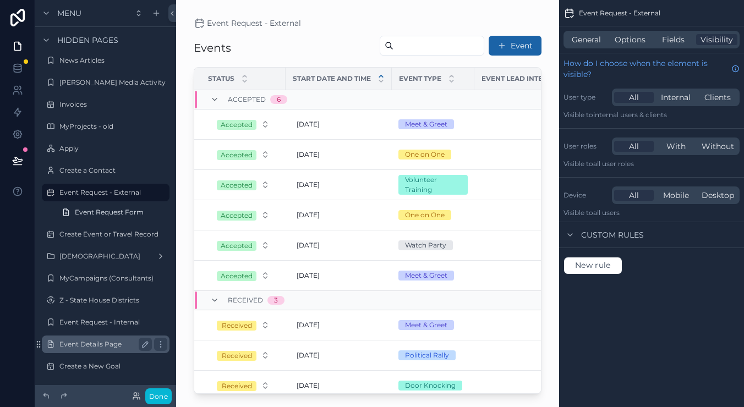
click at [102, 341] on label "Event Details Page" at bounding box center [103, 344] width 88 height 9
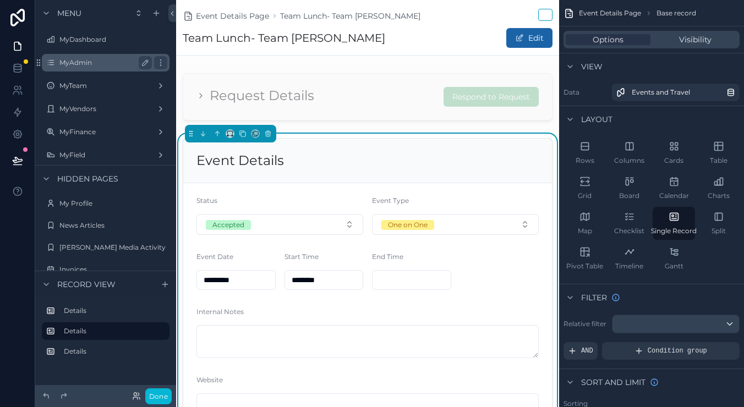
click at [93, 69] on div "MyAdmin" at bounding box center [105, 62] width 92 height 13
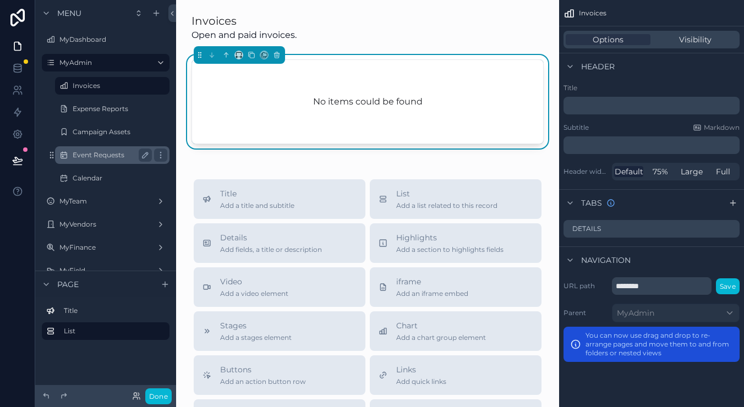
click at [101, 156] on label "Event Requests" at bounding box center [110, 155] width 75 height 9
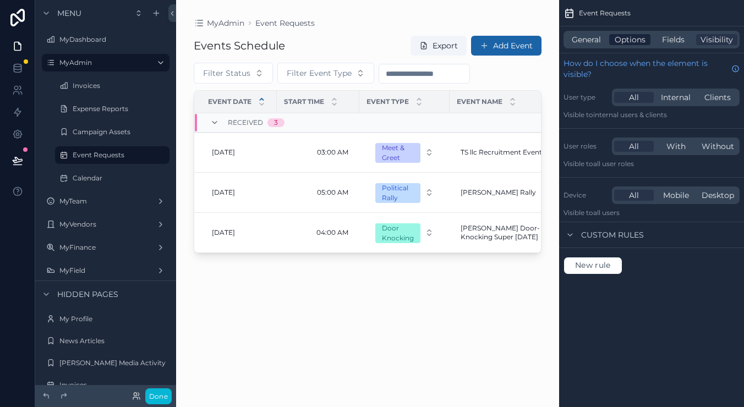
click at [634, 41] on span "Options" at bounding box center [630, 39] width 31 height 11
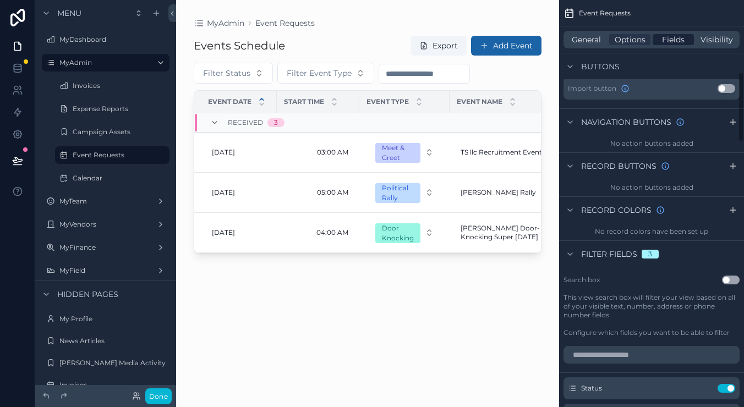
click at [678, 38] on span "Fields" at bounding box center [673, 39] width 23 height 11
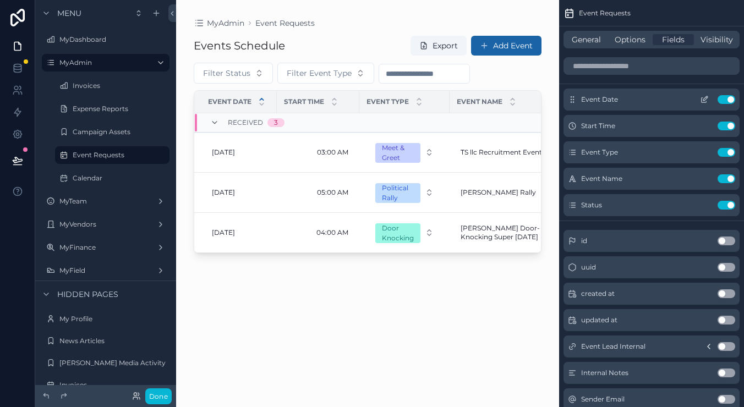
click at [707, 97] on icon "scrollable content" at bounding box center [704, 99] width 9 height 9
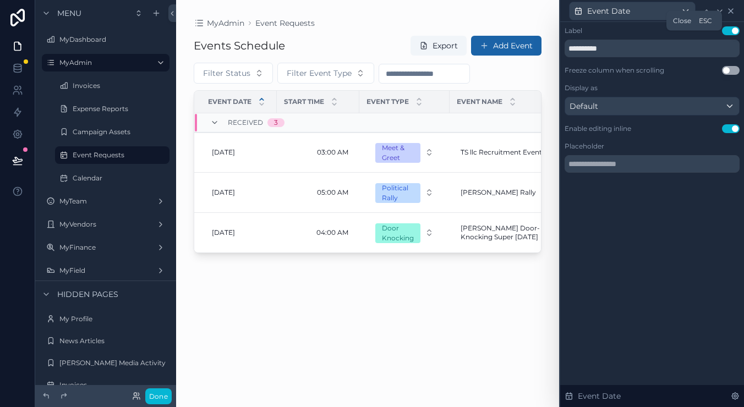
click at [733, 10] on icon at bounding box center [731, 11] width 9 height 9
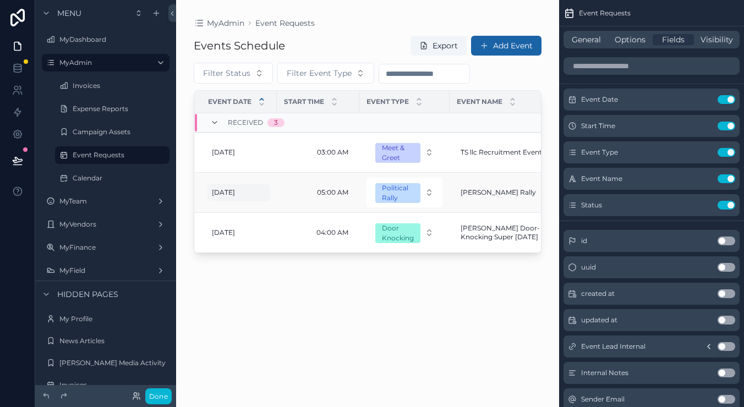
click at [228, 189] on span "[DATE]" at bounding box center [223, 192] width 23 height 9
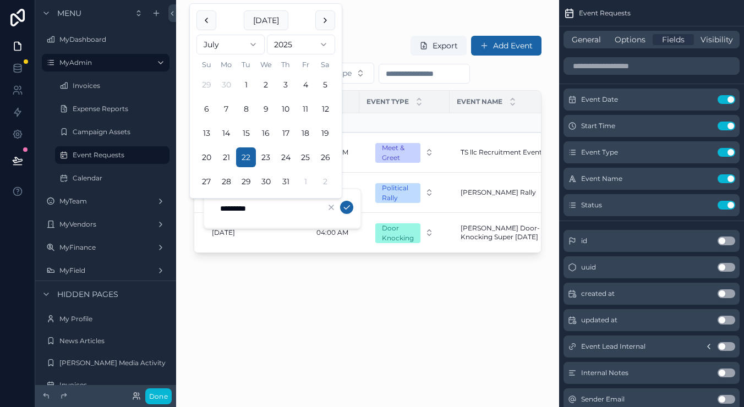
click at [245, 270] on div "Events Schedule Export Add Event Filter Status Filter Event Type Event Date Sta…" at bounding box center [368, 211] width 348 height 365
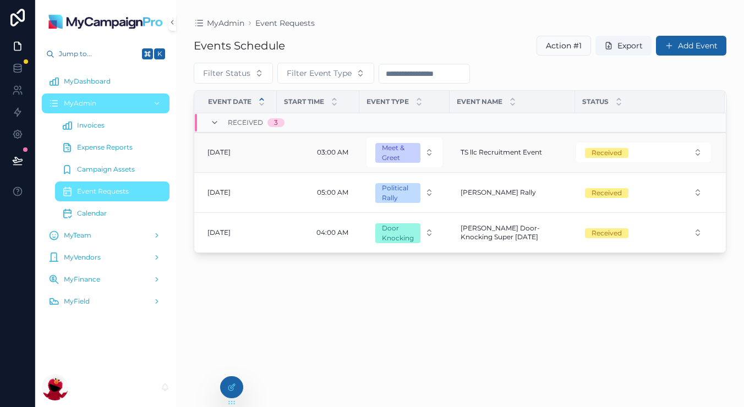
click at [230, 152] on span "[DATE]" at bounding box center [219, 152] width 23 height 9
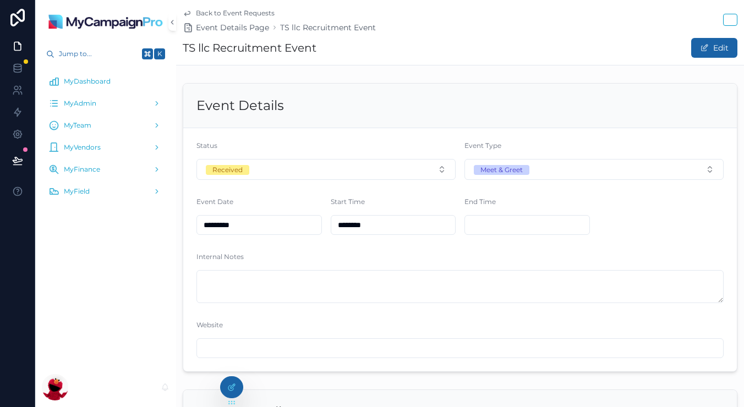
click at [199, 12] on span "Back to Event Requests" at bounding box center [235, 13] width 79 height 9
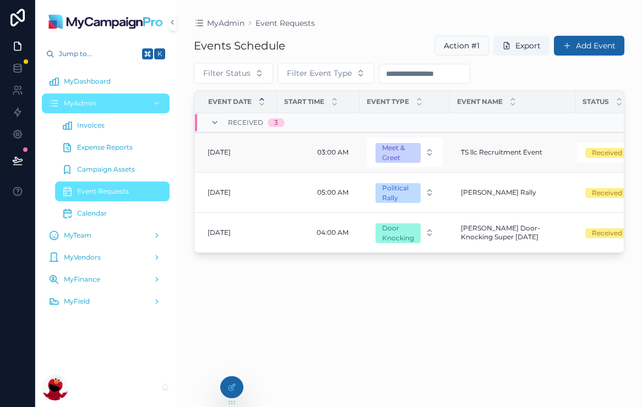
click at [221, 152] on span "[DATE]" at bounding box center [219, 152] width 23 height 9
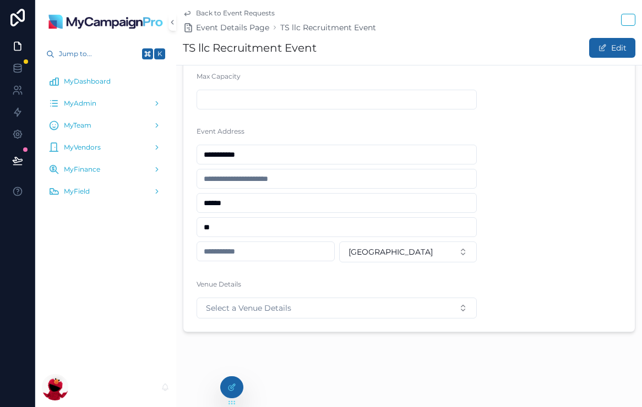
scroll to position [486, 0]
click at [282, 312] on span "Select a Venue Details" at bounding box center [248, 308] width 85 height 11
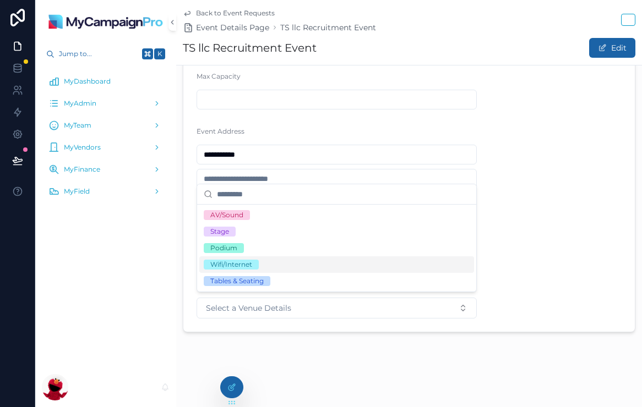
scroll to position [0, 0]
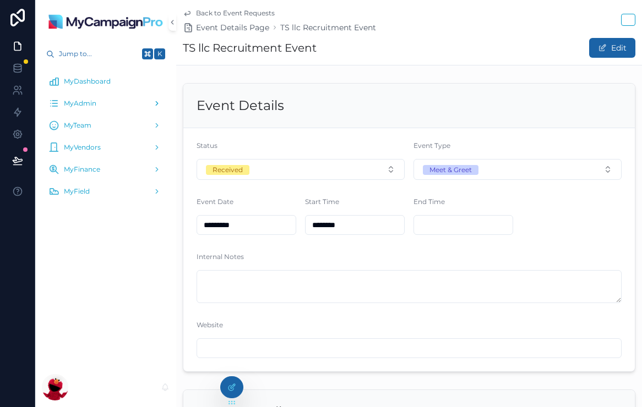
click at [97, 101] on div "MyAdmin" at bounding box center [105, 104] width 114 height 18
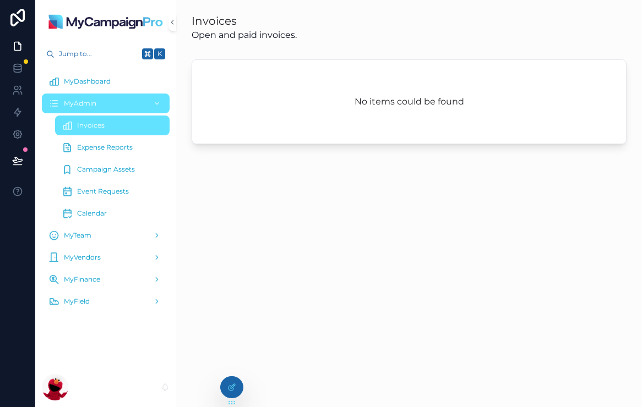
click at [107, 211] on div "Calendar" at bounding box center [112, 214] width 101 height 18
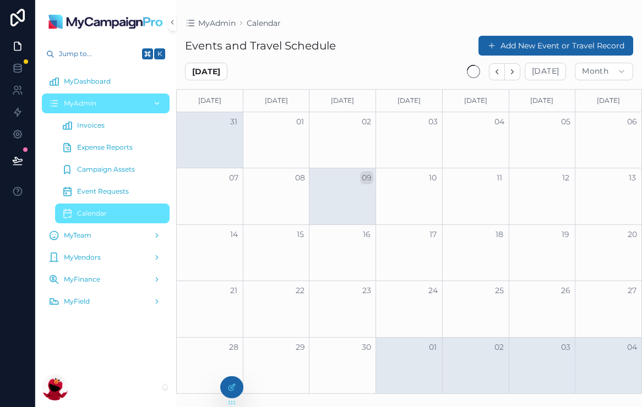
click at [159, 101] on icon "scrollable content" at bounding box center [157, 104] width 8 height 8
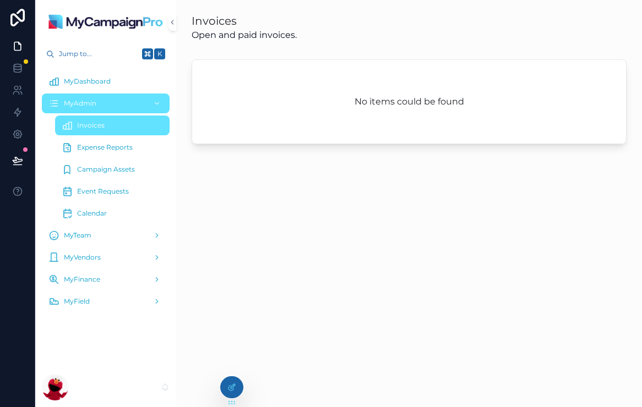
click at [104, 211] on span "Calendar" at bounding box center [92, 213] width 30 height 9
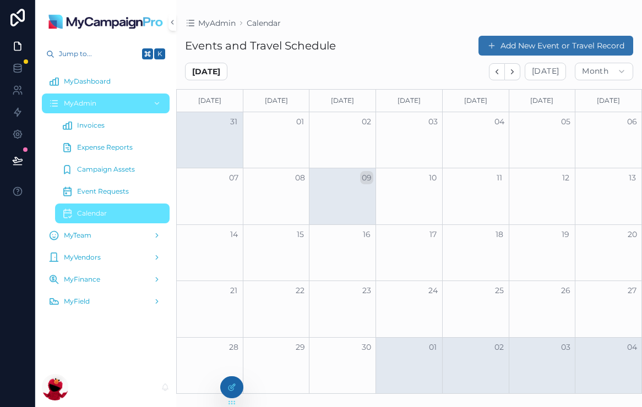
click at [554, 43] on button "Add New Event or Travel Record" at bounding box center [555, 46] width 155 height 20
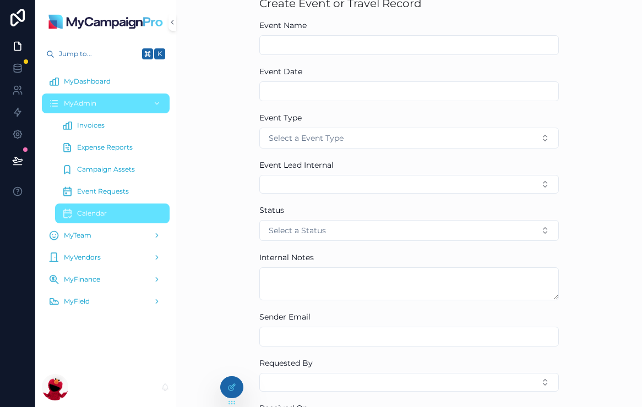
scroll to position [48, 0]
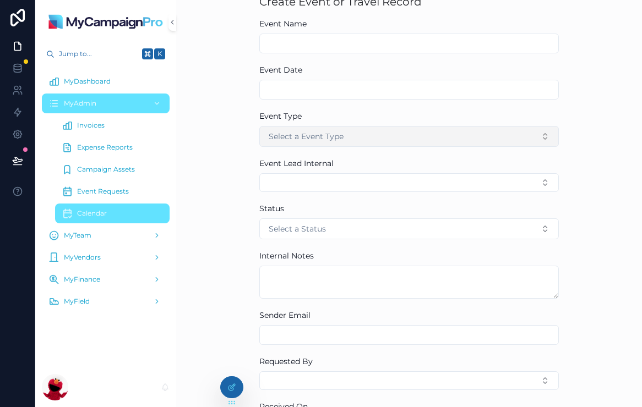
click at [460, 137] on button "Select a Event Type" at bounding box center [408, 136] width 299 height 21
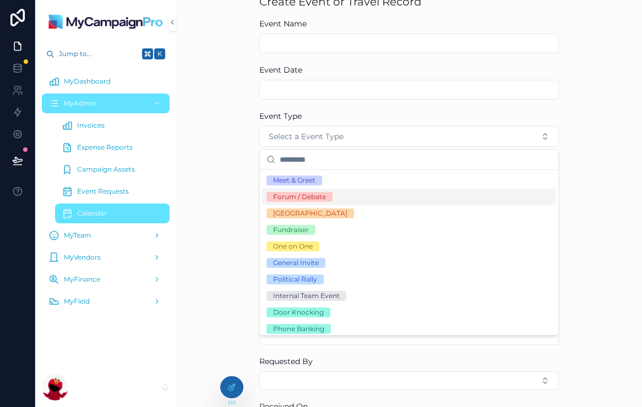
scroll to position [0, 0]
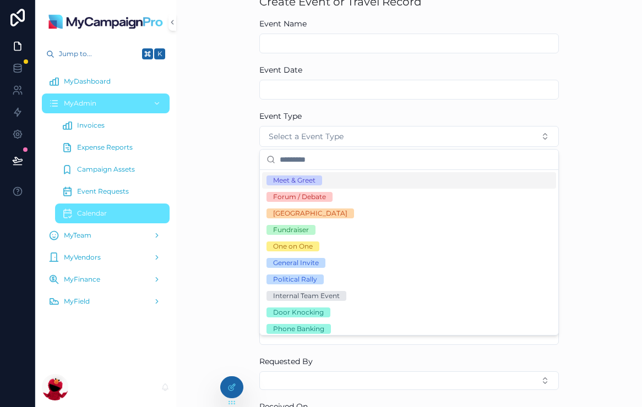
click at [239, 139] on div "Calendar Create Event or Travel Record Create Event or Travel Record Event Name…" at bounding box center [409, 155] width 466 height 407
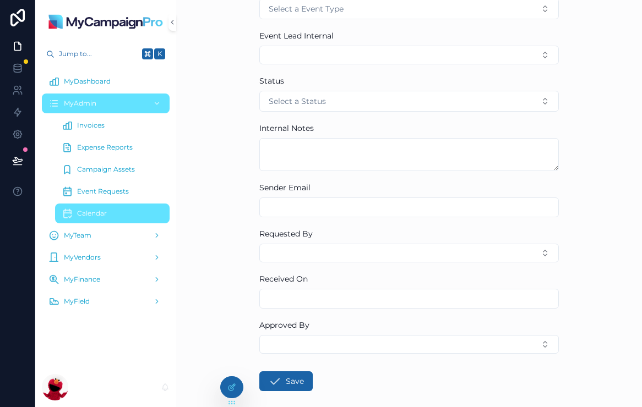
scroll to position [177, 0]
click at [378, 63] on form "Event Name Event Date Event Type Select a Event Type Event Lead Internal Status…" at bounding box center [408, 174] width 299 height 571
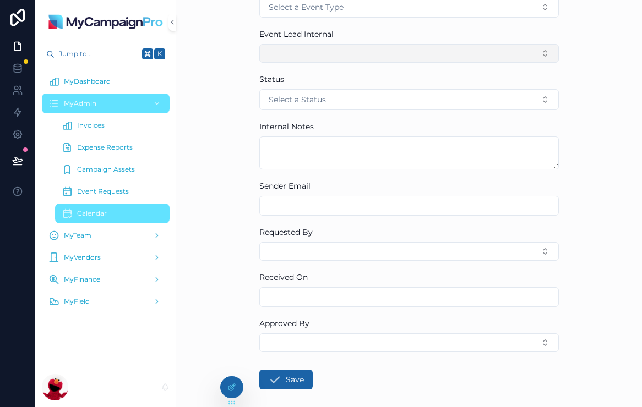
click at [413, 52] on button "Select Button" at bounding box center [408, 53] width 299 height 19
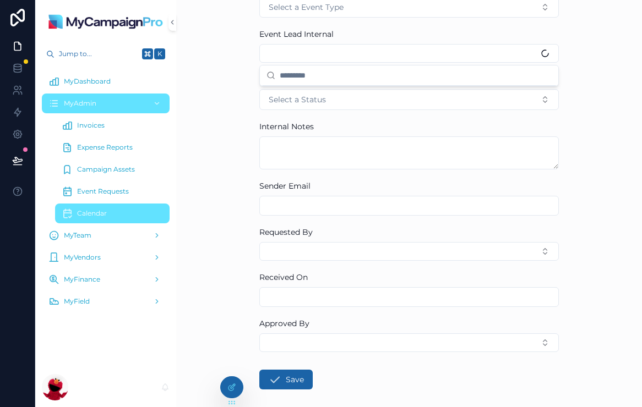
click at [210, 46] on div "Calendar Create Event or Travel Record Create Event or Travel Record Event Name…" at bounding box center [409, 26] width 466 height 407
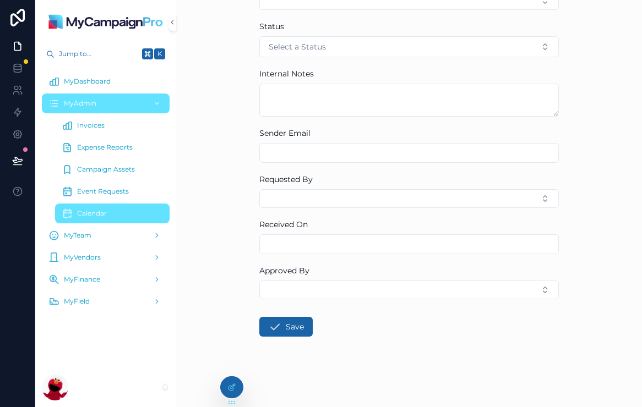
scroll to position [230, 0]
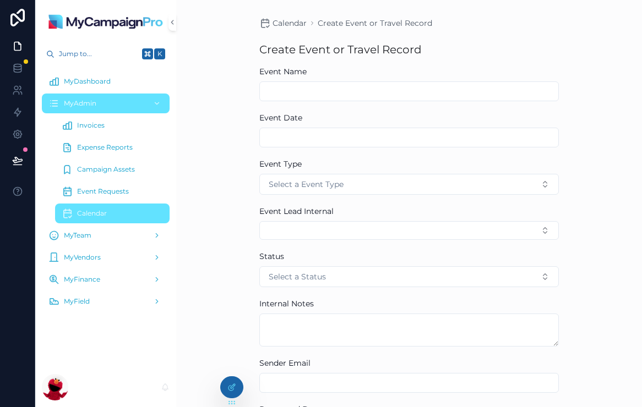
scroll to position [0, 0]
click at [237, 385] on div at bounding box center [232, 387] width 22 height 21
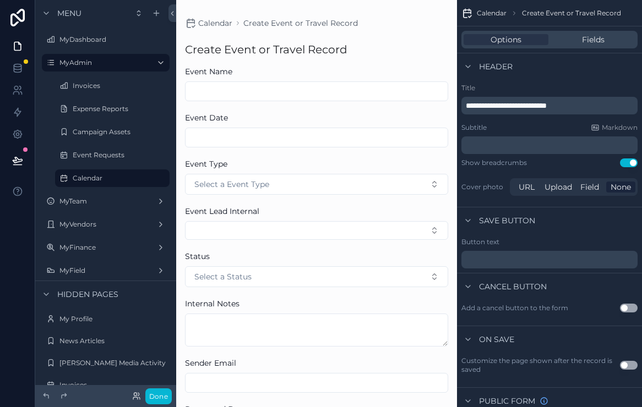
click at [496, 10] on span "Calendar" at bounding box center [492, 13] width 30 height 9
click at [112, 154] on label "Event Requests" at bounding box center [110, 155] width 75 height 9
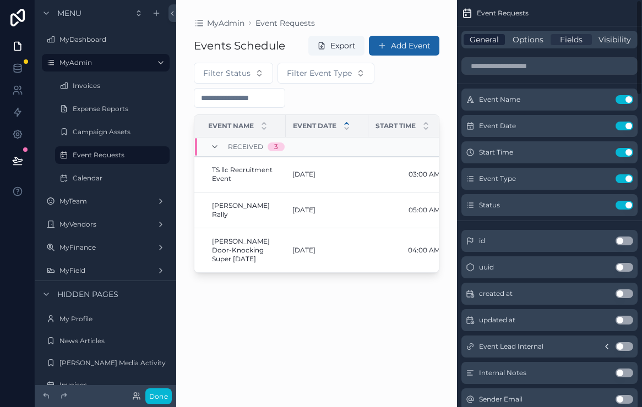
click at [489, 42] on span "General" at bounding box center [483, 39] width 29 height 11
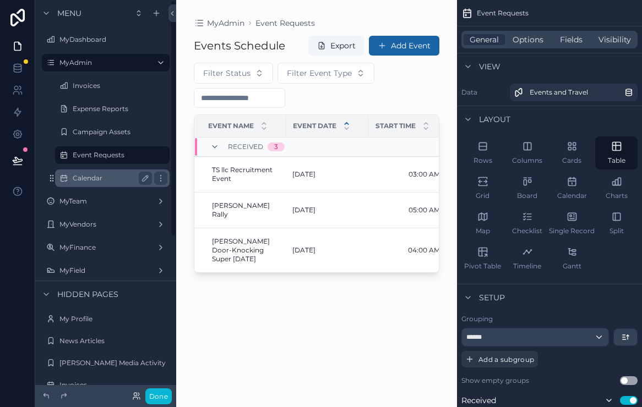
click at [90, 182] on label "Calendar" at bounding box center [110, 178] width 75 height 9
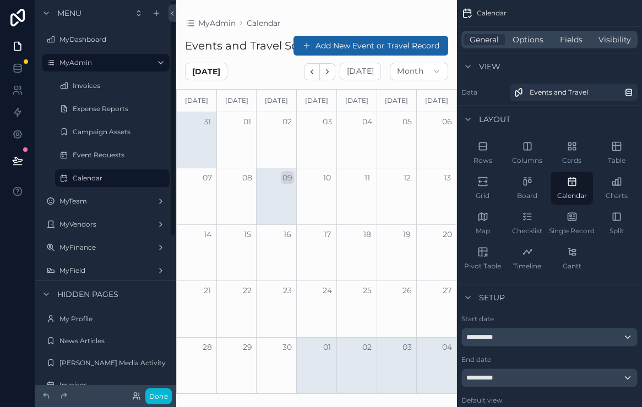
click at [334, 44] on div "scrollable content" at bounding box center [316, 203] width 281 height 407
click at [370, 43] on button "Add New Event or Travel Record" at bounding box center [370, 46] width 155 height 20
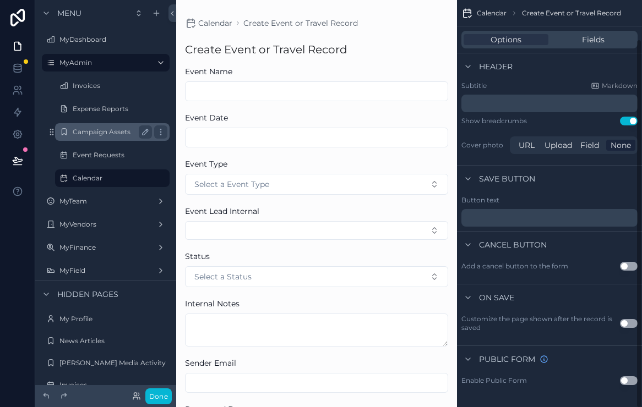
scroll to position [42, 0]
click at [90, 179] on label "Calendar" at bounding box center [110, 178] width 75 height 9
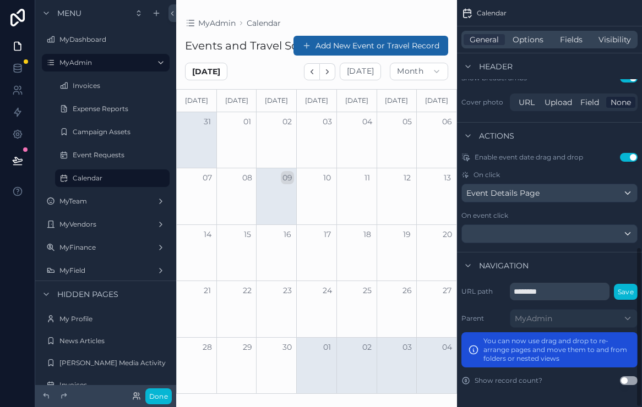
scroll to position [627, 0]
click at [592, 188] on div "Event Details Page" at bounding box center [549, 193] width 175 height 18
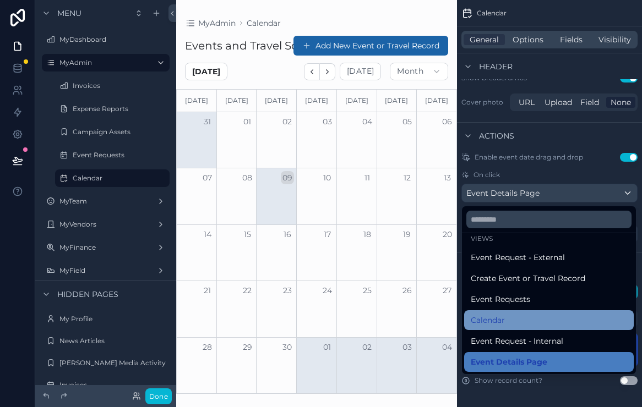
scroll to position [53, 0]
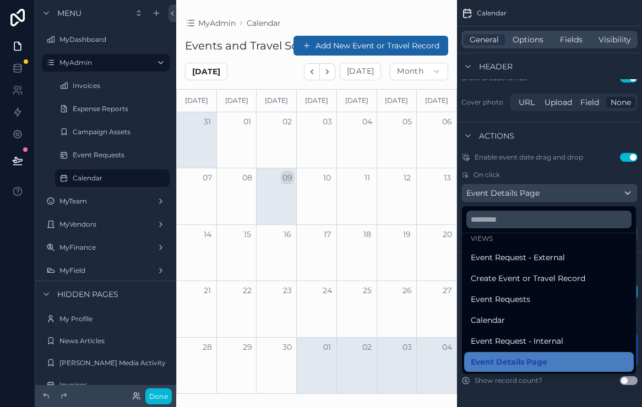
click at [531, 161] on div "scrollable content" at bounding box center [321, 203] width 642 height 407
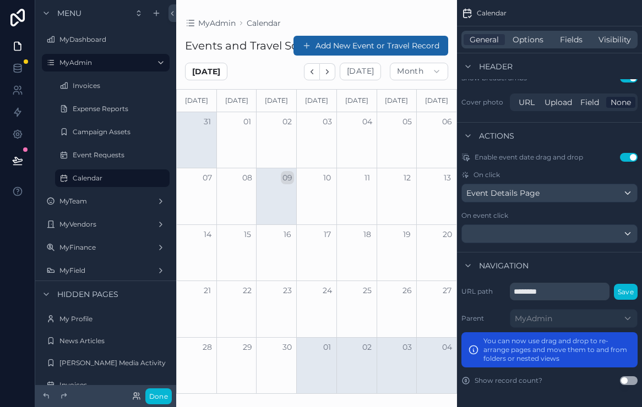
scroll to position [0, 0]
click at [381, 50] on button "Add New Event or Travel Record" at bounding box center [370, 46] width 155 height 20
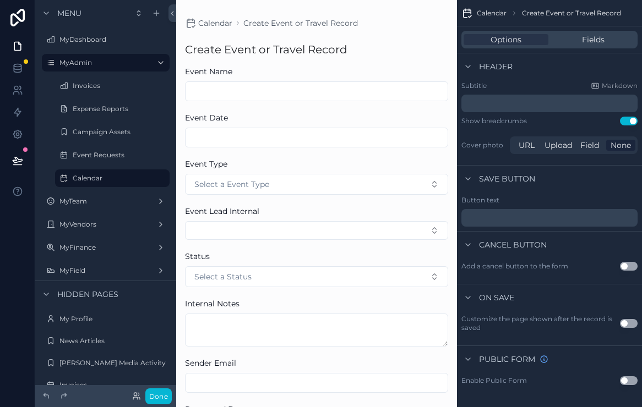
scroll to position [7, 0]
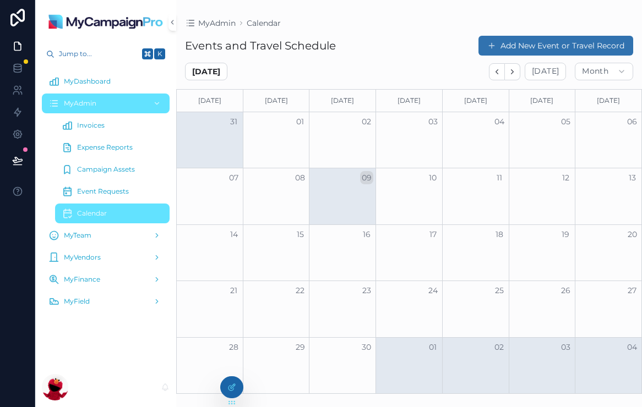
click at [539, 52] on button "Add New Event or Travel Record" at bounding box center [555, 46] width 155 height 20
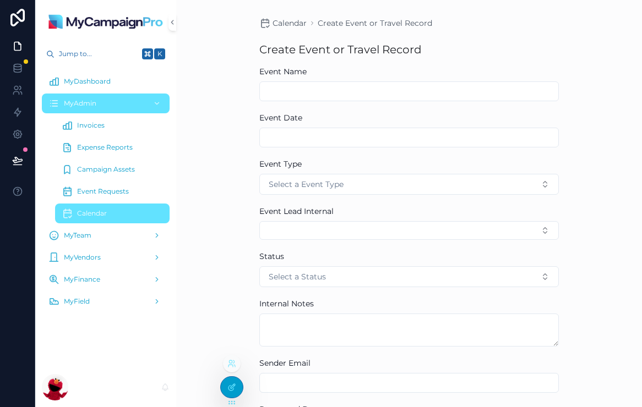
click at [231, 393] on div at bounding box center [232, 387] width 22 height 21
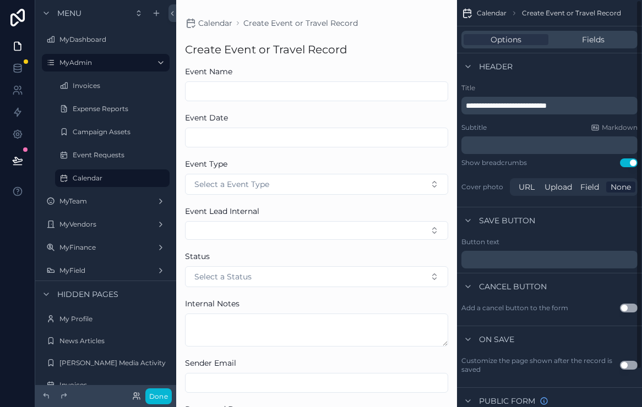
click at [489, 9] on span "Calendar" at bounding box center [492, 13] width 30 height 9
click at [108, 181] on label "Calendar" at bounding box center [110, 178] width 75 height 9
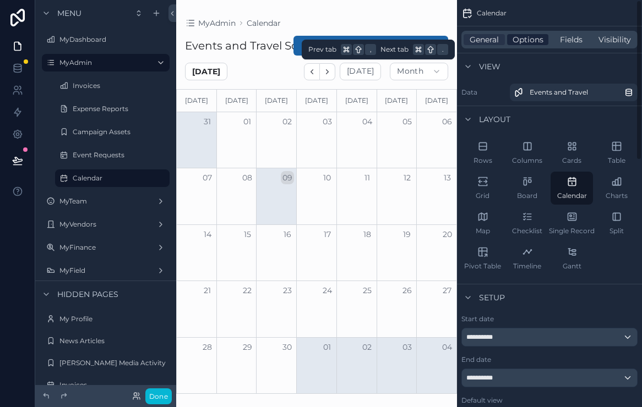
click at [531, 36] on span "Options" at bounding box center [527, 39] width 31 height 11
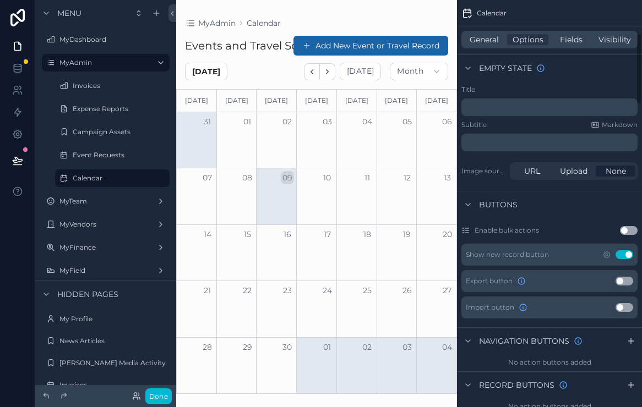
scroll to position [227, 0]
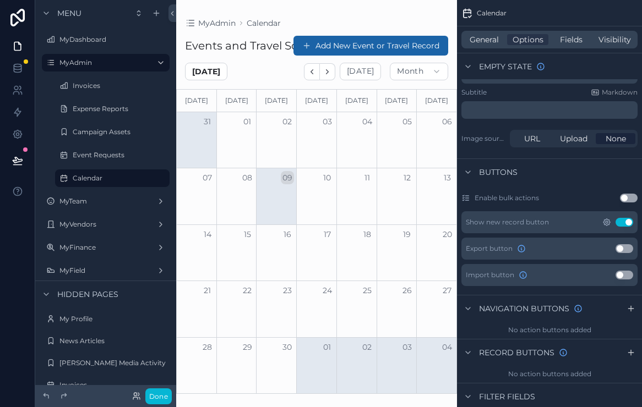
click at [608, 221] on icon "scrollable content" at bounding box center [606, 222] width 9 height 9
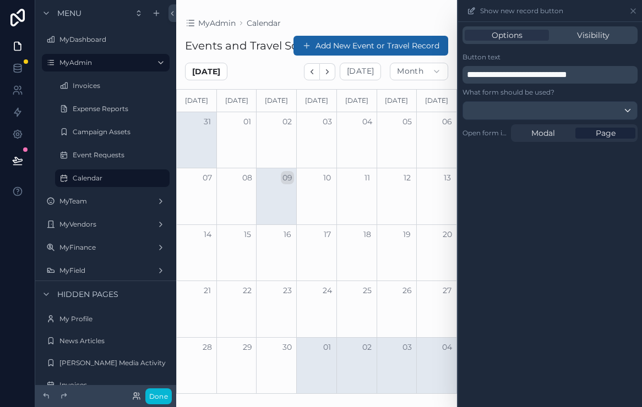
click at [553, 116] on div at bounding box center [550, 111] width 174 height 18
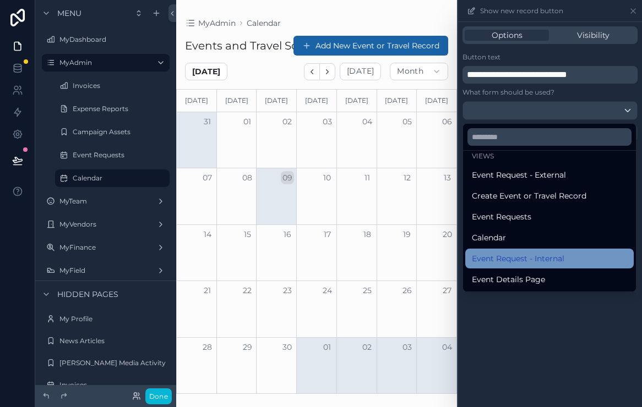
scroll to position [0, 0]
click at [534, 258] on span "Event Request - Internal" at bounding box center [518, 258] width 92 height 13
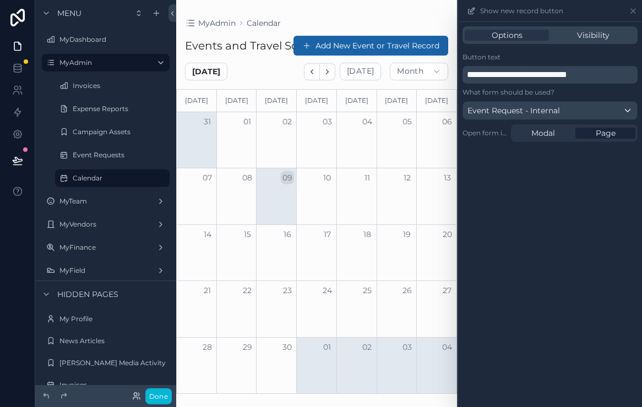
click at [612, 72] on p "**********" at bounding box center [551, 74] width 168 height 13
click at [621, 56] on div "Button text" at bounding box center [549, 57] width 175 height 9
click at [419, 40] on div "scrollable content" at bounding box center [316, 203] width 281 height 407
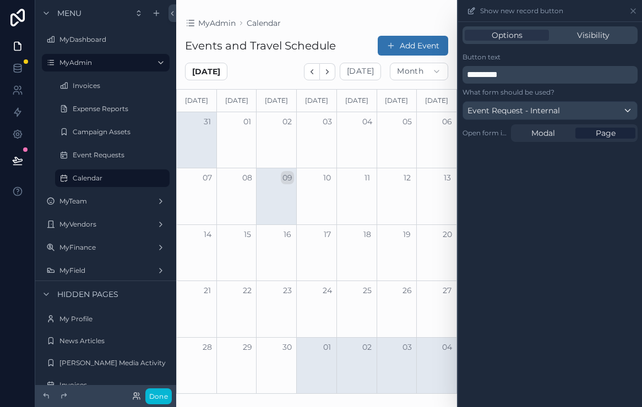
click at [419, 45] on button "Add Event" at bounding box center [413, 46] width 70 height 20
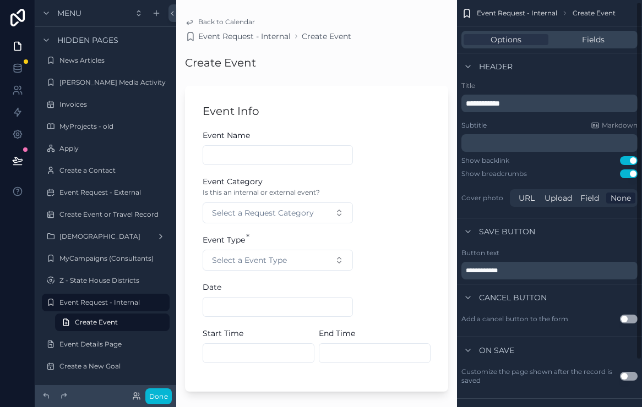
click at [517, 11] on span "Event Request - Internal" at bounding box center [517, 13] width 80 height 9
click at [94, 304] on label "Event Request - Internal" at bounding box center [103, 302] width 88 height 9
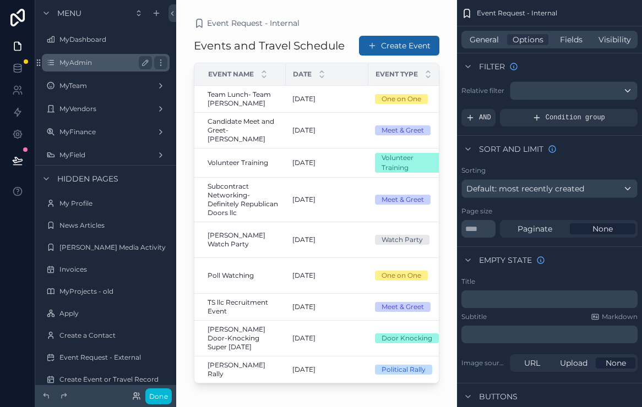
click at [90, 71] on div "MyAdmin" at bounding box center [105, 63] width 123 height 18
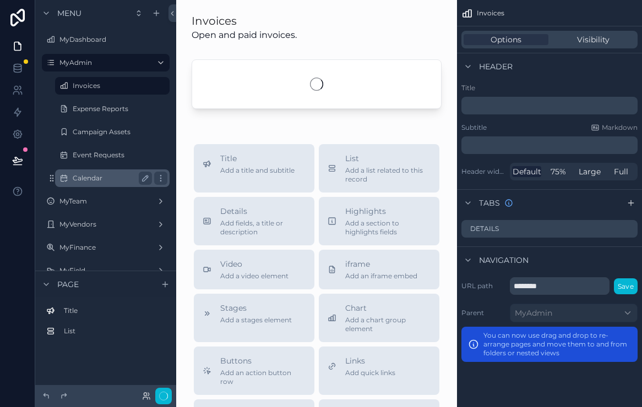
click at [100, 172] on div "Calendar" at bounding box center [112, 178] width 79 height 13
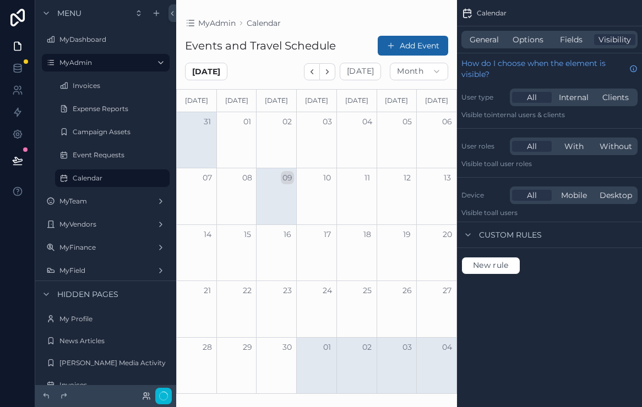
click at [205, 129] on div "31" at bounding box center [197, 121] width 40 height 19
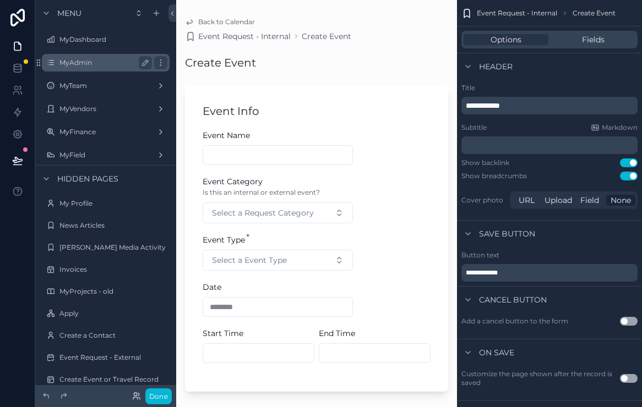
click at [81, 64] on label "MyAdmin" at bounding box center [103, 62] width 88 height 9
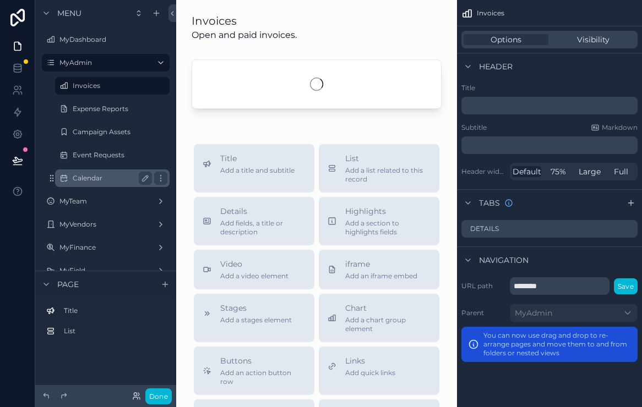
click at [96, 176] on label "Calendar" at bounding box center [110, 178] width 75 height 9
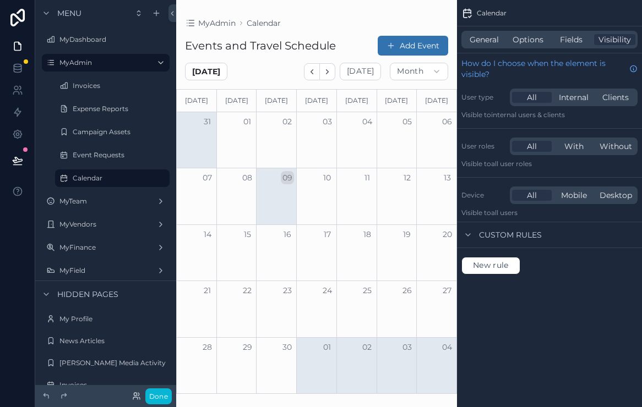
click at [386, 45] on span "scrollable content" at bounding box center [390, 45] width 9 height 9
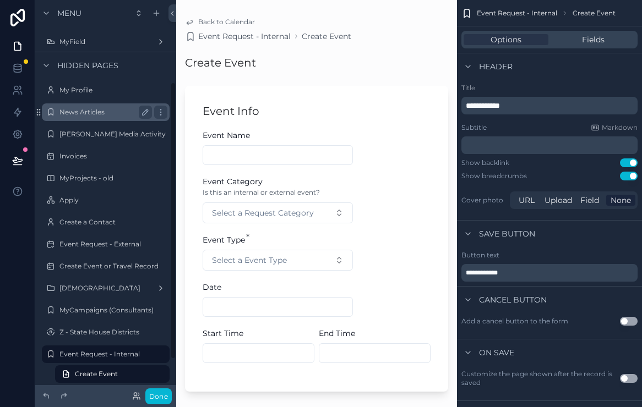
scroll to position [117, 0]
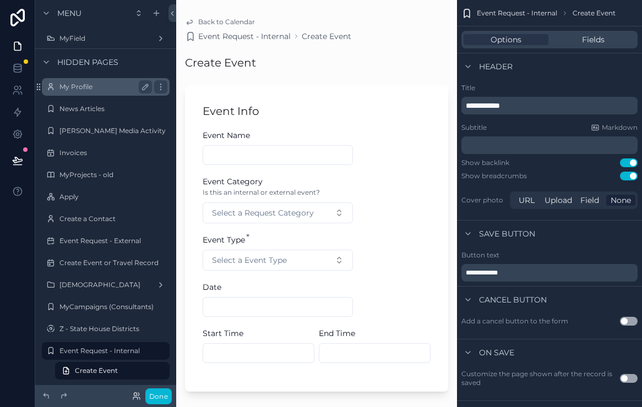
click at [91, 81] on div "My Profile" at bounding box center [105, 86] width 92 height 13
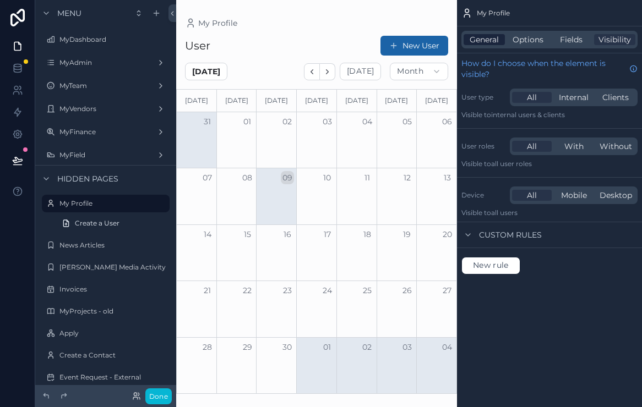
click at [481, 37] on span "General" at bounding box center [483, 39] width 29 height 11
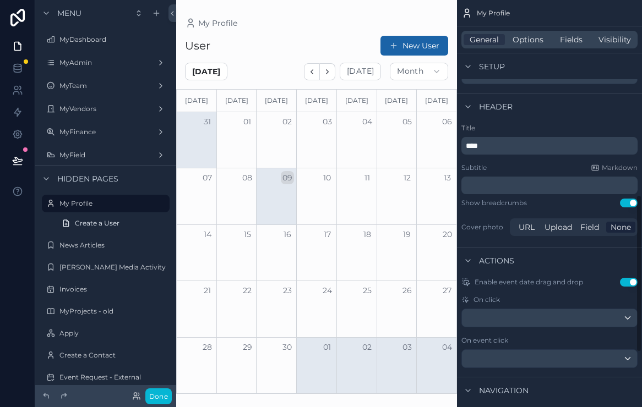
scroll to position [503, 0]
click at [107, 222] on span "Create a User" at bounding box center [97, 223] width 45 height 9
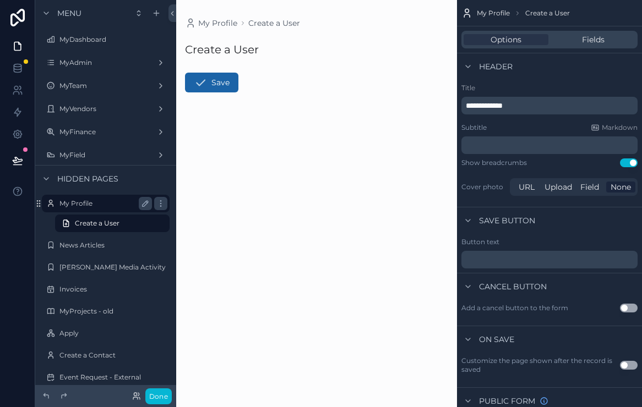
click at [97, 204] on label "My Profile" at bounding box center [103, 203] width 88 height 9
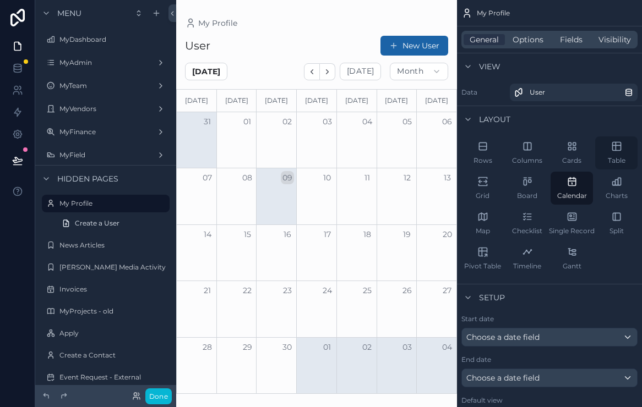
click at [609, 149] on div "Table" at bounding box center [616, 153] width 42 height 33
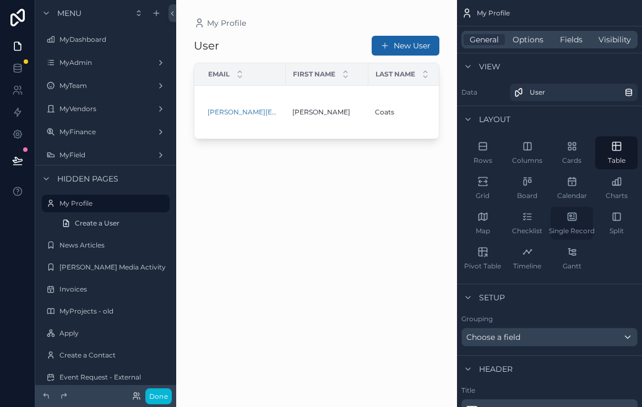
click at [583, 220] on div "Single Record" at bounding box center [571, 223] width 42 height 33
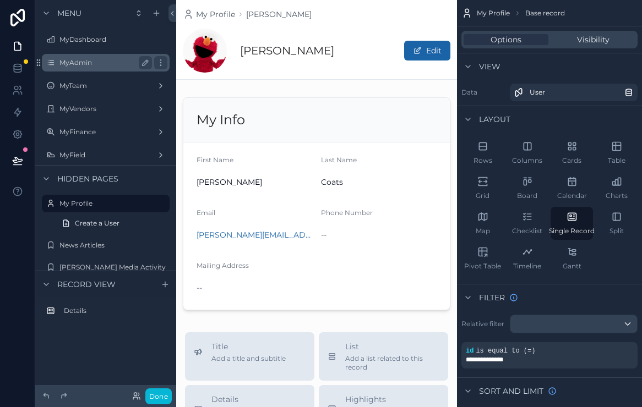
click at [104, 66] on label "MyAdmin" at bounding box center [103, 62] width 88 height 9
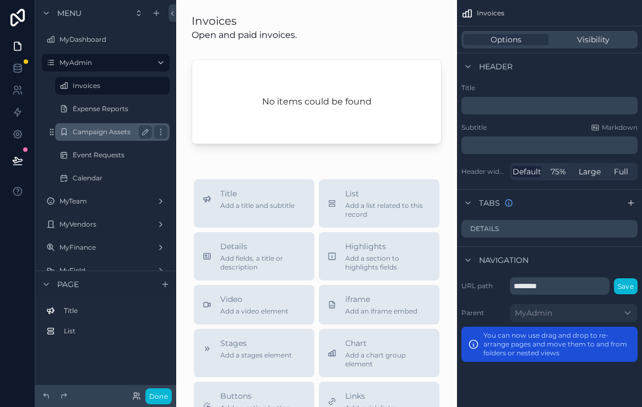
click at [100, 130] on label "Campaign Assets" at bounding box center [110, 132] width 75 height 9
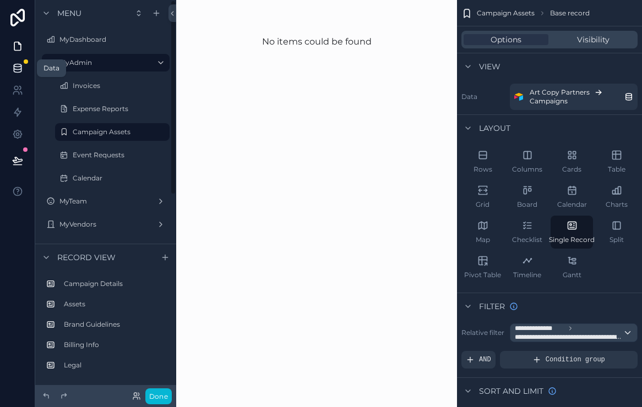
click at [19, 66] on icon at bounding box center [17, 68] width 11 height 11
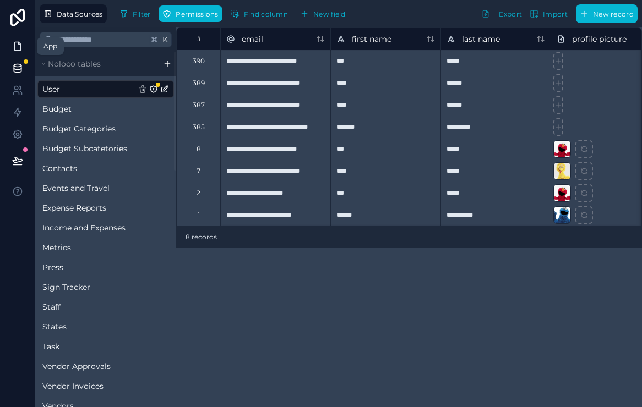
click at [19, 40] on link at bounding box center [17, 46] width 35 height 22
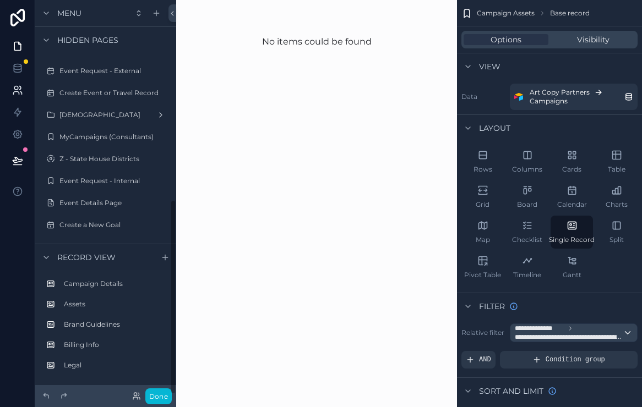
scroll to position [402, 0]
click at [16, 61] on link at bounding box center [17, 68] width 35 height 22
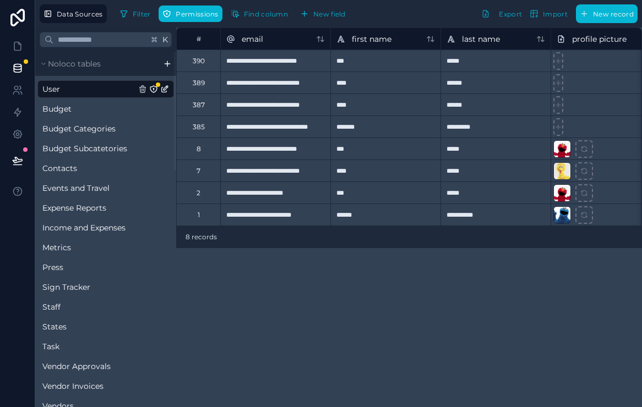
click at [156, 90] on icon "User" at bounding box center [153, 89] width 9 height 9
